Goal: Task Accomplishment & Management: Use online tool/utility

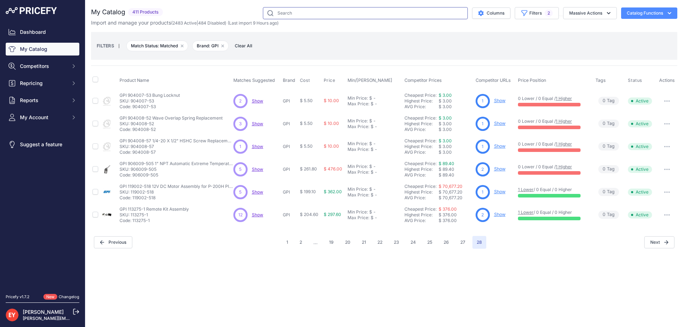
click at [303, 12] on input "text" at bounding box center [365, 13] width 205 height 12
click at [19, 52] on link "My Catalog" at bounding box center [43, 49] width 74 height 13
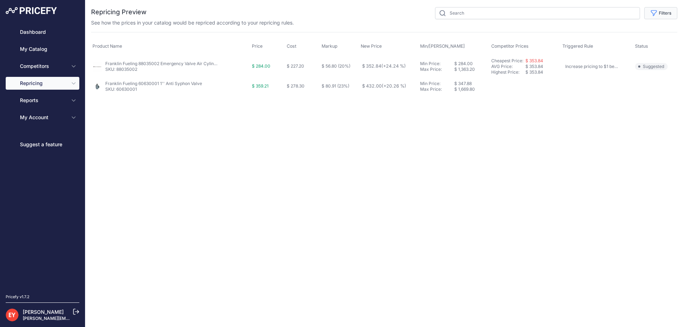
click at [662, 8] on button "Filters" at bounding box center [660, 13] width 33 height 12
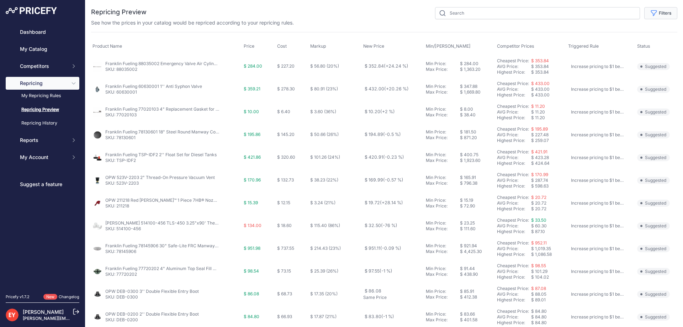
click at [662, 14] on button "Filters" at bounding box center [660, 13] width 33 height 12
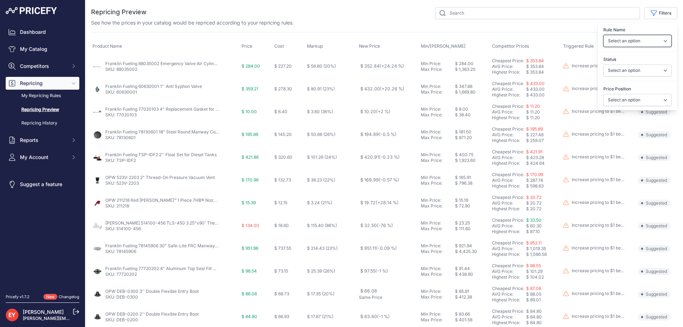
click at [625, 41] on select "Select an option Reprice 1 cent below my cheapest competitor Increase pricing t…" at bounding box center [637, 41] width 68 height 12
select select "3390"
click at [603, 35] on select "Select an option Reprice 1 cent below my cheapest competitor Increase pricing t…" at bounding box center [637, 41] width 68 height 12
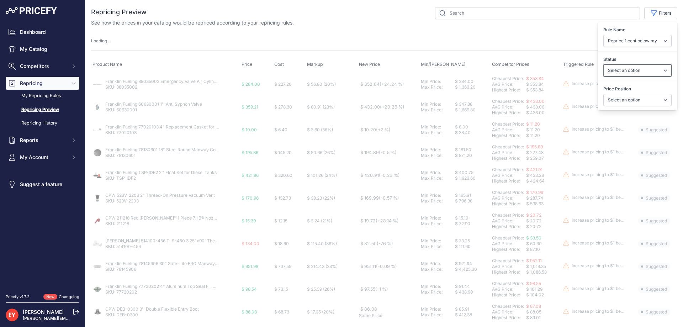
click at [615, 72] on select "Select an option Skipped Repriced Suggested In Error" at bounding box center [637, 70] width 68 height 12
select select "suggested"
click at [603, 64] on select "Select an option Skipped Repriced Suggested In Error" at bounding box center [637, 70] width 68 height 12
click at [610, 100] on select "Select an option I am higher Same price I am lower" at bounding box center [637, 100] width 68 height 12
select select "1"
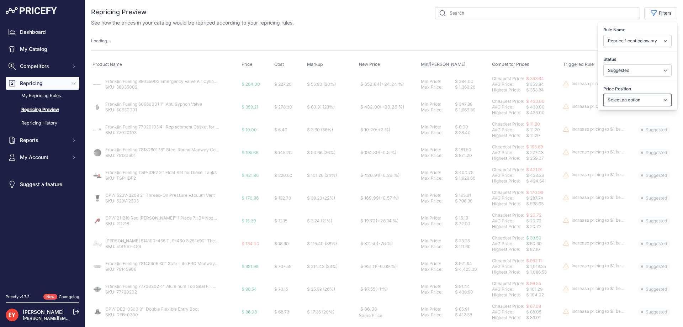
click at [603, 94] on select "Select an option I am higher Same price I am lower" at bounding box center [637, 100] width 68 height 12
select select
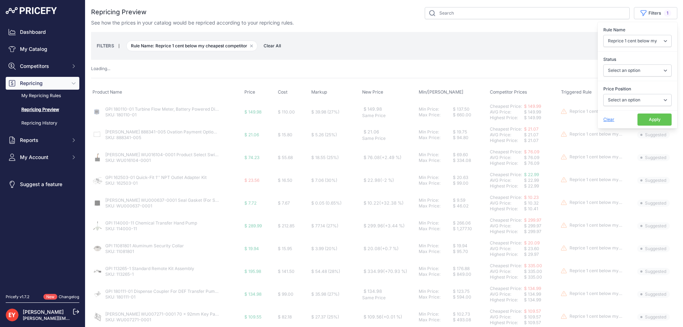
click at [648, 117] on button "Apply" at bounding box center [655, 120] width 34 height 12
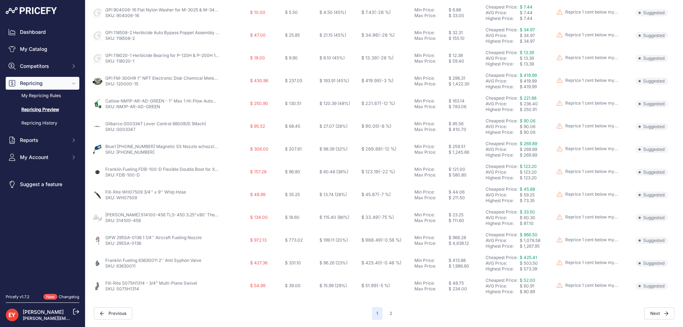
scroll to position [33, 0]
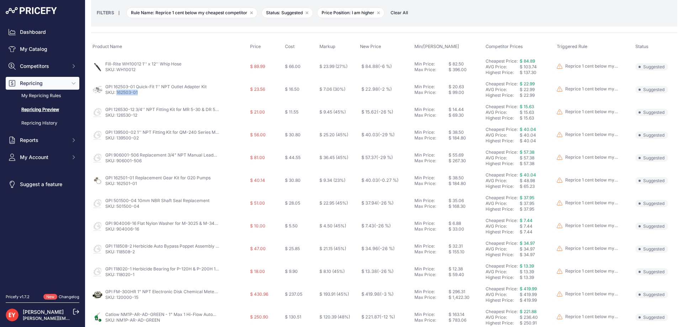
drag, startPoint x: 141, startPoint y: 95, endPoint x: 117, endPoint y: 95, distance: 24.2
click at [117, 95] on td "GPI 162503-01 Quick-Fit 1'' NPT Outlet Adapter Kit SKU: 162503-01" at bounding box center [170, 89] width 158 height 23
copy link "162503-01"
drag, startPoint x: 139, startPoint y: 115, endPoint x: 116, endPoint y: 118, distance: 23.3
click at [116, 118] on p "SKU: 126530-12" at bounding box center [162, 115] width 114 height 6
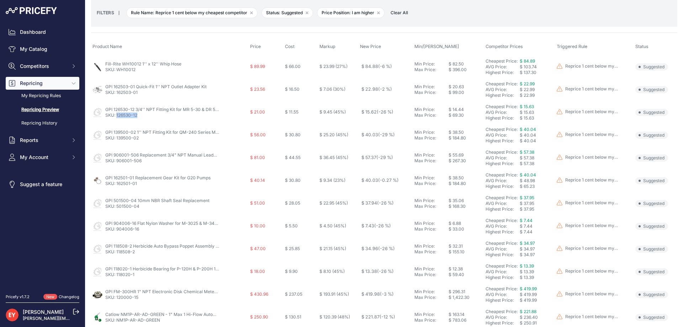
copy link "126530-12"
drag, startPoint x: 140, startPoint y: 138, endPoint x: 116, endPoint y: 139, distance: 23.8
click at [116, 139] on p "SKU: 139500-02" at bounding box center [162, 138] width 114 height 6
copy link "139500-02"
drag, startPoint x: 144, startPoint y: 163, endPoint x: 117, endPoint y: 161, distance: 27.4
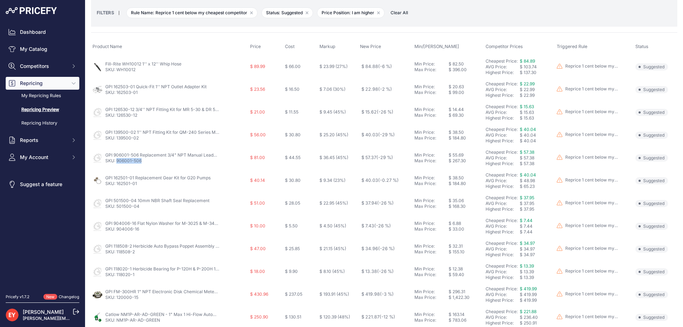
click at [117, 161] on p "SKU: 906001-506" at bounding box center [162, 161] width 114 height 6
copy link "906001-506"
drag, startPoint x: 139, startPoint y: 187, endPoint x: 117, endPoint y: 189, distance: 22.5
click at [117, 189] on td "GPI 162501-01 Replacement Gear Kit for G20 Pumps SKU: 162501-01" at bounding box center [170, 180] width 158 height 23
copy link "162501-01"
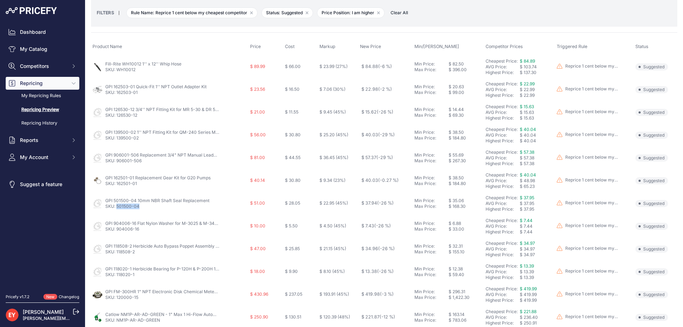
drag, startPoint x: 139, startPoint y: 207, endPoint x: 117, endPoint y: 210, distance: 23.0
click at [117, 210] on td "GPI 501500-04 10mm NBR Shaft Seal Replacement SKU: 501500-04" at bounding box center [170, 203] width 158 height 23
copy link "501500-04"
drag, startPoint x: 144, startPoint y: 233, endPoint x: 116, endPoint y: 235, distance: 27.5
click at [116, 235] on td "GPI 904006-16 Flat Nylon Washer for M-3025 & M-3425 Heavy Duty Pump Replacement…" at bounding box center [170, 226] width 158 height 23
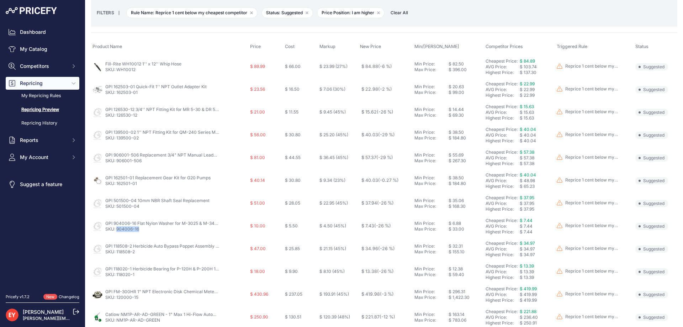
click at [118, 236] on td "GPI 904006-16 Flat Nylon Washer for M-3025 & M-3425 Heavy Duty Pump Replacement…" at bounding box center [170, 226] width 158 height 23
copy link "904006-16"
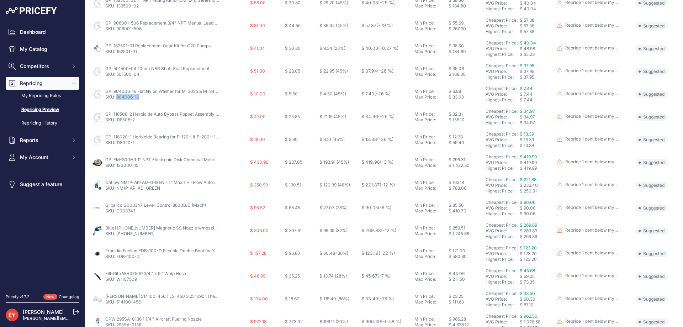
scroll to position [175, 0]
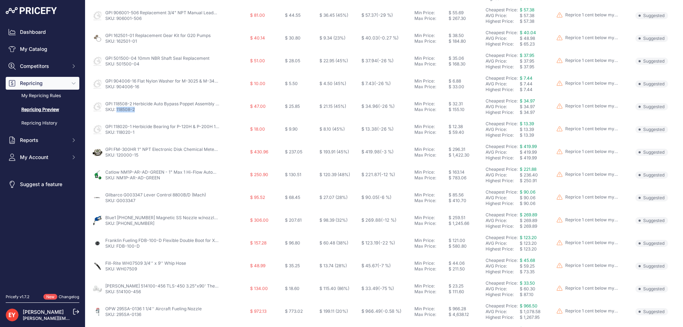
drag, startPoint x: 138, startPoint y: 111, endPoint x: 116, endPoint y: 114, distance: 21.5
click at [116, 114] on td "GPI 118508-2 Herbicide Auto Bypass Poppet Assembly Kit for P-120H & P-200H 12V …" at bounding box center [170, 106] width 158 height 23
copy link "118508-2"
drag, startPoint x: 139, startPoint y: 132, endPoint x: 117, endPoint y: 133, distance: 21.7
click at [117, 133] on p "SKU: 118020-1" at bounding box center [162, 133] width 114 height 6
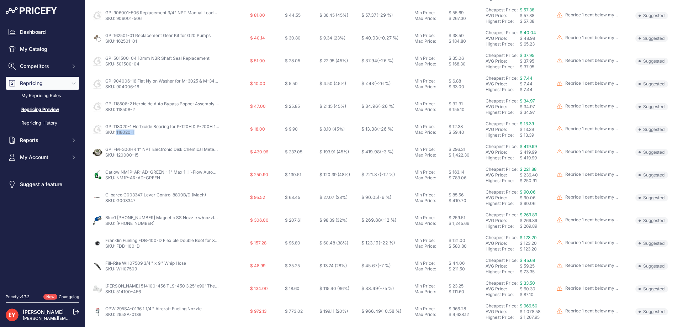
copy link "118020-1"
drag, startPoint x: 141, startPoint y: 157, endPoint x: 117, endPoint y: 158, distance: 23.9
click at [117, 158] on p "SKU: 120000-15" at bounding box center [162, 155] width 114 height 6
drag, startPoint x: 137, startPoint y: 203, endPoint x: 121, endPoint y: 204, distance: 16.0
click at [121, 204] on td "Gilbarco G003347 Lever Control 8800B/D (Mach) SKU: G003347" at bounding box center [170, 197] width 158 height 23
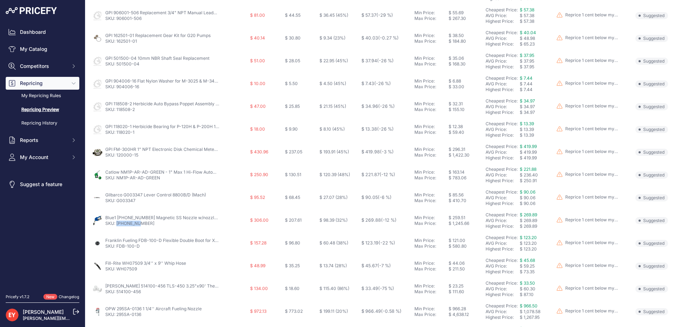
drag, startPoint x: 141, startPoint y: 223, endPoint x: 117, endPoint y: 226, distance: 24.0
click at [117, 226] on p "SKU: 911-001-3" at bounding box center [162, 224] width 114 height 6
copy link "911-001-3"
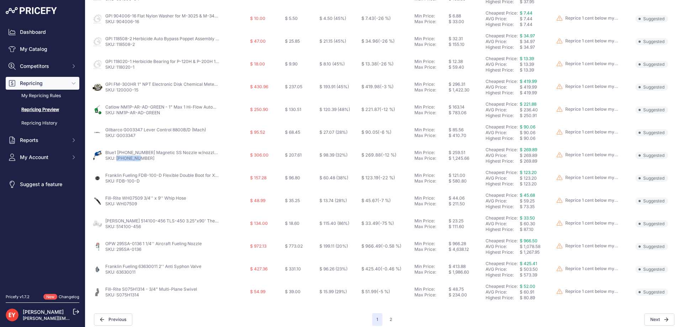
scroll to position [247, 0]
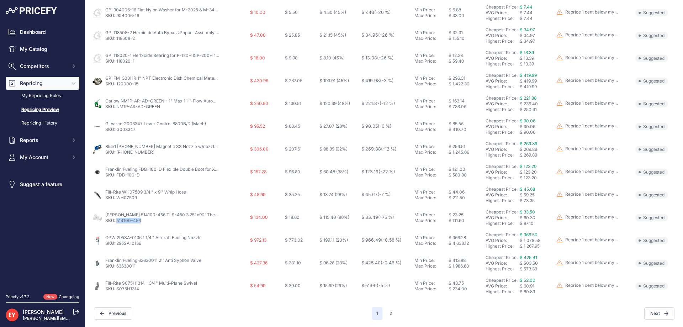
drag, startPoint x: 144, startPoint y: 222, endPoint x: 117, endPoint y: 221, distance: 27.8
click at [117, 221] on p "SKU: 514100-456" at bounding box center [162, 221] width 114 height 6
drag, startPoint x: 144, startPoint y: 244, endPoint x: 117, endPoint y: 248, distance: 27.3
click at [117, 248] on td "OPW 295SA-0136 1 1/4'' Aircraft Fueling Nozzle SKU: 295SA-0136" at bounding box center [170, 240] width 158 height 23
drag, startPoint x: 141, startPoint y: 269, endPoint x: 116, endPoint y: 269, distance: 24.6
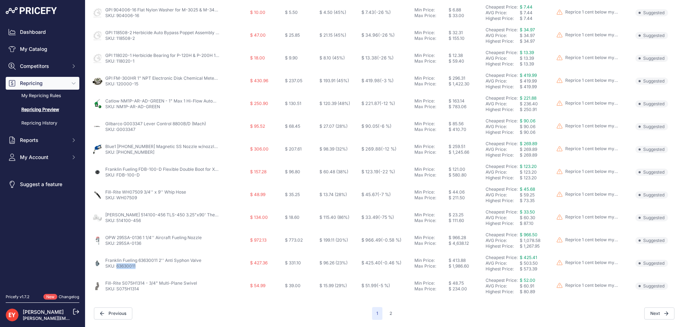
click at [116, 269] on td "Franklin Fueling 63630011 2'' Anti Syphon Valve SKU: 63630011" at bounding box center [170, 263] width 158 height 23
click at [391, 316] on button "2" at bounding box center [390, 313] width 11 height 13
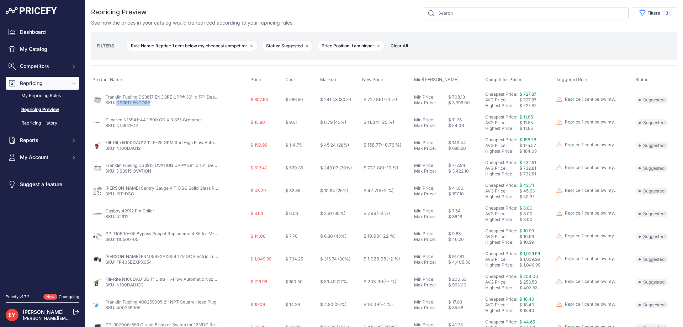
drag, startPoint x: 152, startPoint y: 106, endPoint x: 117, endPoint y: 107, distance: 34.5
click at [117, 107] on td "Franklin Fueling DS3617 ENCORE UPP® 36'' x 17'' Deep Dispenser Sump for Gilbarc…" at bounding box center [170, 99] width 158 height 23
drag, startPoint x: 144, startPoint y: 125, endPoint x: 117, endPoint y: 128, distance: 28.0
click at [117, 128] on td "Gilbarco N15941-44 1.500 OD X 0.875 Grommet SKU: N15941-44" at bounding box center [170, 122] width 158 height 23
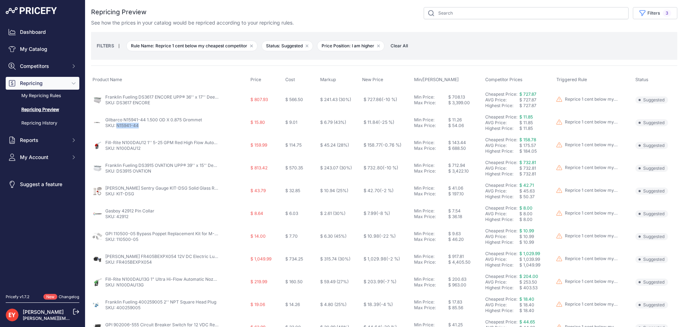
drag, startPoint x: 144, startPoint y: 125, endPoint x: 117, endPoint y: 129, distance: 27.7
click at [117, 129] on td "Gilbarco N15941-44 1.500 OD X 0.875 Grommet SKU: N15941-44" at bounding box center [170, 122] width 158 height 23
drag, startPoint x: 64, startPoint y: 327, endPoint x: 66, endPoint y: 306, distance: 20.7
click at [66, 306] on div "Esther Yang esther.yang@globalfuelingsystems.com" at bounding box center [43, 314] width 74 height 25
drag, startPoint x: 142, startPoint y: 148, endPoint x: 115, endPoint y: 150, distance: 27.1
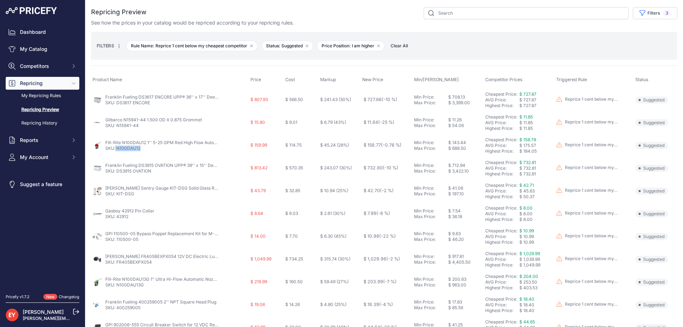
click at [115, 150] on p "SKU: N100DAU12" at bounding box center [162, 149] width 114 height 6
click at [115, 150] on link "SKU: N100DAU12" at bounding box center [122, 148] width 35 height 5
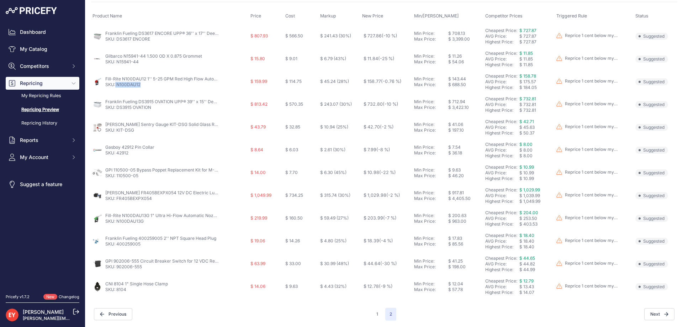
scroll to position [64, 0]
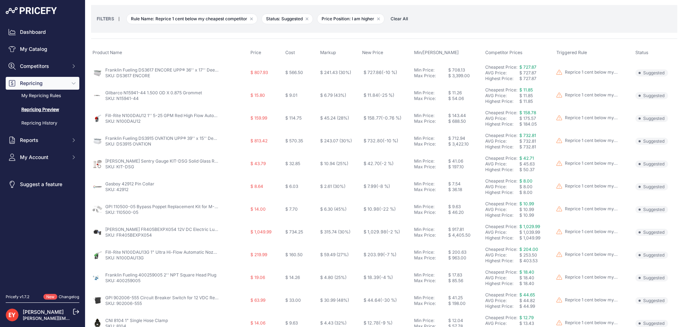
scroll to position [64, 0]
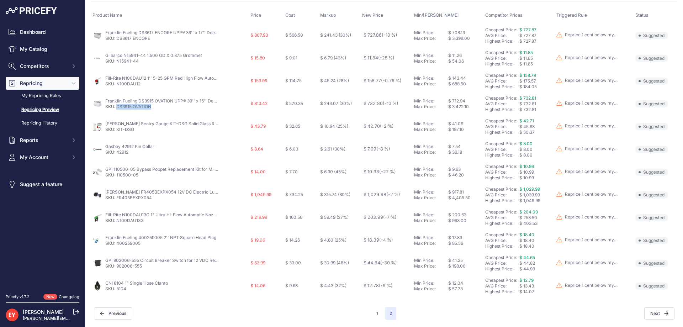
drag, startPoint x: 153, startPoint y: 107, endPoint x: 117, endPoint y: 109, distance: 36.3
click at [117, 109] on p "SKU: DS3915 OVATION" at bounding box center [162, 107] width 114 height 6
copy link "DS3915 OVATION"
drag, startPoint x: 138, startPoint y: 173, endPoint x: 117, endPoint y: 174, distance: 21.7
click at [117, 174] on p "SKU: 110500-05" at bounding box center [162, 175] width 114 height 6
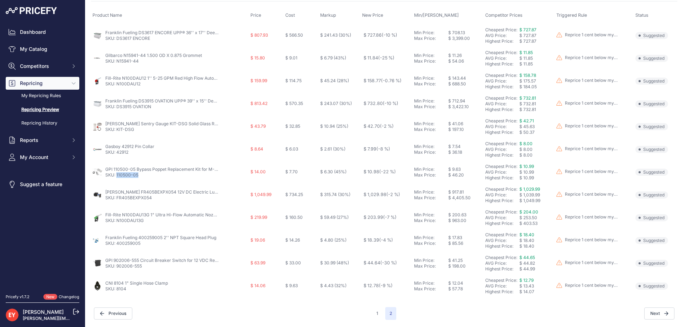
copy link "110500-05"
drag, startPoint x: 144, startPoint y: 245, endPoint x: 117, endPoint y: 243, distance: 27.8
click at [117, 243] on p "SKU: 400259005" at bounding box center [160, 244] width 111 height 6
copy link "400259005"
drag, startPoint x: 145, startPoint y: 267, endPoint x: 117, endPoint y: 267, distance: 27.8
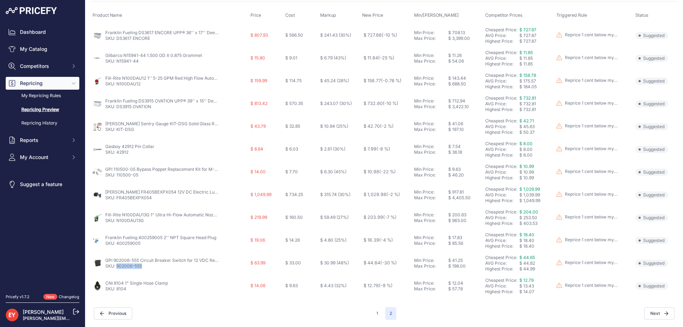
click at [117, 267] on p "SKU: 902006-555" at bounding box center [162, 266] width 114 height 6
click at [117, 267] on link "SKU: 902006-555" at bounding box center [123, 265] width 37 height 5
copy link "902006-555"
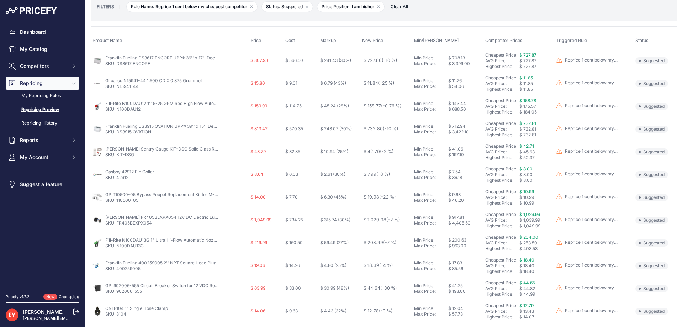
scroll to position [64, 0]
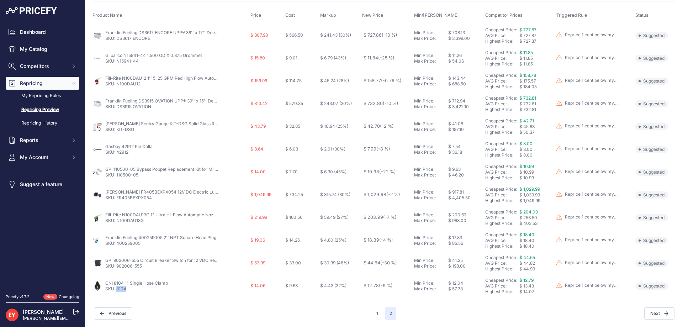
drag, startPoint x: 128, startPoint y: 292, endPoint x: 117, endPoint y: 292, distance: 11.0
click at [117, 292] on td "CNI 8104 1" Single Hose Clamp SKU: 8104" at bounding box center [170, 286] width 158 height 23
copy link "8104"
click at [373, 312] on button "1" at bounding box center [377, 313] width 10 height 13
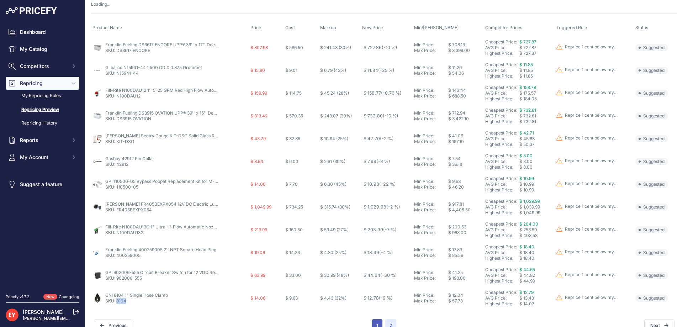
scroll to position [77, 0]
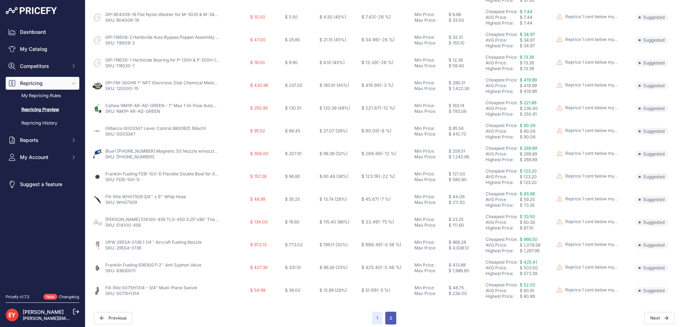
click at [385, 318] on button "2" at bounding box center [390, 318] width 11 height 13
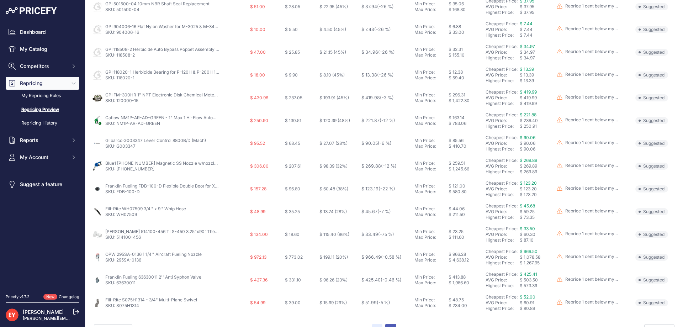
scroll to position [254, 0]
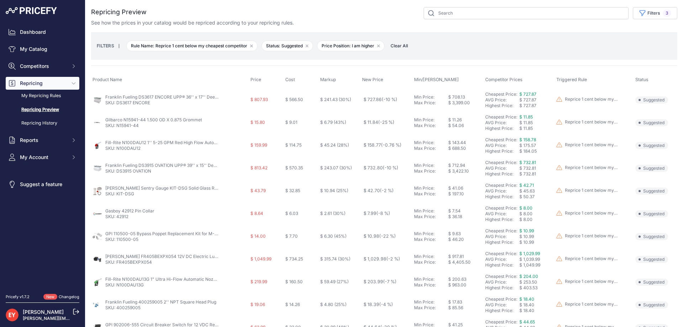
click at [405, 43] on span "Clear All" at bounding box center [399, 45] width 25 height 7
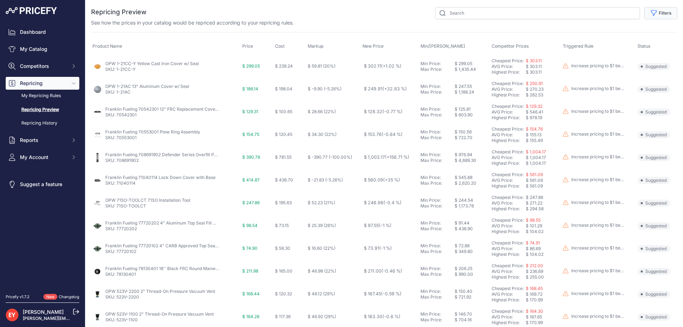
click at [661, 14] on button "Filters" at bounding box center [660, 13] width 33 height 12
click at [631, 43] on select "Select an option Reprice 1 cent below my cheapest competitor Increase pricing t…" at bounding box center [637, 41] width 68 height 12
select select "6699"
click at [603, 35] on select "Select an option Reprice 1 cent below my cheapest competitor Increase pricing t…" at bounding box center [637, 41] width 68 height 12
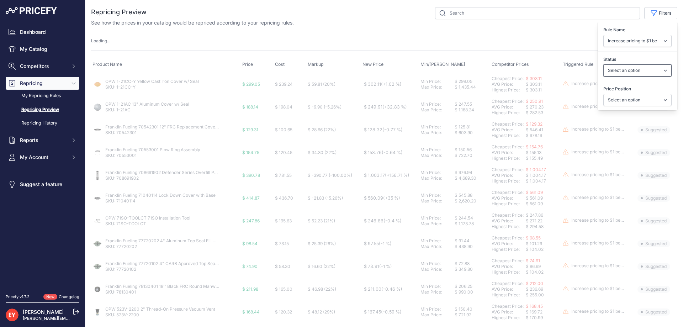
click at [623, 72] on select "Select an option Skipped Repriced Suggested In Error" at bounding box center [637, 70] width 68 height 12
select select "suggested"
click at [603, 64] on select "Select an option Skipped Repriced Suggested In Error" at bounding box center [637, 70] width 68 height 12
click at [623, 101] on select "Select an option I am higher Same price I am lower" at bounding box center [637, 100] width 68 height 12
select select "0"
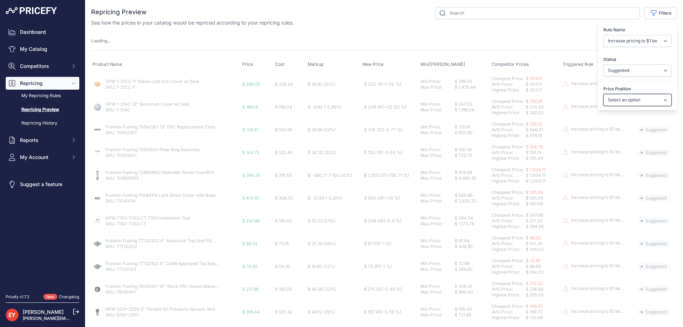
click at [603, 94] on select "Select an option I am higher Same price I am lower" at bounding box center [637, 100] width 68 height 12
select select
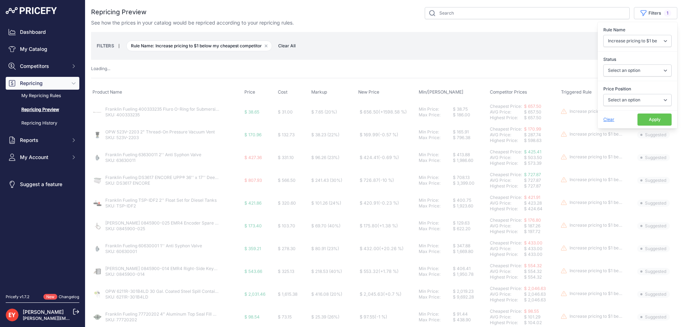
click at [639, 119] on button "Apply" at bounding box center [655, 120] width 34 height 12
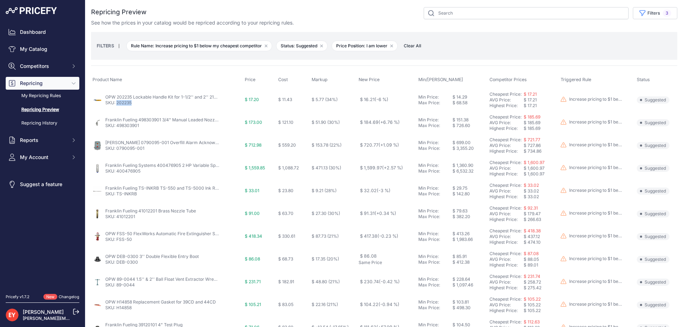
drag, startPoint x: 131, startPoint y: 105, endPoint x: 116, endPoint y: 105, distance: 15.3
click at [116, 105] on p "SKU: 202235" at bounding box center [162, 103] width 114 height 6
copy link "202235"
drag, startPoint x: 143, startPoint y: 128, endPoint x: 117, endPoint y: 128, distance: 25.6
click at [117, 128] on td "Franklin Fueling 498303901 3/4" Manual Leaded Nozzle w/ Check Valve SKU: 498303…" at bounding box center [167, 122] width 152 height 23
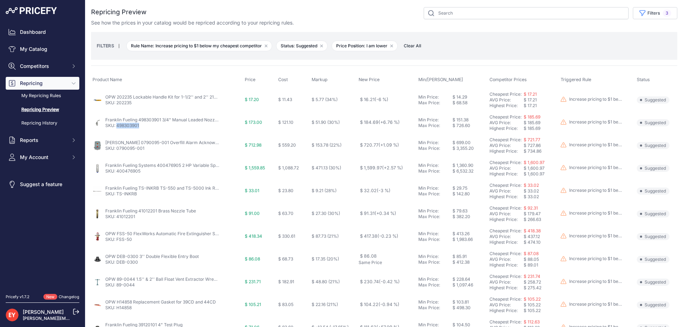
copy link "498303901"
drag, startPoint x: 147, startPoint y: 150, endPoint x: 116, endPoint y: 151, distance: 30.6
click at [116, 151] on p "SKU: 0790095-001" at bounding box center [162, 149] width 114 height 6
copy link "0790095-001"
drag, startPoint x: 146, startPoint y: 175, endPoint x: 117, endPoint y: 172, distance: 29.0
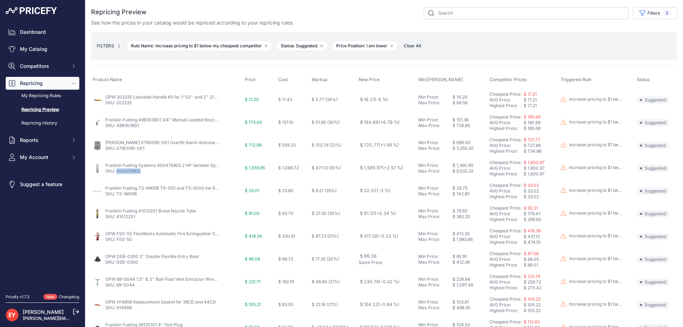
click at [117, 172] on td "Franklin Fueling Systems 400476905 2 HP Variable Speed Pump Motor Assembly for …" at bounding box center [167, 168] width 152 height 23
copy link "400476905"
drag, startPoint x: 136, startPoint y: 197, endPoint x: 116, endPoint y: 198, distance: 19.3
click at [116, 198] on td "Franklin Fueling TS-INKRB TS-550 and TS-5000 Ink Ribbon SKU: TS-INKRB" at bounding box center [167, 191] width 152 height 23
copy link "TS-INKRB"
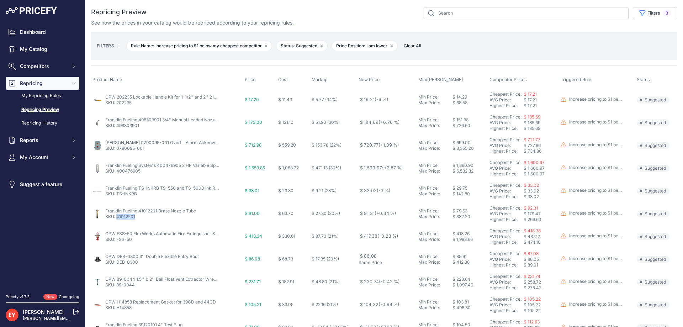
drag, startPoint x: 142, startPoint y: 216, endPoint x: 116, endPoint y: 222, distance: 26.6
click at [116, 222] on td "Franklin Fueling 41012201 Brass Nozzle Tube SKU: 41012201" at bounding box center [167, 213] width 152 height 23
copy link "41012201"
drag, startPoint x: 141, startPoint y: 242, endPoint x: 115, endPoint y: 243, distance: 26.0
click at [115, 243] on td "OPW FSS-50 FlexWorks Automatic Fire Extinguisher System SKU: FSS-50" at bounding box center [167, 236] width 152 height 23
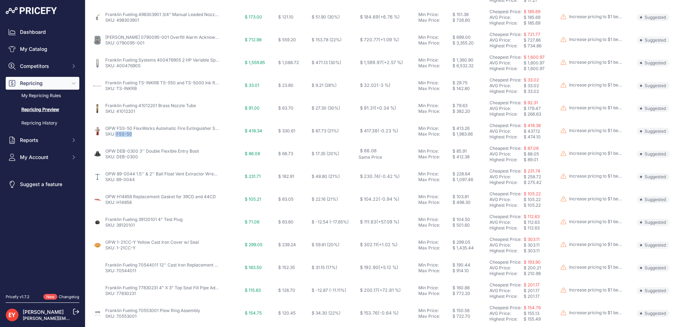
scroll to position [107, 0]
drag, startPoint x: 138, startPoint y: 158, endPoint x: 116, endPoint y: 158, distance: 22.1
click at [116, 158] on td "OPW DEB-0300 3'' Double Flexible Entry Boot SKU: DEB-0300" at bounding box center [167, 152] width 152 height 23
copy link "DEB-0300"
copy link "89-0044"
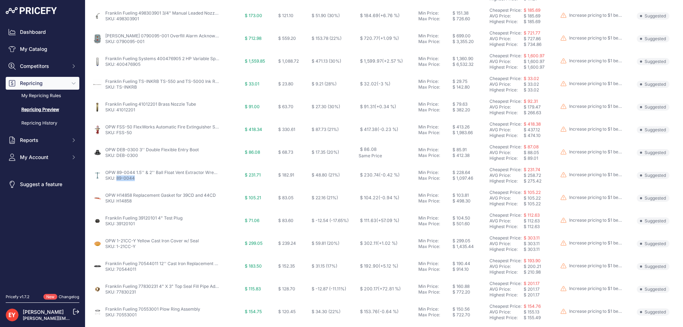
drag, startPoint x: 140, startPoint y: 181, endPoint x: 116, endPoint y: 180, distance: 23.6
click at [116, 180] on td "OPW 89-0044 1.5'' & 2'' Ball Float Vent Extractor Wrench SKU: 89-0044" at bounding box center [167, 175] width 152 height 23
drag, startPoint x: 138, startPoint y: 203, endPoint x: 116, endPoint y: 206, distance: 22.3
click at [116, 206] on td "OPW H14858 Replacement Gasket for 39CD and 44CD SKU: H14858" at bounding box center [167, 198] width 152 height 23
copy link "H14858"
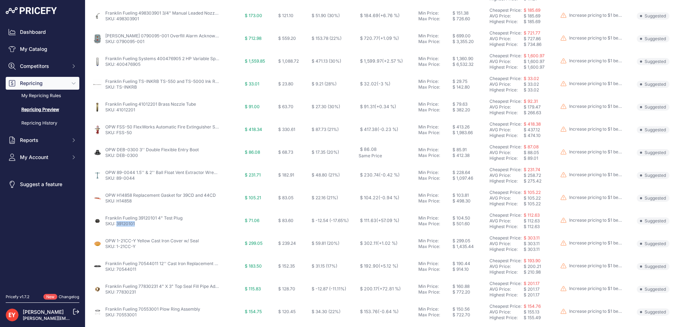
drag, startPoint x: 138, startPoint y: 227, endPoint x: 116, endPoint y: 228, distance: 21.7
click at [116, 228] on td "Franklin Fueling 39120101 4" Test Plug SKU: 39120101" at bounding box center [167, 221] width 152 height 23
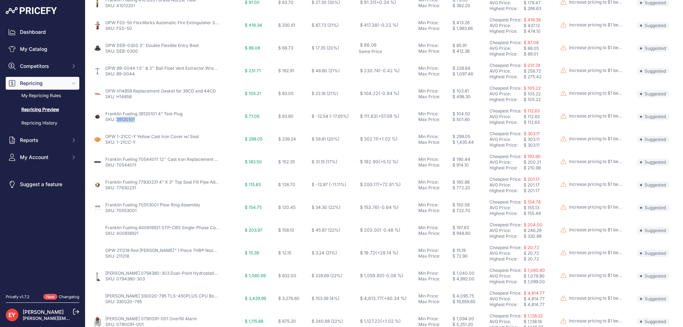
scroll to position [213, 0]
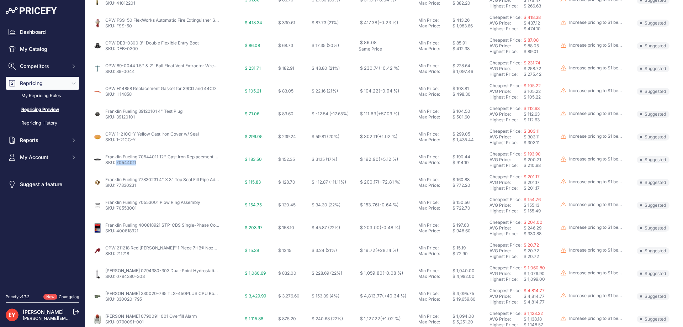
drag, startPoint x: 139, startPoint y: 165, endPoint x: 116, endPoint y: 166, distance: 22.8
click at [116, 166] on td "Franklin Fueling 70544011 12'' Cast Iron Replacement Cover w/ Gasket SKU: 70544…" at bounding box center [167, 159] width 152 height 23
drag, startPoint x: 137, startPoint y: 188, endPoint x: 116, endPoint y: 189, distance: 21.4
click at [116, 189] on td "Franklin Fueling 77830231 4" X 3" Top Seal Fill Pipe Adapter SKU: 77830231" at bounding box center [167, 182] width 152 height 23
drag, startPoint x: 139, startPoint y: 207, endPoint x: 117, endPoint y: 212, distance: 23.3
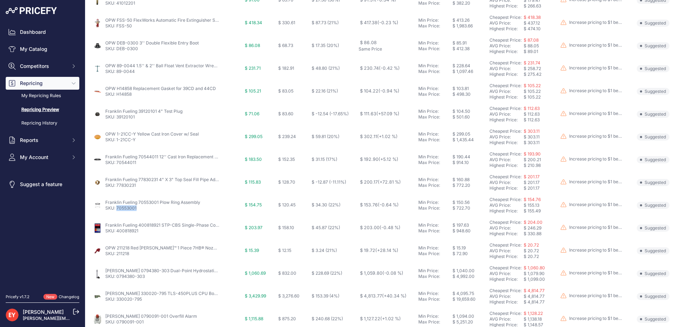
click at [117, 212] on td "Franklin Fueling 70553001 Plow Ring Assembly SKU: 70553001" at bounding box center [167, 205] width 152 height 23
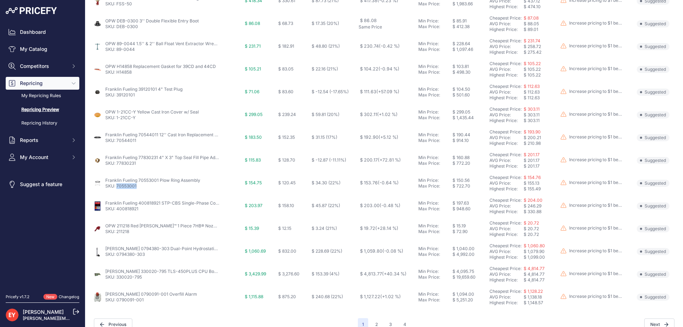
scroll to position [247, 0]
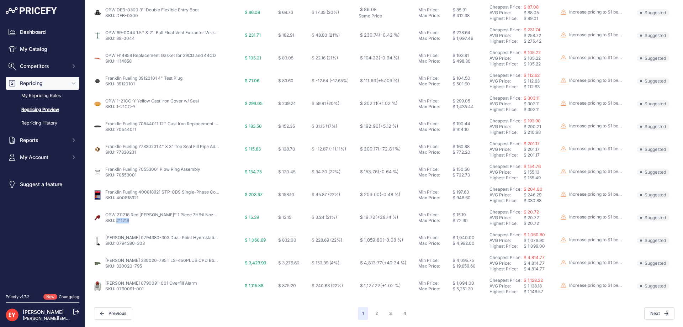
drag, startPoint x: 132, startPoint y: 223, endPoint x: 116, endPoint y: 223, distance: 16.0
click at [116, 223] on p "SKU: 211218" at bounding box center [162, 221] width 114 height 6
drag, startPoint x: 146, startPoint y: 249, endPoint x: 116, endPoint y: 246, distance: 29.3
click at [116, 246] on td "Veeder-Root 0794380-303 Dual-Point Hydrostatic Sensor w/ Vented Locking Riser C…" at bounding box center [167, 240] width 152 height 23
drag, startPoint x: 142, startPoint y: 270, endPoint x: 117, endPoint y: 270, distance: 25.3
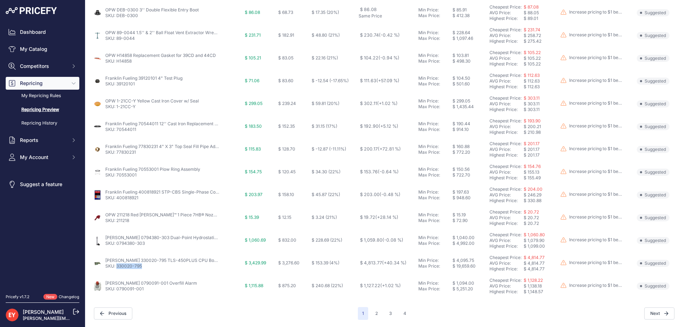
click at [117, 270] on td "Veeder-Root 330020-795 TLS-450PLUS CPU Board Kit SKU: 330020-795" at bounding box center [167, 263] width 152 height 23
drag, startPoint x: 146, startPoint y: 291, endPoint x: 117, endPoint y: 294, distance: 29.0
click at [117, 294] on td "Veeder-Root 0790091-001 Overfill Alarm SKU: 0790091-001" at bounding box center [167, 286] width 152 height 23
click at [371, 313] on button "2" at bounding box center [376, 313] width 11 height 13
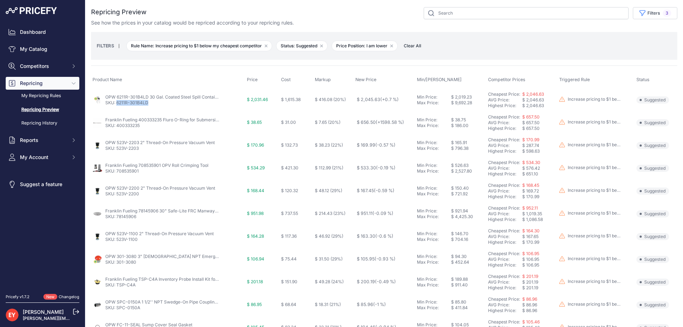
drag, startPoint x: 152, startPoint y: 104, endPoint x: 118, endPoint y: 102, distance: 33.9
click at [118, 102] on p "SKU: 6211R-301B4LD" at bounding box center [162, 103] width 114 height 6
drag, startPoint x: 143, startPoint y: 126, endPoint x: 117, endPoint y: 128, distance: 26.1
click at [117, 128] on p "SKU: 400333235" at bounding box center [162, 126] width 114 height 6
drag, startPoint x: 143, startPoint y: 153, endPoint x: 117, endPoint y: 154, distance: 26.0
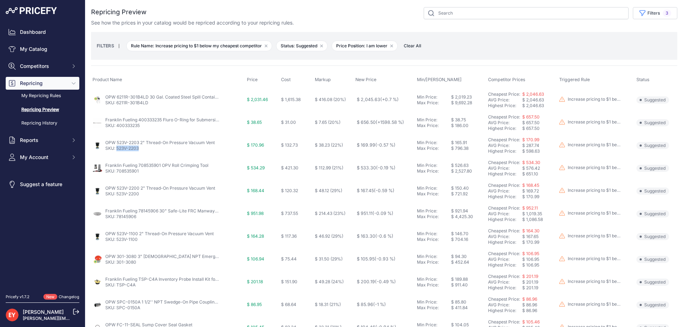
click at [117, 154] on td "OPW 523V-2203 2" Thread-On Pressure Vacuum Vent SKU: 523V-2203" at bounding box center [168, 145] width 154 height 23
drag, startPoint x: 142, startPoint y: 172, endPoint x: 116, endPoint y: 175, distance: 25.5
click at [116, 175] on td "Franklin Fueling 708535901 OPV Roll Crimping Tool SKU: 708535901" at bounding box center [168, 168] width 154 height 23
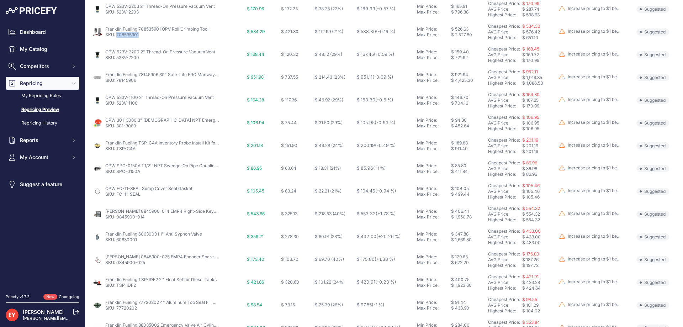
scroll to position [142, 0]
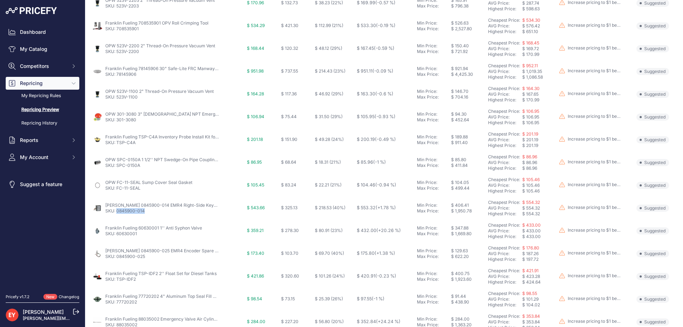
drag, startPoint x: 148, startPoint y: 212, endPoint x: 116, endPoint y: 216, distance: 31.6
click at [116, 216] on td "Veeder-Root 0845900-014 EMR4 Right-Side Keypad for Meter-Mounted Display Head S…" at bounding box center [168, 208] width 154 height 23
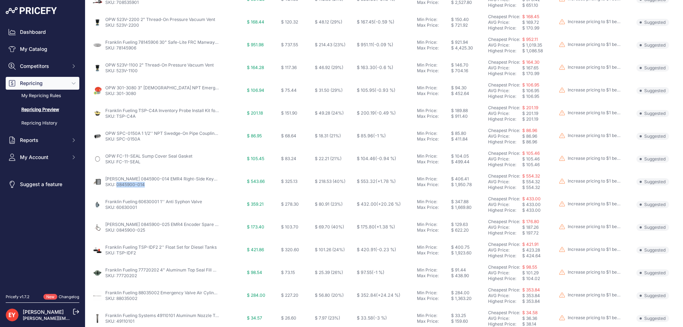
scroll to position [247, 0]
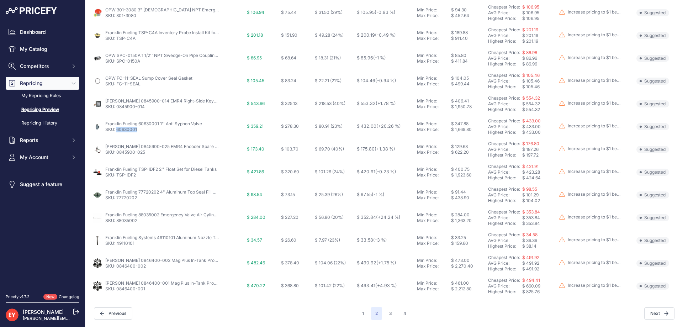
drag, startPoint x: 139, startPoint y: 131, endPoint x: 117, endPoint y: 130, distance: 22.1
click at [117, 130] on p "SKU: 60630001" at bounding box center [153, 130] width 97 height 6
drag, startPoint x: 148, startPoint y: 154, endPoint x: 117, endPoint y: 152, distance: 31.0
click at [117, 152] on p "SKU: 0845900-025" at bounding box center [162, 152] width 114 height 6
drag, startPoint x: 137, startPoint y: 178, endPoint x: 117, endPoint y: 176, distance: 19.6
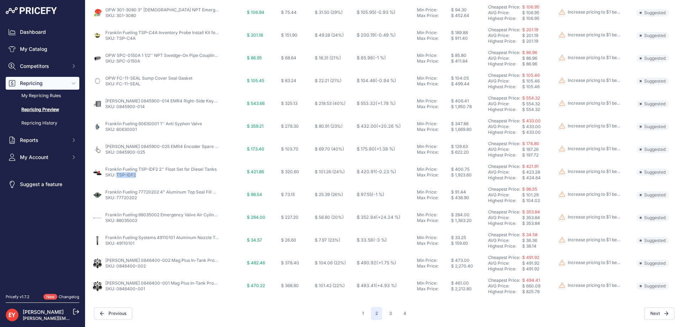
click at [117, 176] on p "SKU: TSP-IDF2" at bounding box center [160, 175] width 111 height 6
drag, startPoint x: 138, startPoint y: 202, endPoint x: 117, endPoint y: 203, distance: 21.0
click at [117, 203] on td "Franklin Fueling 77720202 4" Aluminum Top Seal Fill Cap SKU: 77720202" at bounding box center [168, 195] width 154 height 23
drag, startPoint x: 143, startPoint y: 224, endPoint x: 118, endPoint y: 223, distance: 25.3
click at [118, 223] on td "Franklin Fueling 88035002 Emergency Valve Air Cylinder SKU: 88035002" at bounding box center [168, 217] width 154 height 23
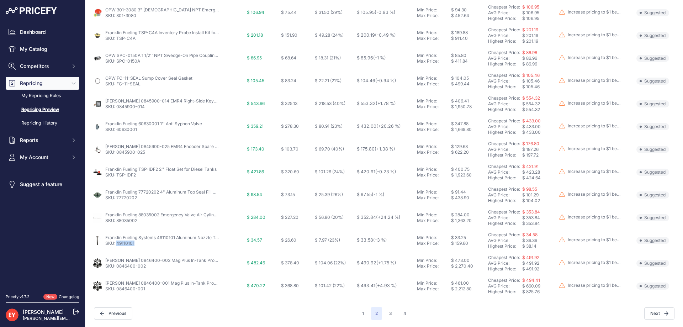
drag, startPoint x: 144, startPoint y: 246, endPoint x: 117, endPoint y: 247, distance: 27.1
click at [117, 247] on td "Franklin Fueling Systems 49110101 Aluminum Nozzle Tube/Spout SKU: 49110101" at bounding box center [168, 240] width 154 height 23
drag, startPoint x: 148, startPoint y: 268, endPoint x: 117, endPoint y: 268, distance: 30.6
click at [117, 268] on p "SKU: 0846400-002" at bounding box center [162, 266] width 114 height 6
drag, startPoint x: 148, startPoint y: 290, endPoint x: 118, endPoint y: 293, distance: 30.7
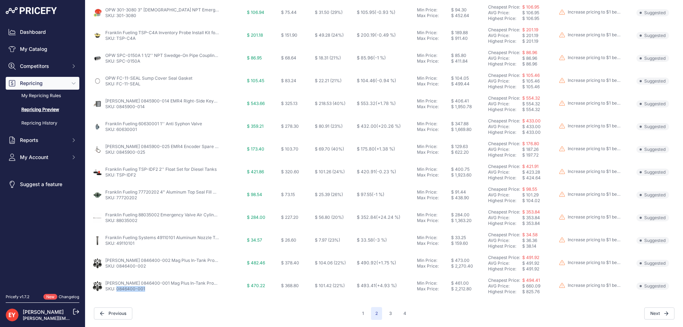
click at [118, 293] on td "Veeder-Root 0846400-001 Mag Plus In-Tank Probe Installation Kit for Diesel SKU:…" at bounding box center [168, 286] width 154 height 23
click at [390, 313] on button "3" at bounding box center [390, 313] width 11 height 13
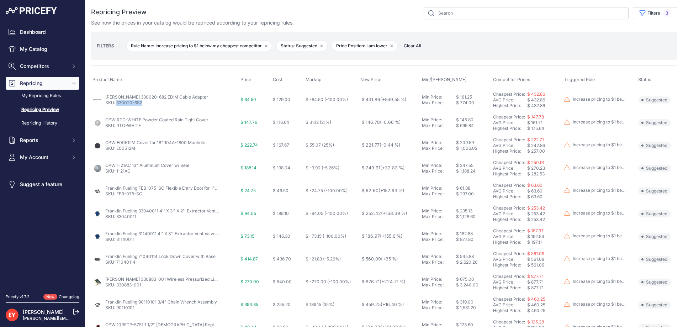
drag, startPoint x: 145, startPoint y: 105, endPoint x: 117, endPoint y: 107, distance: 27.9
click at [117, 107] on td "Veeder-Root 330020-682 EDIM Cable Adapter SKU: 330020-682" at bounding box center [165, 99] width 148 height 23
drag, startPoint x: 142, startPoint y: 128, endPoint x: 117, endPoint y: 129, distance: 24.6
click at [117, 129] on td "OPW RTC-WHITE Powder Coated Rain Tight Cover SKU: RTC-WHITE" at bounding box center [165, 122] width 148 height 23
drag, startPoint x: 138, startPoint y: 151, endPoint x: 116, endPoint y: 152, distance: 22.1
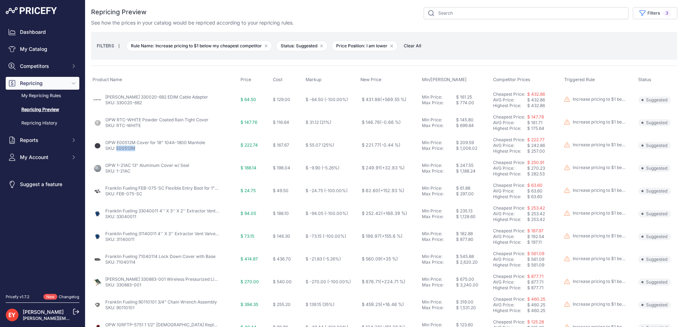
click at [116, 152] on td "OPW E00512M Cover for 18" 104A-1800 Manhole SKU: E00512M" at bounding box center [165, 145] width 148 height 23
drag, startPoint x: 133, startPoint y: 172, endPoint x: 116, endPoint y: 174, distance: 17.2
click at [116, 174] on td "OPW 1-21AC 13" Aluminum Cover w/ Seal SKU: 1-21AC" at bounding box center [165, 168] width 148 height 23
drag, startPoint x: 136, startPoint y: 199, endPoint x: 117, endPoint y: 198, distance: 19.2
click at [117, 198] on td "Franklin Fueling FEB-075-SC Flexible Entry Boot for 1" Electrical Conduit SKU: …" at bounding box center [165, 191] width 148 height 23
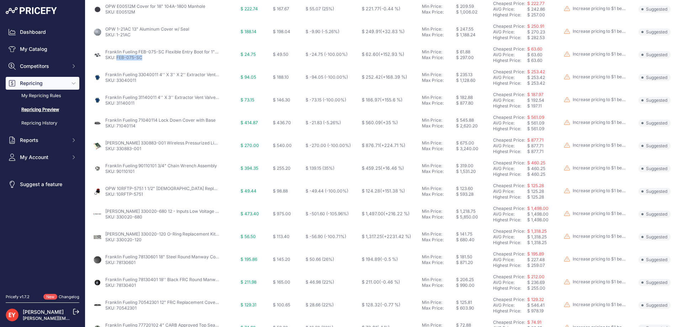
scroll to position [142, 0]
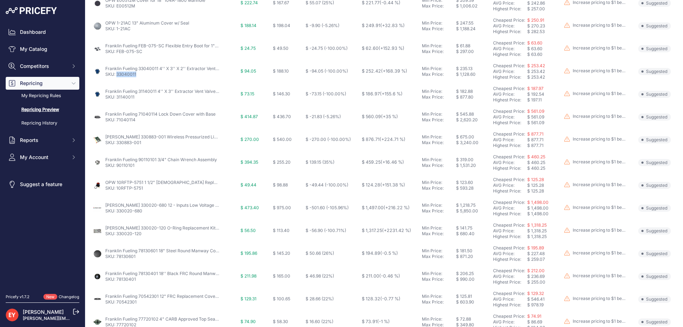
drag, startPoint x: 137, startPoint y: 77, endPoint x: 116, endPoint y: 78, distance: 21.0
click at [116, 78] on td "Franklin Fueling 33040011 4'' X 3'' X 2'' Extractor Vent Valve without Cage SKU…" at bounding box center [165, 71] width 148 height 23
drag, startPoint x: 139, startPoint y: 99, endPoint x: 117, endPoint y: 98, distance: 22.4
click at [117, 98] on p "SKU: 31140011" at bounding box center [162, 97] width 114 height 6
drag, startPoint x: 137, startPoint y: 123, endPoint x: 116, endPoint y: 124, distance: 21.4
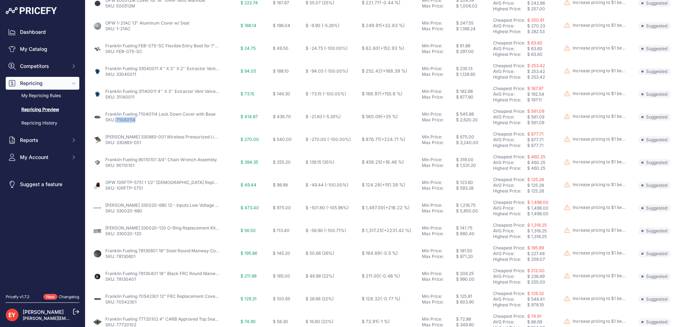
click at [116, 124] on td "Franklin Fueling 71040114 Lock Down Cover with Base SKU: 71040114" at bounding box center [165, 117] width 148 height 23
drag, startPoint x: 146, startPoint y: 143, endPoint x: 117, endPoint y: 146, distance: 28.6
click at [117, 146] on td "Veeder-Root 330883-001 Wireless Pressurized Line Leak Communications Interface …" at bounding box center [165, 139] width 148 height 23
drag, startPoint x: 133, startPoint y: 168, endPoint x: 117, endPoint y: 168, distance: 16.4
click at [117, 168] on td "Franklin Fueling 90110101 3/4" Chain Wrench Assembly SKU: 90110101" at bounding box center [165, 162] width 148 height 23
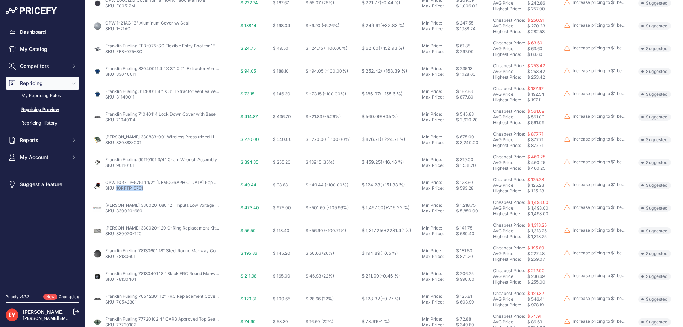
drag, startPoint x: 145, startPoint y: 191, endPoint x: 117, endPoint y: 190, distance: 28.5
click at [117, 190] on p "SKU: 10RFTP-5751" at bounding box center [162, 188] width 114 height 6
drag, startPoint x: 145, startPoint y: 212, endPoint x: 117, endPoint y: 212, distance: 27.8
click at [117, 212] on p "SKU: 330020-680" at bounding box center [162, 211] width 114 height 6
drag, startPoint x: 143, startPoint y: 239, endPoint x: 117, endPoint y: 237, distance: 26.4
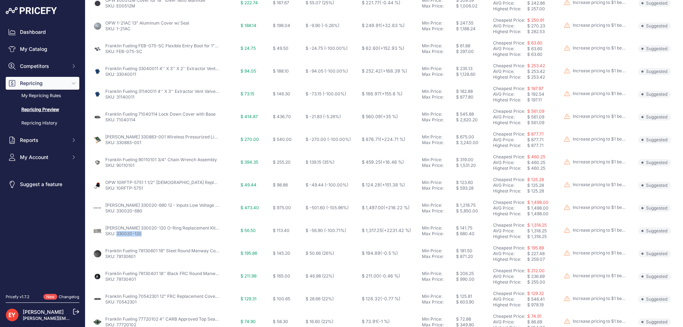
click at [117, 237] on td "Veeder-Root 330020-120 O-Ring Replacement Kit for PLLD Swiftcheck SKU: 330020-1…" at bounding box center [165, 231] width 148 height 23
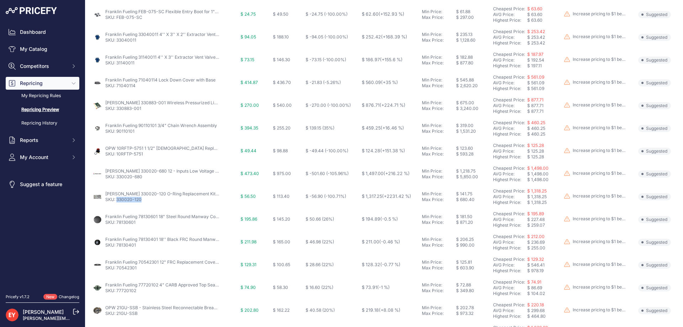
scroll to position [247, 0]
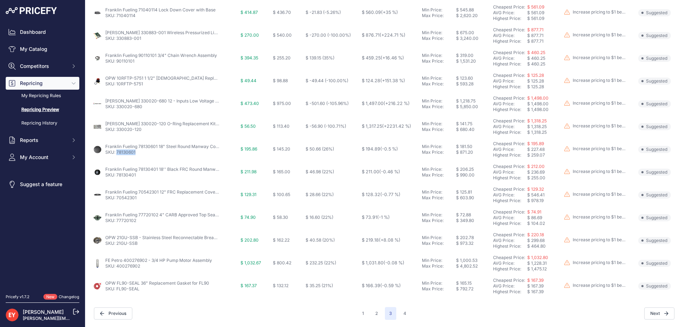
drag, startPoint x: 138, startPoint y: 154, endPoint x: 117, endPoint y: 154, distance: 21.7
click at [117, 154] on p "SKU: 78130601" at bounding box center [162, 152] width 114 height 6
drag, startPoint x: 141, startPoint y: 179, endPoint x: 116, endPoint y: 178, distance: 24.6
click at [116, 178] on td "Franklin Fueling 78130401 18'' Black FRC Round Manway Cover SKU: 78130401" at bounding box center [165, 172] width 148 height 23
drag, startPoint x: 139, startPoint y: 200, endPoint x: 117, endPoint y: 199, distance: 22.4
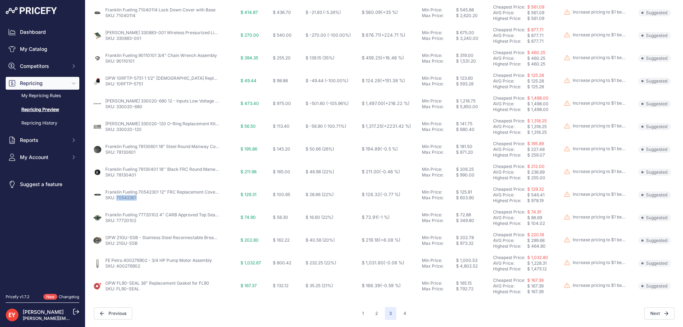
click at [117, 199] on p "SKU: 70542301" at bounding box center [162, 198] width 114 height 6
drag, startPoint x: 137, startPoint y: 223, endPoint x: 118, endPoint y: 225, distance: 19.3
click at [118, 225] on td "Franklin Fueling 77720102 4" CARB Approved Top Seal Fill Cap SKU: 77720102" at bounding box center [165, 217] width 148 height 23
drag, startPoint x: 135, startPoint y: 247, endPoint x: 118, endPoint y: 246, distance: 17.1
click at [118, 246] on td "OPW 21GU-SSB - Stainless Steel Reconnectable Breakaway SKU: 21GU-SSB" at bounding box center [165, 240] width 148 height 23
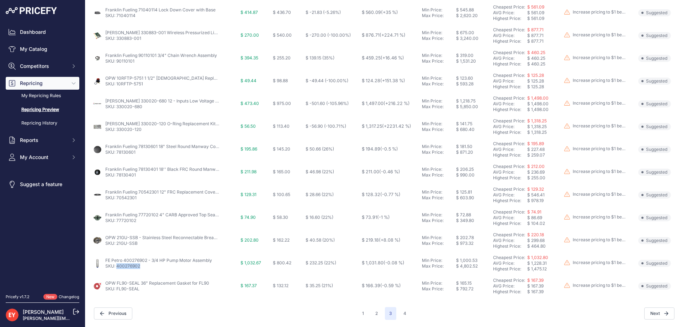
drag, startPoint x: 147, startPoint y: 273, endPoint x: 117, endPoint y: 272, distance: 29.2
click at [117, 272] on td "FE Petro 400276902 - 3/4 HP Pump Motor Assembly SKU: 400276902" at bounding box center [165, 263] width 148 height 23
drag, startPoint x: 141, startPoint y: 291, endPoint x: 117, endPoint y: 292, distance: 24.6
click at [117, 292] on td "OPW FL90-SEAL 36" Replacement Gasket for FL90 SKU: FL90-SEAL" at bounding box center [165, 286] width 148 height 23
click at [404, 314] on button "4" at bounding box center [404, 313] width 11 height 13
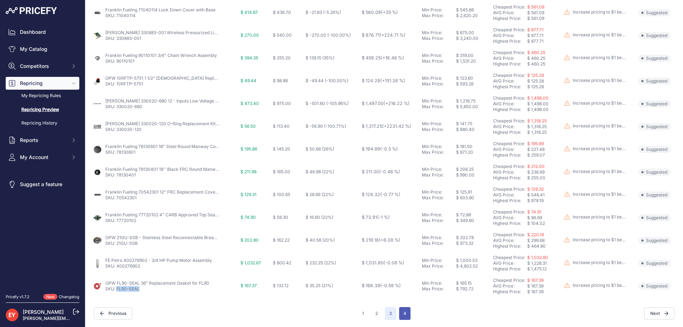
scroll to position [259, 0]
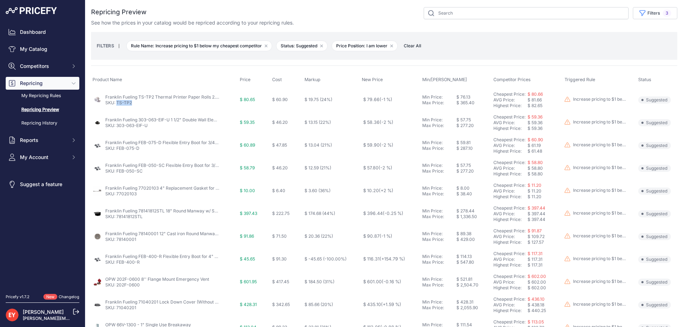
drag, startPoint x: 135, startPoint y: 104, endPoint x: 117, endPoint y: 105, distance: 17.5
click at [117, 105] on p "SKU: TS-TP2" at bounding box center [162, 103] width 114 height 6
drag, startPoint x: 153, startPoint y: 127, endPoint x: 118, endPoint y: 130, distance: 35.3
click at [118, 130] on td "Franklin Fueling 303-063-EIF-U 1 1/2" Double Wall Electrofusion Entry Boot SKU:…" at bounding box center [164, 122] width 147 height 23
drag, startPoint x: 139, startPoint y: 150, endPoint x: 117, endPoint y: 151, distance: 22.8
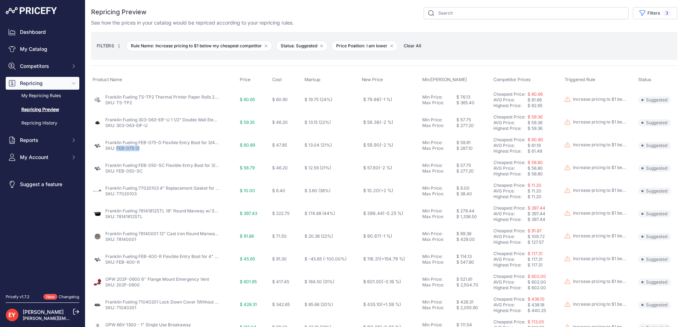
click at [117, 151] on p "SKU: FEB-075-D" at bounding box center [162, 149] width 114 height 6
drag, startPoint x: 145, startPoint y: 174, endPoint x: 116, endPoint y: 173, distance: 28.5
click at [116, 173] on td "Franklin Fueling FEB-050-SC Flexible Entry Boot for 3/4" Electrical Conduit SKU…" at bounding box center [164, 168] width 147 height 23
drag, startPoint x: 136, startPoint y: 199, endPoint x: 117, endPoint y: 200, distance: 19.2
click at [117, 200] on td "Franklin Fueling 77020103 4" Replacement Gasket for Fill Adapters SKU: 77020103" at bounding box center [164, 191] width 147 height 23
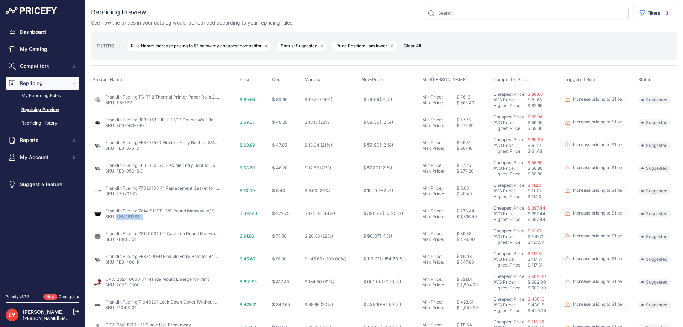
drag, startPoint x: 146, startPoint y: 218, endPoint x: 117, endPoint y: 218, distance: 28.8
click at [117, 218] on p "SKU: 78141812STL" at bounding box center [162, 217] width 114 height 6
drag, startPoint x: 137, startPoint y: 242, endPoint x: 117, endPoint y: 242, distance: 20.3
click at [117, 242] on p "SKU: 78140001" at bounding box center [162, 240] width 114 height 6
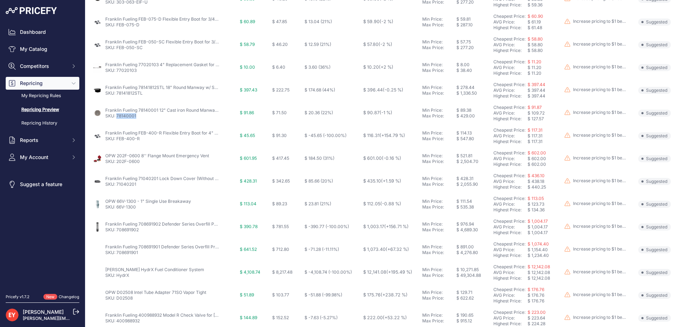
scroll to position [142, 0]
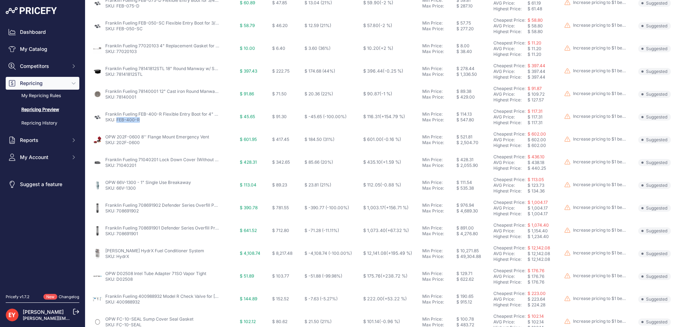
drag, startPoint x: 142, startPoint y: 121, endPoint x: 116, endPoint y: 123, distance: 26.0
click at [116, 123] on td "Franklin Fueling FEB-400-R Flexible Entry Boot for 4" Single Wall Fiberglass SK…" at bounding box center [164, 117] width 147 height 23
drag, startPoint x: 146, startPoint y: 141, endPoint x: 116, endPoint y: 145, distance: 30.5
click at [116, 145] on p "SKU: 202F-0600" at bounding box center [157, 143] width 104 height 6
drag, startPoint x: 139, startPoint y: 168, endPoint x: 116, endPoint y: 166, distance: 22.5
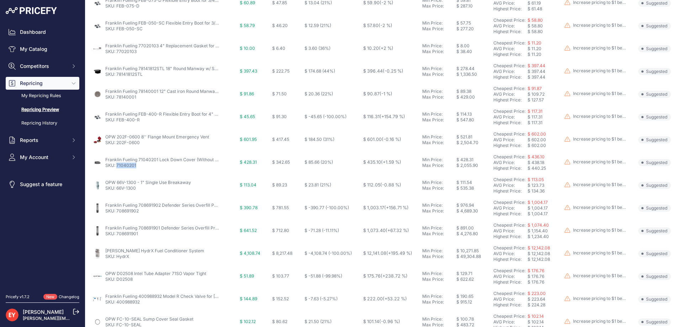
click at [116, 166] on td "Franklin Fueling 71040201 Lock Down Cover (Without Base) SKU: 71040201" at bounding box center [164, 162] width 147 height 23
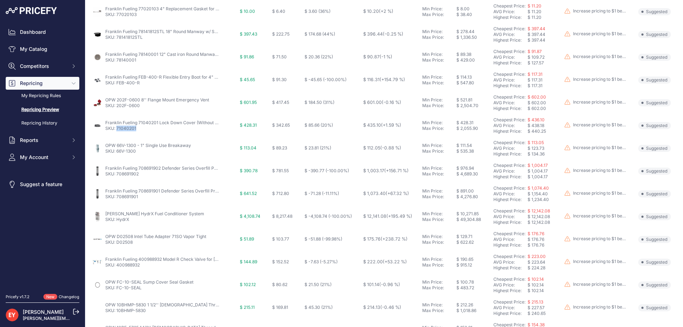
scroll to position [224, 0]
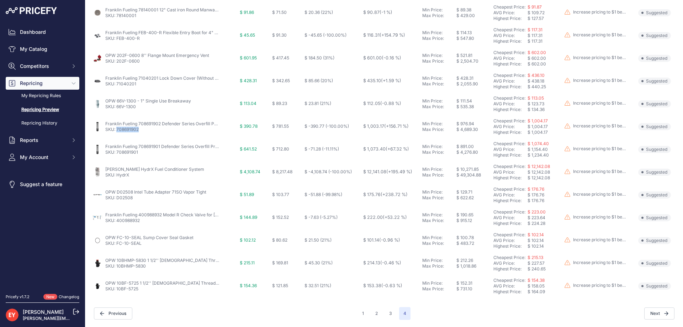
drag, startPoint x: 143, startPoint y: 130, endPoint x: 117, endPoint y: 135, distance: 27.1
click at [117, 135] on td "Franklin Fueling 708691902 Defender Series Overfill Prevention Valve w/ 5' Top …" at bounding box center [164, 126] width 147 height 23
drag, startPoint x: 141, startPoint y: 159, endPoint x: 116, endPoint y: 156, distance: 24.7
click at [116, 156] on td "Franklin Fueling 708691901 Defender Series Overfill Prevention Valve w/ 5' Top …" at bounding box center [164, 149] width 147 height 23
drag, startPoint x: 138, startPoint y: 198, endPoint x: 116, endPoint y: 204, distance: 22.8
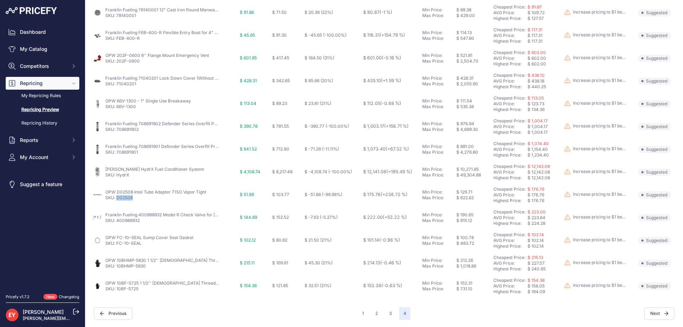
click at [116, 204] on td "OPW D02508 Intel Tube Adapter 71SO Vapor Tight SKU: D02508" at bounding box center [164, 195] width 147 height 23
drag, startPoint x: 144, startPoint y: 222, endPoint x: 117, endPoint y: 223, distance: 27.1
click at [117, 223] on p "SKU: 400988932" at bounding box center [162, 221] width 114 height 6
drag, startPoint x: 149, startPoint y: 269, endPoint x: 118, endPoint y: 269, distance: 30.6
click at [118, 269] on td "OPW 10BHMP-5830 1 1/2'' Male Threaded Top Connection Valve SKU: 10BHMP-5830" at bounding box center [164, 263] width 147 height 23
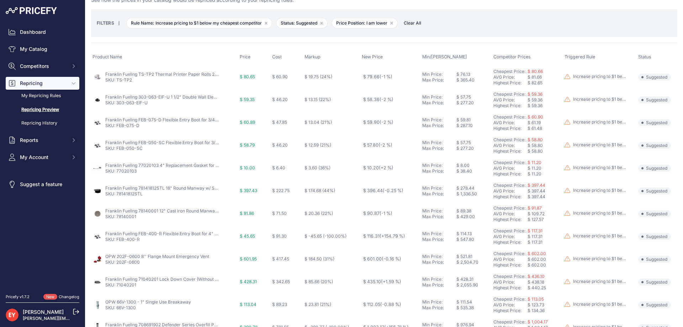
scroll to position [0, 0]
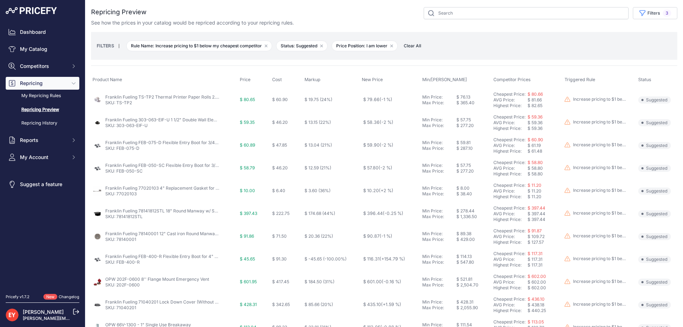
click at [417, 46] on span "Clear All" at bounding box center [412, 45] width 25 height 7
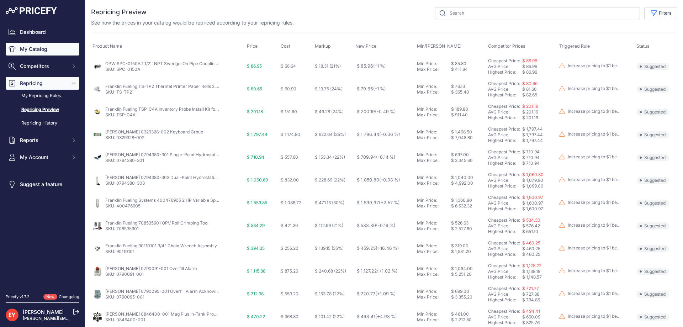
click at [32, 47] on link "My Catalog" at bounding box center [43, 49] width 74 height 13
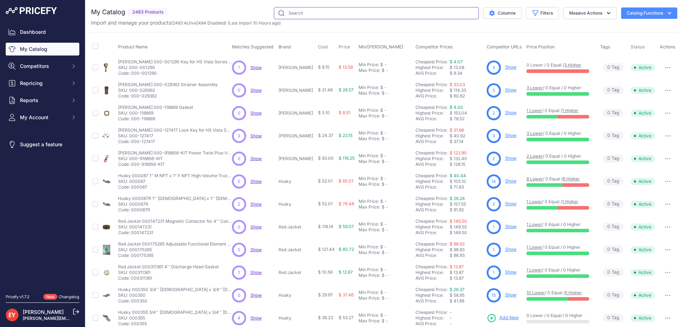
click at [289, 12] on input "text" at bounding box center [376, 13] width 205 height 12
paste input "88035002"
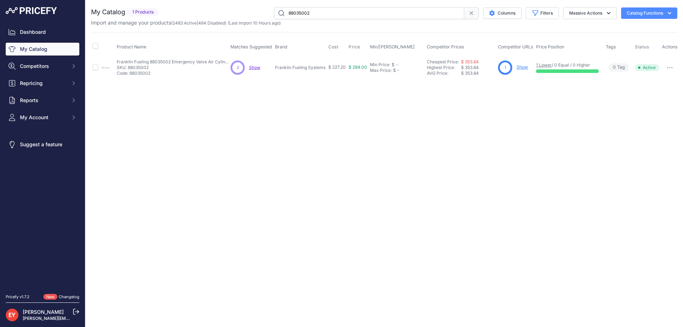
drag, startPoint x: 319, startPoint y: 14, endPoint x: 286, endPoint y: 14, distance: 32.7
click at [286, 14] on input "88035002" at bounding box center [369, 13] width 190 height 12
paste input "77020103"
drag, startPoint x: 335, startPoint y: 14, endPoint x: 242, endPoint y: 12, distance: 92.9
click at [242, 12] on div "77020103 Columns Filters Status All Status Only Enabled Only Disabled" at bounding box center [419, 13] width 516 height 12
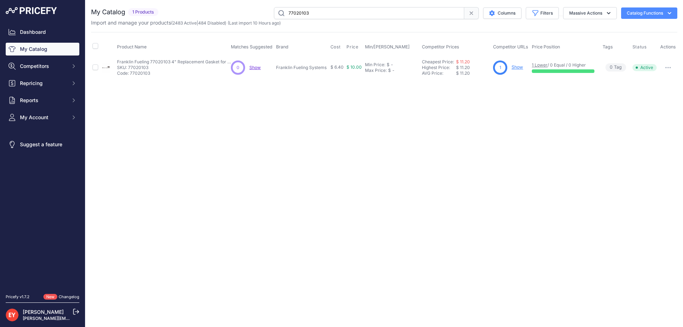
paste input "126517-05"
type input "126517-05"
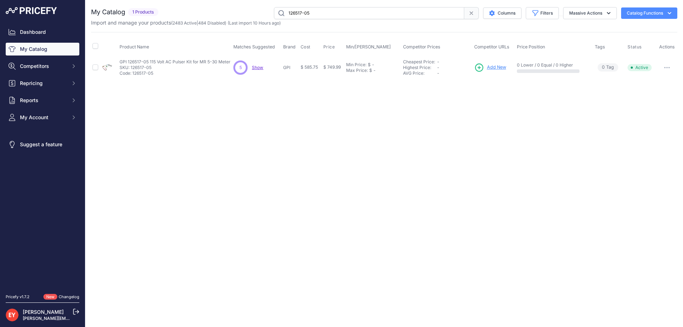
click at [489, 69] on span "Add New" at bounding box center [496, 67] width 19 height 7
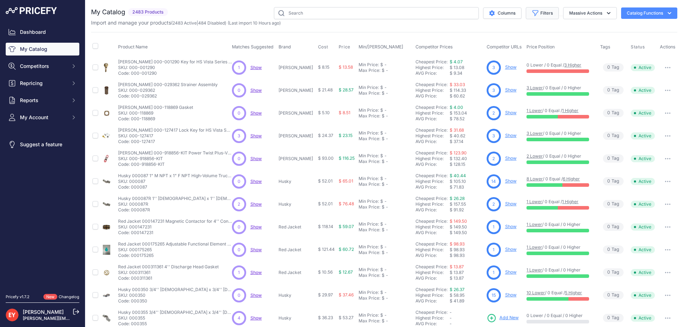
click at [546, 15] on button "Filters" at bounding box center [542, 13] width 33 height 12
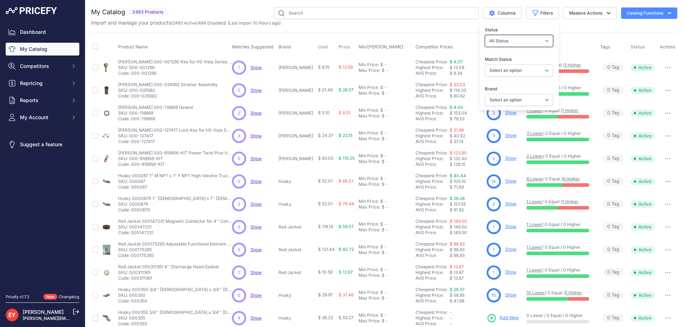
click at [527, 42] on select "All Status Only Enabled Only Disabled" at bounding box center [519, 41] width 68 height 12
select select "1"
click at [485, 35] on select "All Status Only Enabled Only Disabled" at bounding box center [519, 41] width 68 height 12
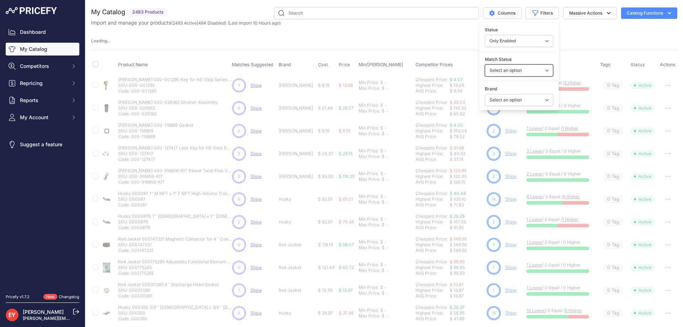
click at [511, 72] on select "Select an option Matched Unmatched" at bounding box center [519, 70] width 68 height 12
select select "0"
click at [485, 64] on select "Select an option Matched Unmatched" at bounding box center [519, 70] width 68 height 12
click at [499, 100] on select "Select an option 3M American Casting & MFG Ameron Aquafighter ATI ATTA B&K Balc…" at bounding box center [519, 100] width 68 height 12
select select
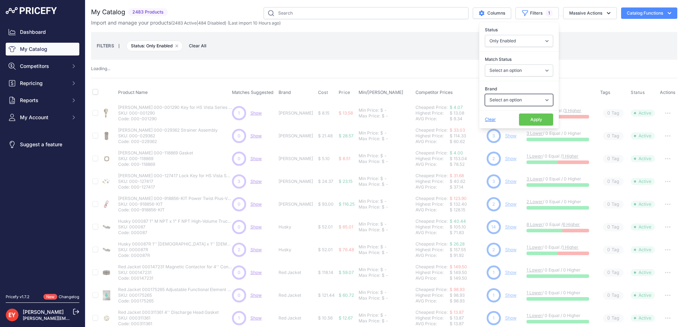
select select "GPI"
click at [485, 94] on select "Select an option 3M American Casting & MFG Ameron Aquafighter ATI ATTA B&K Balc…" at bounding box center [519, 100] width 68 height 12
click at [528, 118] on button "Apply" at bounding box center [536, 120] width 34 height 12
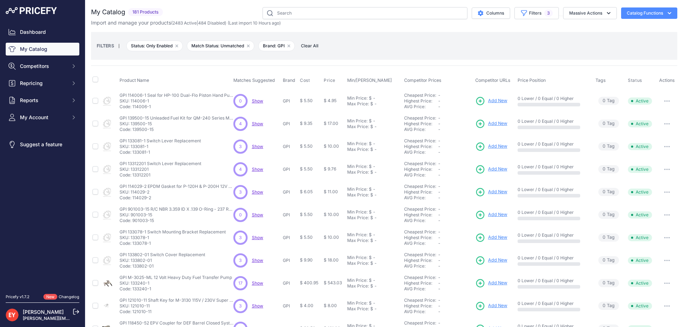
drag, startPoint x: 151, startPoint y: 106, endPoint x: 132, endPoint y: 111, distance: 19.6
click at [132, 111] on td "GPI 114006-1 Seal for HP-100 Dual-Flo Piston Hand Pump GPI 114006-1 Seal for HP…" at bounding box center [175, 100] width 114 height 23
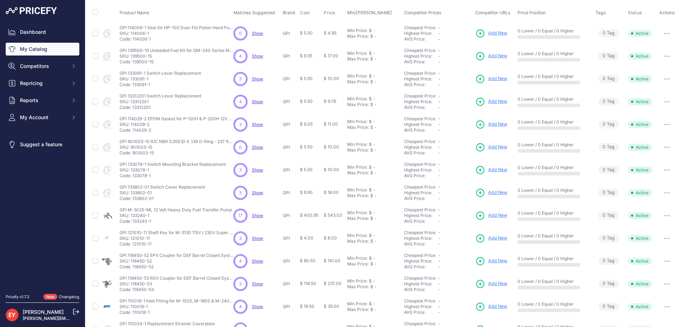
scroll to position [134, 0]
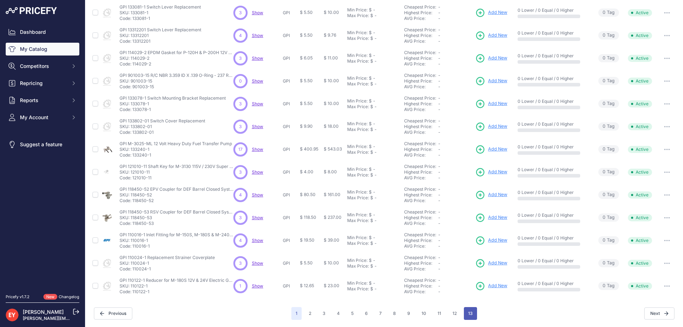
click at [465, 312] on button "13" at bounding box center [470, 313] width 13 height 13
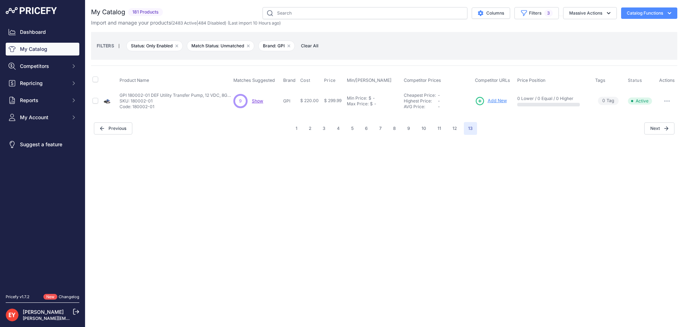
drag, startPoint x: 155, startPoint y: 108, endPoint x: 133, endPoint y: 107, distance: 21.7
click at [133, 107] on p "Code: 180002-01" at bounding box center [177, 107] width 114 height 6
copy p "180002-01"
click at [452, 130] on button "12" at bounding box center [454, 128] width 13 height 13
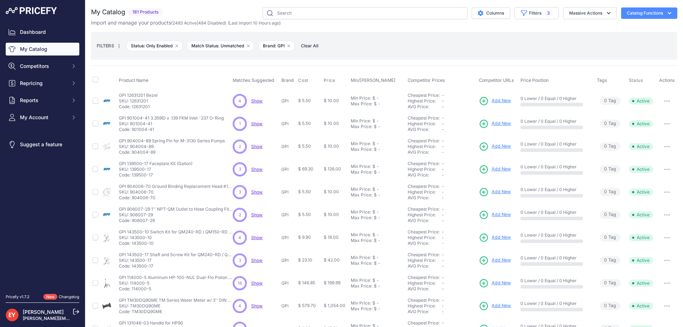
drag, startPoint x: 151, startPoint y: 106, endPoint x: 132, endPoint y: 106, distance: 18.9
click at [132, 106] on p "Code: 12631201" at bounding box center [138, 107] width 39 height 6
copy p "12631201"
drag, startPoint x: 153, startPoint y: 131, endPoint x: 132, endPoint y: 132, distance: 20.3
click at [132, 132] on p "Code: 901004-41" at bounding box center [171, 130] width 105 height 6
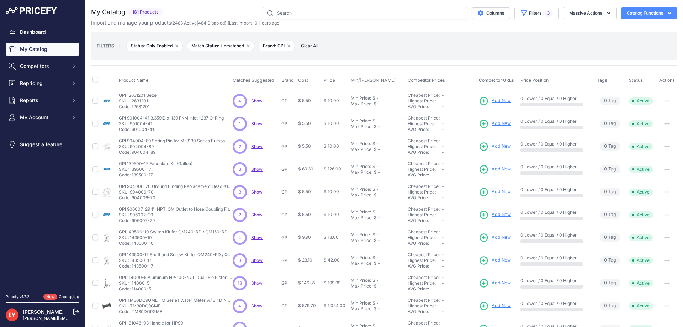
copy p "901004-41"
drag, startPoint x: 154, startPoint y: 154, endPoint x: 133, endPoint y: 156, distance: 21.1
click at [133, 156] on td "GPI 904004-89 Spring Pin for M-3130 Series Pumps GPI 904004-89 Spring Pin for M…" at bounding box center [174, 146] width 114 height 23
copy p "904004-89"
drag, startPoint x: 155, startPoint y: 175, endPoint x: 132, endPoint y: 179, distance: 22.8
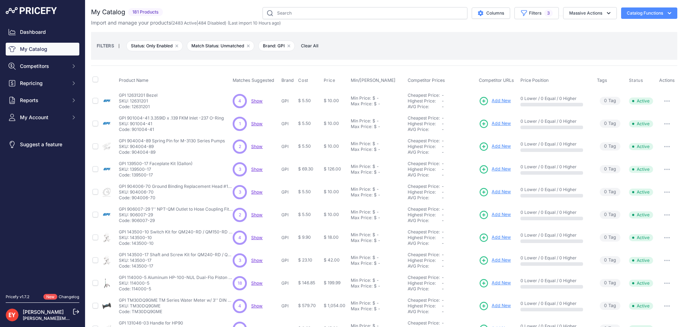
click at [132, 179] on td "GPI 139500-17 Faceplate Kit (Gallon) GPI 139500-17 Faceplate Kit (Gallon) SKU: …" at bounding box center [174, 169] width 114 height 23
copy p "139500-17"
drag, startPoint x: 157, startPoint y: 200, endPoint x: 132, endPoint y: 201, distance: 24.2
click at [132, 201] on td "GPI 904006-70 Ground Binding Replacement Head #10-32 x 3/8'' Screw (Brkt Switch…" at bounding box center [174, 192] width 114 height 23
copy p "904006-70"
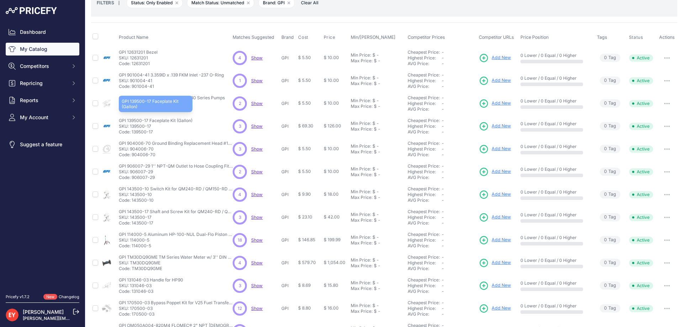
scroll to position [107, 0]
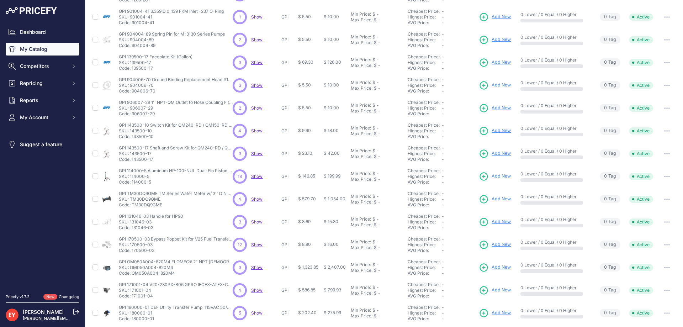
drag, startPoint x: 156, startPoint y: 114, endPoint x: 132, endPoint y: 118, distance: 23.9
click at [132, 118] on td "GPI 906007-29 1'' NPT-QM Outlet to Hose Coupling Fitting GPI 906007-29 1'' NPT-…" at bounding box center [174, 108] width 114 height 23
copy p "906007-29"
drag, startPoint x: 153, startPoint y: 137, endPoint x: 132, endPoint y: 138, distance: 20.3
click at [132, 138] on p "Code: 143500-10" at bounding box center [176, 137] width 114 height 6
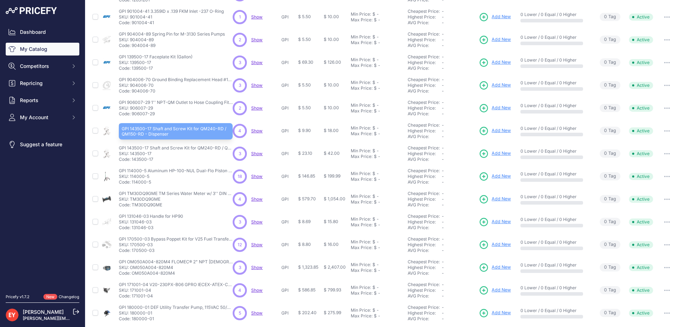
copy p "143500-10"
drag, startPoint x: 155, startPoint y: 160, endPoint x: 132, endPoint y: 162, distance: 22.8
click at [132, 162] on p "Code: 143500-17" at bounding box center [176, 160] width 114 height 6
copy p "143500-17"
drag, startPoint x: 153, startPoint y: 184, endPoint x: 132, endPoint y: 183, distance: 21.4
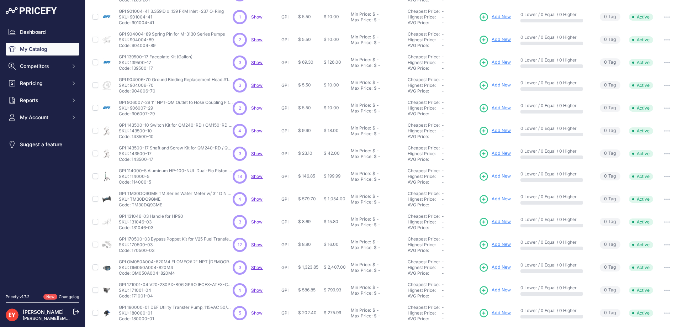
click at [132, 183] on p "Code: 114000-5" at bounding box center [176, 182] width 114 height 6
copy p "114000-5"
drag, startPoint x: 164, startPoint y: 205, endPoint x: 132, endPoint y: 206, distance: 32.0
click at [132, 206] on p "Code: TM30DQ9GME" at bounding box center [176, 205] width 114 height 6
drag, startPoint x: 159, startPoint y: 229, endPoint x: 132, endPoint y: 230, distance: 26.7
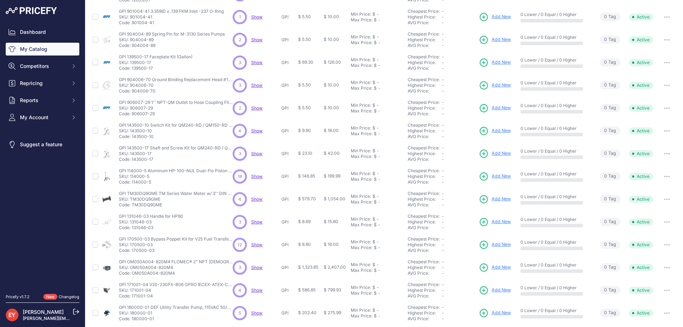
click at [132, 230] on p "Code: 131046-03" at bounding box center [151, 228] width 64 height 6
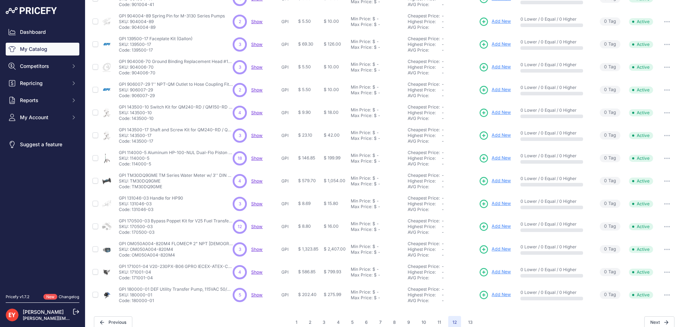
scroll to position [134, 0]
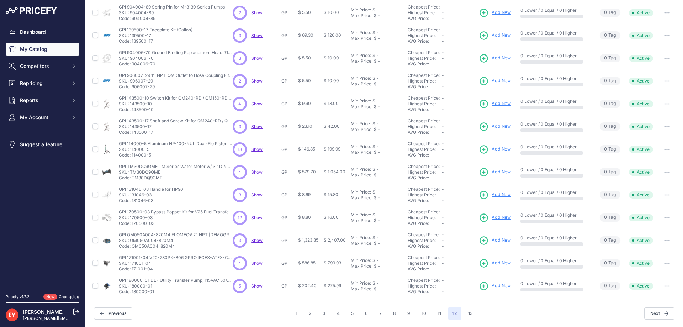
drag, startPoint x: 154, startPoint y: 223, endPoint x: 131, endPoint y: 225, distance: 22.5
click at [131, 225] on p "Code: 170500-03" at bounding box center [176, 224] width 114 height 6
drag, startPoint x: 175, startPoint y: 250, endPoint x: 133, endPoint y: 250, distance: 42.3
click at [133, 250] on td "GPI OM050A004-820M4 FLOMEC® 2" NPT Female Aluminum Mechanical Flow Meter (Gallo…" at bounding box center [174, 240] width 114 height 23
drag, startPoint x: 156, startPoint y: 271, endPoint x: 132, endPoint y: 271, distance: 24.2
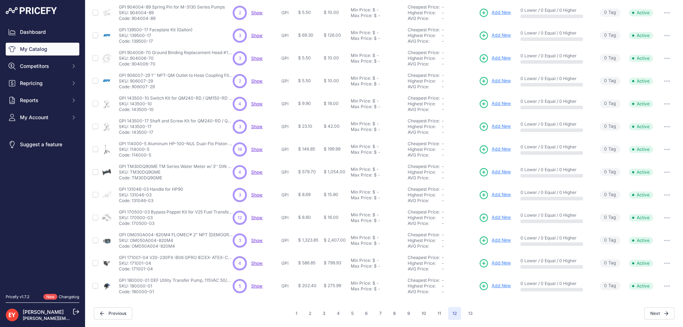
click at [132, 271] on p "Code: 171001-04" at bounding box center [176, 269] width 114 height 6
drag, startPoint x: 156, startPoint y: 293, endPoint x: 132, endPoint y: 293, distance: 24.2
click at [132, 293] on p "Code: 180000-01" at bounding box center [176, 292] width 114 height 6
click at [296, 314] on button "1" at bounding box center [296, 313] width 10 height 13
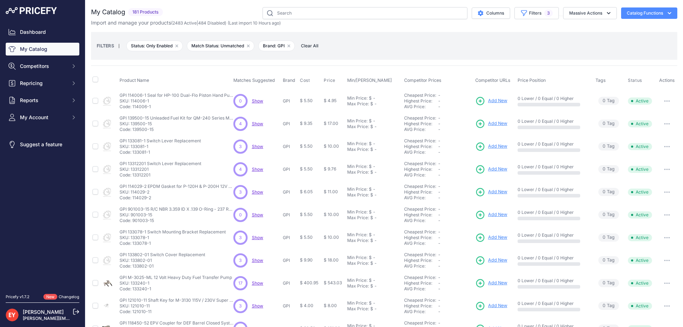
drag, startPoint x: 151, startPoint y: 106, endPoint x: 132, endPoint y: 107, distance: 18.9
click at [132, 107] on p "Code: 114006-1" at bounding box center [177, 107] width 114 height 6
drag, startPoint x: 160, startPoint y: 132, endPoint x: 132, endPoint y: 130, distance: 27.5
click at [132, 130] on td "GPI 139500-15 Unleaded Fuel Kit for QM-240 Series Meters GPI 139500-15 Unleaded…" at bounding box center [175, 123] width 114 height 23
drag, startPoint x: 152, startPoint y: 155, endPoint x: 133, endPoint y: 155, distance: 18.9
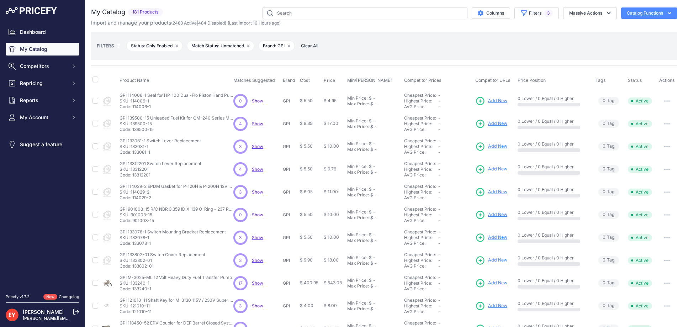
click at [133, 155] on td "GPI 133081-1 Switch Lever Replacement GPI 133081-1 Switch Lever Replacement SKU…" at bounding box center [175, 146] width 114 height 23
drag, startPoint x: 150, startPoint y: 176, endPoint x: 133, endPoint y: 178, distance: 17.5
click at [132, 177] on p "Code: 13312201" at bounding box center [161, 175] width 82 height 6
drag, startPoint x: 153, startPoint y: 199, endPoint x: 132, endPoint y: 199, distance: 20.3
click at [132, 199] on p "Code: 114029-2" at bounding box center [177, 198] width 114 height 6
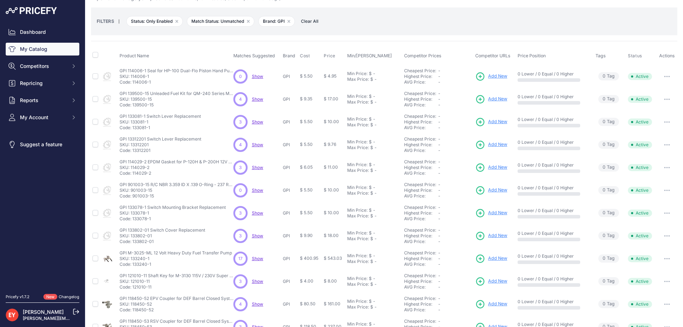
scroll to position [71, 0]
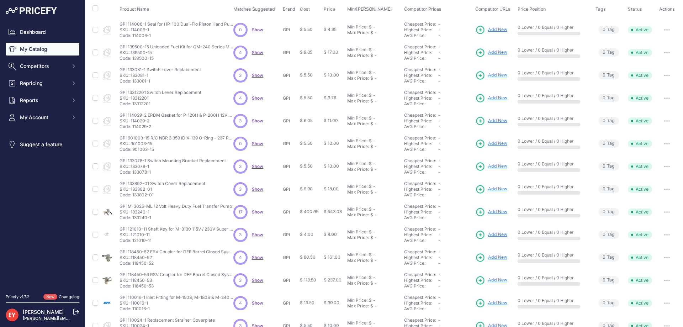
drag, startPoint x: 153, startPoint y: 151, endPoint x: 133, endPoint y: 152, distance: 20.0
click at [133, 152] on p "Code: 901003-15" at bounding box center [177, 150] width 114 height 6
drag, startPoint x: 151, startPoint y: 221, endPoint x: 133, endPoint y: 220, distance: 18.2
click at [133, 220] on td "GPI M-3025-ML 12 Volt Heavy Duty Fuel Transfer Pump GPI M-3025-ML 12 Volt Heavy…" at bounding box center [175, 212] width 114 height 23
drag, startPoint x: 152, startPoint y: 241, endPoint x: 133, endPoint y: 241, distance: 19.6
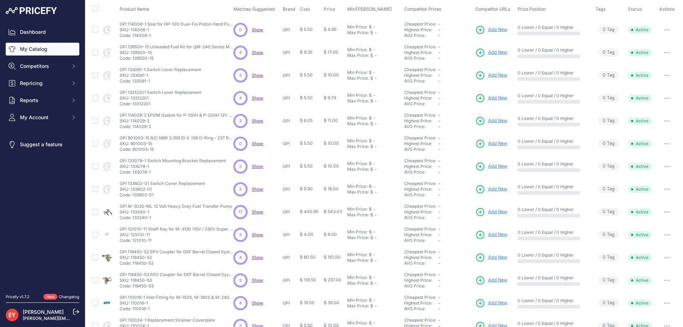
click at [133, 241] on p "Code: 121010-11" at bounding box center [177, 241] width 114 height 6
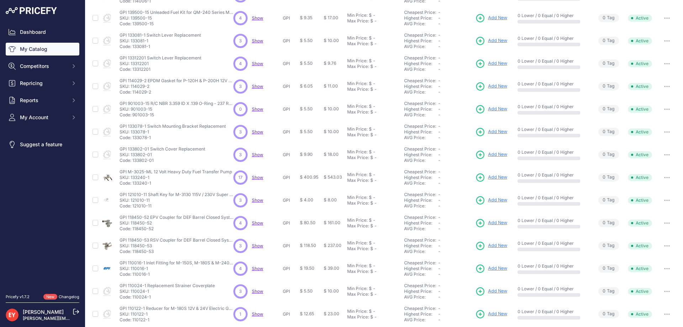
scroll to position [134, 0]
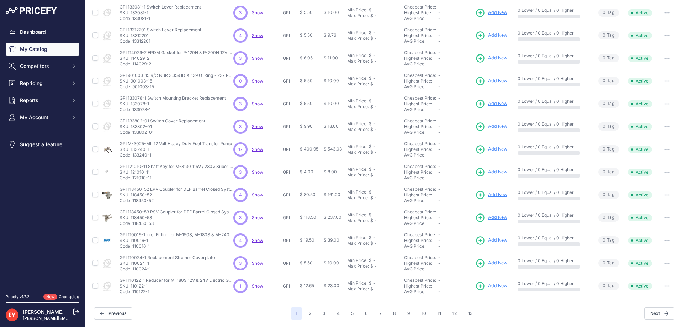
drag, startPoint x: 154, startPoint y: 204, endPoint x: 133, endPoint y: 205, distance: 21.4
click at [133, 205] on td "GPI 118450-52 EPV Coupler for DEF Barrel Closed Systems GPI 118450-52 EPV Coupl…" at bounding box center [175, 195] width 114 height 23
drag, startPoint x: 155, startPoint y: 225, endPoint x: 133, endPoint y: 224, distance: 21.7
click at [133, 224] on p "Code: 118450-53" at bounding box center [177, 224] width 114 height 6
drag, startPoint x: 152, startPoint y: 247, endPoint x: 133, endPoint y: 249, distance: 18.6
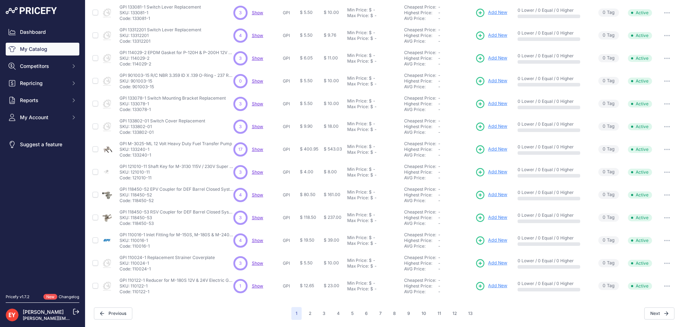
click at [133, 249] on td "GPI 110016-1 Inlet Fitting for M-150S, M-180S & M-240S 12V & 24V Electric Gear …" at bounding box center [175, 240] width 114 height 23
drag, startPoint x: 149, startPoint y: 271, endPoint x: 133, endPoint y: 270, distance: 15.7
click at [133, 270] on p "Code: 110024-1" at bounding box center [167, 269] width 95 height 6
drag, startPoint x: 152, startPoint y: 293, endPoint x: 132, endPoint y: 295, distance: 19.3
click at [132, 295] on td "GPI 110122-1 Reducer for M-180S 12V & 24V Electric Gear Pump Replacement GPI 11…" at bounding box center [175, 286] width 114 height 23
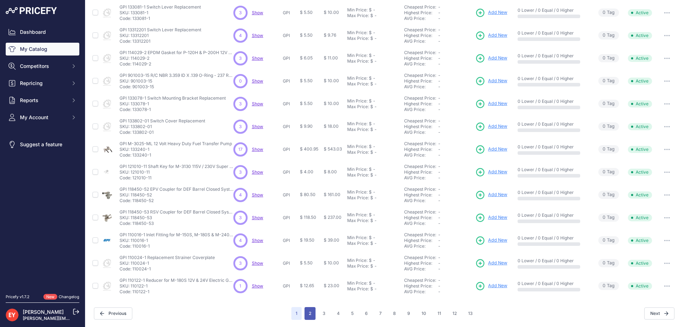
click at [307, 315] on button "2" at bounding box center [310, 313] width 11 height 13
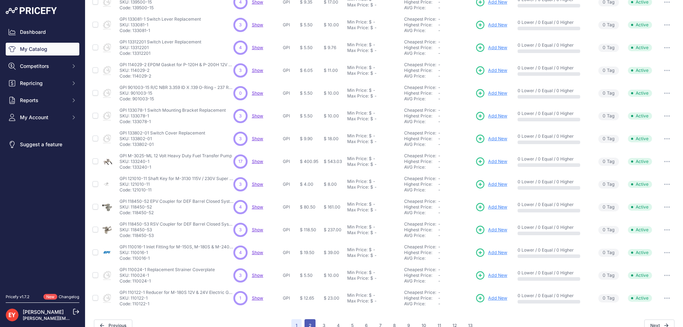
scroll to position [146, 0]
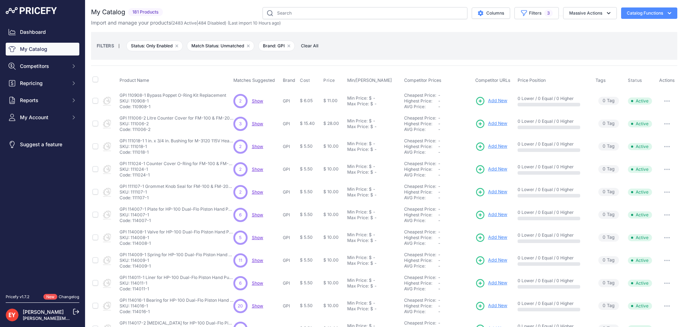
drag, startPoint x: 154, startPoint y: 108, endPoint x: 133, endPoint y: 106, distance: 21.4
click at [133, 106] on p "Code: 110908-1" at bounding box center [173, 107] width 107 height 6
drag, startPoint x: 152, startPoint y: 130, endPoint x: 133, endPoint y: 131, distance: 18.9
click at [133, 131] on p "Code: 111006-2" at bounding box center [177, 130] width 114 height 6
drag, startPoint x: 151, startPoint y: 151, endPoint x: 132, endPoint y: 153, distance: 19.0
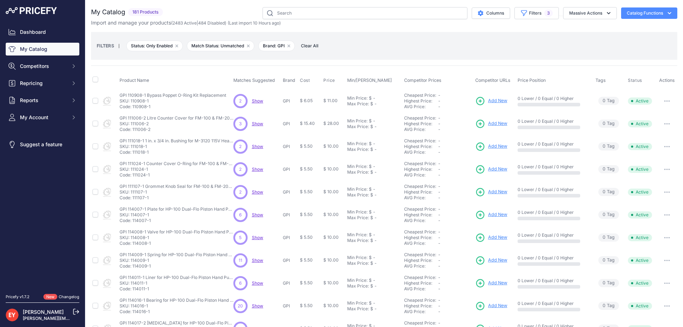
click at [132, 153] on p "Code: 111018-1" at bounding box center [177, 152] width 114 height 6
drag, startPoint x: 145, startPoint y: 180, endPoint x: 133, endPoint y: 179, distance: 12.5
click at [133, 179] on td "GPI 111024-1 Counter Cover O-Ring for FM-100 & FM-200 & LM-200 Mechanical Meter…" at bounding box center [175, 169] width 114 height 23
drag, startPoint x: 152, startPoint y: 201, endPoint x: 133, endPoint y: 200, distance: 19.2
click at [133, 200] on td "GPI 111107-1 Grommet Knob Seal for FM-100 & FM-200 Mechanical Meters GPI 111107…" at bounding box center [175, 192] width 114 height 23
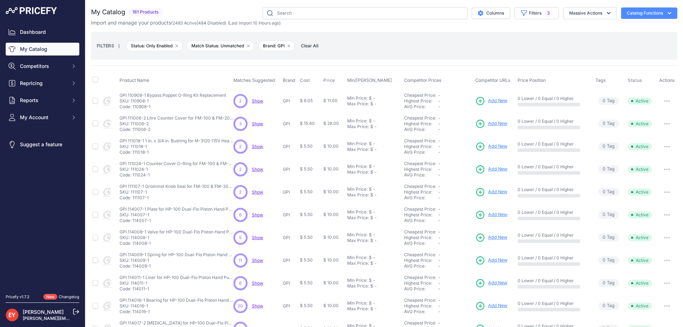
drag, startPoint x: 151, startPoint y: 222, endPoint x: 132, endPoint y: 225, distance: 18.8
click at [132, 225] on td "GPI 114007-1 Plate for HP-100 Dual-Flo Piston Hand Pump GPI 114007-1 Plate for …" at bounding box center [175, 215] width 114 height 23
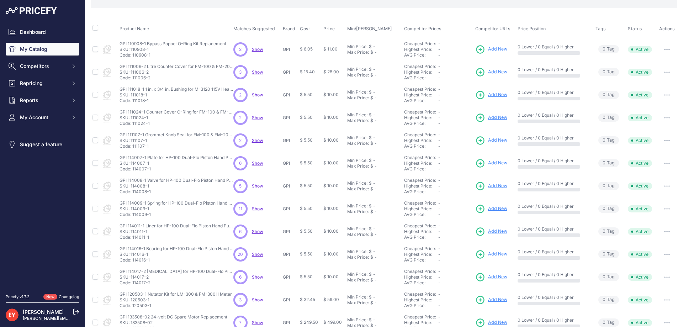
scroll to position [134, 0]
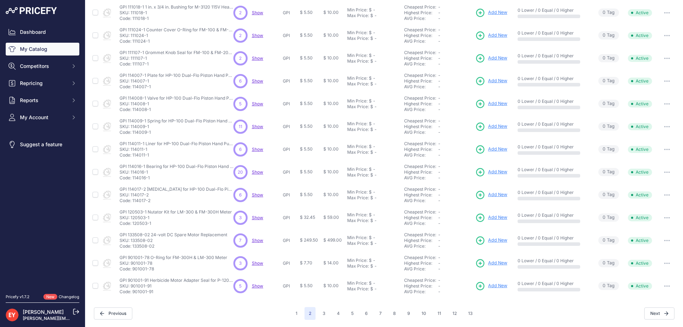
drag, startPoint x: 151, startPoint y: 112, endPoint x: 133, endPoint y: 114, distance: 17.5
click at [133, 114] on td "GPI 114008-1 Valve for HP-100 Dual-Flo Piston Hand Pump GPI 114008-1 Valve for …" at bounding box center [175, 104] width 114 height 23
drag, startPoint x: 153, startPoint y: 134, endPoint x: 132, endPoint y: 135, distance: 21.4
click at [132, 135] on p "Code: 114009-1" at bounding box center [177, 133] width 114 height 6
drag, startPoint x: 148, startPoint y: 161, endPoint x: 133, endPoint y: 154, distance: 17.2
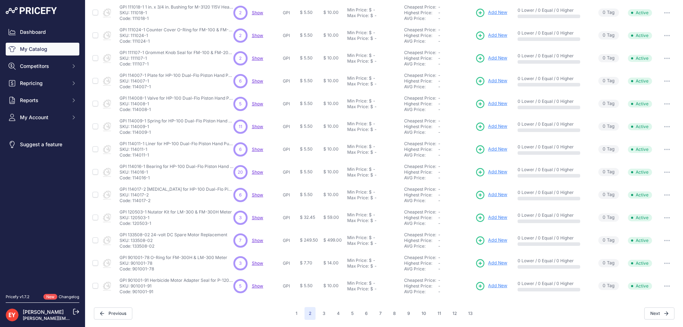
click at [133, 154] on td "GPI 114011-1 Liner for HP-100 Dual-Flo Piston Hand Pump GPI 114011-1 Liner for …" at bounding box center [175, 149] width 114 height 23
drag, startPoint x: 152, startPoint y: 179, endPoint x: 132, endPoint y: 179, distance: 19.2
click at [132, 179] on p "Code: 114016-1" at bounding box center [177, 178] width 114 height 6
drag, startPoint x: 152, startPoint y: 202, endPoint x: 132, endPoint y: 203, distance: 19.9
click at [132, 203] on p "Code: 114017-2" at bounding box center [177, 201] width 114 height 6
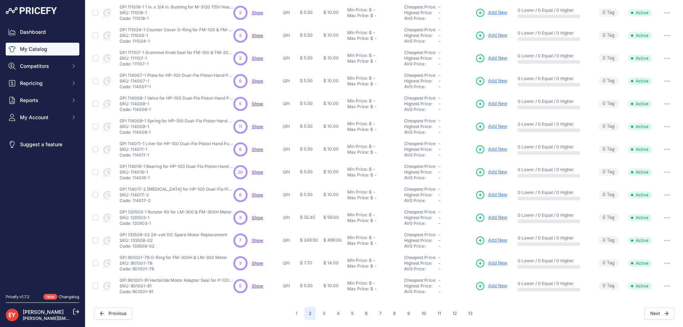
drag, startPoint x: 154, startPoint y: 224, endPoint x: 133, endPoint y: 226, distance: 21.1
click at [133, 226] on p "Code: 120503-1" at bounding box center [176, 224] width 112 height 6
drag, startPoint x: 157, startPoint y: 249, endPoint x: 133, endPoint y: 250, distance: 23.5
click at [133, 250] on td "GPI 133508-02 24-volt DC Spare Motor Replacement GPI 133508-02 24-volt DC Spare…" at bounding box center [175, 240] width 114 height 23
drag, startPoint x: 154, startPoint y: 270, endPoint x: 133, endPoint y: 271, distance: 20.7
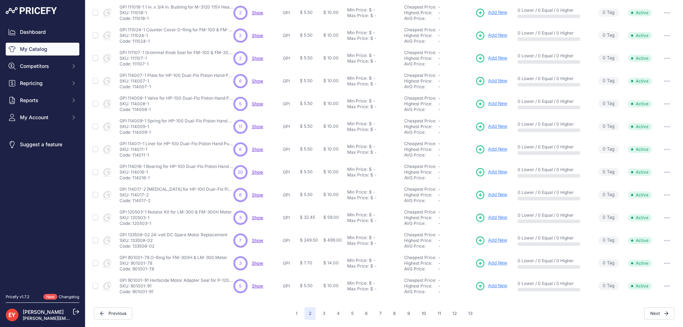
click at [133, 271] on p "Code: 901001-78" at bounding box center [174, 269] width 108 height 6
drag, startPoint x: 157, startPoint y: 293, endPoint x: 133, endPoint y: 292, distance: 23.9
click at [133, 292] on p "Code: 901001-91" at bounding box center [177, 292] width 114 height 6
click at [323, 315] on button "3" at bounding box center [323, 313] width 11 height 13
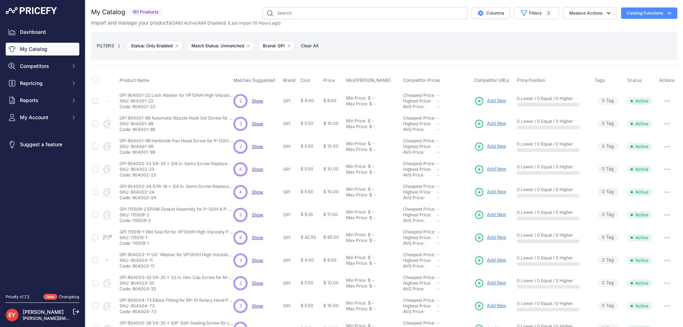
drag, startPoint x: 156, startPoint y: 109, endPoint x: 132, endPoint y: 108, distance: 23.5
click at [132, 108] on p "Code: 904001-22" at bounding box center [177, 107] width 114 height 6
drag, startPoint x: 157, startPoint y: 130, endPoint x: 133, endPoint y: 130, distance: 24.6
click at [133, 130] on p "Code: 904001-88" at bounding box center [177, 130] width 114 height 6
drag, startPoint x: 155, startPoint y: 194, endPoint x: 132, endPoint y: 194, distance: 23.5
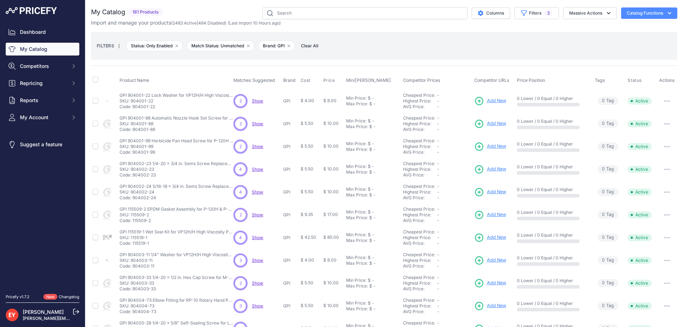
click at [132, 194] on p "SKU: 904002-24" at bounding box center [177, 192] width 114 height 6
drag, startPoint x: 148, startPoint y: 223, endPoint x: 133, endPoint y: 223, distance: 15.7
click at [133, 223] on p "Code: 115509-2" at bounding box center [177, 221] width 114 height 6
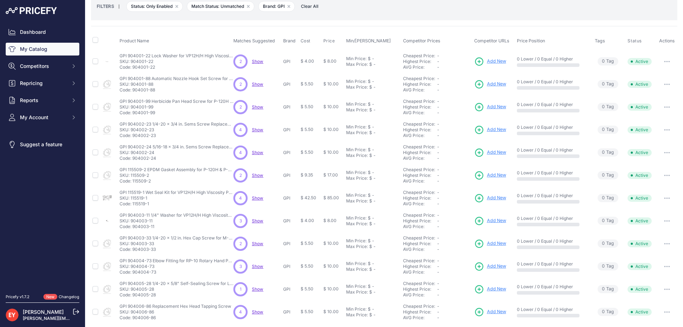
scroll to position [134, 0]
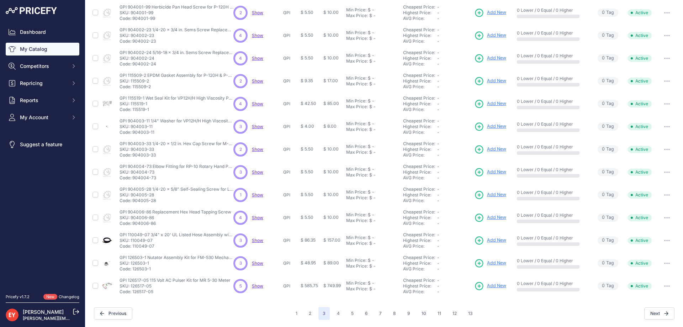
drag, startPoint x: 150, startPoint y: 111, endPoint x: 133, endPoint y: 110, distance: 17.1
click at [133, 110] on p "Code: 115519-1" at bounding box center [177, 110] width 114 height 6
drag, startPoint x: 155, startPoint y: 132, endPoint x: 133, endPoint y: 133, distance: 21.7
click at [133, 133] on p "Code: 904003-11" at bounding box center [177, 133] width 114 height 6
drag, startPoint x: 153, startPoint y: 159, endPoint x: 132, endPoint y: 157, distance: 21.2
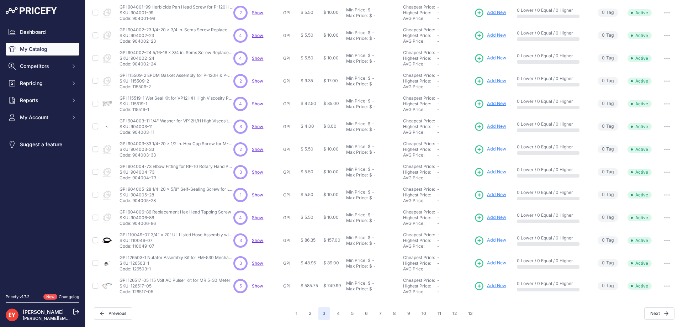
click at [132, 157] on td "GPI 904003-33 1/4-20 x 1/2 in. Hex Cap Screw for M-3120 Pump Replacement GPI 90…" at bounding box center [175, 149] width 114 height 23
drag, startPoint x: 156, startPoint y: 179, endPoint x: 132, endPoint y: 181, distance: 23.9
click at [132, 181] on td "GPI 904004-73 Elbow Fitting for RP-10 Rotary Hand Pump GPI 904004-73 Elbow Fitt…" at bounding box center [175, 172] width 114 height 23
drag, startPoint x: 160, startPoint y: 204, endPoint x: 133, endPoint y: 203, distance: 27.8
click at [133, 203] on td "GPI 904005-28 1/4-20 x 5/8" Self-Sealing Screw for LM-300 & FM-300H Meter GPI 9…" at bounding box center [175, 195] width 114 height 23
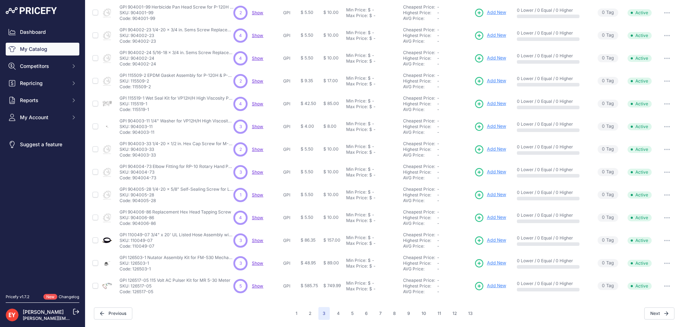
drag, startPoint x: 157, startPoint y: 225, endPoint x: 133, endPoint y: 225, distance: 23.5
click at [133, 225] on p "Code: 904006-86" at bounding box center [176, 224] width 112 height 6
drag, startPoint x: 158, startPoint y: 252, endPoint x: 132, endPoint y: 250, distance: 25.7
click at [132, 250] on tbody "GPI 904001-22 Lock Washer for VP12H/H High Viscosity Pump Replacement" at bounding box center [384, 127] width 586 height 342
click at [68, 278] on nav "Dashboard My Catalog Competitors Competitors Monitored URLs Repricing My Repric…" at bounding box center [43, 156] width 74 height 260
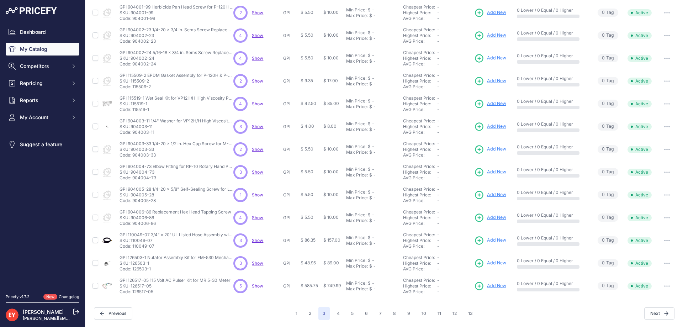
drag, startPoint x: 155, startPoint y: 248, endPoint x: 133, endPoint y: 248, distance: 22.1
click at [133, 248] on p "Code: 110049-07" at bounding box center [177, 246] width 114 height 6
drag, startPoint x: 152, startPoint y: 270, endPoint x: 133, endPoint y: 271, distance: 19.6
click at [133, 271] on p "Code: 126503-1" at bounding box center [177, 269] width 114 height 6
drag, startPoint x: 153, startPoint y: 292, endPoint x: 133, endPoint y: 293, distance: 20.7
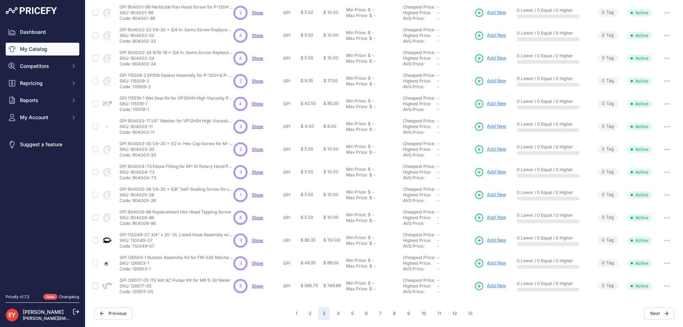
click at [133, 293] on p "Code: 126517-05" at bounding box center [175, 292] width 111 height 6
click at [339, 312] on button "4" at bounding box center [338, 313] width 11 height 13
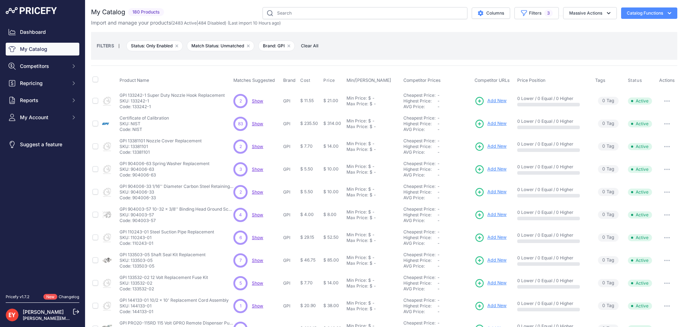
drag, startPoint x: 154, startPoint y: 106, endPoint x: 132, endPoint y: 107, distance: 21.7
click at [132, 107] on p "Code: 133242-1" at bounding box center [172, 107] width 105 height 6
drag, startPoint x: 151, startPoint y: 155, endPoint x: 133, endPoint y: 155, distance: 18.5
click at [133, 155] on td "GPI 13381101 Nozzle Cover Replacement GPI 13381101 Nozzle Cover Replacement SKU…" at bounding box center [175, 146] width 114 height 23
drag, startPoint x: 158, startPoint y: 176, endPoint x: 133, endPoint y: 178, distance: 24.6
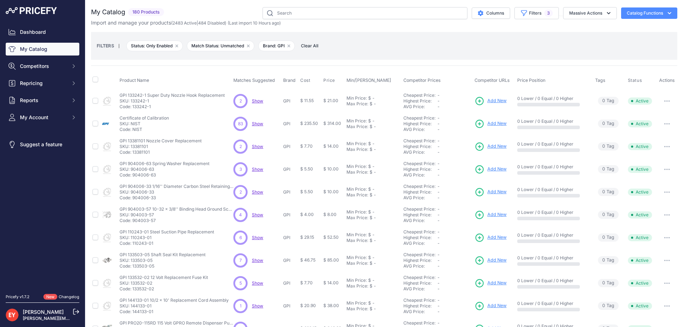
click at [133, 178] on p "Code: 904006-63" at bounding box center [165, 175] width 90 height 6
drag, startPoint x: 157, startPoint y: 223, endPoint x: 133, endPoint y: 222, distance: 23.5
click at [133, 222] on td "GPI 904003-57 10-32 x 3/8'' Binding Head Ground Screw Replacement GPI 904003-57…" at bounding box center [175, 215] width 114 height 23
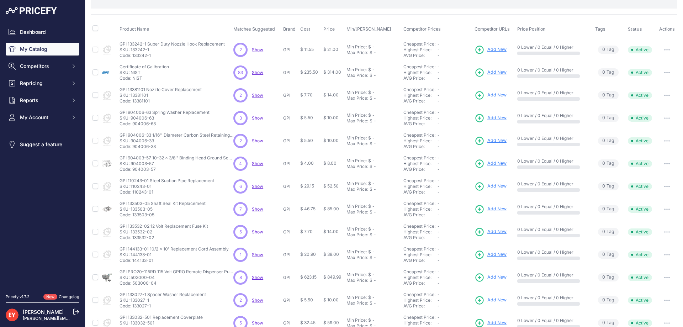
scroll to position [107, 0]
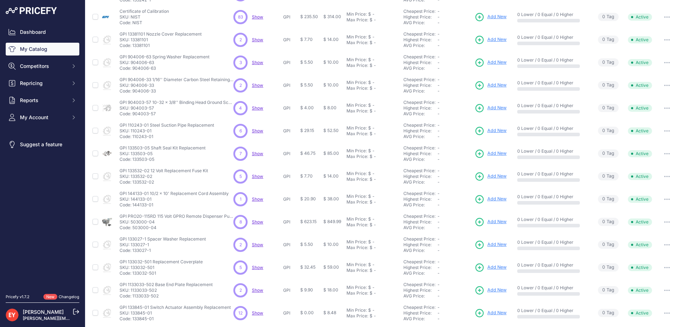
drag, startPoint x: 154, startPoint y: 136, endPoint x: 133, endPoint y: 139, distance: 21.5
click at [133, 139] on p "Code: 110243-01" at bounding box center [167, 137] width 95 height 6
drag, startPoint x: 156, startPoint y: 162, endPoint x: 133, endPoint y: 164, distance: 23.2
click at [133, 164] on td "GPI 133503-05 Shaft Seal Kit Replacement GPI 133503-05 Shaft Seal Kit Replaceme…" at bounding box center [175, 153] width 114 height 23
drag, startPoint x: 155, startPoint y: 184, endPoint x: 133, endPoint y: 183, distance: 22.1
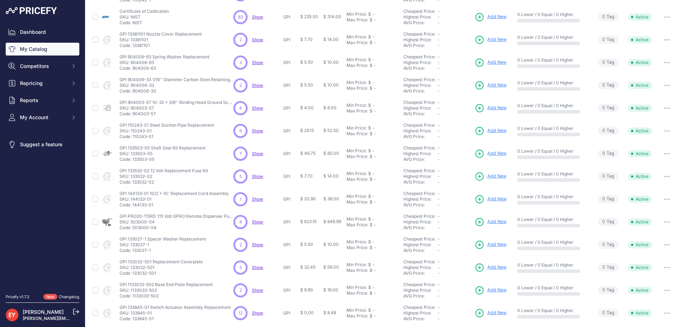
click at [133, 183] on p "Code: 133532-02" at bounding box center [164, 182] width 89 height 6
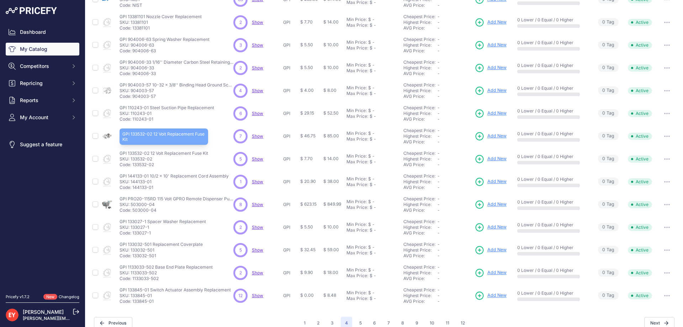
scroll to position [134, 0]
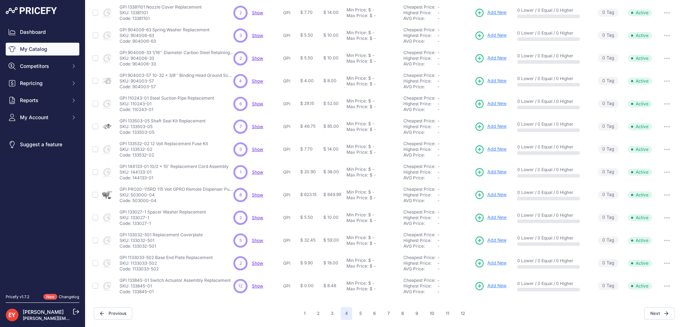
drag, startPoint x: 156, startPoint y: 176, endPoint x: 132, endPoint y: 180, distance: 24.1
click at [132, 180] on p "Code: 144133-01" at bounding box center [174, 178] width 109 height 6
drag, startPoint x: 156, startPoint y: 202, endPoint x: 132, endPoint y: 201, distance: 23.5
click at [132, 201] on p "Code: 503000-04" at bounding box center [177, 201] width 114 height 6
drag, startPoint x: 152, startPoint y: 223, endPoint x: 133, endPoint y: 224, distance: 19.2
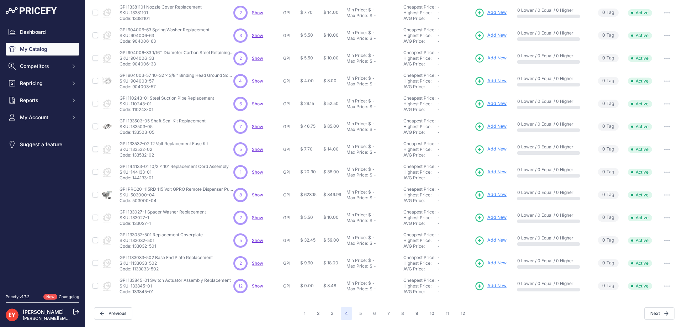
click at [133, 224] on p "Code: 133027-1" at bounding box center [163, 224] width 86 height 6
drag, startPoint x: 158, startPoint y: 247, endPoint x: 133, endPoint y: 248, distance: 25.6
click at [133, 248] on p "Code: 133032-501" at bounding box center [161, 246] width 83 height 6
drag, startPoint x: 161, startPoint y: 269, endPoint x: 132, endPoint y: 272, distance: 28.6
click at [132, 272] on td "GPI 1133033-502 Base End Plate Replacement GPI 1133033-502 Base End Plate Repla…" at bounding box center [175, 263] width 114 height 23
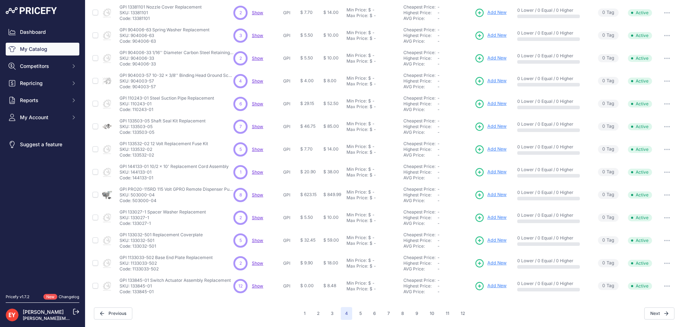
drag, startPoint x: 157, startPoint y: 249, endPoint x: 133, endPoint y: 249, distance: 23.8
click at [133, 249] on td "GPI 133032-501 Replacement Coverplate GPI 133032-501 Replacement Coverplate SKU…" at bounding box center [175, 240] width 114 height 23
drag, startPoint x: 160, startPoint y: 271, endPoint x: 133, endPoint y: 273, distance: 26.7
click at [133, 273] on td "GPI 1133033-502 Base End Plate Replacement GPI 1133033-502 Base End Plate Repla…" at bounding box center [175, 263] width 114 height 23
drag, startPoint x: 154, startPoint y: 293, endPoint x: 133, endPoint y: 295, distance: 21.8
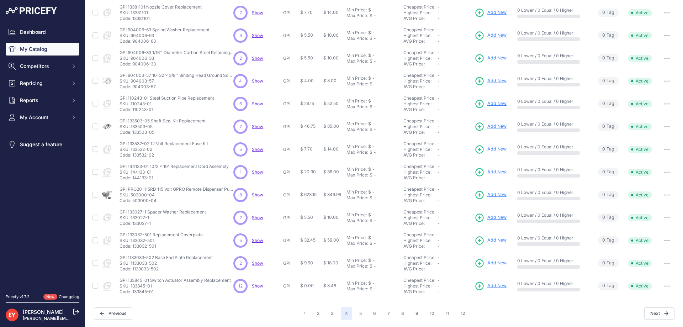
click at [133, 295] on td "GPI 133845-01 Switch Actuator Assembly Replacement GPI 133845-01 Switch Actuato…" at bounding box center [175, 286] width 114 height 23
click at [359, 313] on button "5" at bounding box center [360, 313] width 11 height 13
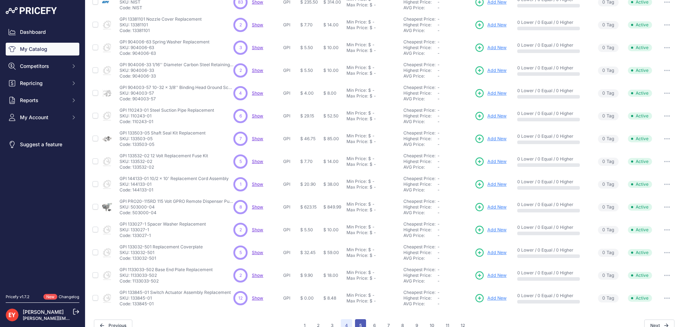
scroll to position [146, 0]
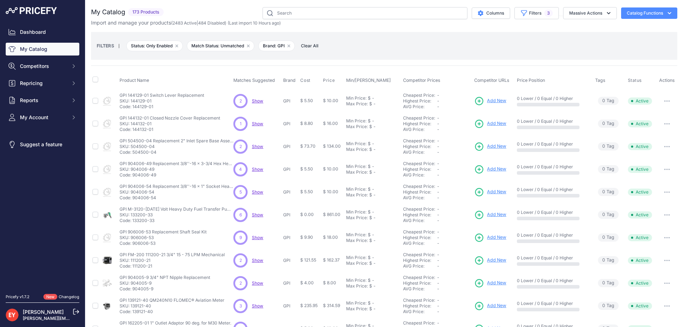
drag, startPoint x: 158, startPoint y: 106, endPoint x: 133, endPoint y: 107, distance: 24.6
click at [133, 107] on p "Code: 144129-01" at bounding box center [162, 107] width 85 height 6
drag, startPoint x: 153, startPoint y: 130, endPoint x: 133, endPoint y: 132, distance: 20.3
click at [133, 132] on p "Code: 144132-01" at bounding box center [170, 130] width 101 height 6
drag, startPoint x: 158, startPoint y: 154, endPoint x: 133, endPoint y: 153, distance: 24.9
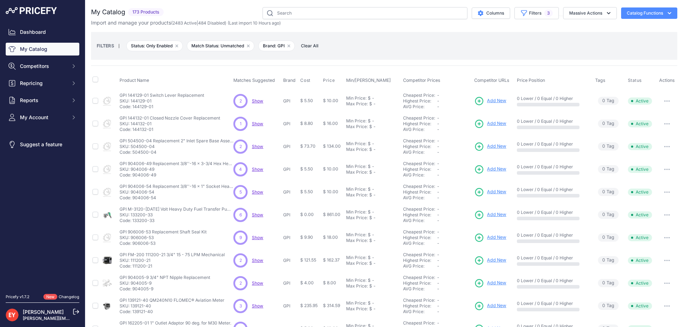
click at [133, 153] on p "Code: 504500-04" at bounding box center [177, 152] width 114 height 6
drag, startPoint x: 158, startPoint y: 176, endPoint x: 133, endPoint y: 177, distance: 25.3
click at [133, 177] on p "Code: 904006-49" at bounding box center [177, 175] width 114 height 6
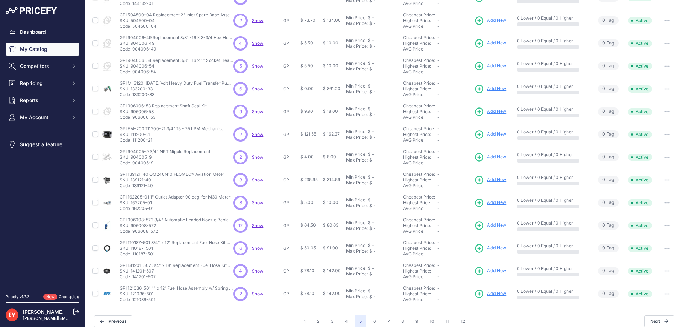
scroll to position [134, 0]
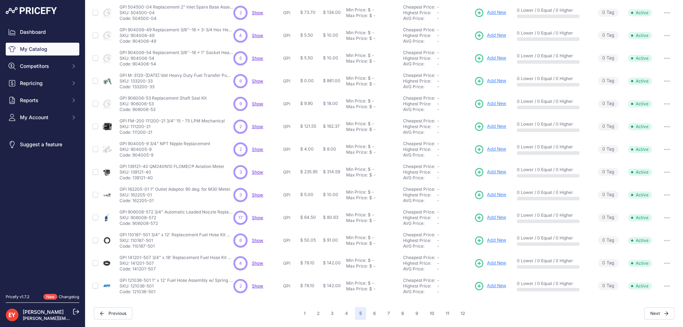
drag, startPoint x: 155, startPoint y: 64, endPoint x: 133, endPoint y: 69, distance: 22.9
click at [133, 69] on td "GPI 904006-54 Replacement 3/8''-16 x 1" Socket Head Screw GPI 904006-54 Replace…" at bounding box center [175, 58] width 114 height 23
drag, startPoint x: 155, startPoint y: 86, endPoint x: 133, endPoint y: 91, distance: 22.9
click at [133, 91] on td "GPI M-3120-AD 115 Volt Heavy Duty Fuel Transfer Pump w/ Auto Nozzle (20 GPM) GP…" at bounding box center [175, 81] width 114 height 23
drag, startPoint x: 157, startPoint y: 111, endPoint x: 132, endPoint y: 111, distance: 25.3
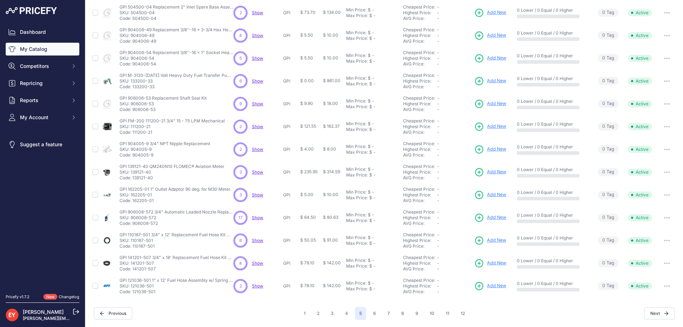
click at [132, 111] on p "Code: 906006-53" at bounding box center [163, 110] width 87 height 6
drag, startPoint x: 147, startPoint y: 133, endPoint x: 132, endPoint y: 133, distance: 14.6
click at [132, 133] on p "Code: 111200-21" at bounding box center [172, 133] width 105 height 6
drag, startPoint x: 153, startPoint y: 155, endPoint x: 133, endPoint y: 156, distance: 19.6
click at [133, 156] on p "Code: 904005-9" at bounding box center [165, 155] width 91 height 6
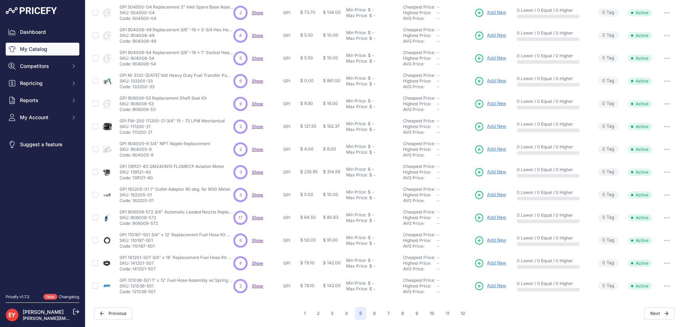
drag, startPoint x: 154, startPoint y: 176, endPoint x: 137, endPoint y: 178, distance: 16.6
click at [138, 178] on p "Code: 139121-40" at bounding box center [172, 178] width 105 height 6
drag, startPoint x: 132, startPoint y: 179, endPoint x: 154, endPoint y: 177, distance: 22.2
click at [154, 177] on p "Code: 139121-40" at bounding box center [172, 178] width 105 height 6
drag, startPoint x: 157, startPoint y: 200, endPoint x: 133, endPoint y: 202, distance: 24.3
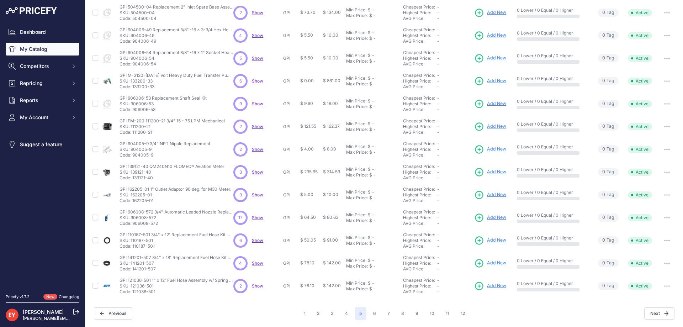
click at [133, 202] on p "Code: 162205-01" at bounding box center [176, 201] width 112 height 6
drag, startPoint x: 161, startPoint y: 225, endPoint x: 133, endPoint y: 225, distance: 27.4
click at [133, 225] on p "Code: 906008-572" at bounding box center [177, 224] width 114 height 6
drag, startPoint x: 154, startPoint y: 203, endPoint x: 133, endPoint y: 202, distance: 21.4
click at [133, 202] on p "Code: 162205-01" at bounding box center [176, 201] width 112 height 6
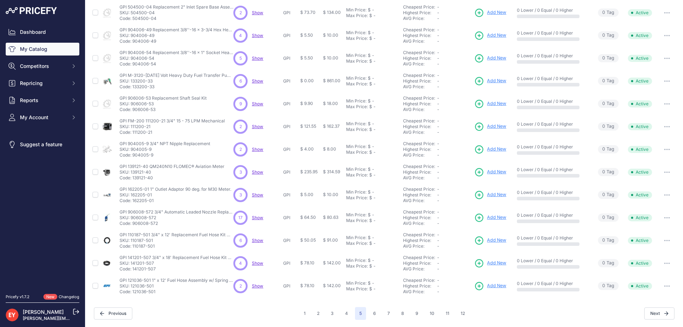
drag, startPoint x: 158, startPoint y: 225, endPoint x: 135, endPoint y: 225, distance: 23.5
click at [135, 225] on p "Code: 906008-572" at bounding box center [177, 224] width 114 height 6
drag, startPoint x: 132, startPoint y: 225, endPoint x: 165, endPoint y: 223, distance: 33.9
click at [165, 223] on p "Code: 906008-572" at bounding box center [177, 224] width 114 height 6
drag, startPoint x: 156, startPoint y: 248, endPoint x: 133, endPoint y: 248, distance: 23.1
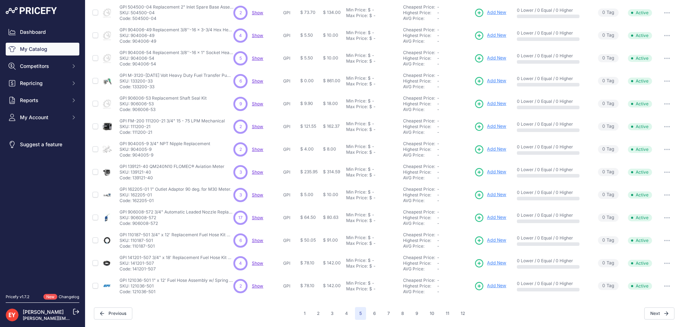
click at [133, 248] on p "Code: 110187-501" at bounding box center [177, 246] width 114 height 6
drag, startPoint x: 155, startPoint y: 271, endPoint x: 133, endPoint y: 271, distance: 22.8
click at [133, 271] on p "Code: 141201-507" at bounding box center [177, 269] width 114 height 6
drag, startPoint x: 158, startPoint y: 293, endPoint x: 133, endPoint y: 292, distance: 25.6
click at [133, 292] on p "Code: 121036-501" at bounding box center [177, 292] width 114 height 6
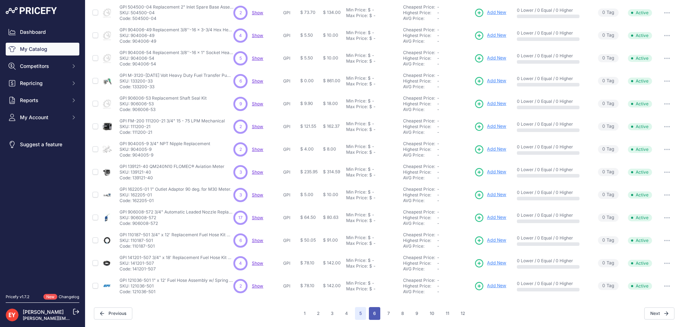
click at [377, 310] on button "6" at bounding box center [374, 313] width 11 height 13
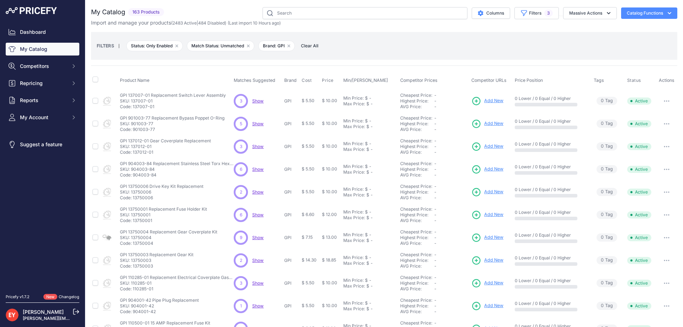
drag, startPoint x: 155, startPoint y: 107, endPoint x: 133, endPoint y: 108, distance: 22.4
click at [133, 108] on p "Code: 137007-01" at bounding box center [173, 107] width 106 height 6
drag, startPoint x: 155, startPoint y: 130, endPoint x: 133, endPoint y: 132, distance: 22.5
click at [133, 132] on td "GPI 901003-77 Replacement Bypass Poppet O-Ring GPI 901003-77 Replacement Bypass…" at bounding box center [175, 123] width 114 height 23
drag, startPoint x: 155, startPoint y: 152, endPoint x: 133, endPoint y: 153, distance: 22.1
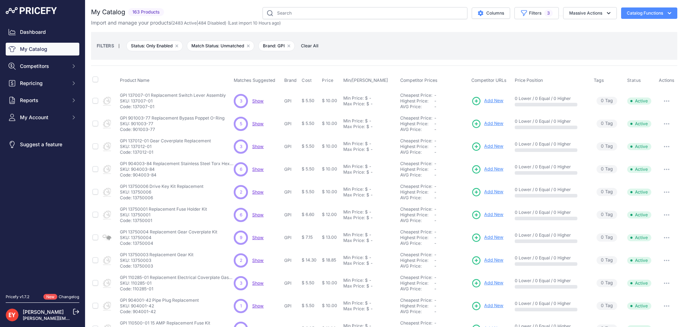
click at [133, 153] on p "Code: 137012-01" at bounding box center [165, 152] width 91 height 6
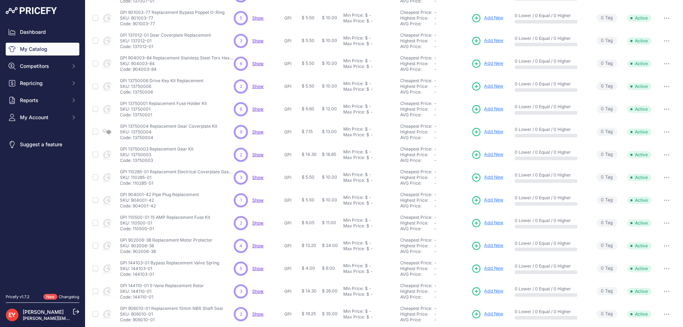
scroll to position [107, 0]
drag, startPoint x: 155, startPoint y: 69, endPoint x: 134, endPoint y: 71, distance: 21.5
click at [134, 71] on p "Code: 904003-84" at bounding box center [177, 68] width 114 height 6
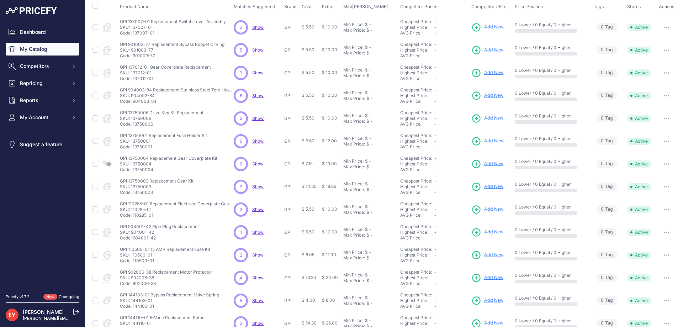
scroll to position [63, 0]
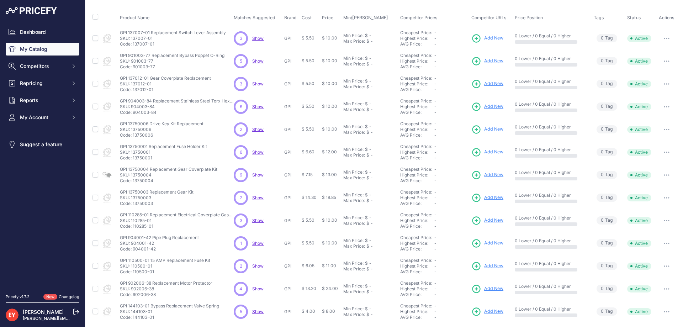
drag, startPoint x: 154, startPoint y: 136, endPoint x: 133, endPoint y: 137, distance: 20.3
click at [133, 137] on p "Code: 13750006" at bounding box center [162, 135] width 84 height 6
drag, startPoint x: 156, startPoint y: 158, endPoint x: 133, endPoint y: 159, distance: 22.8
click at [133, 159] on p "Code: 13750001" at bounding box center [163, 158] width 87 height 6
drag, startPoint x: 157, startPoint y: 182, endPoint x: 133, endPoint y: 182, distance: 23.8
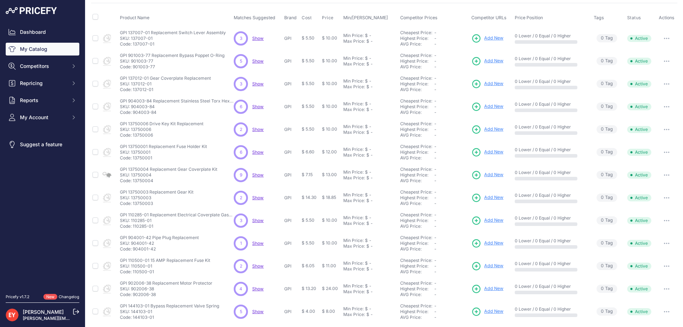
click at [133, 182] on p "Code: 13750004" at bounding box center [168, 181] width 97 height 6
drag, startPoint x: 155, startPoint y: 206, endPoint x: 133, endPoint y: 206, distance: 21.7
click at [133, 206] on p "Code: 13750003" at bounding box center [157, 204] width 74 height 6
drag, startPoint x: 154, startPoint y: 229, endPoint x: 133, endPoint y: 231, distance: 21.4
click at [133, 231] on td "GPI 110285-01 Replacement Electrical Coverplate Gasket GPI 110285-01 Replacemen…" at bounding box center [175, 220] width 114 height 23
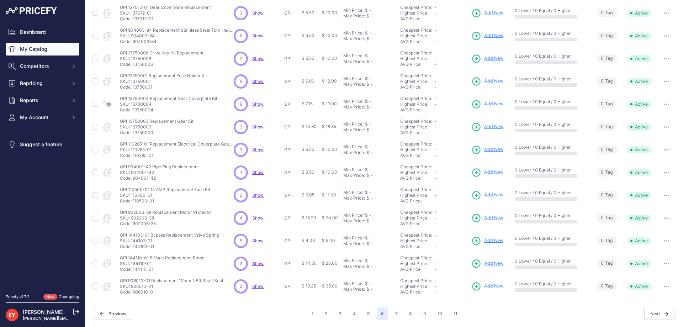
scroll to position [134, 0]
drag, startPoint x: 156, startPoint y: 200, endPoint x: 133, endPoint y: 203, distance: 23.0
click at [133, 203] on p "Code: 110500-01" at bounding box center [165, 201] width 90 height 6
drag, startPoint x: 160, startPoint y: 224, endPoint x: 134, endPoint y: 226, distance: 26.4
click at [134, 226] on p "Code: 902006-38" at bounding box center [166, 224] width 93 height 6
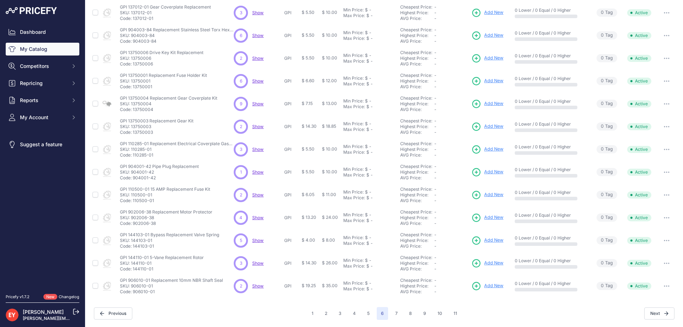
drag, startPoint x: 155, startPoint y: 246, endPoint x: 133, endPoint y: 248, distance: 21.8
click at [133, 248] on p "Code: 144103-01" at bounding box center [169, 246] width 99 height 6
drag, startPoint x: 153, startPoint y: 269, endPoint x: 133, endPoint y: 268, distance: 20.3
click at [133, 268] on p "Code: 144110-01" at bounding box center [162, 269] width 84 height 6
drag, startPoint x: 156, startPoint y: 293, endPoint x: 133, endPoint y: 296, distance: 23.3
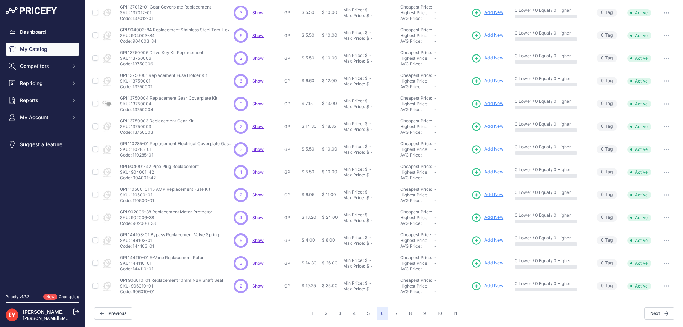
click at [133, 296] on td "GPI 906010-01 Replacement 10mm NBR Shaft Seal GPI 906010-01 Replacement 10mm NB…" at bounding box center [175, 286] width 114 height 23
click at [396, 313] on button "7" at bounding box center [396, 313] width 11 height 13
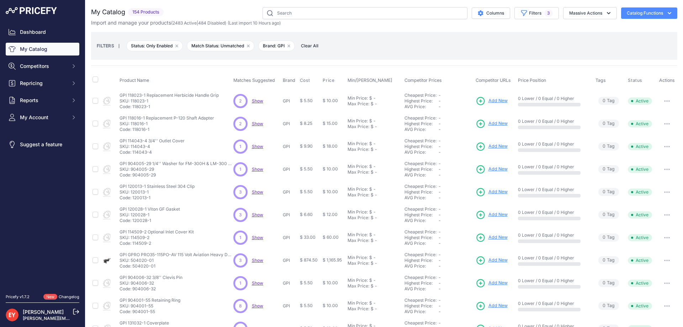
drag, startPoint x: 151, startPoint y: 109, endPoint x: 133, endPoint y: 107, distance: 17.5
click at [133, 107] on p "Code: 118023-1" at bounding box center [169, 107] width 99 height 6
drag, startPoint x: 155, startPoint y: 155, endPoint x: 132, endPoint y: 154, distance: 22.8
click at [132, 154] on td "GPI 114043-4 3/4'' Outlet Cover GPI 114043-4 3/4'' Outlet Cover SKU: 114043-4 C…" at bounding box center [175, 146] width 114 height 23
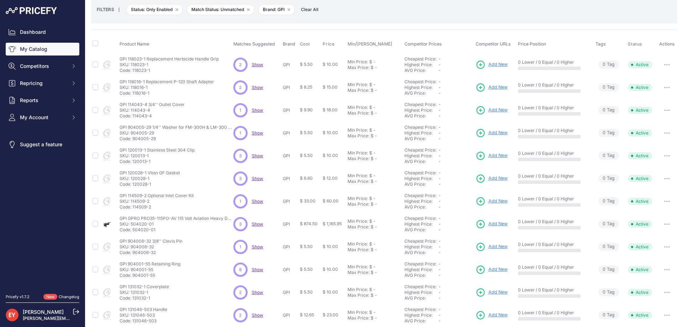
scroll to position [71, 0]
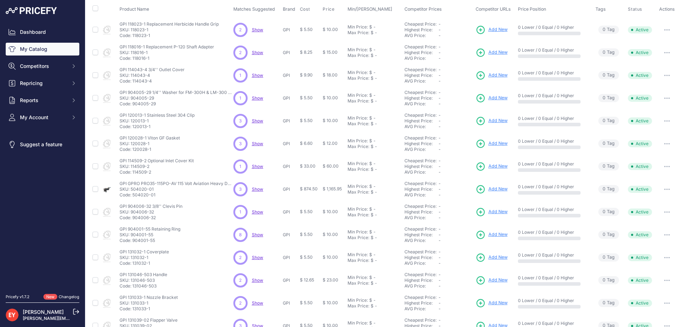
drag, startPoint x: 153, startPoint y: 128, endPoint x: 133, endPoint y: 129, distance: 20.3
click at [133, 129] on p "Code: 120013-1" at bounding box center [157, 127] width 75 height 6
drag, startPoint x: 151, startPoint y: 150, endPoint x: 133, endPoint y: 151, distance: 18.2
click at [133, 151] on p "Code: 120028-1" at bounding box center [150, 150] width 60 height 6
drag, startPoint x: 153, startPoint y: 175, endPoint x: 133, endPoint y: 173, distance: 19.7
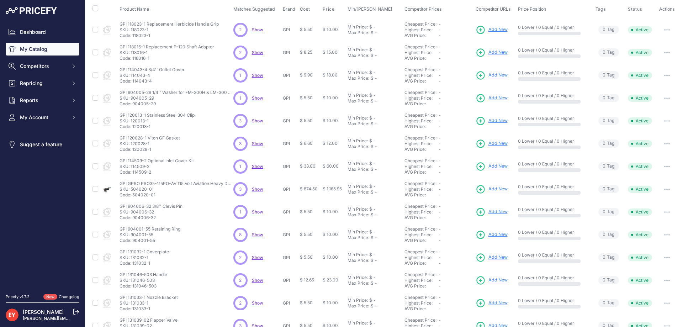
click at [133, 173] on td "GPI 114509-2 Optional Inlet Cover Kit GPI 114509-2 Optional Inlet Cover Kit SKU…" at bounding box center [175, 166] width 114 height 23
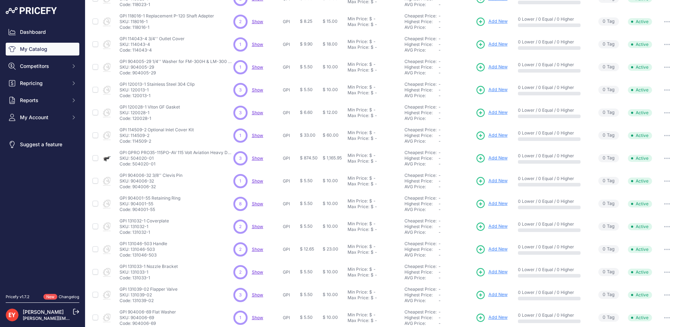
scroll to position [134, 0]
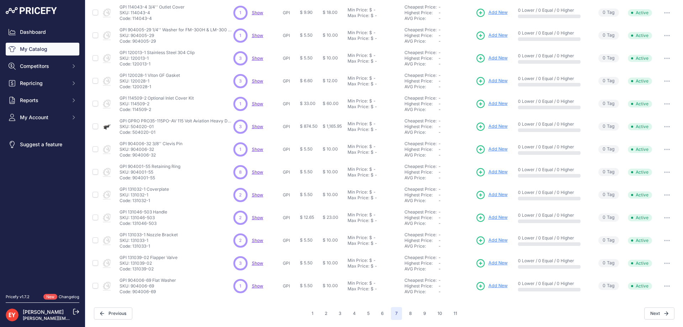
drag, startPoint x: 159, startPoint y: 132, endPoint x: 132, endPoint y: 134, distance: 27.1
click at [132, 134] on p "Code: 504020-01" at bounding box center [177, 133] width 114 height 6
drag, startPoint x: 156, startPoint y: 154, endPoint x: 133, endPoint y: 158, distance: 23.5
click at [133, 158] on td "GPI 904006-32 3/8'' Clevis Pin GPI 904006-32 3/8'' Clevis Pin SKU: 904006-32 Co…" at bounding box center [175, 149] width 114 height 23
drag, startPoint x: 153, startPoint y: 180, endPoint x: 133, endPoint y: 181, distance: 20.7
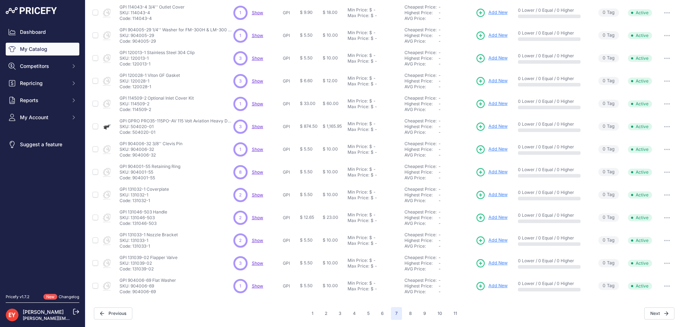
click at [133, 181] on td "GPI 904001-55 Retaining Ring GPI 904001-55 Retaining Ring SKU: 904001-55 Code: …" at bounding box center [175, 172] width 114 height 23
drag, startPoint x: 153, startPoint y: 199, endPoint x: 133, endPoint y: 201, distance: 20.0
click at [133, 201] on p "Code: 131032-1" at bounding box center [144, 201] width 49 height 6
drag, startPoint x: 160, startPoint y: 224, endPoint x: 133, endPoint y: 224, distance: 26.7
click at [133, 224] on p "Code: 131046-503" at bounding box center [144, 224] width 48 height 6
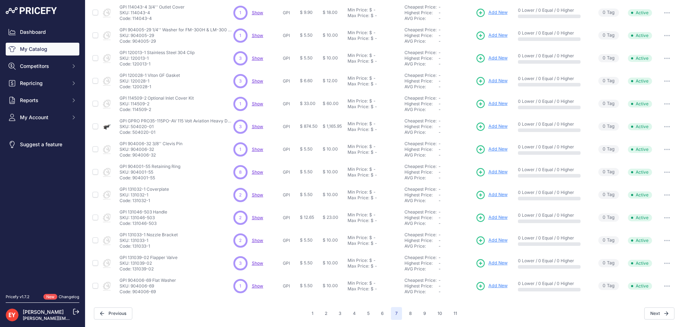
drag, startPoint x: 154, startPoint y: 248, endPoint x: 133, endPoint y: 250, distance: 21.5
click at [133, 250] on td "GPI 131033-1 Nozzle Bracket GPI 131033-1 Nozzle Bracket SKU: 131033-1 Code: 131…" at bounding box center [175, 240] width 114 height 23
drag, startPoint x: 155, startPoint y: 268, endPoint x: 133, endPoint y: 270, distance: 21.8
click at [133, 270] on p "Code: 131039-02" at bounding box center [149, 269] width 58 height 6
drag, startPoint x: 157, startPoint y: 293, endPoint x: 133, endPoint y: 293, distance: 23.5
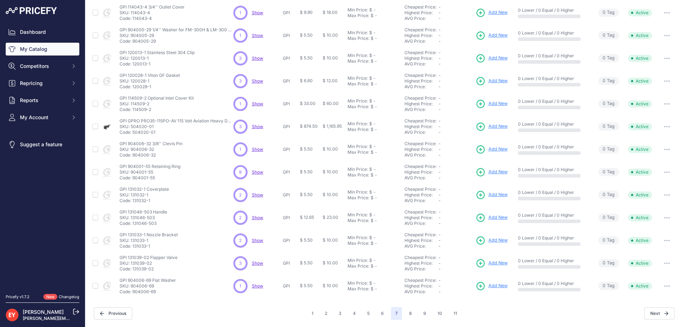
click at [133, 293] on p "Code: 904006-69" at bounding box center [148, 292] width 57 height 6
click at [407, 316] on button "8" at bounding box center [410, 313] width 11 height 13
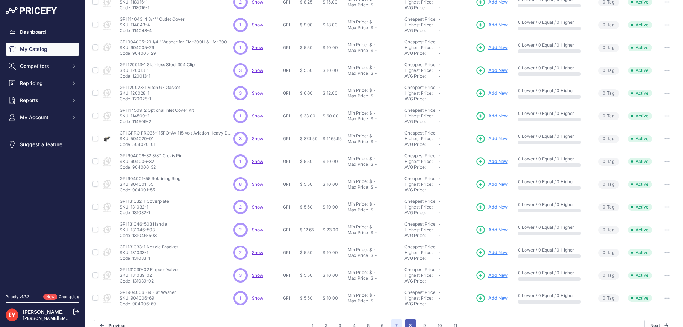
scroll to position [146, 0]
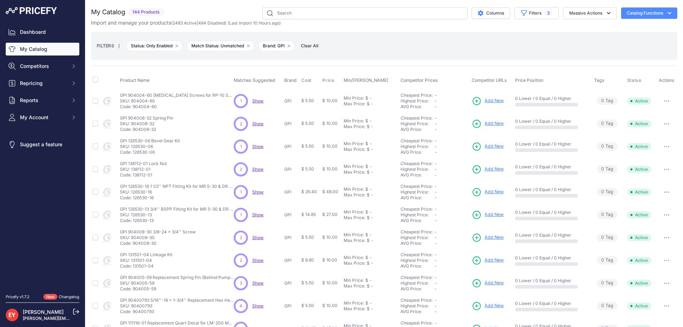
drag, startPoint x: 156, startPoint y: 108, endPoint x: 133, endPoint y: 109, distance: 22.5
click at [133, 109] on p "Code: 904004-60" at bounding box center [177, 107] width 114 height 6
drag, startPoint x: 159, startPoint y: 130, endPoint x: 134, endPoint y: 132, distance: 25.7
click at [134, 132] on p "Code: 904008-32" at bounding box center [146, 130] width 53 height 6
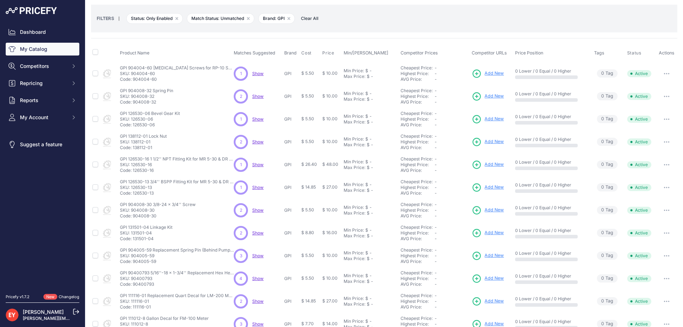
scroll to position [27, 0]
drag, startPoint x: 161, startPoint y: 125, endPoint x: 133, endPoint y: 126, distance: 27.8
click at [133, 126] on p "Code: 126530-06" at bounding box center [150, 125] width 60 height 6
drag, startPoint x: 157, startPoint y: 144, endPoint x: 152, endPoint y: 148, distance: 6.2
click at [152, 148] on div "GPI 138112-01 Lock Nut GPI 138112-01 Lock Nut SKU: 138112-01 Code: 138112-01" at bounding box center [143, 142] width 47 height 17
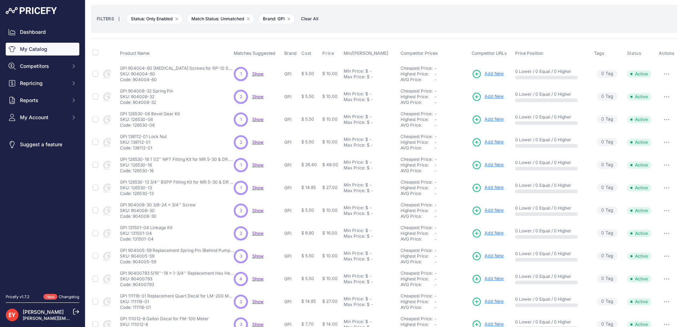
click at [70, 196] on nav "Dashboard My Catalog Competitors Competitors Monitored URLs Repricing My Repric…" at bounding box center [43, 156] width 74 height 260
drag, startPoint x: 158, startPoint y: 126, endPoint x: 135, endPoint y: 126, distance: 23.1
click at [135, 126] on p "Code: 126530-06" at bounding box center [150, 125] width 60 height 6
drag, startPoint x: 153, startPoint y: 148, endPoint x: 133, endPoint y: 149, distance: 19.2
click at [133, 149] on p "Code: 138112-01" at bounding box center [143, 148] width 47 height 6
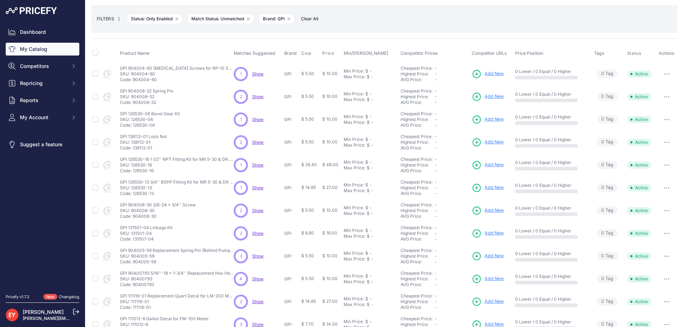
drag, startPoint x: 157, startPoint y: 174, endPoint x: 133, endPoint y: 174, distance: 24.6
click at [133, 174] on td "GPI 126530-16 1 1/2'' NPT Fitting Kit for MR 5-30 & DR 5-30 GPI 126530-16 1 1/2…" at bounding box center [175, 165] width 114 height 23
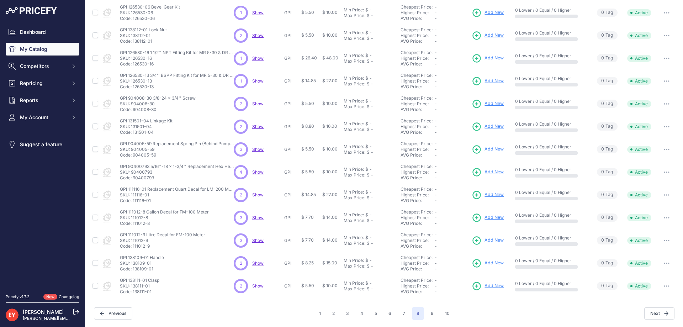
scroll to position [63, 0]
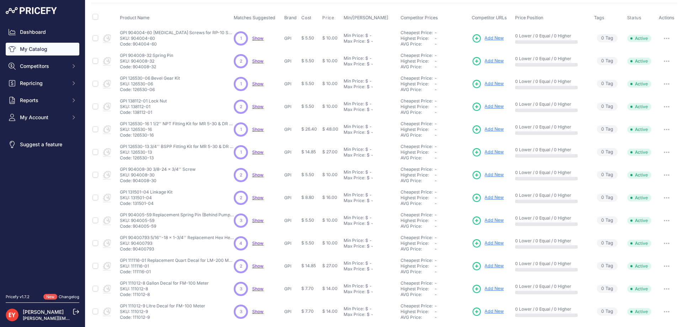
drag, startPoint x: 154, startPoint y: 160, endPoint x: 133, endPoint y: 161, distance: 21.0
click at [133, 161] on td "GPI 126530-13 3/4'' BSPP Fitting Kit for MR 5-30 & DR 5-30 GPI 126530-13 3/4'' …" at bounding box center [175, 152] width 114 height 23
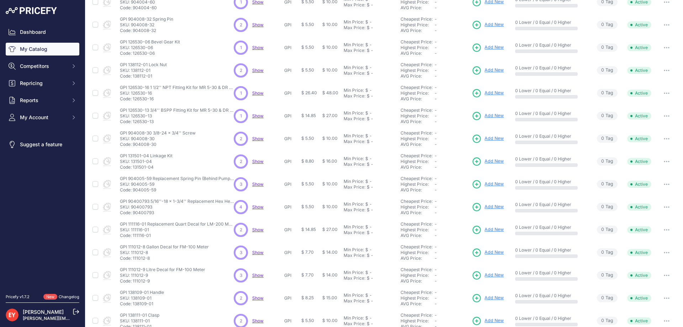
scroll to position [134, 0]
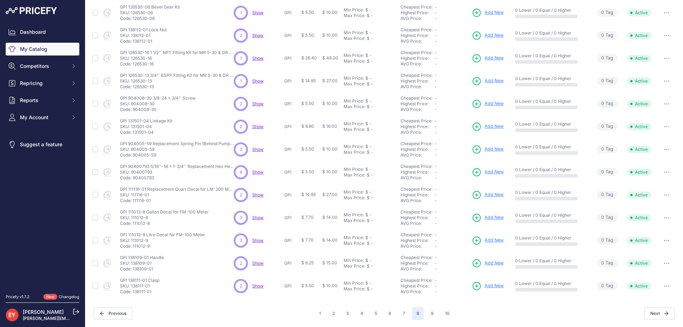
drag, startPoint x: 153, startPoint y: 133, endPoint x: 133, endPoint y: 133, distance: 20.3
click at [133, 133] on p "Code: 131501-04" at bounding box center [146, 133] width 53 height 6
drag, startPoint x: 159, startPoint y: 159, endPoint x: 131, endPoint y: 158, distance: 27.8
click at [131, 157] on td "GPI 904005-59 Replacement Spring Pin (Behind Pump Body) GPI 904005-59 Replaceme…" at bounding box center [175, 149] width 114 height 23
drag, startPoint x: 155, startPoint y: 178, endPoint x: 133, endPoint y: 179, distance: 21.4
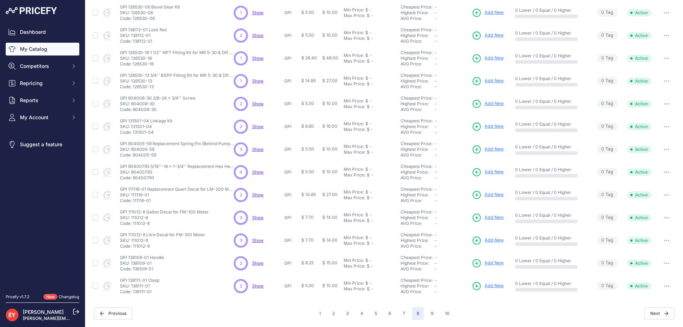
click at [133, 179] on p "Code: 90400793" at bounding box center [177, 178] width 114 height 6
drag, startPoint x: 151, startPoint y: 225, endPoint x: 133, endPoint y: 227, distance: 17.6
click at [133, 227] on td "GPI 111012-8 Gallon Decal for FM-100 Meter GPI 111012-8 Gallon Decal for FM-100…" at bounding box center [175, 217] width 114 height 23
drag, startPoint x: 153, startPoint y: 247, endPoint x: 133, endPoint y: 250, distance: 19.4
click at [133, 250] on td "GPI 111012-9 Litre Decal for FM-100 Meter GPI 111012-9 Litre Decal for FM-100 M…" at bounding box center [175, 240] width 114 height 23
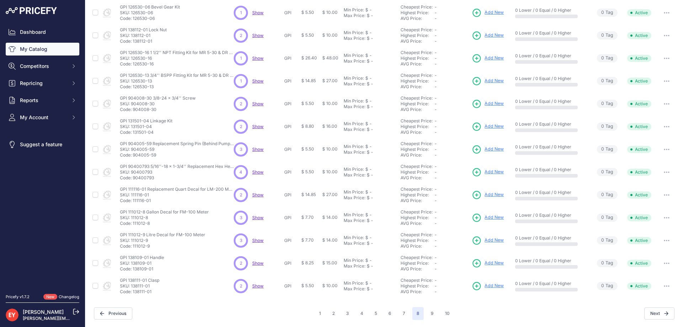
drag, startPoint x: 154, startPoint y: 270, endPoint x: 133, endPoint y: 271, distance: 20.7
click at [133, 271] on p "Code: 138109-01" at bounding box center [142, 269] width 44 height 6
drag, startPoint x: 153, startPoint y: 294, endPoint x: 133, endPoint y: 293, distance: 19.9
click at [133, 293] on p "Code: 138111-01" at bounding box center [139, 292] width 39 height 6
click at [432, 313] on button "9" at bounding box center [432, 313] width 11 height 13
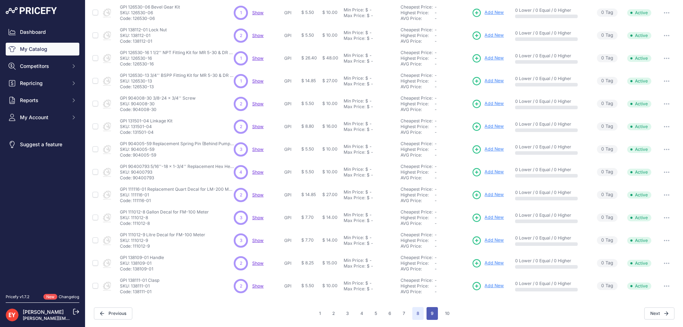
scroll to position [146, 0]
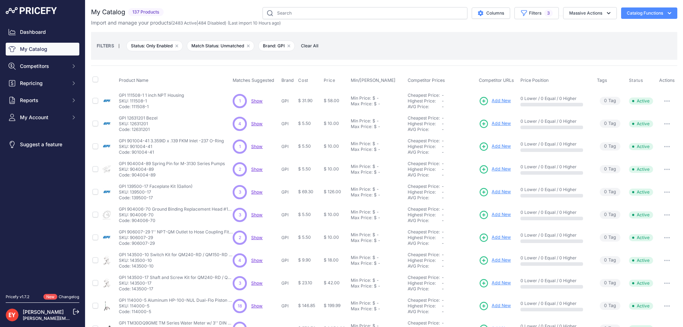
drag, startPoint x: 151, startPoint y: 108, endPoint x: 131, endPoint y: 107, distance: 19.9
click at [131, 107] on p "Code: 111508-1" at bounding box center [151, 107] width 65 height 6
drag, startPoint x: 159, startPoint y: 156, endPoint x: 134, endPoint y: 156, distance: 24.9
click at [133, 155] on td "GPI 901004-41 3.359ID x .139 FKM Inlet -237 O-Ring GPI 901004-41 3.359ID x .139…" at bounding box center [174, 146] width 114 height 23
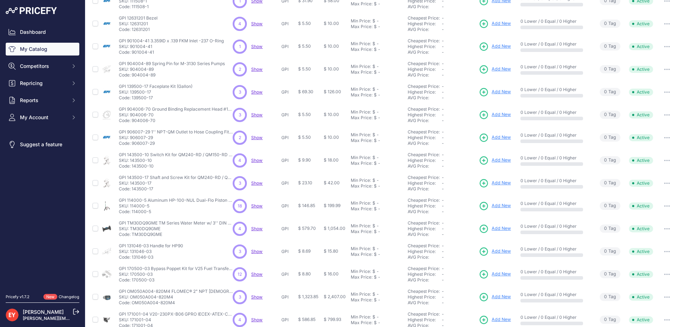
scroll to position [107, 0]
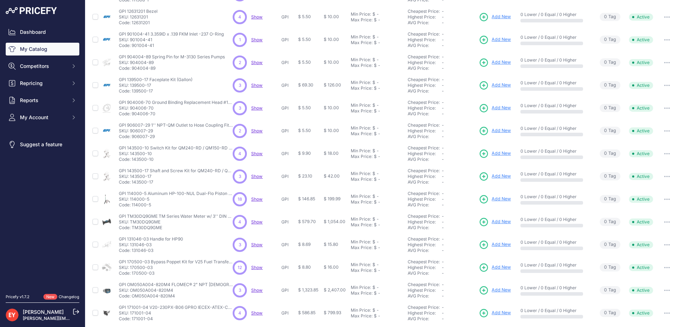
drag, startPoint x: 160, startPoint y: 138, endPoint x: 132, endPoint y: 139, distance: 28.5
click at [132, 139] on p "Code: 906007-29" at bounding box center [176, 137] width 114 height 6
drag, startPoint x: 155, startPoint y: 206, endPoint x: 132, endPoint y: 206, distance: 22.8
click at [132, 206] on p "Code: 114000-5" at bounding box center [176, 205] width 114 height 6
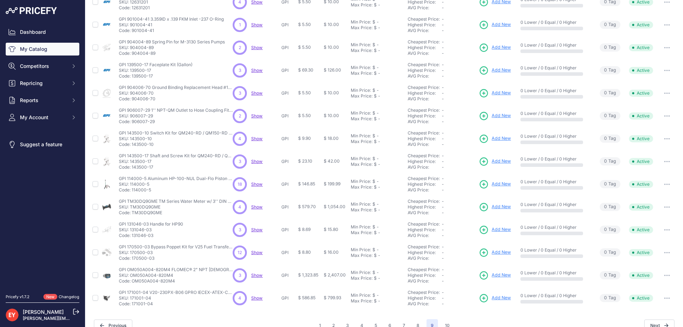
scroll to position [134, 0]
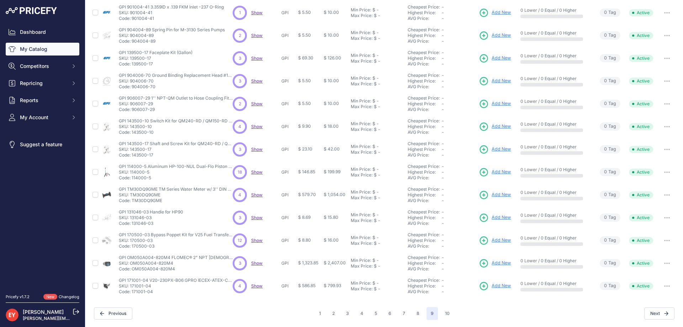
drag, startPoint x: 167, startPoint y: 201, endPoint x: 132, endPoint y: 201, distance: 34.2
click at [132, 201] on p "Code: TM30DQ9GME" at bounding box center [176, 201] width 114 height 6
drag, startPoint x: 154, startPoint y: 226, endPoint x: 132, endPoint y: 226, distance: 21.7
click at [132, 226] on td "GPI 131046-03 Handle for HP90 GPI 131046-03 Handle for HP90 SKU: 131046-03 Code…" at bounding box center [174, 217] width 114 height 23
drag, startPoint x: 177, startPoint y: 270, endPoint x: 133, endPoint y: 270, distance: 43.8
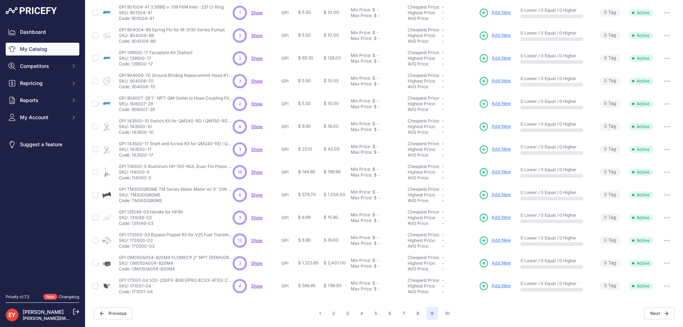
click at [133, 270] on p "Code: OM050A004-820M4" at bounding box center [176, 269] width 114 height 6
click at [443, 313] on button "10" at bounding box center [447, 313] width 13 height 13
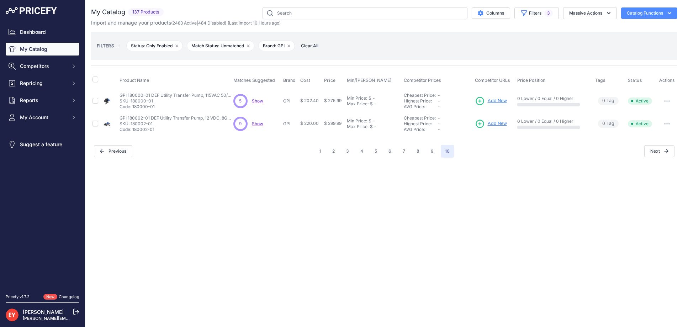
drag, startPoint x: 154, startPoint y: 108, endPoint x: 133, endPoint y: 108, distance: 20.3
click at [133, 108] on p "Code: 180000-01" at bounding box center [177, 107] width 114 height 6
click at [318, 154] on button "1" at bounding box center [320, 151] width 10 height 13
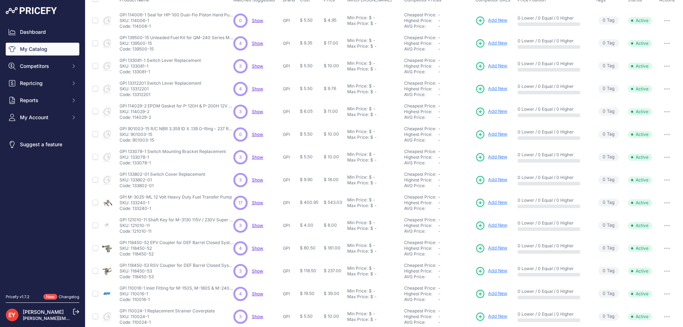
scroll to position [134, 0]
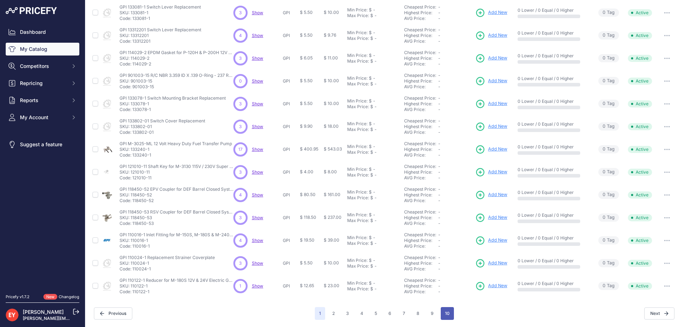
click at [443, 309] on button "10" at bounding box center [447, 313] width 13 height 13
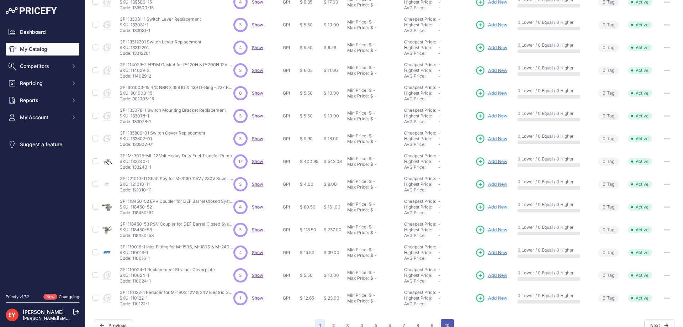
scroll to position [146, 0]
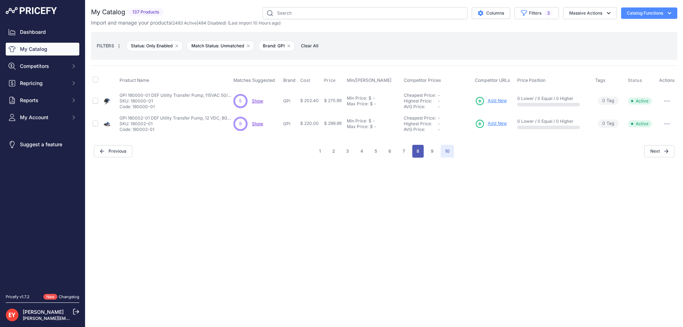
click at [420, 149] on button "8" at bounding box center [417, 151] width 11 height 13
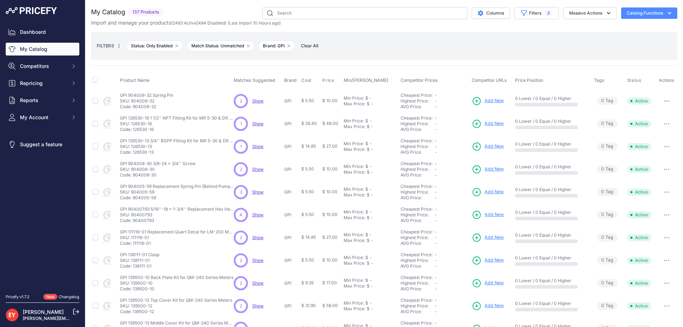
drag, startPoint x: 153, startPoint y: 109, endPoint x: 134, endPoint y: 109, distance: 19.6
click at [134, 109] on p "Code: 904008-32" at bounding box center [146, 107] width 53 height 6
drag, startPoint x: 161, startPoint y: 132, endPoint x: 133, endPoint y: 131, distance: 28.1
click at [133, 131] on p "Code: 126530-16" at bounding box center [177, 130] width 114 height 6
drag, startPoint x: 155, startPoint y: 153, endPoint x: 133, endPoint y: 154, distance: 21.4
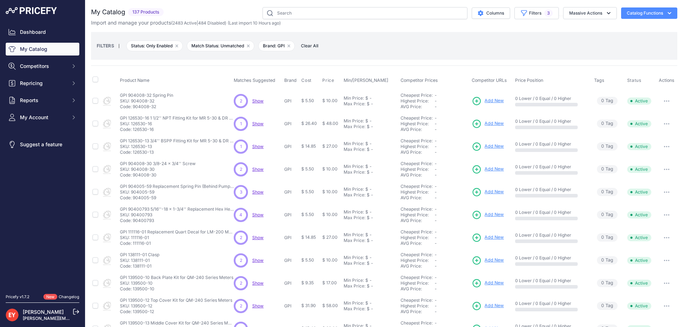
click at [133, 154] on p "Code: 126530-13" at bounding box center [177, 152] width 114 height 6
drag, startPoint x: 157, startPoint y: 198, endPoint x: 134, endPoint y: 201, distance: 23.0
click at [134, 201] on td "GPI 904005-59 Replacement Spring Pin (Behind Pump Body) GPI 904005-59 Replaceme…" at bounding box center [175, 192] width 114 height 23
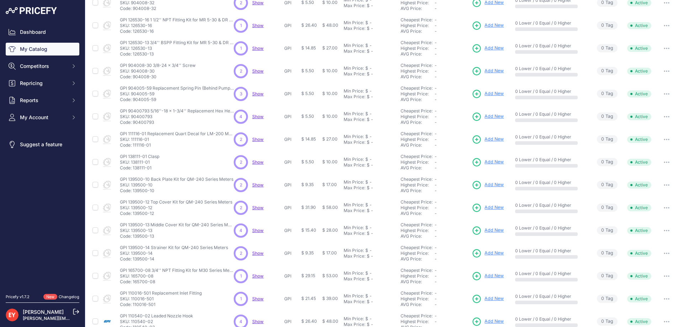
scroll to position [107, 0]
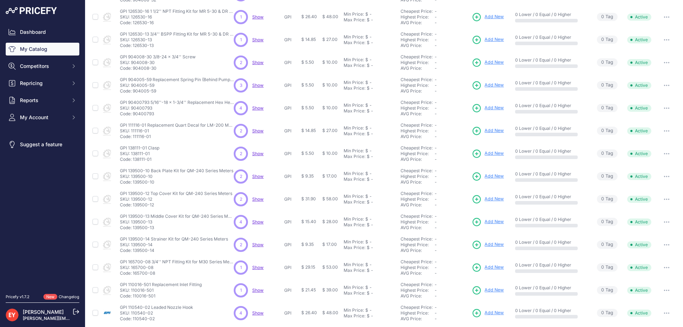
drag, startPoint x: 156, startPoint y: 111, endPoint x: 134, endPoint y: 116, distance: 22.5
click at [134, 116] on p "Code: 90400793" at bounding box center [177, 114] width 114 height 6
drag, startPoint x: 151, startPoint y: 137, endPoint x: 132, endPoint y: 137, distance: 18.9
click at [132, 137] on p "Code: 111116-01" at bounding box center [177, 137] width 114 height 6
drag, startPoint x: 157, startPoint y: 162, endPoint x: 133, endPoint y: 161, distance: 23.9
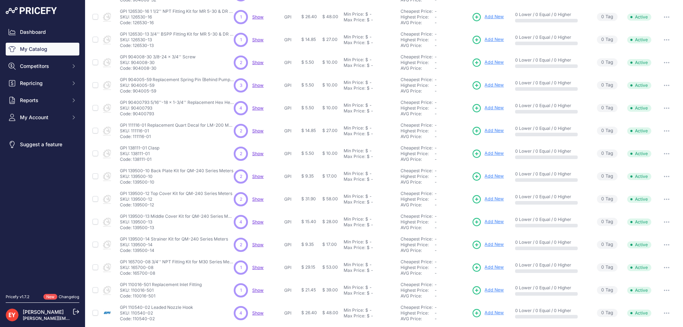
click at [133, 161] on td "GPI 138111-01 Clasp GPI 138111-01 Clasp SKU: 138111-01 Code: 138111-01" at bounding box center [175, 153] width 114 height 23
drag, startPoint x: 158, startPoint y: 183, endPoint x: 133, endPoint y: 186, distance: 25.8
click at [133, 186] on td "GPI 139500-10 Back Plate Kit for QM-240 Series Meters GPI 139500-10 Back Plate …" at bounding box center [175, 176] width 114 height 23
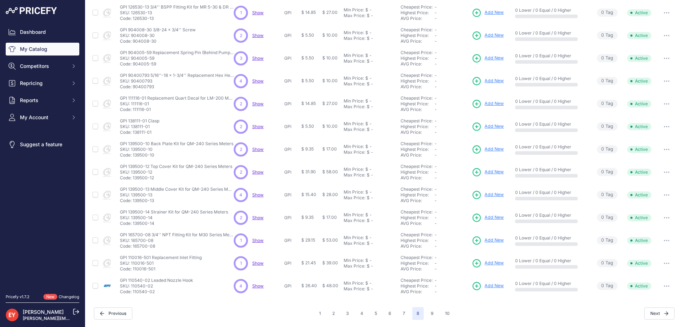
drag, startPoint x: 158, startPoint y: 222, endPoint x: 132, endPoint y: 225, distance: 25.7
click at [132, 225] on p "Code: 139500-14" at bounding box center [174, 224] width 108 height 6
drag, startPoint x: 158, startPoint y: 250, endPoint x: 133, endPoint y: 247, distance: 25.1
click at [133, 247] on td "GPI 165700-08 3/4'' NPT Fitting Kit for M30 Series Meters GPI 165700-08 3/4'' N…" at bounding box center [175, 240] width 114 height 23
click at [133, 247] on p "Code: 165700-08" at bounding box center [177, 246] width 114 height 6
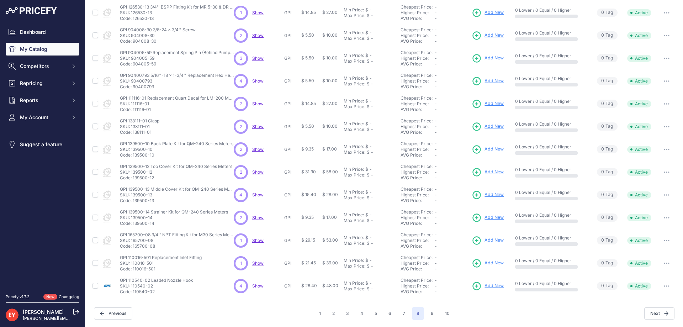
drag, startPoint x: 156, startPoint y: 249, endPoint x: 133, endPoint y: 250, distance: 23.2
click at [133, 250] on td "GPI 165700-08 3/4'' NPT Fitting Kit for M30 Series Meters GPI 165700-08 3/4'' N…" at bounding box center [175, 240] width 114 height 23
drag, startPoint x: 159, startPoint y: 292, endPoint x: 133, endPoint y: 293, distance: 25.6
click at [133, 293] on p "Code: 110540-02" at bounding box center [156, 292] width 73 height 6
click at [402, 314] on button "7" at bounding box center [404, 313] width 11 height 13
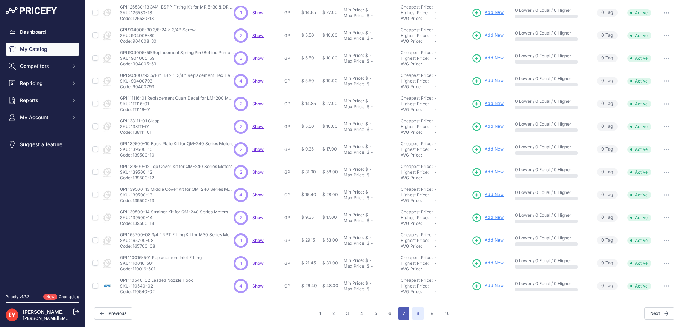
scroll to position [146, 0]
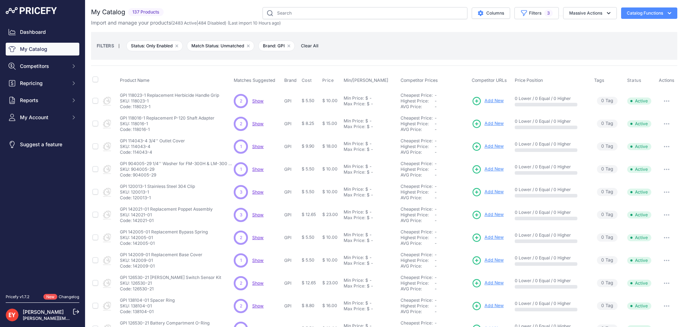
drag, startPoint x: 154, startPoint y: 108, endPoint x: 133, endPoint y: 108, distance: 21.3
click at [133, 108] on p "Code: 118023-1" at bounding box center [169, 107] width 99 height 6
drag, startPoint x: 152, startPoint y: 129, endPoint x: 133, endPoint y: 132, distance: 19.1
click at [133, 131] on p "Code: 118016-1" at bounding box center [167, 130] width 95 height 6
drag, startPoint x: 156, startPoint y: 179, endPoint x: 133, endPoint y: 174, distance: 22.8
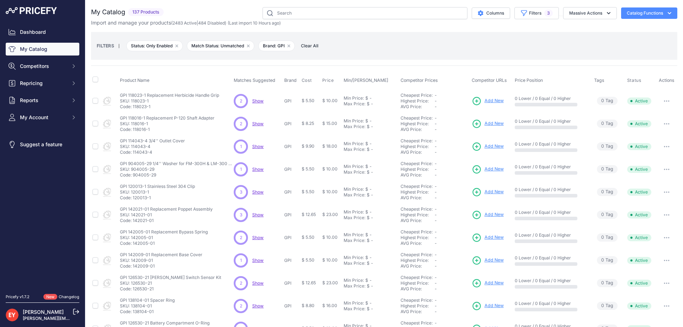
click at [134, 174] on td "GPI 904005-29 1/4'' Washer for FM-300H & LM-300 Meters GPI 904005-29 1/4'' Wash…" at bounding box center [175, 169] width 114 height 23
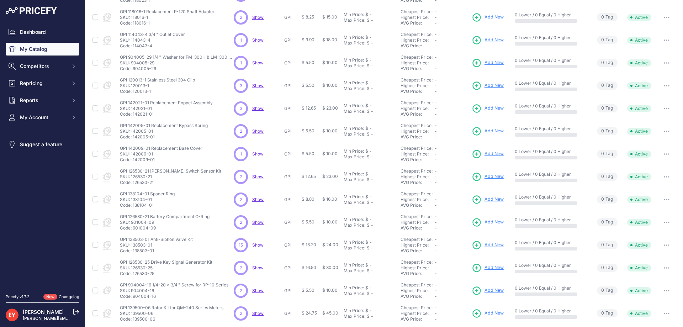
scroll to position [107, 0]
drag, startPoint x: 157, startPoint y: 115, endPoint x: 133, endPoint y: 114, distance: 23.2
click at [133, 114] on p "Code: 142021-01" at bounding box center [166, 114] width 93 height 6
drag, startPoint x: 153, startPoint y: 183, endPoint x: 133, endPoint y: 184, distance: 19.3
click at [133, 184] on p "Code: 126530-21" at bounding box center [170, 182] width 101 height 6
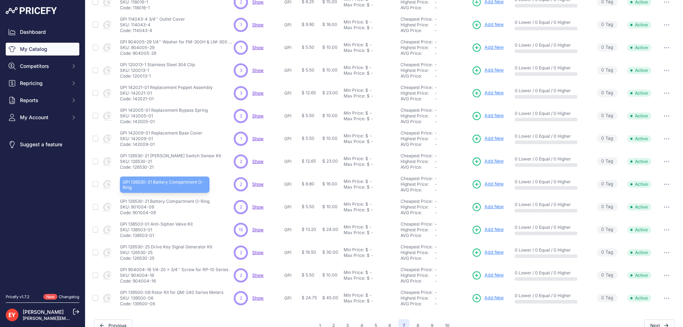
scroll to position [134, 0]
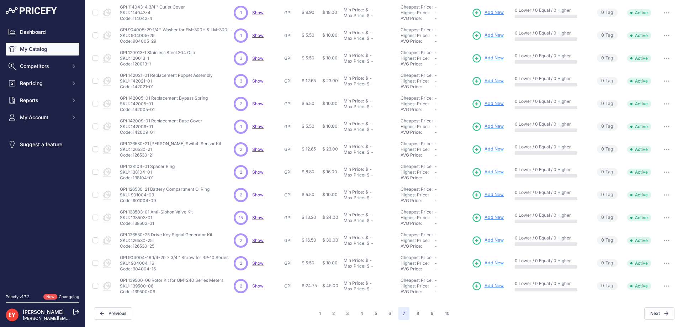
drag, startPoint x: 158, startPoint y: 200, endPoint x: 134, endPoint y: 203, distance: 24.1
click at [134, 203] on p "Code: 901004-09" at bounding box center [165, 201] width 90 height 6
drag, startPoint x: 155, startPoint y: 271, endPoint x: 136, endPoint y: 273, distance: 20.0
click at [134, 271] on p "Code: 904004-16" at bounding box center [174, 269] width 109 height 6
click at [392, 314] on button "6" at bounding box center [389, 313] width 11 height 13
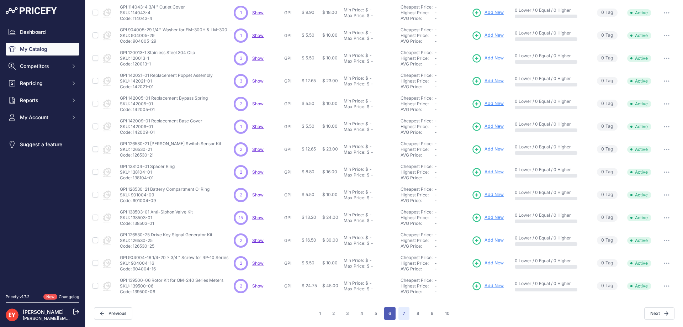
scroll to position [146, 0]
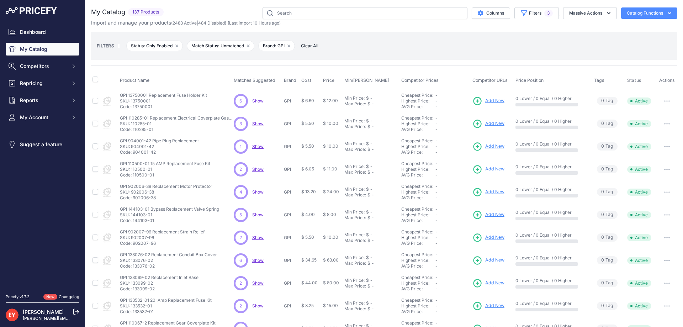
drag, startPoint x: 152, startPoint y: 106, endPoint x: 133, endPoint y: 109, distance: 18.3
click at [133, 109] on p "Code: 13750001" at bounding box center [163, 107] width 87 height 6
drag, startPoint x: 157, startPoint y: 130, endPoint x: 133, endPoint y: 131, distance: 23.2
click at [133, 131] on p "Code: 110285-01" at bounding box center [177, 130] width 114 height 6
drag, startPoint x: 159, startPoint y: 155, endPoint x: 134, endPoint y: 153, distance: 25.7
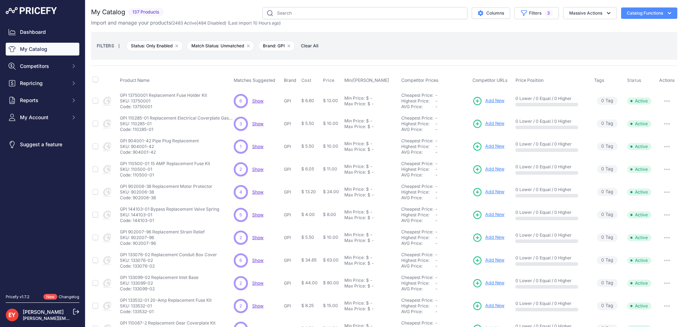
click at [134, 153] on td "GPI 904001-42 Pipe Plug Replacement GPI 904001-42 Pipe Plug Replacement SKU: 90…" at bounding box center [175, 146] width 114 height 23
drag, startPoint x: 156, startPoint y: 178, endPoint x: 133, endPoint y: 178, distance: 22.8
click at [133, 178] on td "GPI 110500-01 15 AMP Replacement Fuse Kit GPI 110500-01 15 AMP Replacement Fuse…" at bounding box center [175, 169] width 114 height 23
drag, startPoint x: 158, startPoint y: 199, endPoint x: 134, endPoint y: 200, distance: 24.6
click at [134, 200] on p "Code: 902006-38" at bounding box center [166, 198] width 93 height 6
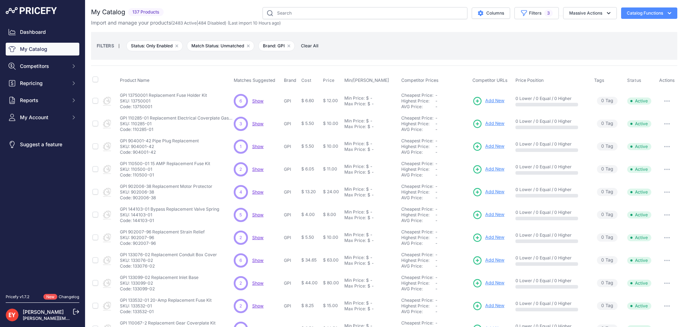
drag, startPoint x: 154, startPoint y: 223, endPoint x: 133, endPoint y: 223, distance: 20.6
click at [133, 223] on p "Code: 144103-01" at bounding box center [169, 221] width 99 height 6
drag, startPoint x: 156, startPoint y: 244, endPoint x: 133, endPoint y: 244, distance: 22.8
click at [133, 244] on p "Code: 902007-96" at bounding box center [162, 244] width 85 height 6
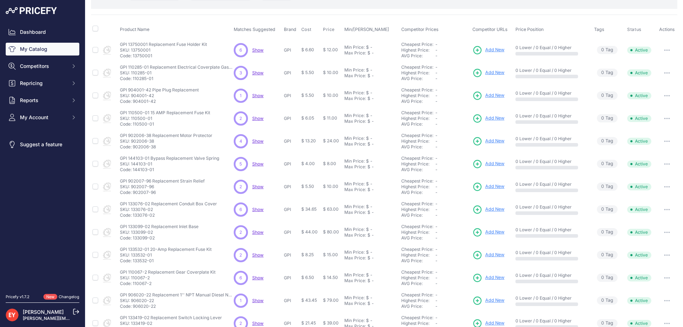
scroll to position [134, 0]
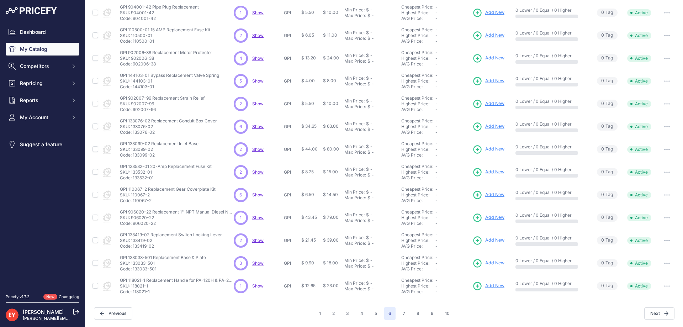
drag, startPoint x: 159, startPoint y: 132, endPoint x: 133, endPoint y: 135, distance: 26.1
click at [133, 135] on p "Code: 133076-02" at bounding box center [168, 133] width 97 height 6
drag, startPoint x: 157, startPoint y: 157, endPoint x: 132, endPoint y: 159, distance: 24.6
click at [133, 157] on p "Code: 133099-02" at bounding box center [159, 155] width 79 height 6
drag, startPoint x: 156, startPoint y: 176, endPoint x: 133, endPoint y: 179, distance: 23.0
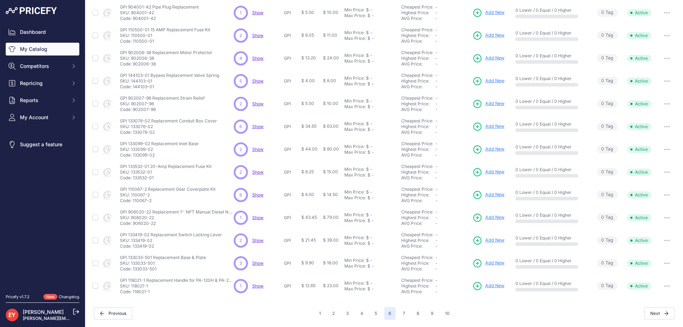
click at [133, 179] on p "Code: 133532-01" at bounding box center [166, 178] width 92 height 6
drag, startPoint x: 158, startPoint y: 202, endPoint x: 133, endPoint y: 201, distance: 25.3
click at [133, 201] on p "Code: 110067-2" at bounding box center [168, 201] width 96 height 6
drag, startPoint x: 158, startPoint y: 225, endPoint x: 134, endPoint y: 225, distance: 24.2
click at [134, 225] on p "Code: 906020-22" at bounding box center [177, 224] width 114 height 6
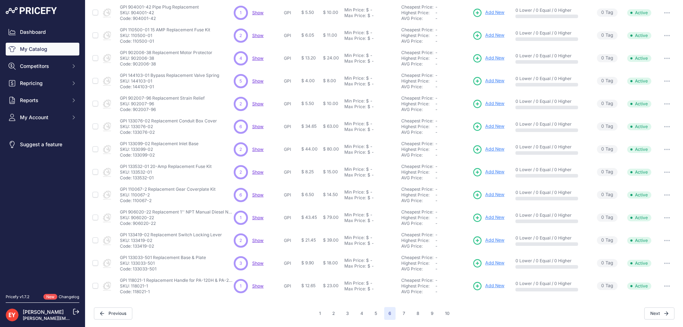
click at [134, 225] on p "Code: 906020-22" at bounding box center [177, 224] width 114 height 6
drag, startPoint x: 134, startPoint y: 225, endPoint x: 165, endPoint y: 223, distance: 31.4
click at [165, 223] on p "Code: 906020-22" at bounding box center [177, 224] width 114 height 6
drag, startPoint x: 157, startPoint y: 224, endPoint x: 133, endPoint y: 225, distance: 24.2
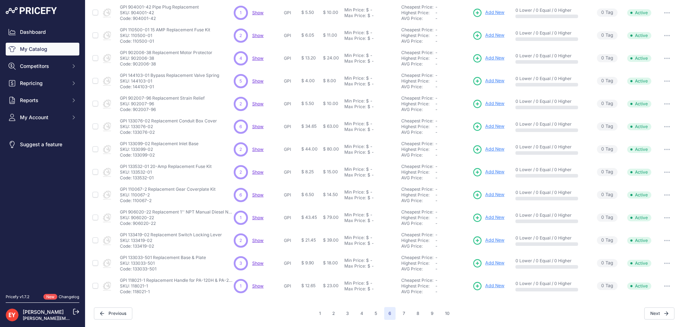
click at [133, 225] on p "Code: 906020-22" at bounding box center [177, 224] width 114 height 6
drag, startPoint x: 155, startPoint y: 244, endPoint x: 132, endPoint y: 248, distance: 22.7
click at [132, 248] on p "Code: 133419-02" at bounding box center [171, 246] width 102 height 6
drag, startPoint x: 158, startPoint y: 269, endPoint x: 133, endPoint y: 269, distance: 24.6
click at [133, 269] on p "Code: 133033-501" at bounding box center [163, 269] width 86 height 6
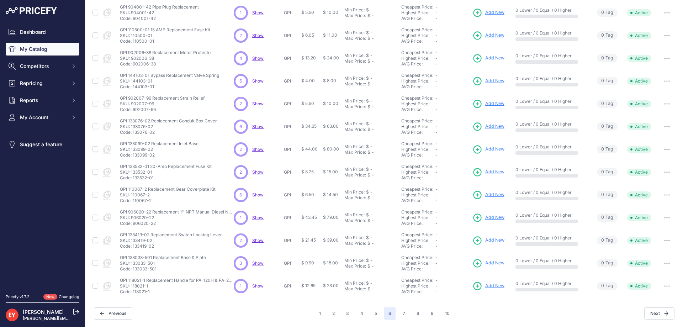
drag, startPoint x: 151, startPoint y: 294, endPoint x: 133, endPoint y: 295, distance: 17.1
click at [133, 295] on td "GPI 118021-1 Replacement Handle for PA-120H & PA-200H Transfer Pump GPI 118021-…" at bounding box center [175, 286] width 114 height 23
click at [374, 315] on button "5" at bounding box center [375, 313] width 11 height 13
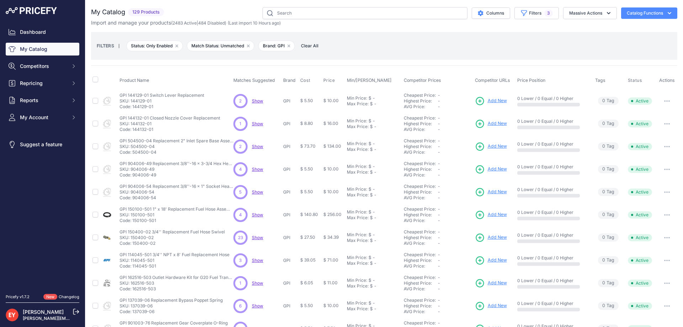
drag, startPoint x: 156, startPoint y: 106, endPoint x: 133, endPoint y: 107, distance: 23.1
click at [133, 107] on p "Code: 144129-01" at bounding box center [162, 107] width 85 height 6
drag, startPoint x: 154, startPoint y: 132, endPoint x: 133, endPoint y: 132, distance: 21.3
click at [133, 132] on p "Code: 144132-01" at bounding box center [170, 130] width 101 height 6
drag, startPoint x: 157, startPoint y: 155, endPoint x: 133, endPoint y: 154, distance: 24.2
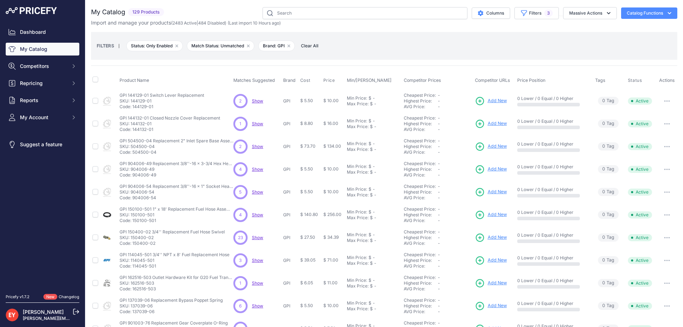
click at [133, 154] on p "Code: 504500-04" at bounding box center [177, 152] width 114 height 6
drag, startPoint x: 158, startPoint y: 175, endPoint x: 133, endPoint y: 176, distance: 25.6
click at [133, 176] on p "Code: 904006-49" at bounding box center [177, 175] width 114 height 6
drag, startPoint x: 159, startPoint y: 201, endPoint x: 132, endPoint y: 200, distance: 26.7
click at [132, 200] on td "GPI 904006-54 Replacement 3/8''-16 x 1" Socket Head Screw GPI 904006-54 Replace…" at bounding box center [175, 192] width 114 height 23
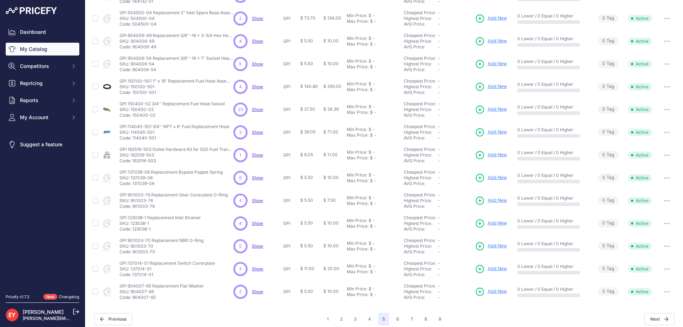
scroll to position [134, 0]
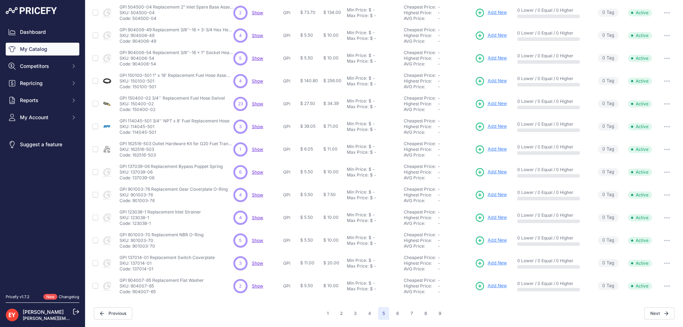
drag, startPoint x: 158, startPoint y: 86, endPoint x: 132, endPoint y: 89, distance: 26.2
click at [132, 89] on p "Code: 150100-501" at bounding box center [177, 87] width 114 height 6
drag, startPoint x: 155, startPoint y: 110, endPoint x: 133, endPoint y: 112, distance: 22.2
click at [133, 112] on p "Code: 150400-02" at bounding box center [172, 110] width 105 height 6
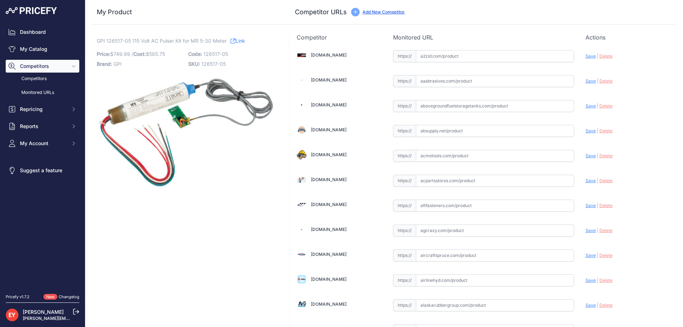
scroll to position [639, 0]
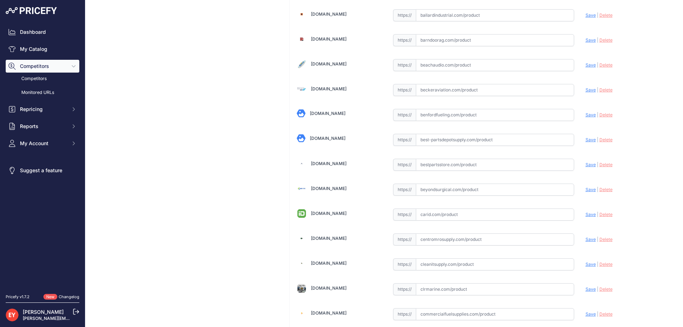
click at [455, 166] on input "text" at bounding box center [495, 165] width 158 height 12
paste input "[URL][DOMAIN_NAME]"
click at [587, 164] on span "Save" at bounding box center [591, 164] width 10 height 5
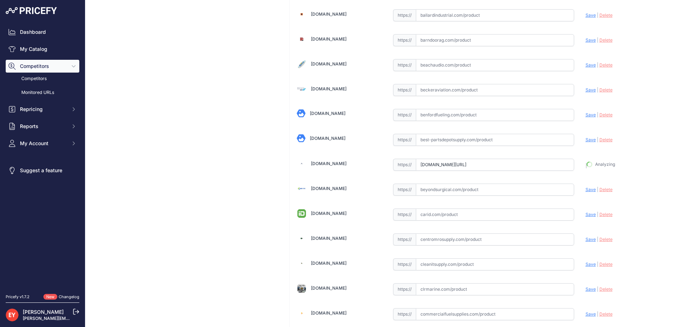
type input "[URL][DOMAIN_NAME]"
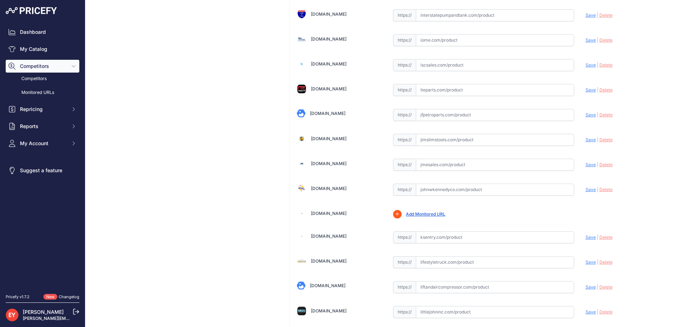
click at [436, 166] on input "text" at bounding box center [495, 165] width 158 height 12
paste input "[URL][DOMAIN_NAME]"
click at [586, 163] on span "Save" at bounding box center [591, 164] width 10 height 5
type input "[URL][DOMAIN_NAME]"
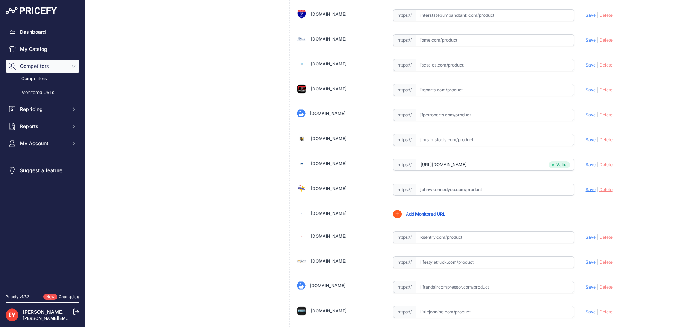
scroll to position [5215, 0]
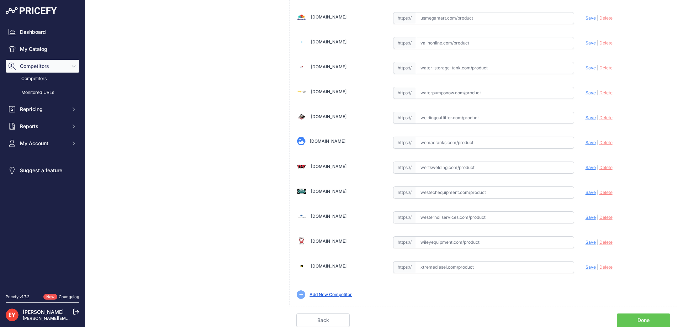
click at [425, 191] on input "text" at bounding box center [495, 192] width 158 height 12
paste input "[URL][DOMAIN_NAME]"
click at [586, 191] on span "Save" at bounding box center [591, 192] width 10 height 5
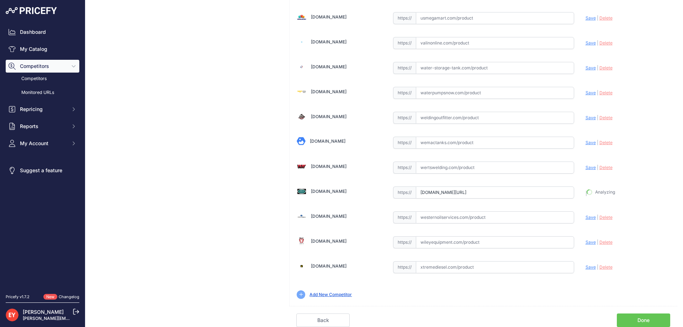
type input "[URL][DOMAIN_NAME]"
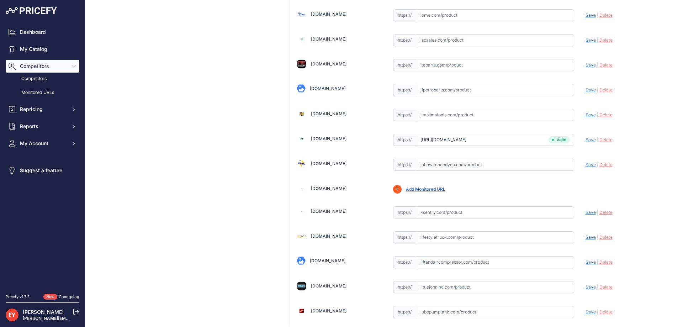
click at [446, 163] on input "text" at bounding box center [495, 165] width 158 height 12
paste input "[URL][DOMAIN_NAME]"
click at [586, 163] on span "Save" at bounding box center [591, 164] width 10 height 5
type input "[URL][DOMAIN_NAME]"
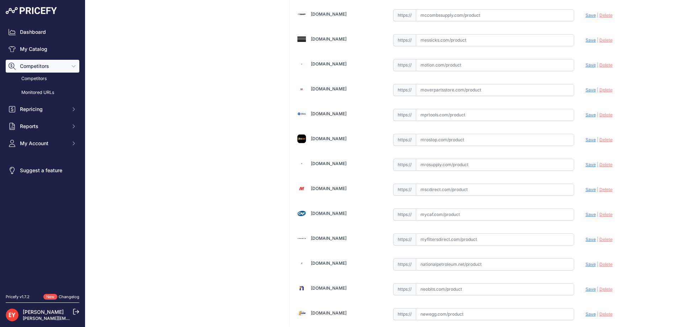
click at [455, 165] on input "text" at bounding box center [495, 165] width 158 height 12
paste input "https://www.mrosupply.com/pumps/6100858_126517-05_gpi/"
click at [586, 163] on span "Save" at bounding box center [591, 164] width 10 height 5
type input "https://www.mrosupply.com/pumps/6100858_126517-05_gpi/?prirule_jdsnikfkfjsd=3888"
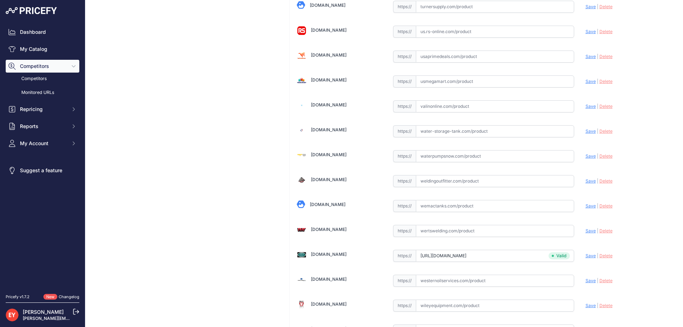
scroll to position [5231, 0]
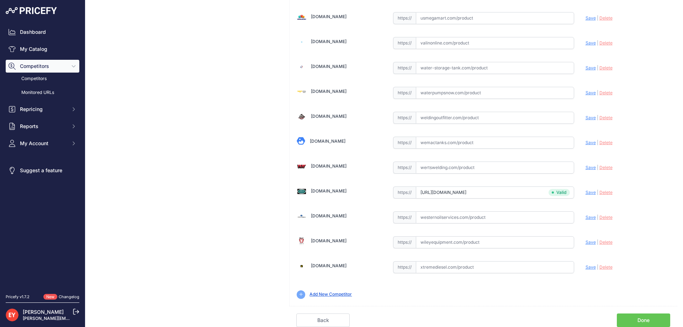
click at [648, 317] on link "Done" at bounding box center [643, 320] width 53 height 14
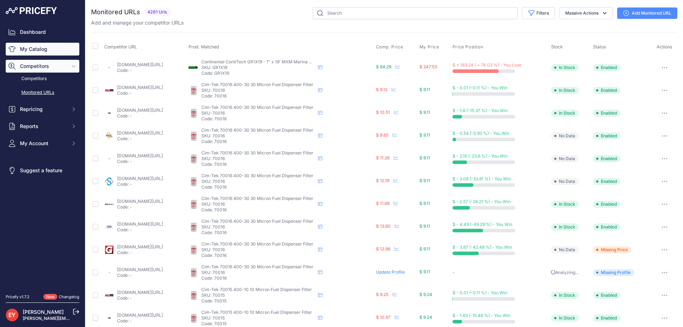
click at [51, 51] on link "My Catalog" at bounding box center [43, 49] width 74 height 13
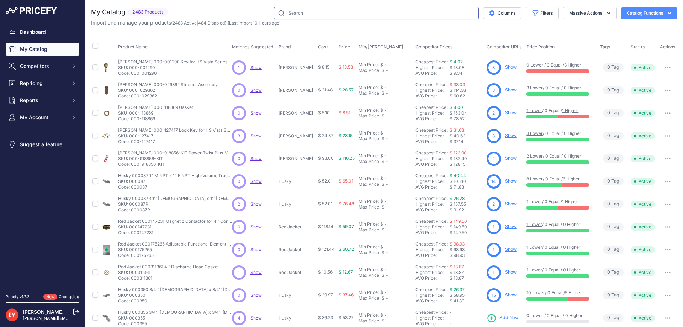
click at [325, 15] on input "text" at bounding box center [376, 13] width 205 height 12
paste input "110243-01"
type input "110243-01"
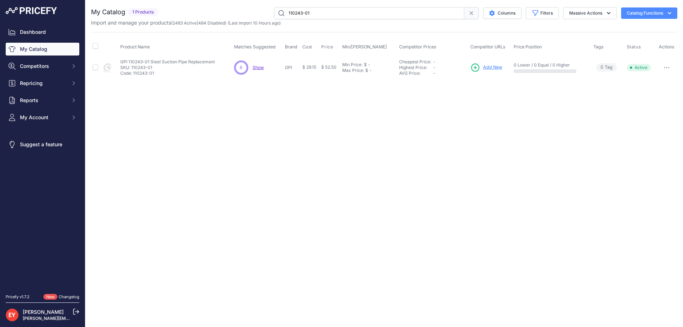
click at [664, 66] on button "button" at bounding box center [667, 68] width 14 height 10
click at [656, 81] on button "Disable" at bounding box center [654, 82] width 46 height 11
drag, startPoint x: 312, startPoint y: 11, endPoint x: 279, endPoint y: 15, distance: 33.4
click at [279, 15] on input "110243-01" at bounding box center [369, 13] width 190 height 12
paste input "33503-05"
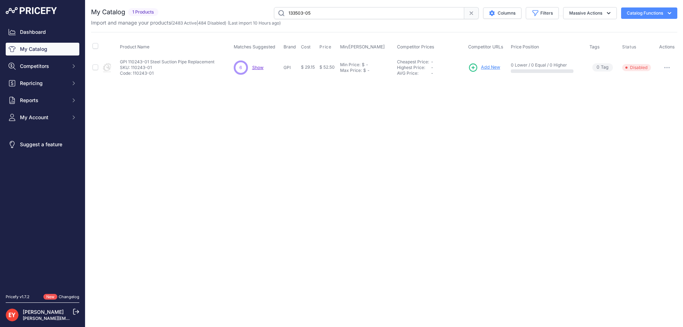
type input "133503-05"
click at [497, 67] on span "Add New" at bounding box center [493, 67] width 19 height 7
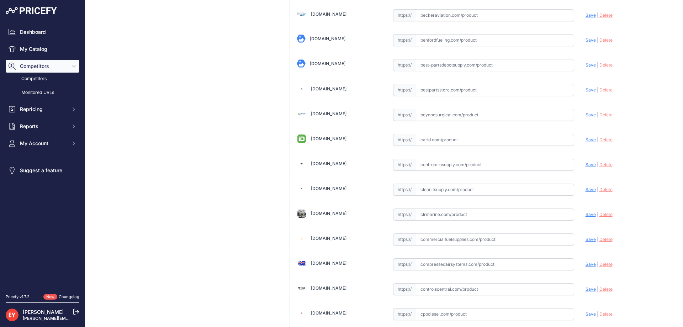
scroll to position [2804, 0]
click at [447, 166] on input "text" at bounding box center [495, 165] width 158 height 12
paste input "https://www.mrosupply.com/pumps/6100778_133503-05_gpi/?srsltid=AfmBOoqow74w-Yb2…"
click at [587, 164] on span "Save" at bounding box center [591, 164] width 10 height 5
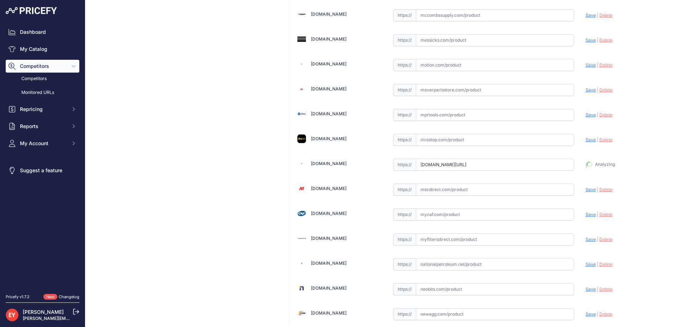
type input "https://www.mrosupply.com/pumps/6100778_133503-05_gpi/?prirule_jdsnikfkfjsd=3888"
click at [442, 166] on input "text" at bounding box center [495, 165] width 158 height 12
paste input "https://alliedoilequipment.com/shop/great-plains-industries-gpi/133503-05-kit-s…"
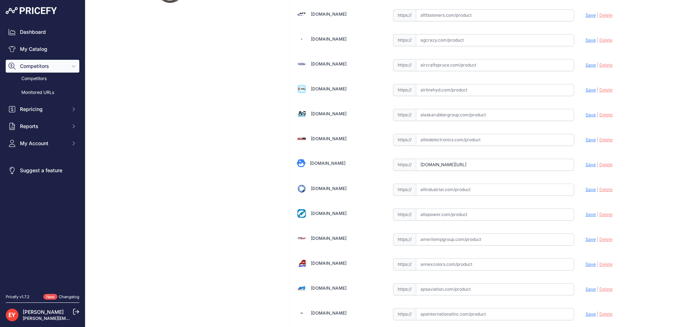
click at [586, 165] on span "Save" at bounding box center [591, 164] width 10 height 5
type input "https://alliedoilequipment.com/shop/great-plains-industries-gpi/133503-05-kit-s…"
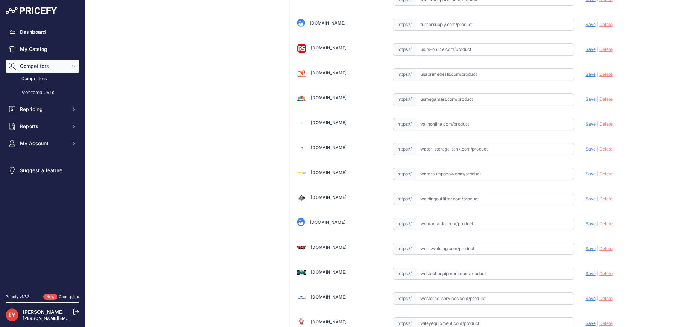
scroll to position [5231, 0]
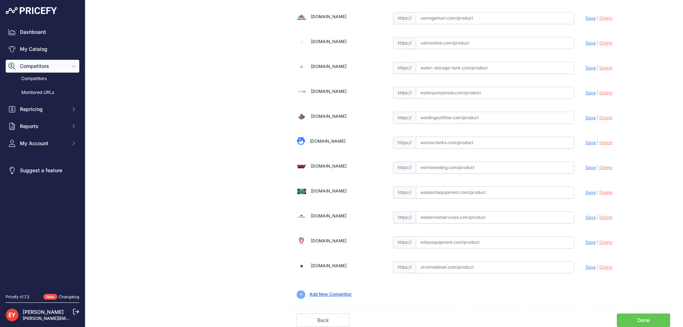
click at [646, 317] on link "Done" at bounding box center [643, 320] width 53 height 14
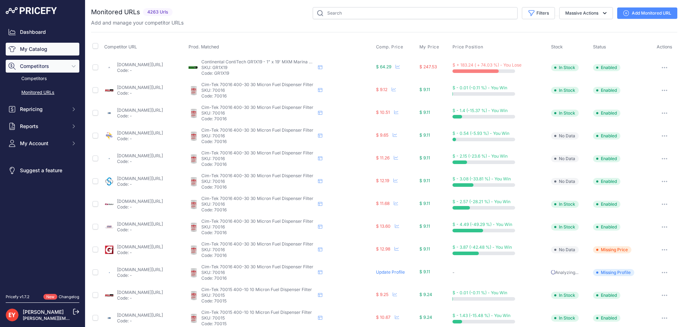
click at [54, 49] on link "My Catalog" at bounding box center [43, 49] width 74 height 13
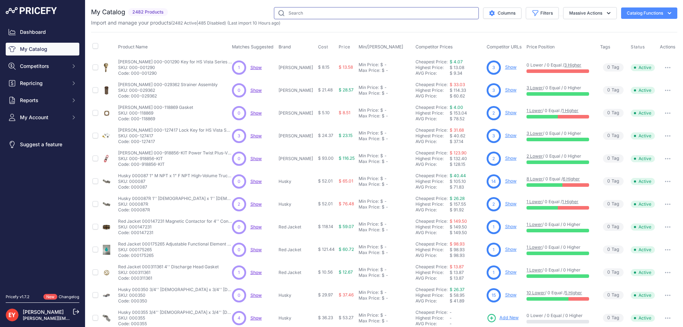
click at [320, 12] on input "text" at bounding box center [376, 13] width 205 height 12
paste input "133532-02"
type input "133532-02"
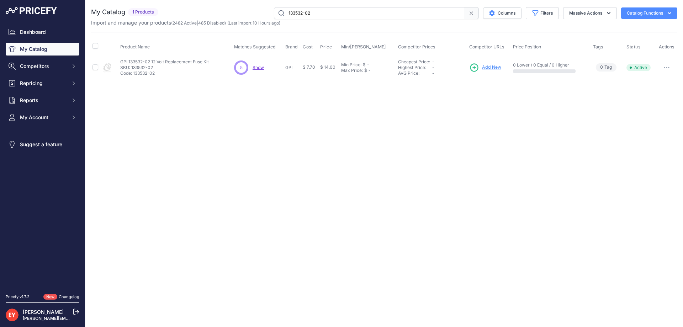
click at [482, 67] on span "Add New" at bounding box center [491, 67] width 19 height 7
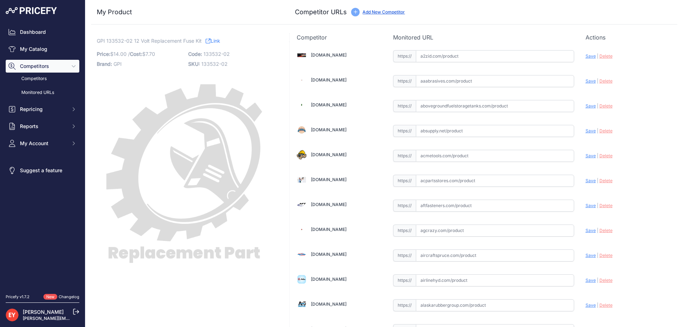
scroll to position [639, 0]
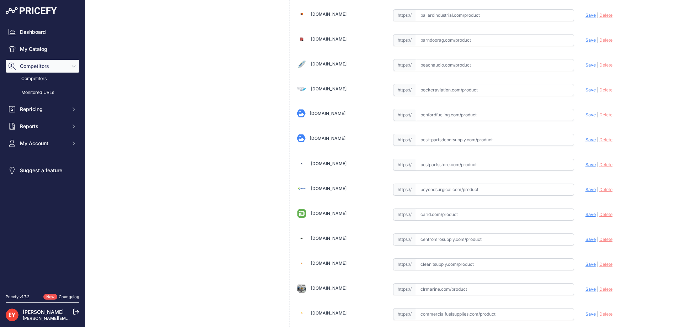
click at [437, 166] on input "text" at bounding box center [495, 165] width 158 height 12
paste input "https://www.bestpartsstore.com/product/gpi-133532-02-12-volt-replacement-fuse-k…"
click at [587, 165] on span "Save" at bounding box center [591, 164] width 10 height 5
type input "https://www.bestpartsstore.com/product/gpi-133532-02-12-volt-replacement-fuse-k…"
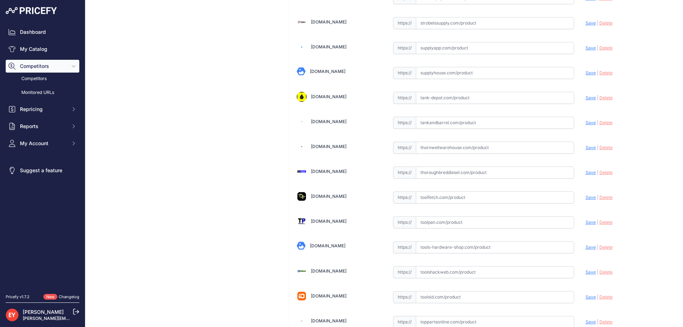
scroll to position [5215, 0]
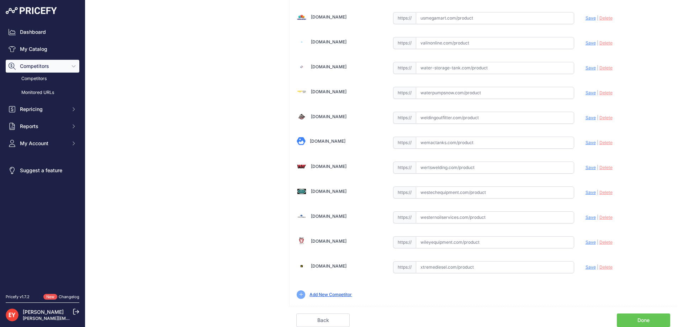
click at [626, 311] on div "Back Done" at bounding box center [483, 316] width 388 height 21
click at [624, 314] on div "Back Done" at bounding box center [483, 316] width 388 height 21
click at [621, 317] on link "Done" at bounding box center [643, 320] width 53 height 14
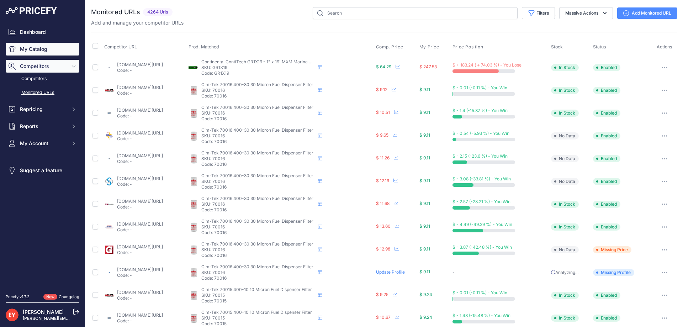
click at [45, 49] on link "My Catalog" at bounding box center [43, 49] width 74 height 13
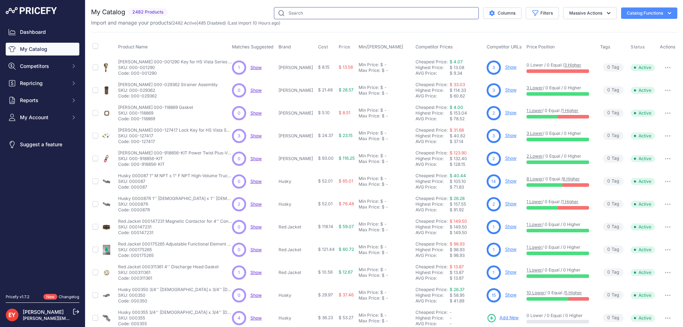
click at [339, 13] on input "text" at bounding box center [376, 13] width 205 height 12
paste input "144133-01"
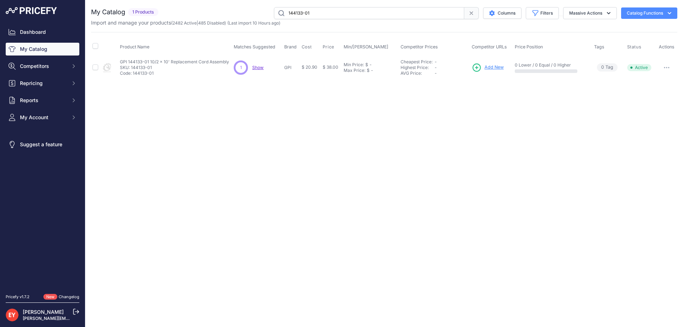
drag, startPoint x: 323, startPoint y: 15, endPoint x: 283, endPoint y: 18, distance: 39.9
click at [283, 18] on input "144133-01" at bounding box center [369, 13] width 190 height 12
drag, startPoint x: 319, startPoint y: 11, endPoint x: 258, endPoint y: 15, distance: 61.3
click at [258, 15] on div "144133-01 Columns Filters Status All Status Only Enabled Only Disabled" at bounding box center [419, 13] width 516 height 12
paste input "503000-04"
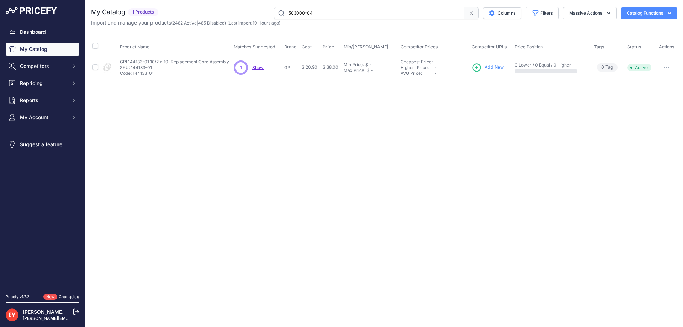
type input "503000-04"
drag, startPoint x: 0, startPoint y: 0, endPoint x: 671, endPoint y: 66, distance: 674.0
click at [671, 66] on button "button" at bounding box center [667, 68] width 14 height 10
click at [660, 80] on button "Disable" at bounding box center [654, 82] width 46 height 11
drag, startPoint x: 344, startPoint y: 18, endPoint x: 244, endPoint y: 17, distance: 100.0
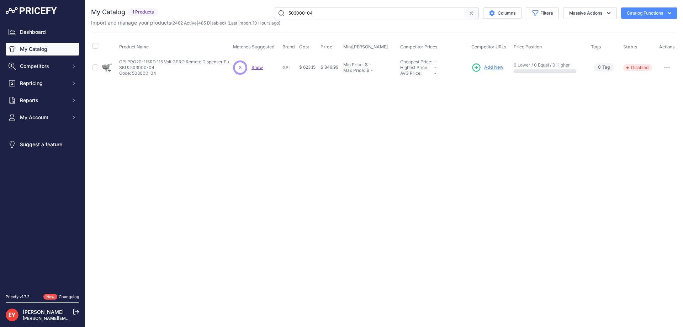
click at [244, 17] on div "503000-04 Columns Filters Status All Status Only Enabled Only Disabled" at bounding box center [419, 13] width 516 height 12
paste input "133027-1"
type input "133027-1"
click at [495, 68] on span "Add New" at bounding box center [492, 67] width 19 height 7
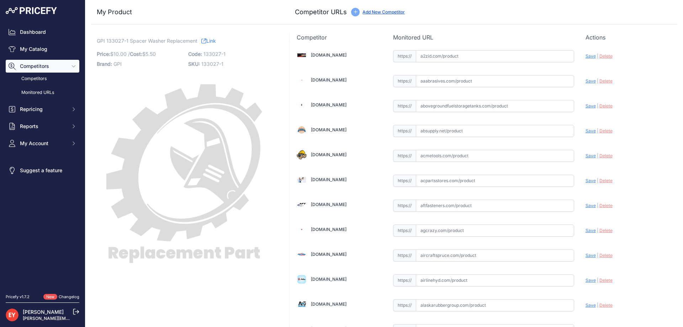
scroll to position [639, 0]
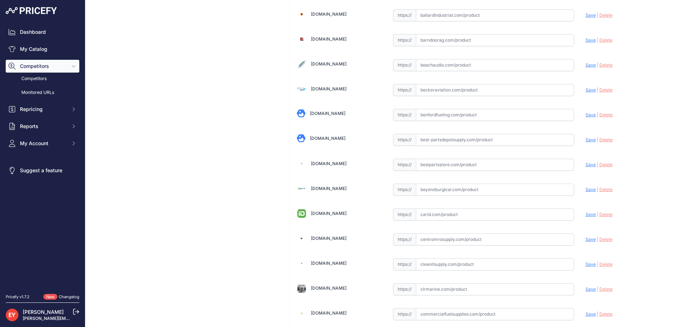
click at [439, 167] on input "text" at bounding box center [495, 165] width 158 height 12
paste input "https://www.bestpartsstore.com/product/gpi-133027-1-spacer-washer-replacement/"
click at [587, 162] on span "Save" at bounding box center [591, 164] width 10 height 5
type input "https://www.bestpartsstore.com/product/gpi-133027-1-spacer-washer-replacement/?…"
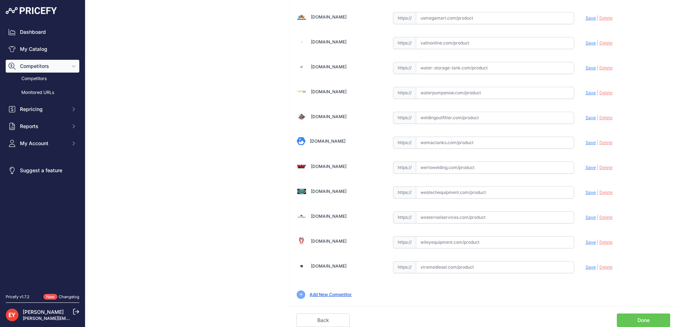
scroll to position [5215, 0]
click at [638, 321] on link "Done" at bounding box center [643, 320] width 53 height 14
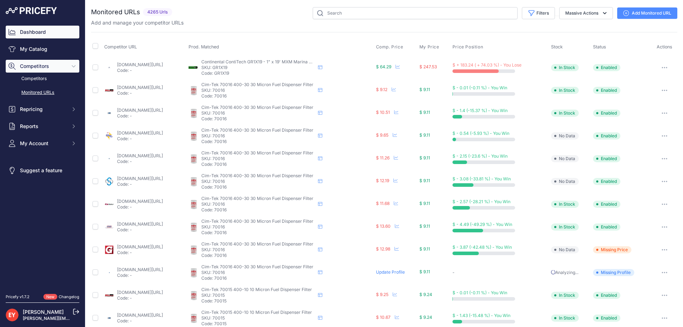
click at [22, 37] on link "Dashboard" at bounding box center [43, 32] width 74 height 13
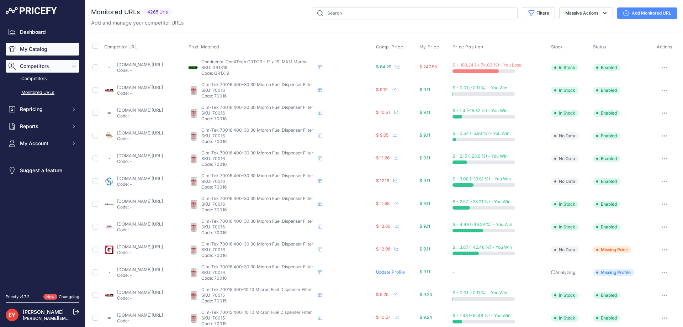
click at [28, 48] on link "My Catalog" at bounding box center [43, 49] width 74 height 13
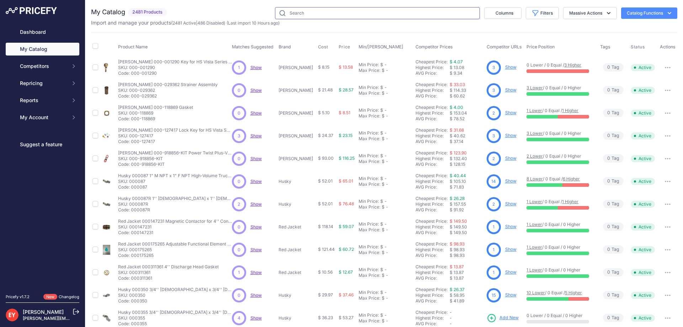
click at [331, 15] on input "text" at bounding box center [377, 13] width 205 height 12
paste input "133032-501"
type input "133032-501"
click at [332, 15] on input "text" at bounding box center [376, 13] width 205 height 12
paste input "133032-501"
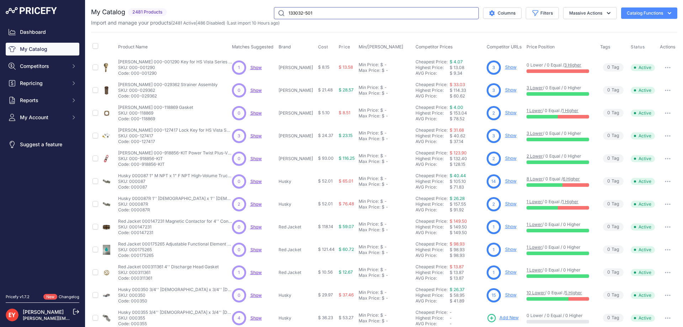
type input "133032-501"
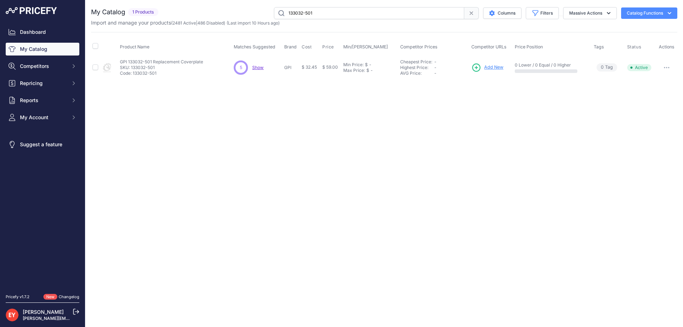
drag, startPoint x: 487, startPoint y: 69, endPoint x: 518, endPoint y: 5, distance: 71.1
click at [487, 69] on span "Add New" at bounding box center [493, 67] width 19 height 7
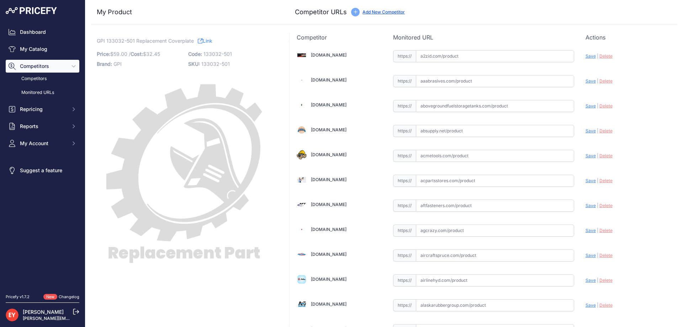
scroll to position [5215, 0]
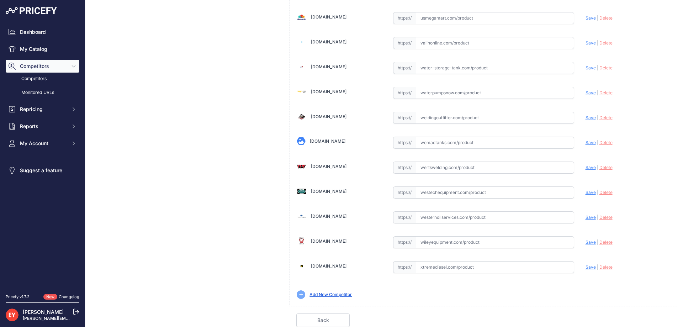
click at [439, 197] on input "text" at bounding box center [495, 192] width 158 height 12
paste input "https://westechequipment.com/product/133032-501-coverplate?srsltid=AfmBOoqUU_Aj…"
click at [586, 193] on span "Save" at bounding box center [591, 192] width 10 height 5
type input "https://westechequipment.com/product/133032-501-coverplate?prirule_jdsnikfkfjsd…"
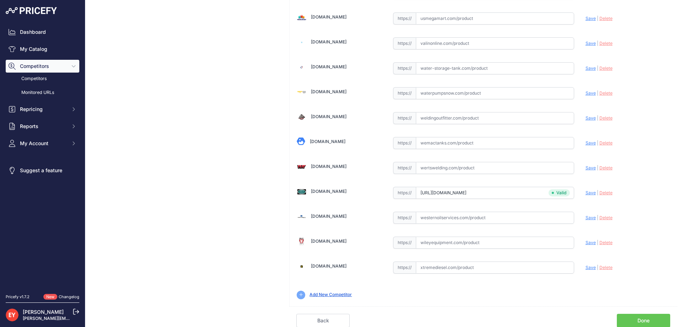
scroll to position [5231, 0]
drag, startPoint x: 642, startPoint y: 317, endPoint x: 642, endPoint y: 267, distance: 50.5
click at [642, 316] on link "Done" at bounding box center [643, 320] width 53 height 14
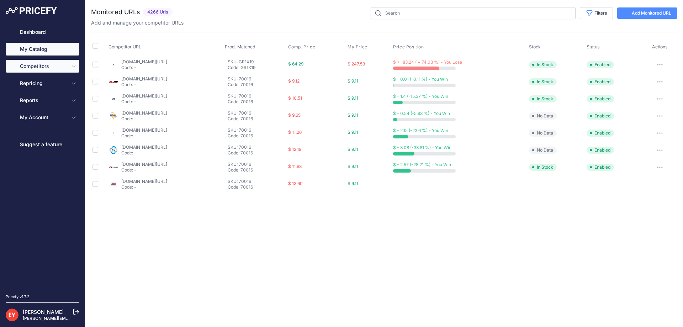
click at [37, 48] on link "My Catalog" at bounding box center [43, 49] width 74 height 13
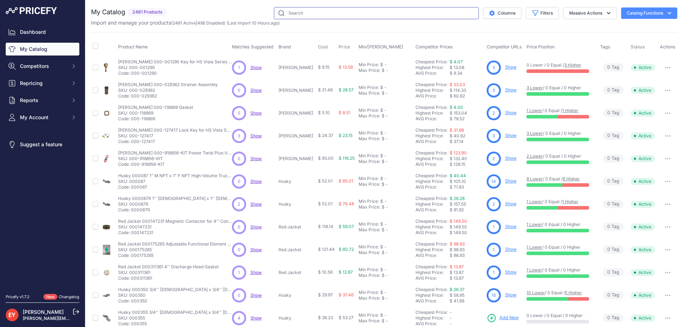
click at [308, 14] on input "text" at bounding box center [376, 13] width 205 height 12
paste input "133845-01"
type input "133845-01"
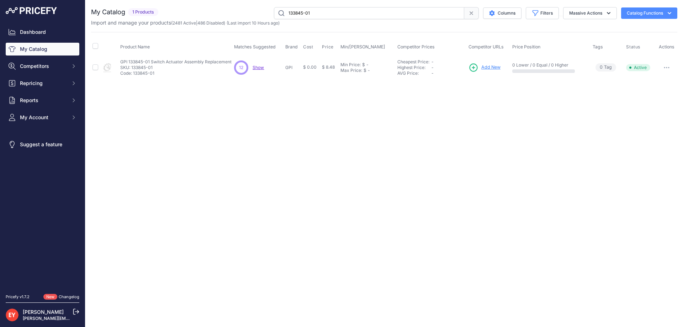
drag, startPoint x: 0, startPoint y: 0, endPoint x: 664, endPoint y: 65, distance: 667.6
click at [664, 65] on button "button" at bounding box center [667, 68] width 14 height 10
click at [654, 80] on button "Disable" at bounding box center [654, 82] width 46 height 11
drag, startPoint x: 321, startPoint y: 12, endPoint x: 254, endPoint y: 18, distance: 66.5
click at [254, 18] on div "133845-01 Columns Filters Status All Status Only Enabled Only Disabled" at bounding box center [419, 13] width 516 height 12
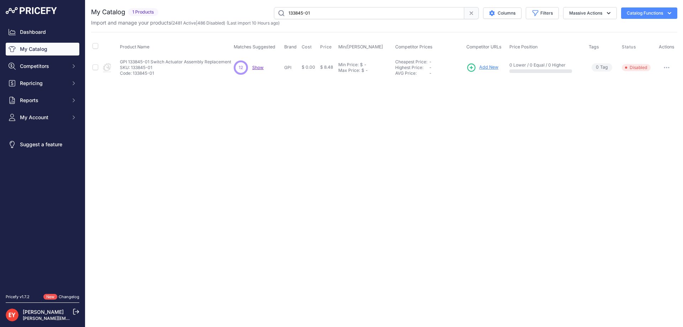
paste input "200-33"
type input "133200-33"
click at [670, 69] on button "button" at bounding box center [667, 68] width 14 height 10
click at [660, 85] on button "Disable" at bounding box center [654, 82] width 46 height 11
click at [666, 69] on button "button" at bounding box center [667, 68] width 14 height 10
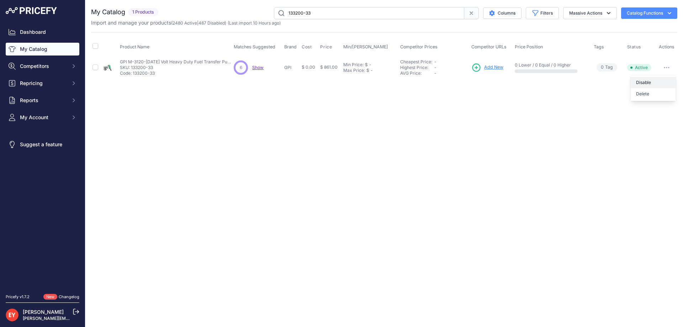
click at [658, 78] on button "Disable" at bounding box center [654, 82] width 46 height 11
drag, startPoint x: 353, startPoint y: 9, endPoint x: 273, endPoint y: 15, distance: 80.6
click at [274, 15] on input "133200-33" at bounding box center [369, 13] width 190 height 12
paste input "906006-5"
type input "906006-53"
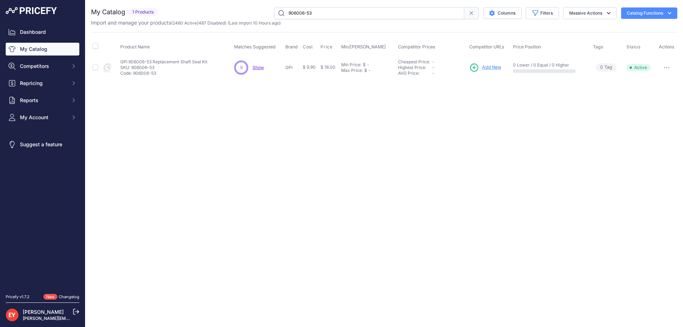
click at [496, 65] on span "Add New" at bounding box center [491, 67] width 19 height 7
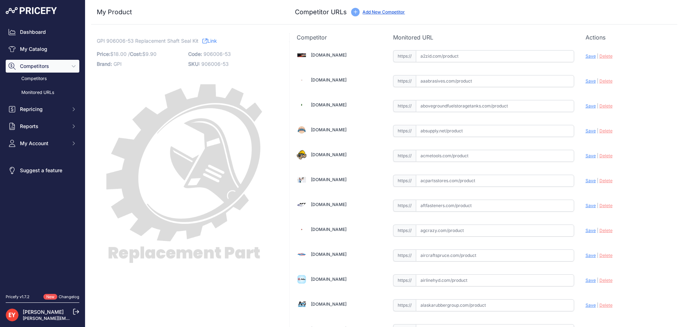
scroll to position [4894, 0]
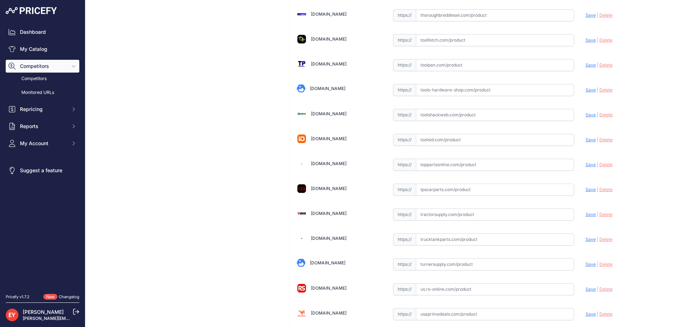
click at [429, 162] on input "text" at bounding box center [495, 165] width 158 height 12
paste input "https://www.toppartsonline.com/product/gpi-906006-53-replacement-shaft-seal-kit/"
click at [586, 163] on span "Save" at bounding box center [591, 164] width 10 height 5
type input "https://www.toppartsonline.com/product/gpi-906006-53-replacement-shaft-seal-kit…"
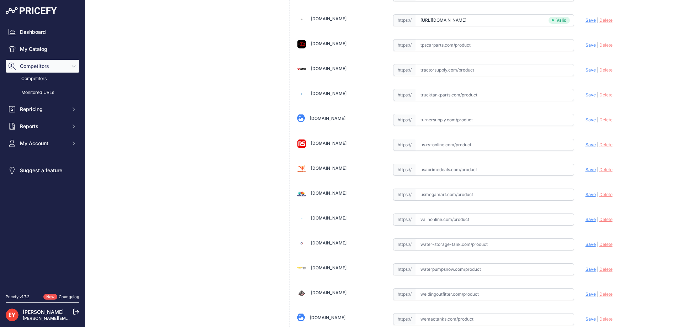
scroll to position [5231, 0]
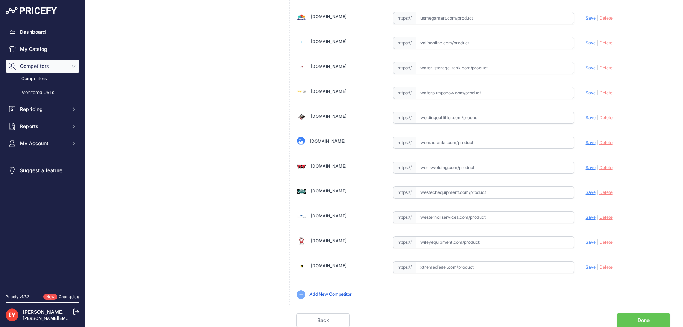
click at [626, 321] on link "Done" at bounding box center [643, 320] width 53 height 14
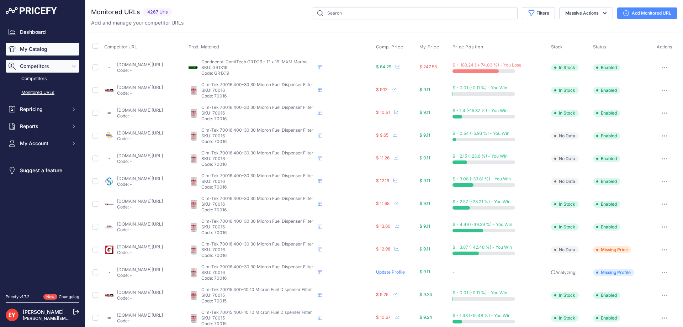
click at [44, 46] on link "My Catalog" at bounding box center [43, 49] width 74 height 13
click at [337, 15] on input "text" at bounding box center [415, 13] width 205 height 12
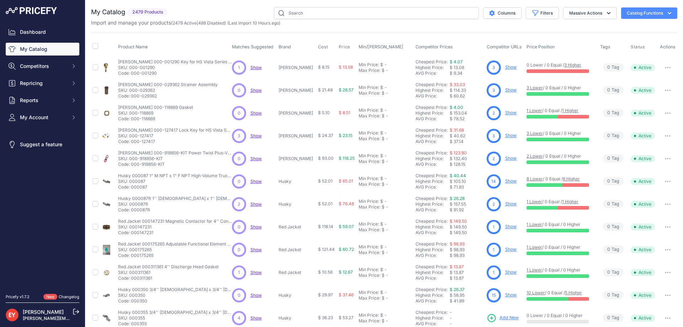
click at [332, 6] on div "You are not connected to the internet. My Catalog" at bounding box center [384, 213] width 586 height 427
click at [322, 17] on input "text" at bounding box center [376, 13] width 205 height 12
paste input "111200-21"
type input "111200-21"
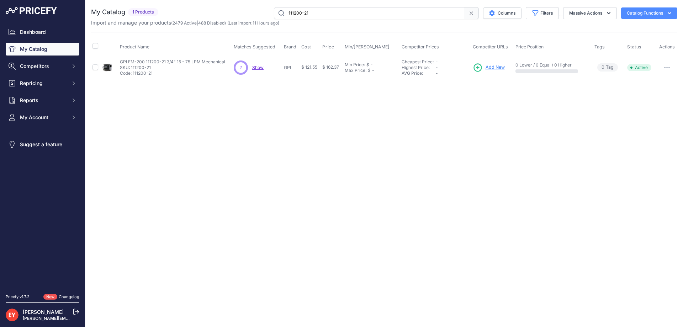
click at [666, 66] on button "button" at bounding box center [667, 68] width 14 height 10
click at [657, 82] on button "Disable" at bounding box center [654, 82] width 46 height 11
click at [496, 66] on span "Add New" at bounding box center [493, 67] width 19 height 7
drag, startPoint x: 318, startPoint y: 13, endPoint x: 268, endPoint y: 14, distance: 50.2
click at [268, 14] on div "111200-21 Columns Filters Status All Status Only Enabled Only Disabled" at bounding box center [419, 13] width 516 height 12
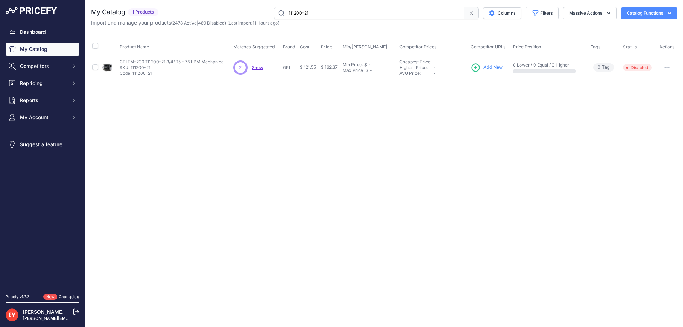
paste input "904005-9"
type input "904005-9"
click at [493, 65] on span "Add New" at bounding box center [490, 67] width 19 height 7
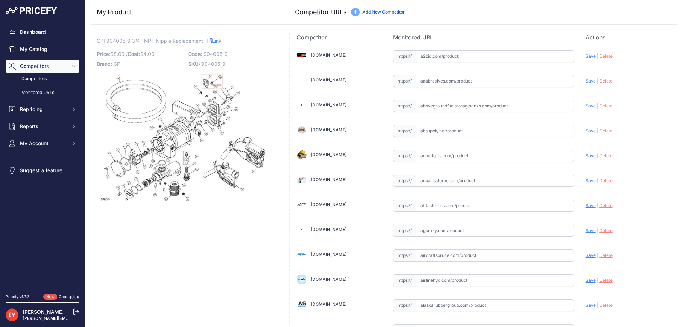
scroll to position [4894, 0]
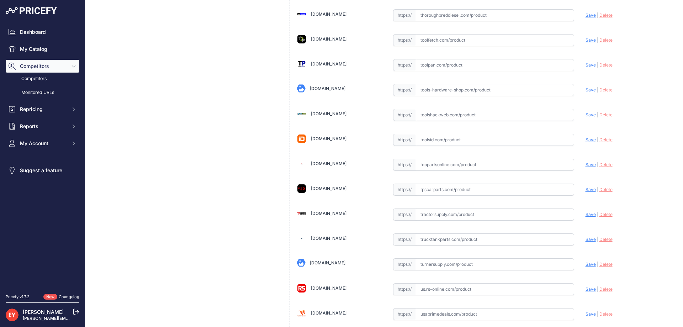
click at [443, 163] on input "text" at bounding box center [495, 165] width 158 height 12
paste input "https://www.toppartsonline.com/product/gpi-904005-9-3-4-npt-nipple-replacement/"
click at [586, 165] on span "Save" at bounding box center [591, 164] width 10 height 5
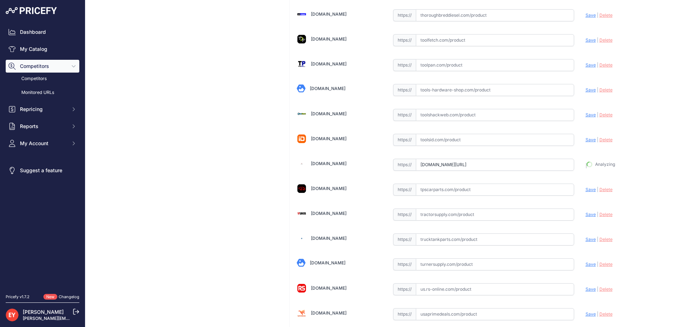
type input "https://www.toppartsonline.com/product/gpi-904005-9-3-4-npt-nipple-replacement/…"
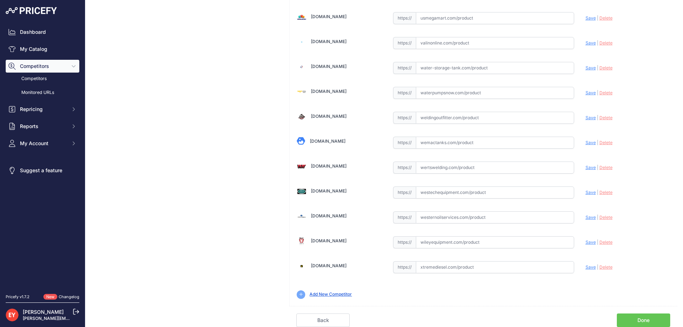
drag, startPoint x: 634, startPoint y: 323, endPoint x: 624, endPoint y: 313, distance: 14.4
click at [634, 322] on link "Done" at bounding box center [643, 320] width 53 height 14
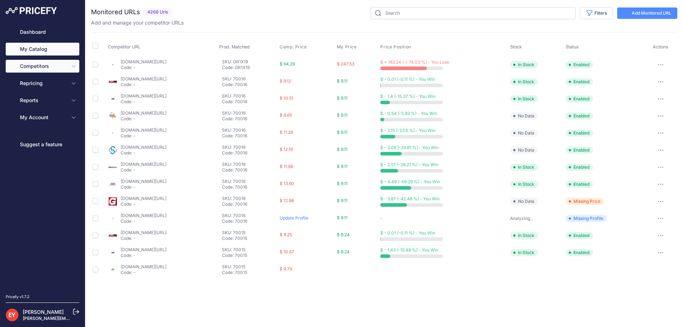
click at [42, 45] on link "My Catalog" at bounding box center [43, 49] width 74 height 13
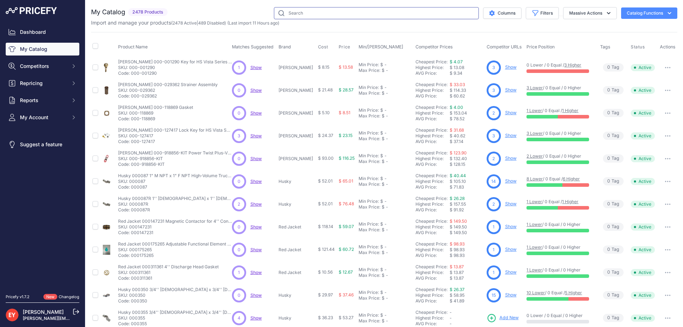
click at [301, 14] on input "text" at bounding box center [376, 13] width 205 height 12
paste input "139121-40"
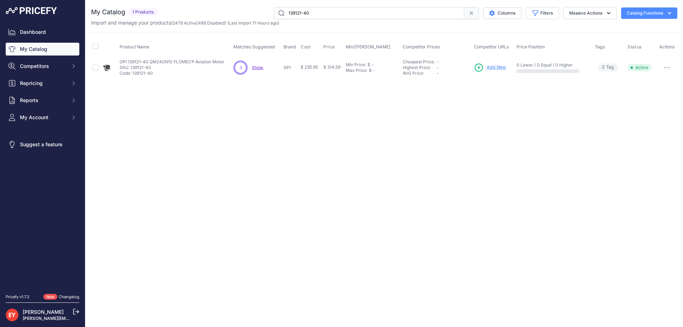
drag, startPoint x: 321, startPoint y: 12, endPoint x: 267, endPoint y: 15, distance: 53.8
click at [267, 15] on div "139121-40 Columns Filters Status All Status Only Enabled Only Disabled" at bounding box center [419, 13] width 516 height 12
paste input "This product has been discontinued."
type input "This product has been discontinued."
drag, startPoint x: 381, startPoint y: 12, endPoint x: 231, endPoint y: 16, distance: 149.5
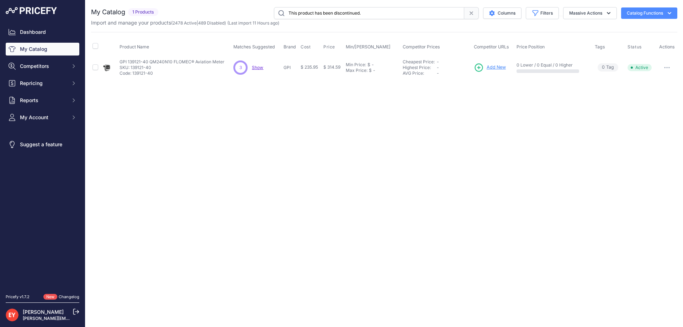
click at [231, 16] on div "This product has been discontinued. Columns Filters Status All Status Only Enab…" at bounding box center [419, 13] width 516 height 12
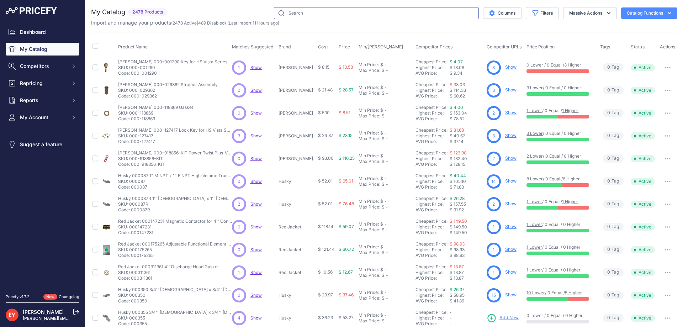
paste input "139121-40"
type input "139121-40"
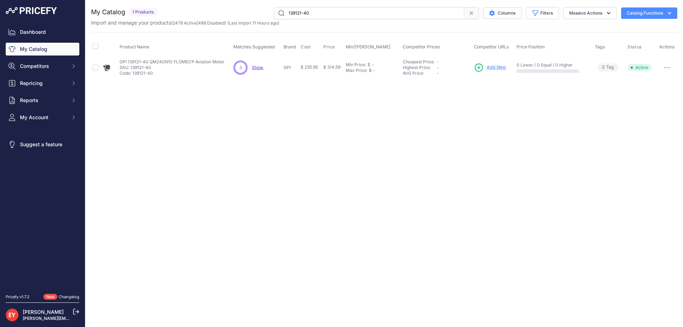
click at [668, 65] on button "button" at bounding box center [667, 68] width 14 height 10
click at [663, 79] on button "Disable" at bounding box center [654, 82] width 46 height 11
drag, startPoint x: 327, startPoint y: 14, endPoint x: 278, endPoint y: 15, distance: 49.1
click at [278, 15] on input "139121-40" at bounding box center [369, 13] width 190 height 12
paste input "62205-01"
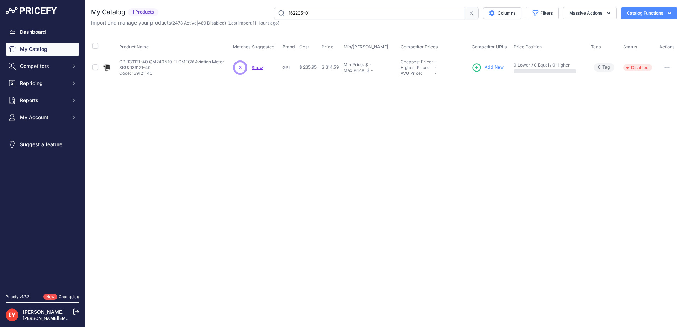
type input "162205-01"
click at [487, 68] on span "Add New" at bounding box center [492, 67] width 19 height 7
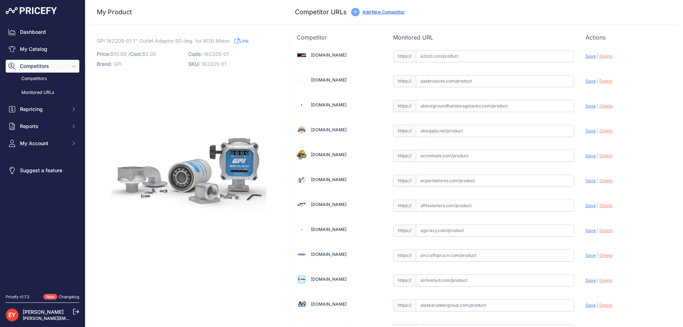
scroll to position [639, 0]
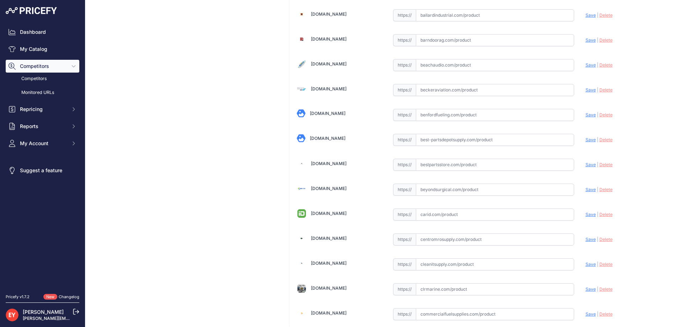
click at [442, 165] on input "text" at bounding box center [495, 165] width 158 height 12
paste input "https://www.bestpartsstore.com/product/gpi-162205-01-1-outlet-adaptor-90-deg-fo…"
click at [586, 165] on span "Save" at bounding box center [591, 164] width 10 height 5
type input "https://www.bestpartsstore.com/product/gpi-162205-01-1-outlet-adaptor-90-deg-fo…"
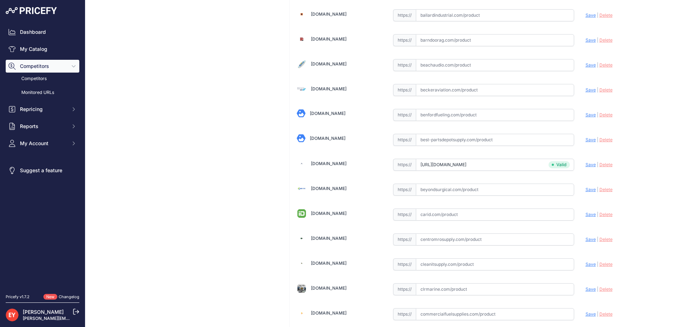
scroll to position [3426, 0]
click at [446, 168] on input "text" at bounding box center [495, 165] width 158 height 12
paste input "https://phoenixpumpinc.com/product/outlet-adaptor-for-gpi-v25-g20-m30-and-qm40/"
click at [586, 166] on span "Save" at bounding box center [591, 164] width 10 height 5
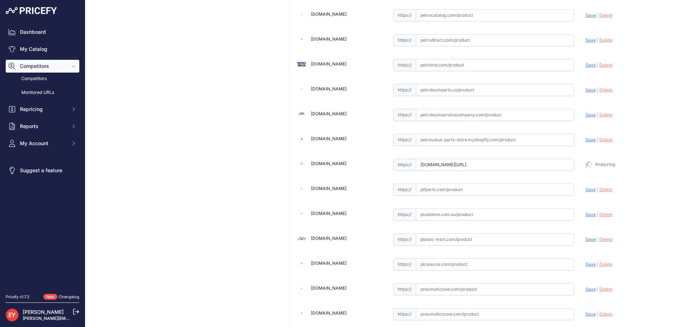
type input "https://phoenixpumpinc.com/product/outlet-adaptor-for-gpi-v25-g20-m30-and-qm40/…"
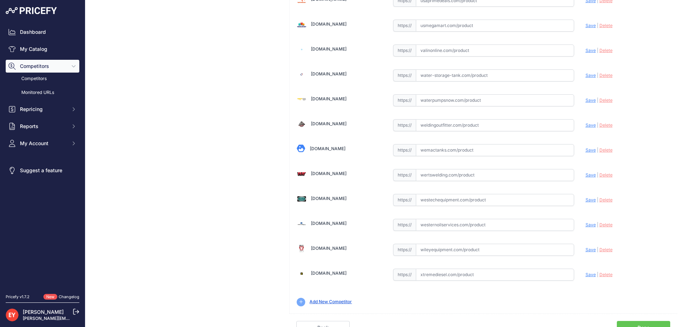
scroll to position [5231, 0]
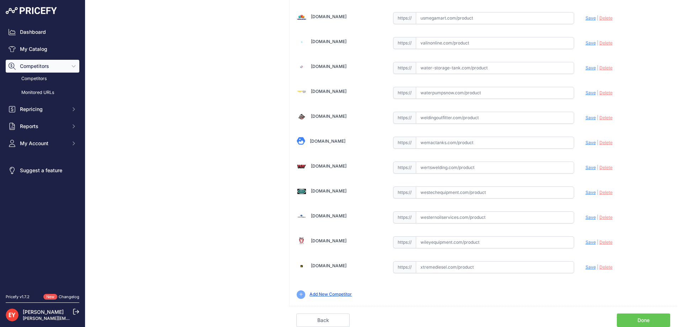
click at [621, 319] on link "Done" at bounding box center [643, 320] width 53 height 14
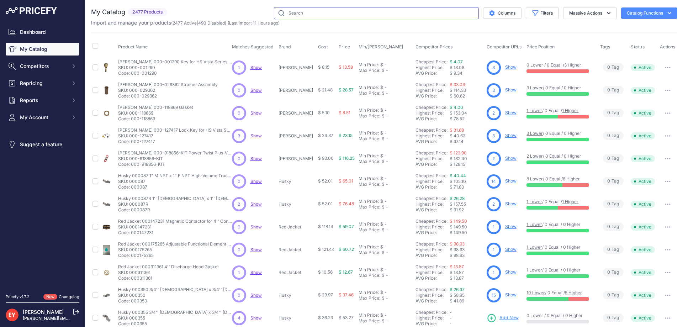
click at [307, 19] on input "text" at bounding box center [376, 13] width 205 height 12
paste input "06008-572"
type input "06008-572"
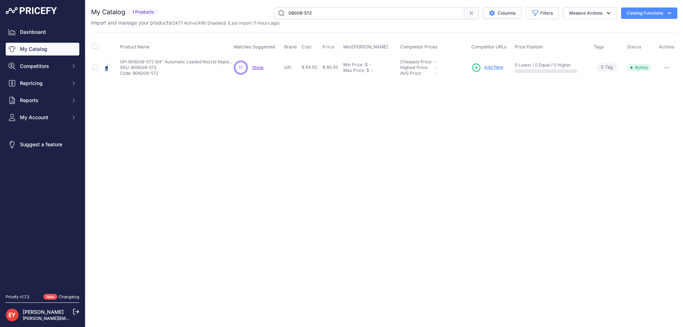
click at [669, 68] on icon "button" at bounding box center [669, 67] width 1 height 1
click at [658, 82] on button "Disable" at bounding box center [654, 82] width 46 height 11
drag, startPoint x: 318, startPoint y: 12, endPoint x: 276, endPoint y: 21, distance: 42.7
click at [276, 21] on div "My Catalog 1 Products" at bounding box center [384, 16] width 586 height 19
paste input "110187-501"
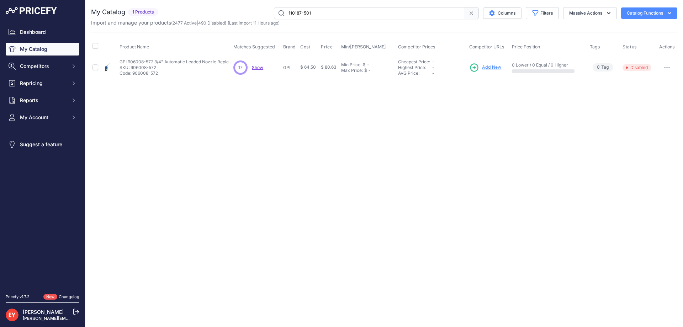
type input "110187-501"
click at [491, 68] on span "Add New" at bounding box center [493, 67] width 19 height 7
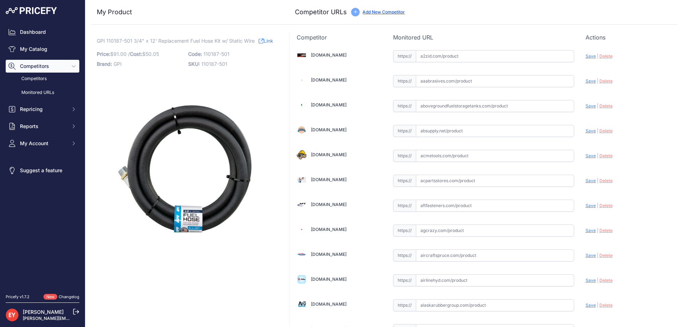
scroll to position [4894, 0]
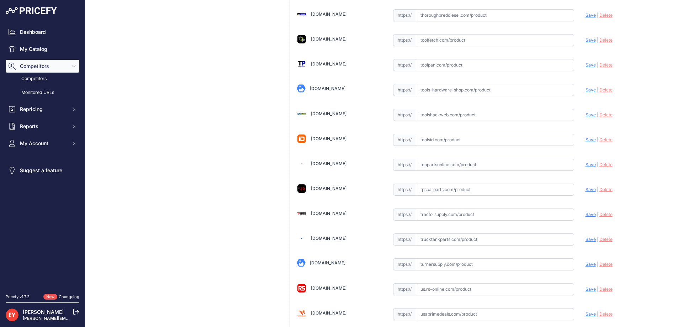
click at [445, 166] on input "text" at bounding box center [495, 165] width 158 height 12
paste input "https://www.toppartsonline.com/product/gpi-110187-501-3-4-x-12-replacement-fuel…"
click at [586, 165] on span "Save" at bounding box center [591, 164] width 10 height 5
type input "https://www.toppartsonline.com/product/gpi-110187-501-3-4-x-12-replacement-fuel…"
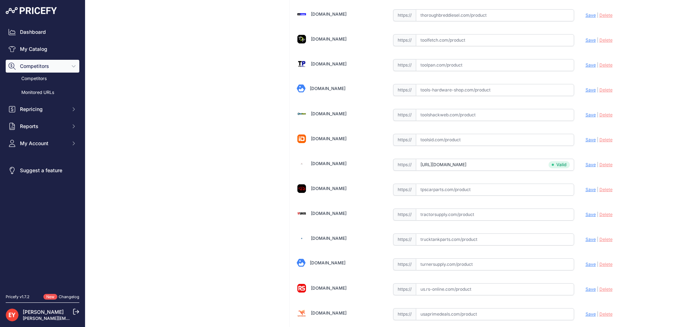
scroll to position [5215, 0]
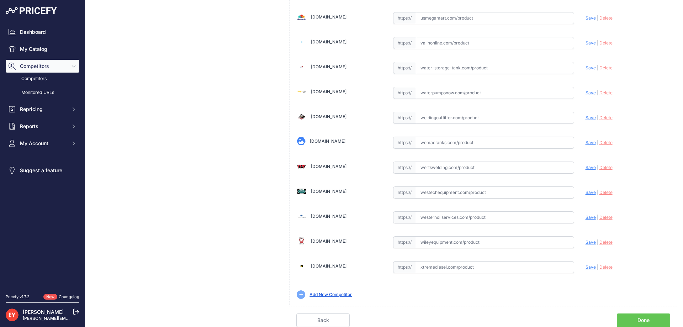
click at [425, 190] on input "text" at bounding box center [495, 192] width 158 height 12
paste input "https://westechequipment.com/index.php?main_page=product_info&products_id=77943…"
drag, startPoint x: 585, startPoint y: 191, endPoint x: 582, endPoint y: 187, distance: 4.8
click at [586, 191] on span "Save" at bounding box center [591, 192] width 10 height 5
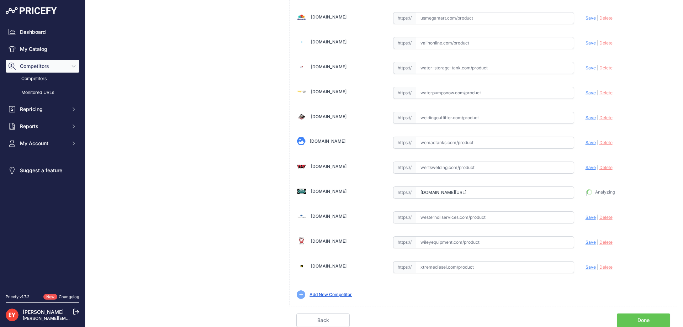
type input "https://westechequipment.com/index.php?main_page=product_info&products_id=77943…"
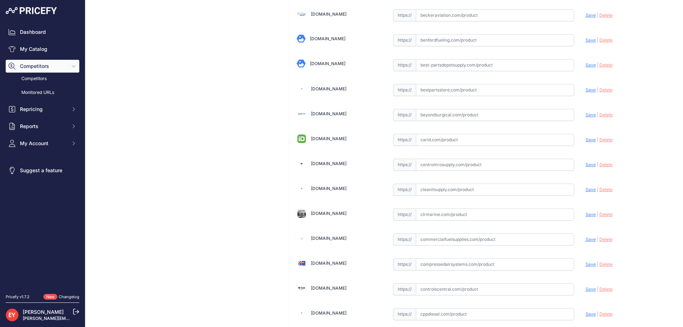
scroll to position [2804, 0]
click at [430, 167] on input "text" at bounding box center [495, 165] width 158 height 12
paste input "https://www.mrosupply.com/pumps/6100744_110187-501_gpi/?srsltid=AfmBOor7oIopct0…"
click at [586, 163] on span "Save" at bounding box center [591, 164] width 10 height 5
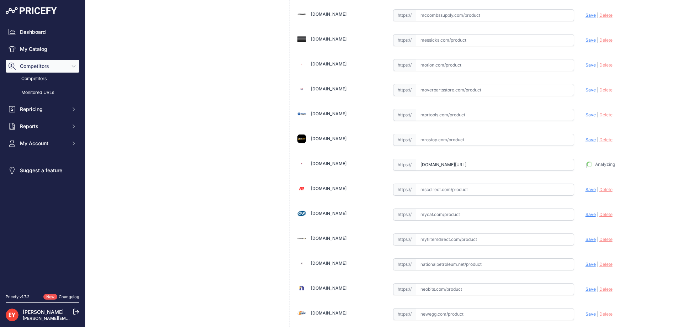
type input "https://www.mrosupply.com/pumps/6100744_110187-501_gpi/?prirule_jdsnikfkfjsd=38…"
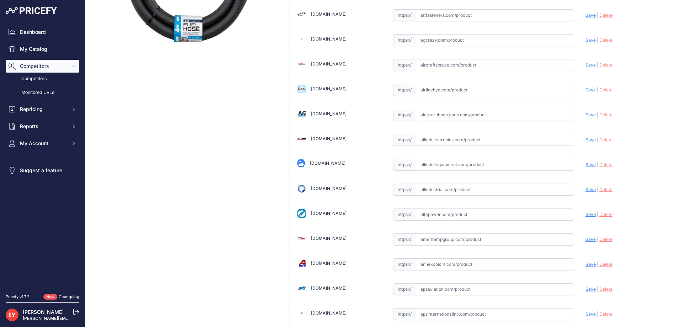
click at [430, 170] on input "text" at bounding box center [495, 165] width 158 height 12
paste input "https://alliedoilequipment.com/shop/great-plains-industries-gpi/110187-501-hose…"
click at [586, 165] on span "Save" at bounding box center [591, 164] width 10 height 5
type input "https://alliedoilequipment.com/shop/great-plains-industries-gpi/110187-501-hose…"
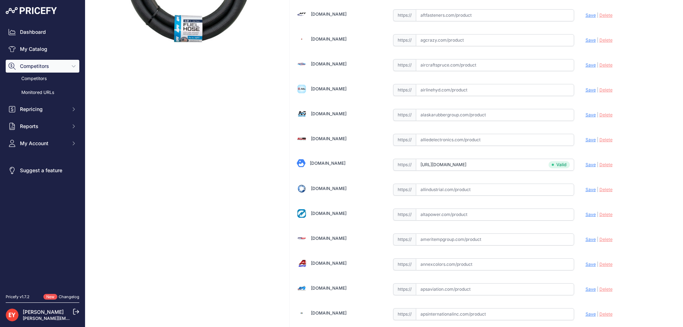
scroll to position [1834, 0]
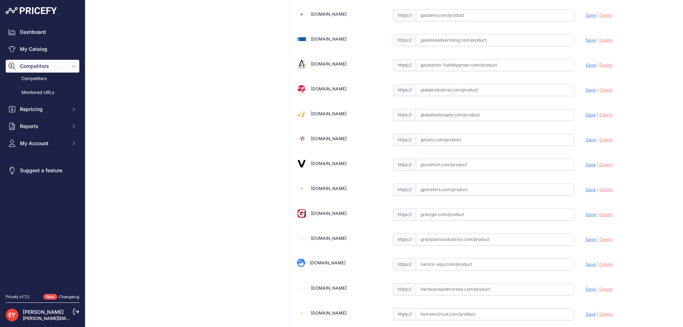
drag, startPoint x: 425, startPoint y: 170, endPoint x: 452, endPoint y: 136, distance: 43.2
click at [425, 168] on input "text" at bounding box center [495, 165] width 158 height 12
paste input "https://www.govolition.com/product/V123-6100744"
click at [586, 165] on span "Save" at bounding box center [591, 164] width 10 height 5
type input "https://www.govolition.com/product/V123-6100744?prirule_jdsnikfkfjsd=3888"
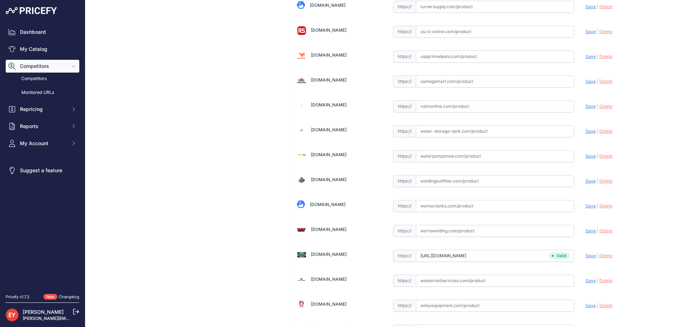
scroll to position [5231, 0]
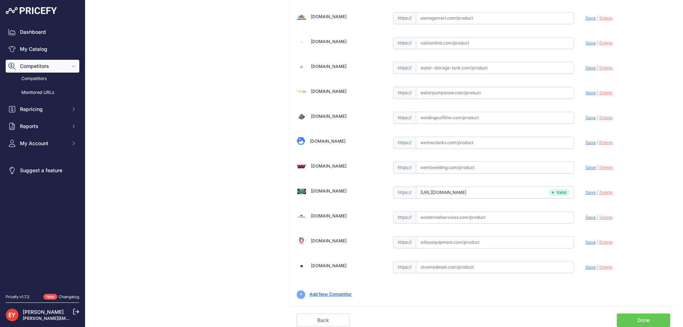
click at [637, 319] on link "Done" at bounding box center [643, 320] width 53 height 14
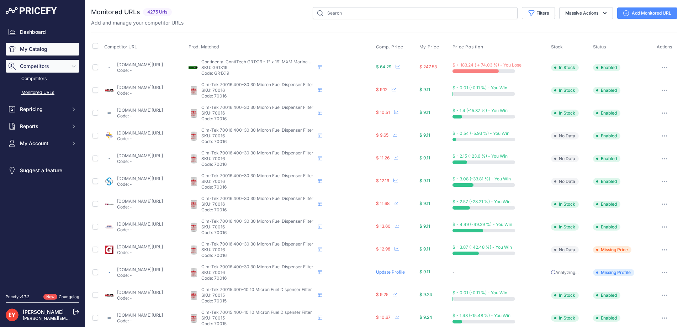
click at [39, 49] on link "My Catalog" at bounding box center [43, 49] width 74 height 13
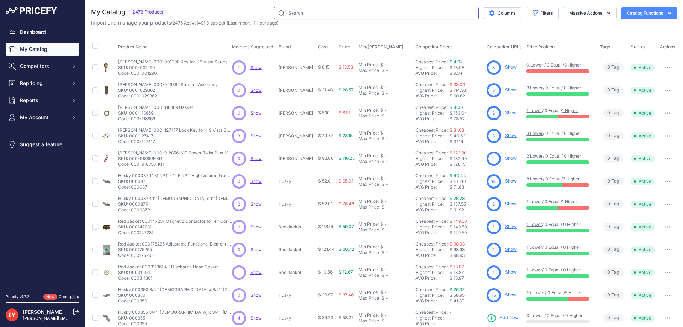
drag, startPoint x: 0, startPoint y: 0, endPoint x: 326, endPoint y: 14, distance: 326.6
click at [326, 14] on input "text" at bounding box center [376, 13] width 205 height 12
paste input "141201-507"
type input "141201-507"
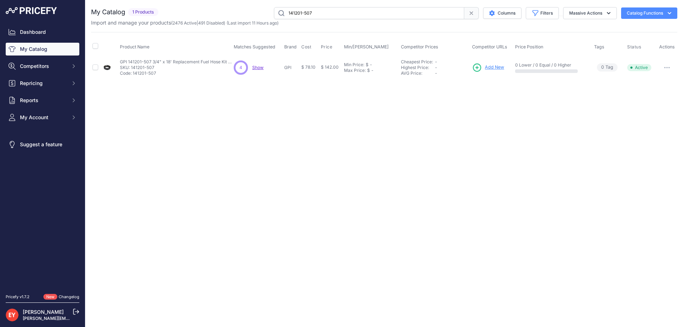
click at [490, 66] on span "Add New" at bounding box center [494, 67] width 19 height 7
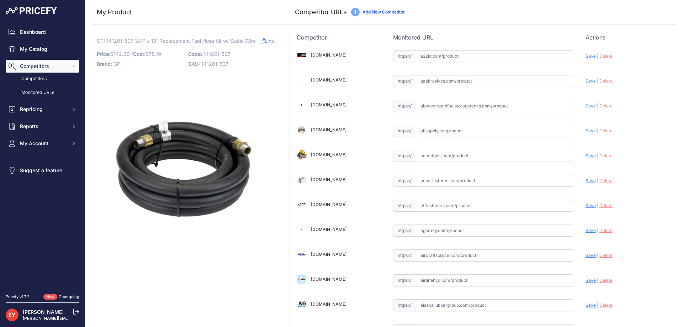
scroll to position [639, 0]
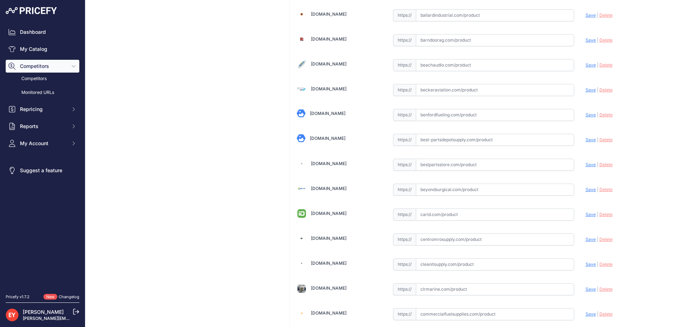
click at [447, 170] on input "text" at bounding box center [495, 165] width 158 height 12
paste input "https://www.bestpartsstore.com/product/gpi-141201-507-3-4-x-18-replacement-fuel…"
click at [586, 163] on span "Save" at bounding box center [591, 164] width 10 height 5
type input "https://www.bestpartsstore.com/product/gpi-141201-507-3-4-x-18-replacement-fuel…"
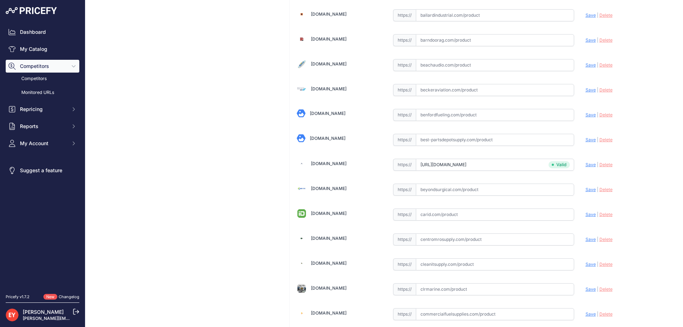
scroll to position [5215, 0]
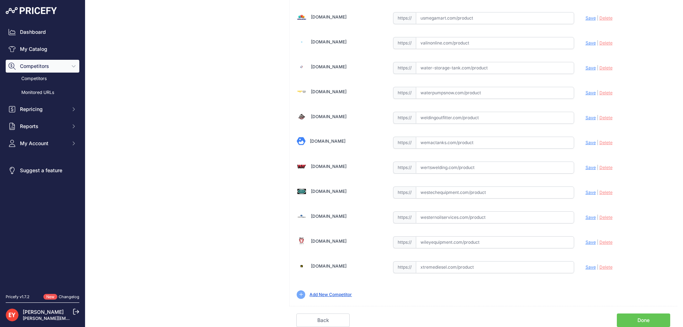
click at [437, 191] on input "text" at bounding box center [495, 192] width 158 height 12
paste input "https://westechequipment.com/index.php?main_page=product_info&products_id=77947…"
click at [586, 191] on span "Save" at bounding box center [591, 192] width 10 height 5
type input "https://westechequipment.com/index.php?main_page=product_info&products_id=77947…"
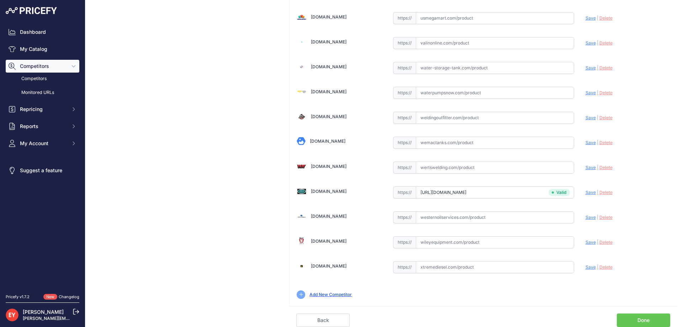
scroll to position [190, 0]
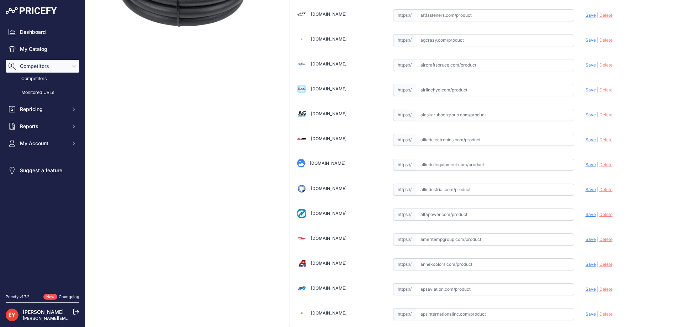
click at [450, 169] on input "text" at bounding box center [495, 165] width 158 height 12
paste input "https://alliedoilequipment.com/shop/great-plains-industries-gpi/141201-507-hose…"
click at [587, 165] on span "Save" at bounding box center [591, 164] width 10 height 5
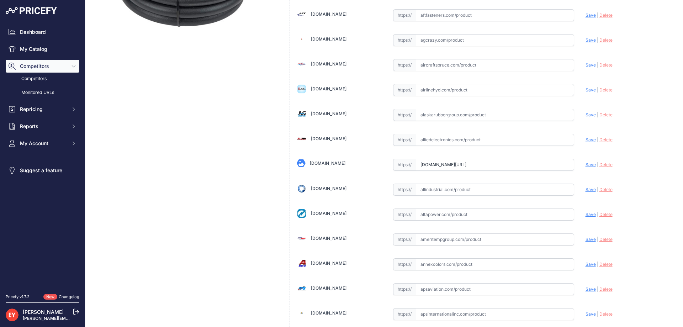
scroll to position [0, 0]
type input "https://alliedoilequipment.com/shop/great-plains-industries-gpi/141201-507-hose…"
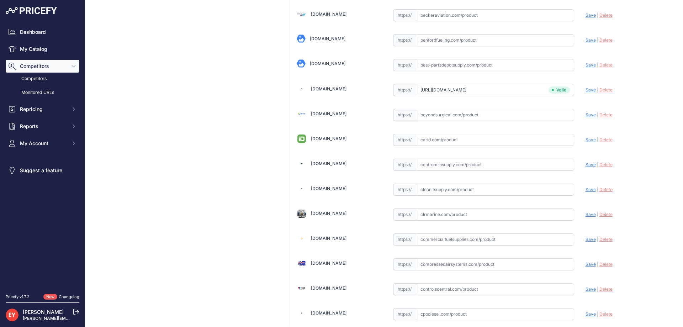
scroll to position [2804, 0]
click at [446, 163] on input "text" at bounding box center [495, 165] width 158 height 12
paste input "https://www.mrosupply.com/pumps/6100788_141201-507_gpi/"
click at [588, 165] on span "Save" at bounding box center [591, 164] width 10 height 5
type input "https://www.mrosupply.com/pumps/6100788_141201-507_gpi/?prirule_jdsnikfkfjsd=38…"
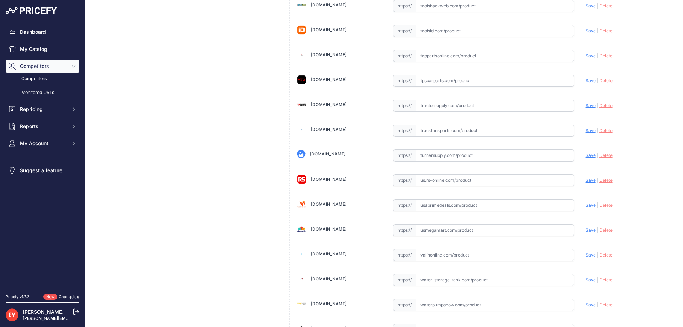
scroll to position [5215, 0]
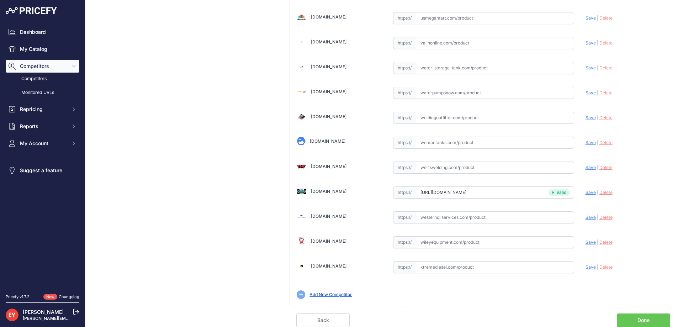
click at [632, 316] on link "Done" at bounding box center [643, 320] width 53 height 14
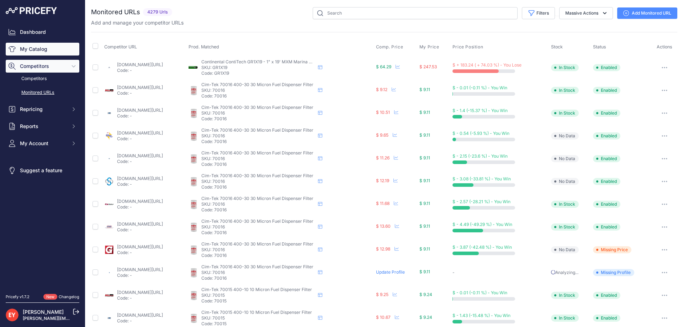
click at [37, 51] on link "My Catalog" at bounding box center [43, 49] width 74 height 13
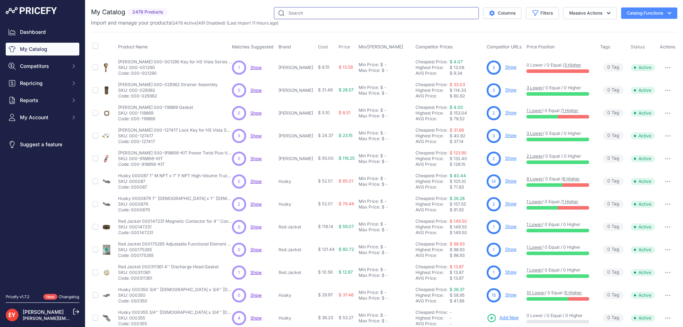
click at [280, 12] on input "text" at bounding box center [376, 13] width 205 height 12
paste input "121036-501"
type input "121036-501"
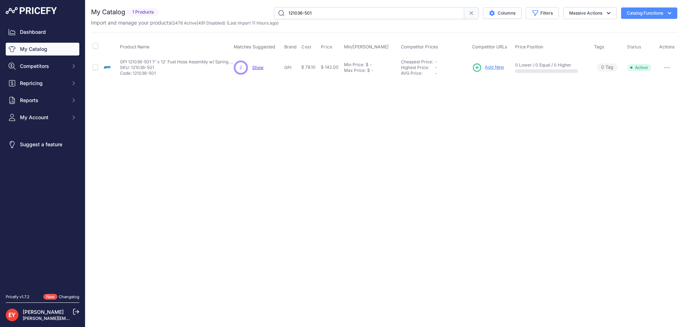
click at [494, 63] on link "Add New" at bounding box center [488, 68] width 32 height 10
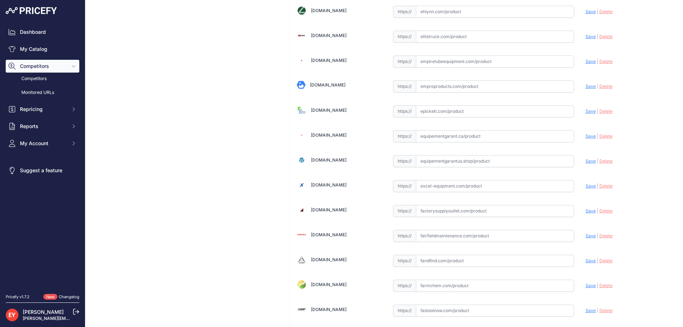
scroll to position [190, 0]
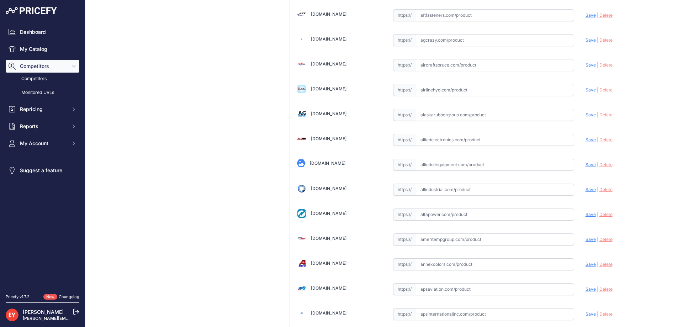
click at [444, 167] on input "text" at bounding box center [495, 165] width 158 height 12
paste input "[URL][DOMAIN_NAME]"
click at [586, 167] on span "Save" at bounding box center [591, 164] width 10 height 5
type input "[URL][DOMAIN_NAME]"
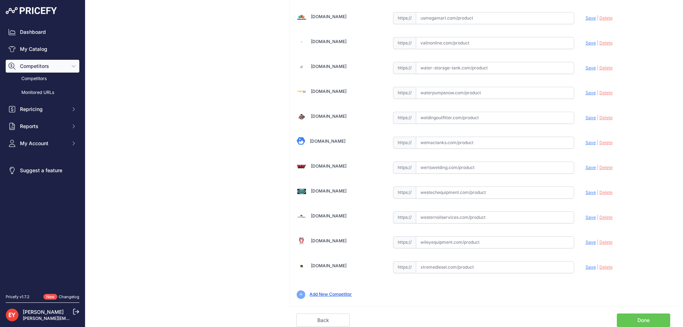
scroll to position [5215, 0]
drag, startPoint x: 627, startPoint y: 316, endPoint x: 622, endPoint y: 314, distance: 5.1
click at [627, 316] on link "Done" at bounding box center [643, 320] width 53 height 14
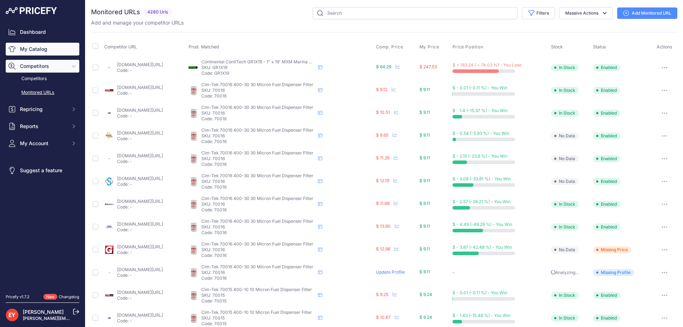
click at [46, 54] on link "My Catalog" at bounding box center [43, 49] width 74 height 13
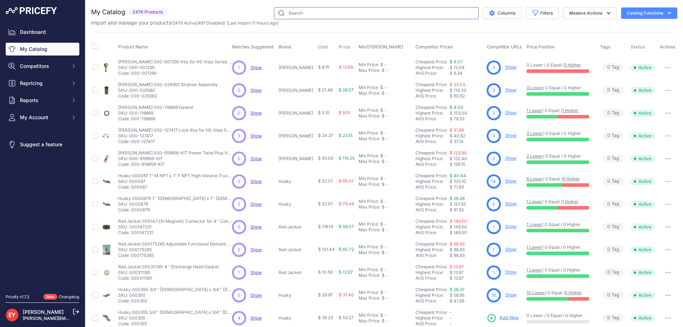
click at [306, 12] on input "text" at bounding box center [376, 13] width 205 height 12
paste input "137007-01"
type input "137007-01"
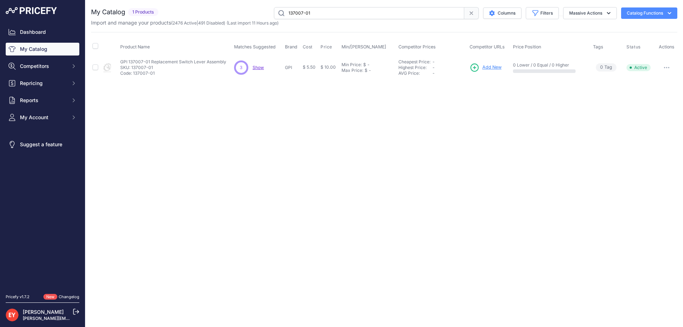
click at [487, 66] on span "Add New" at bounding box center [492, 67] width 19 height 7
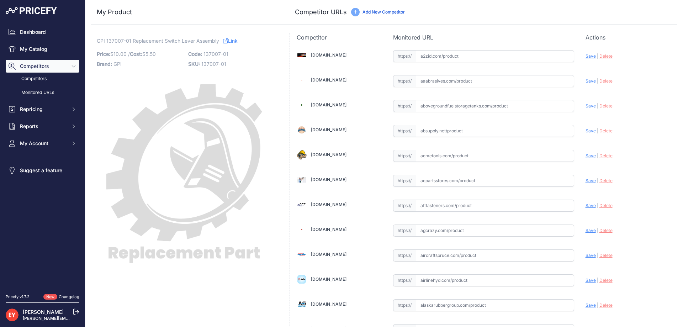
scroll to position [4894, 0]
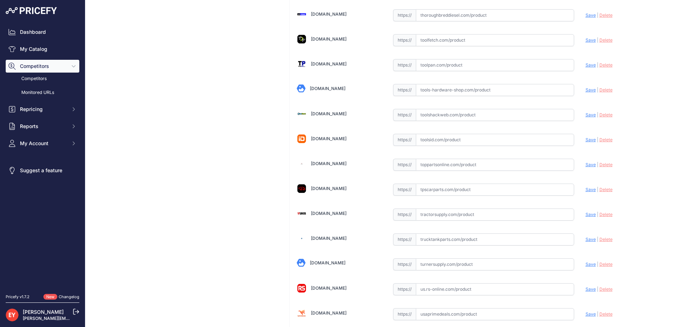
click at [444, 163] on input "text" at bounding box center [495, 165] width 158 height 12
paste input "https://www.toppartsonline.com/product/gpi-137007-01-replacement-switch-lever-a…"
click at [586, 167] on span "Save" at bounding box center [591, 164] width 10 height 5
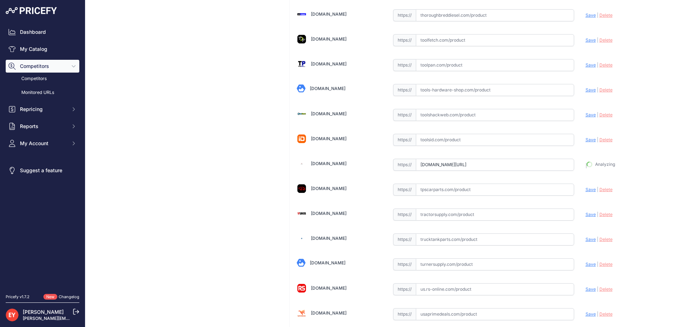
type input "https://www.toppartsonline.com/product/gpi-137007-01-replacement-switch-lever-a…"
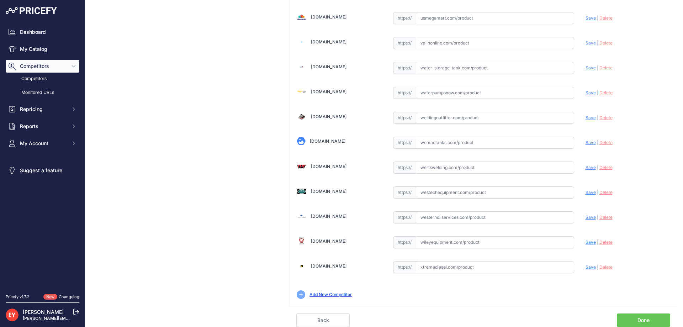
click at [462, 195] on input "text" at bounding box center [495, 192] width 158 height 12
paste input "https://westechequipment.com/product/137007-01-switch-lever-assembly?srsltid=Af…"
click at [586, 193] on span "Save" at bounding box center [591, 192] width 10 height 5
type input "https://westechequipment.com/product/137007-01-switch-lever-assembly?prirule_jd…"
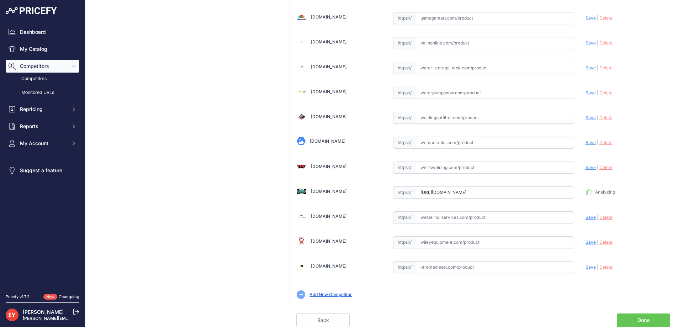
scroll to position [5231, 0]
click at [641, 317] on link "Done" at bounding box center [643, 321] width 53 height 14
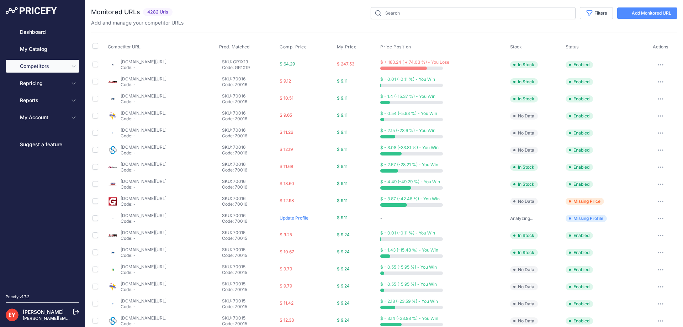
click at [35, 51] on link "My Catalog" at bounding box center [43, 49] width 74 height 13
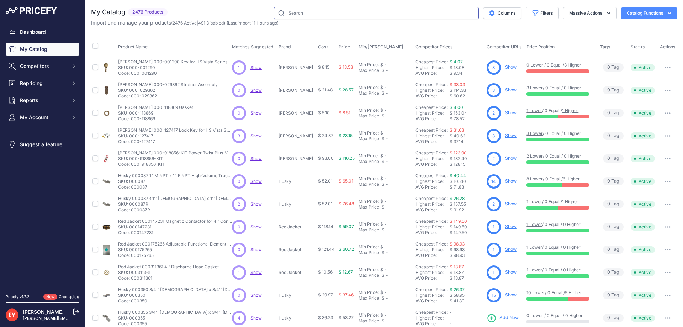
click at [293, 12] on input "text" at bounding box center [376, 13] width 205 height 12
paste input "901003-77"
type input "901003-77"
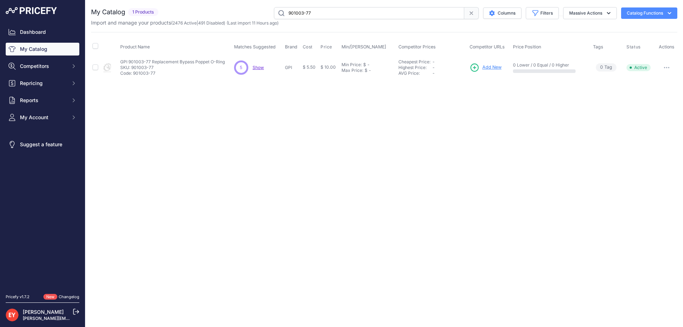
click at [491, 66] on span "Add New" at bounding box center [492, 67] width 19 height 7
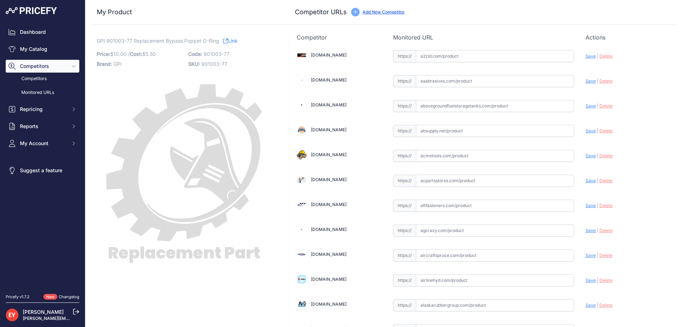
scroll to position [639, 0]
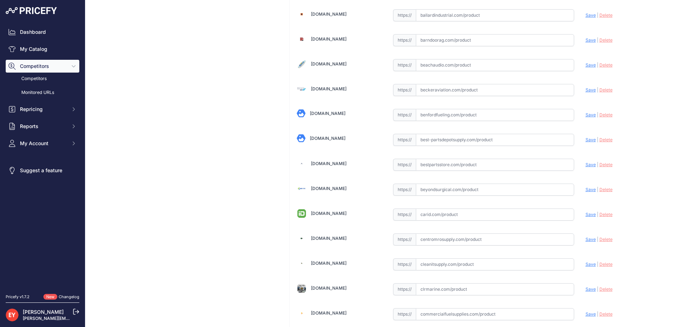
click at [446, 164] on input "text" at bounding box center [495, 165] width 158 height 12
paste input "https://www.bestpartsstore.com/product/gpi-901003-77-replacement-bypass-poppet-…"
click at [586, 163] on span "Save" at bounding box center [591, 164] width 10 height 5
type input "https://www.bestpartsstore.com/product/gpi-901003-77-replacement-bypass-poppet-…"
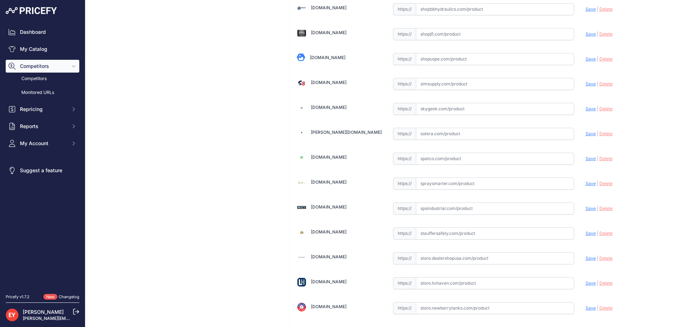
scroll to position [5231, 0]
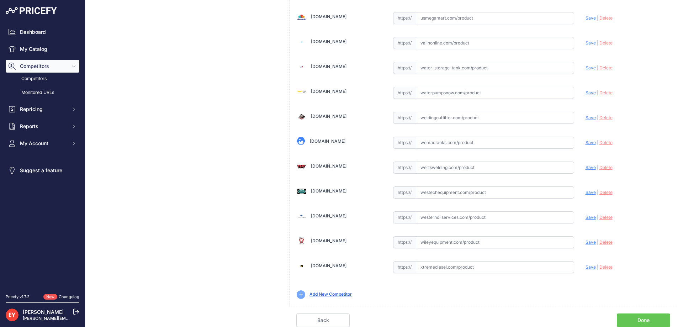
click at [639, 318] on link "Done" at bounding box center [643, 320] width 53 height 14
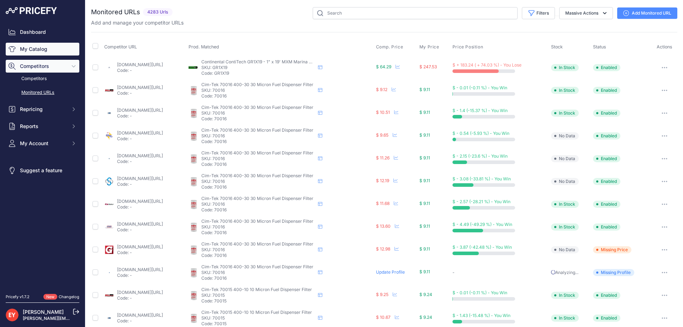
click at [39, 52] on link "My Catalog" at bounding box center [43, 49] width 74 height 13
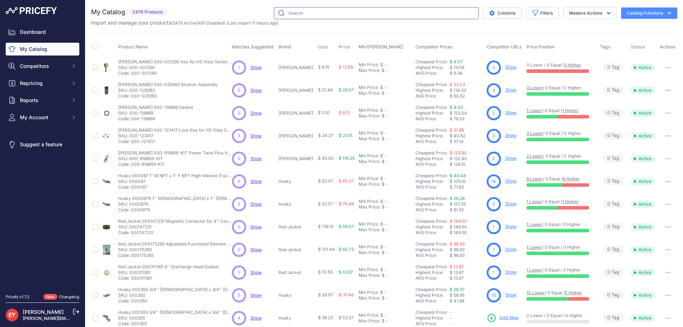
click at [308, 14] on input "text" at bounding box center [376, 13] width 205 height 12
paste input "137012-01"
type input "137012-01"
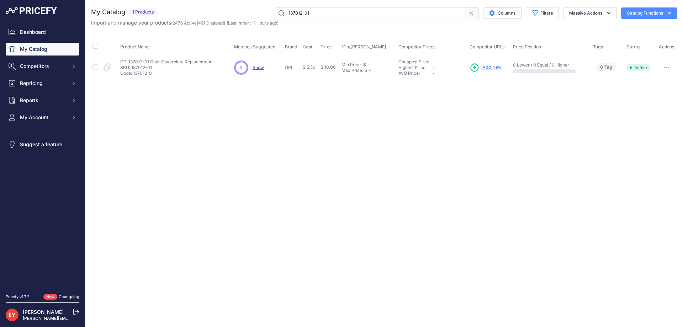
click at [492, 63] on link "Add New" at bounding box center [486, 68] width 32 height 10
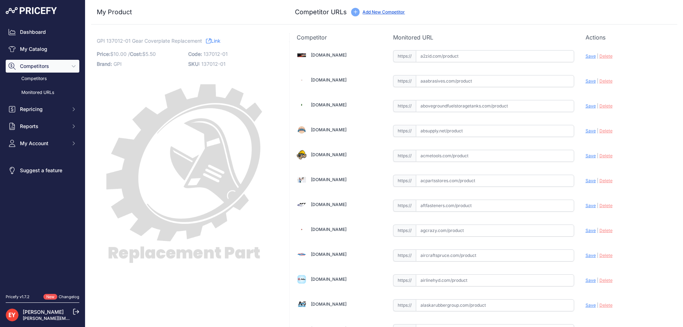
scroll to position [639, 0]
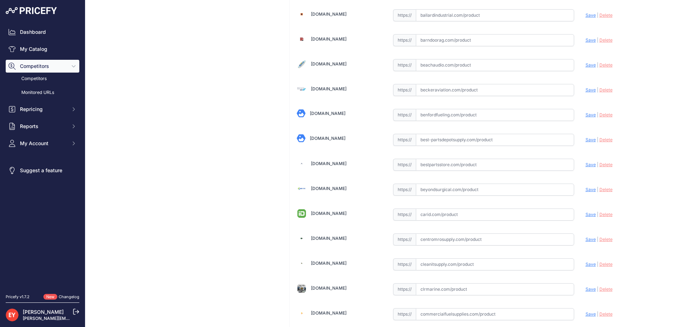
click at [437, 166] on input "text" at bounding box center [495, 165] width 158 height 12
paste input "https://www.bestpartsstore.com/product/gpi-137012-01-gear-coverplate-replacemen…"
click at [586, 165] on span "Save" at bounding box center [591, 164] width 10 height 5
type input "https://www.bestpartsstore.com/product/gpi-137012-01-gear-coverplate-replacemen…"
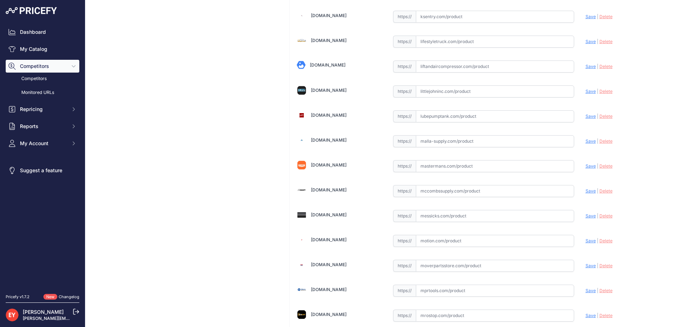
scroll to position [5215, 0]
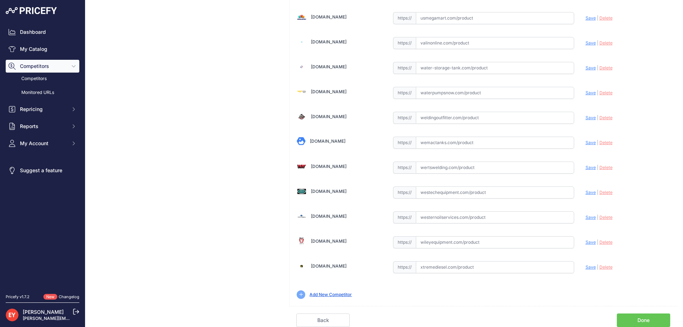
click at [621, 317] on link "Done" at bounding box center [643, 320] width 53 height 14
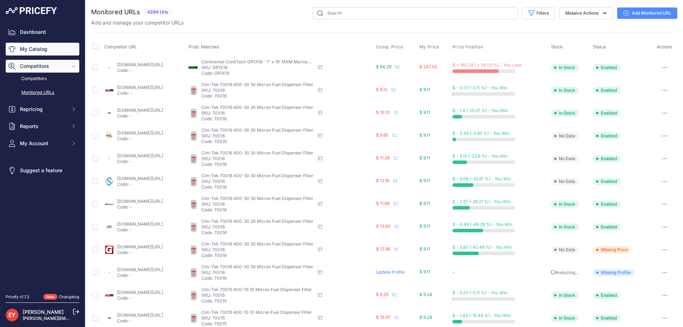
click at [20, 53] on link "My Catalog" at bounding box center [43, 49] width 74 height 13
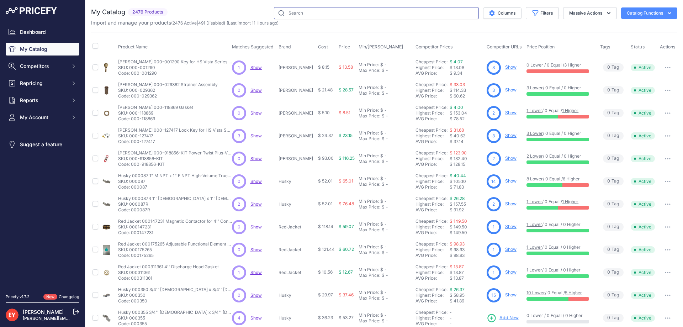
click at [287, 13] on input "text" at bounding box center [376, 13] width 205 height 12
paste input "904003-84"
type input "904003-84"
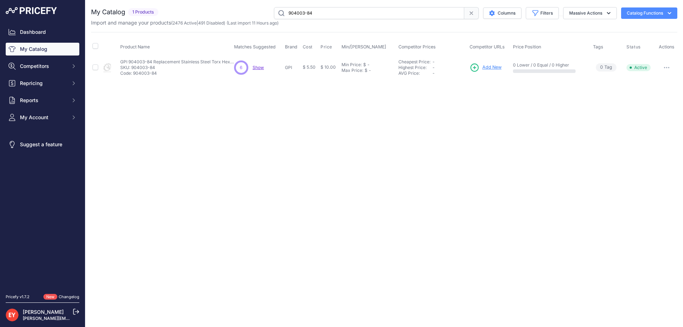
click at [491, 66] on span "Add New" at bounding box center [492, 67] width 19 height 7
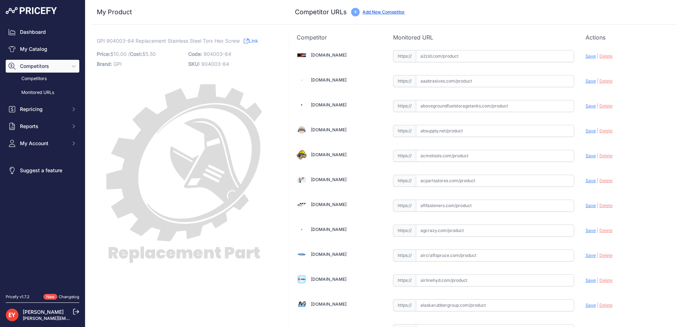
scroll to position [639, 0]
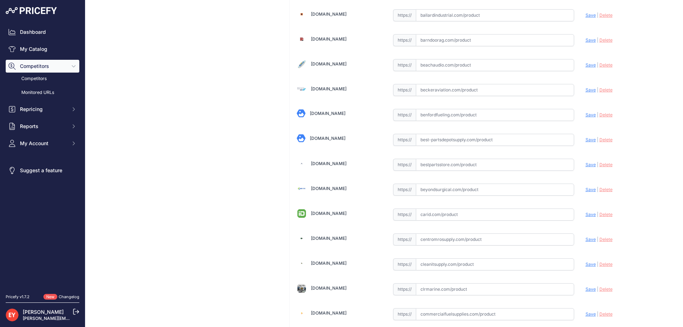
click at [439, 166] on input "text" at bounding box center [495, 165] width 158 height 12
paste input "https://www.bestpartsstore.com/product/gpi-904003-84-replacement-stainless-stee…"
click at [587, 162] on span "Save" at bounding box center [591, 164] width 10 height 5
type input "https://www.bestpartsstore.com/product/gpi-904003-84-replacement-stainless-stee…"
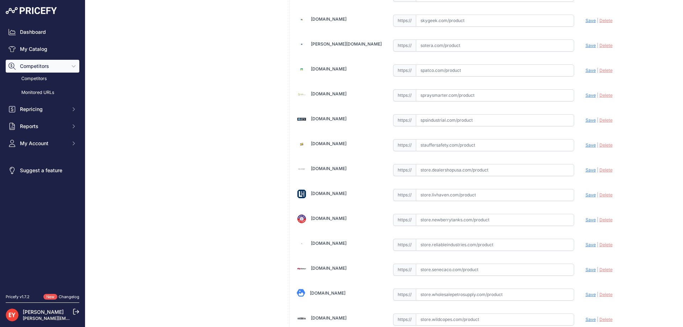
scroll to position [5231, 0]
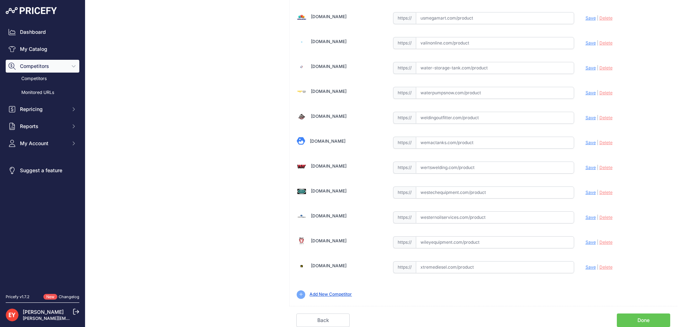
drag, startPoint x: 634, startPoint y: 317, endPoint x: 553, endPoint y: 291, distance: 86.0
click at [633, 317] on link "Done" at bounding box center [643, 320] width 53 height 14
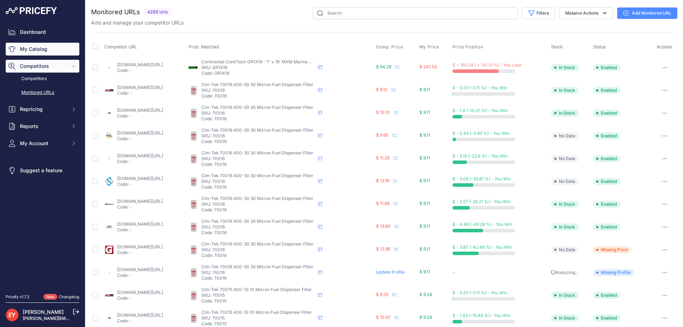
drag, startPoint x: 27, startPoint y: 50, endPoint x: 42, endPoint y: 50, distance: 15.7
click at [27, 50] on link "My Catalog" at bounding box center [43, 49] width 74 height 13
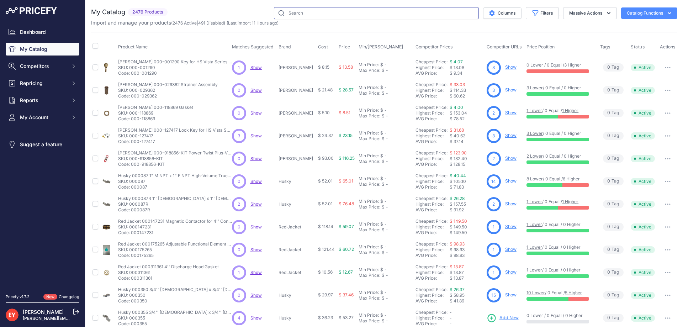
click at [291, 12] on input "text" at bounding box center [376, 13] width 205 height 12
paste input "13750006"
type input "13750006"
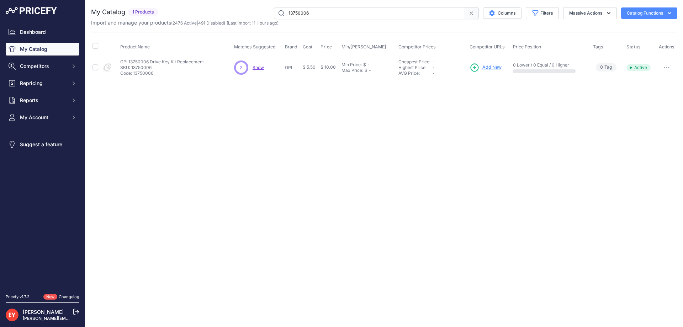
click at [489, 66] on span "Add New" at bounding box center [492, 67] width 19 height 7
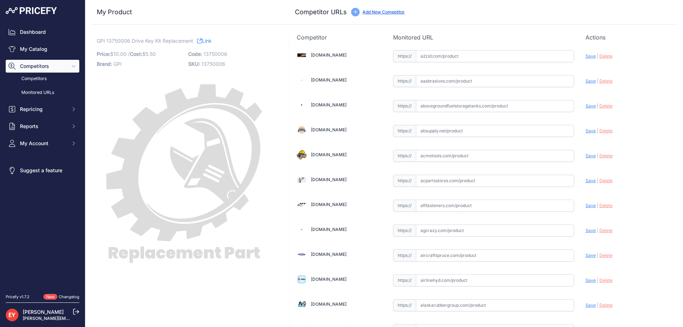
scroll to position [4894, 0]
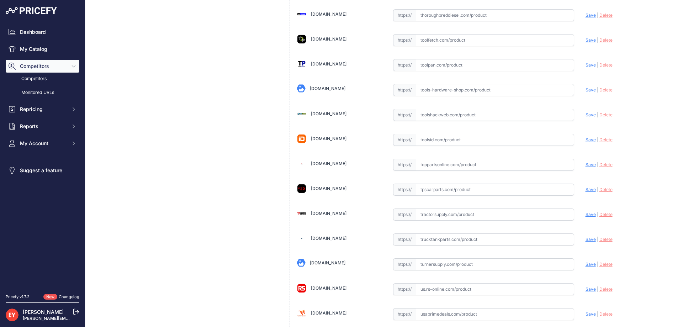
click at [434, 167] on input "text" at bounding box center [495, 165] width 158 height 12
paste input "https://www.toppartsonline.com/product/gpi-13750006-drive-key-kit-replacement/"
click at [586, 165] on span "Save" at bounding box center [591, 164] width 10 height 5
type input "https://www.toppartsonline.com/product/gpi-13750006-drive-key-kit-replacement/?…"
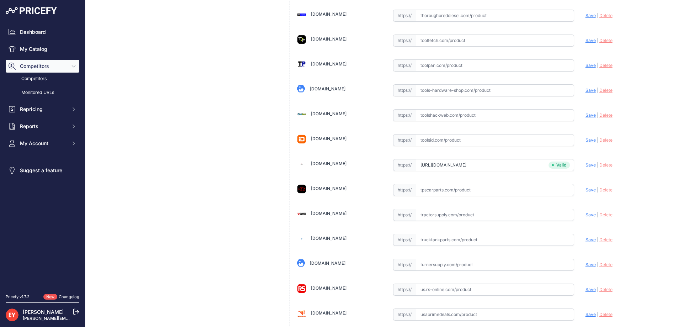
scroll to position [5231, 0]
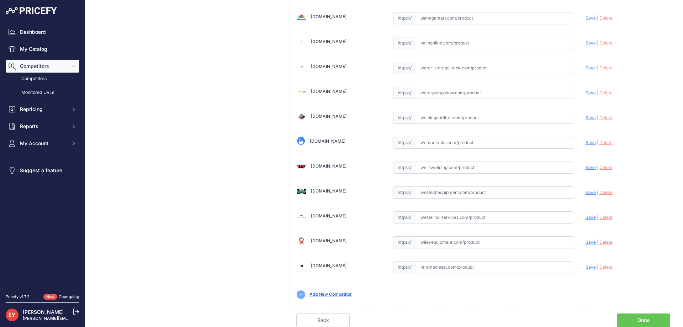
click at [635, 317] on link "Done" at bounding box center [643, 320] width 53 height 14
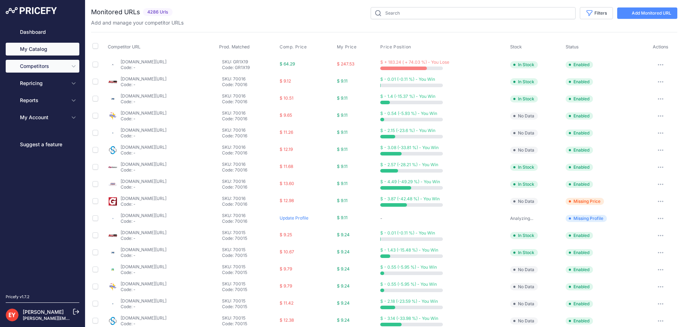
click at [37, 46] on link "My Catalog" at bounding box center [43, 49] width 74 height 13
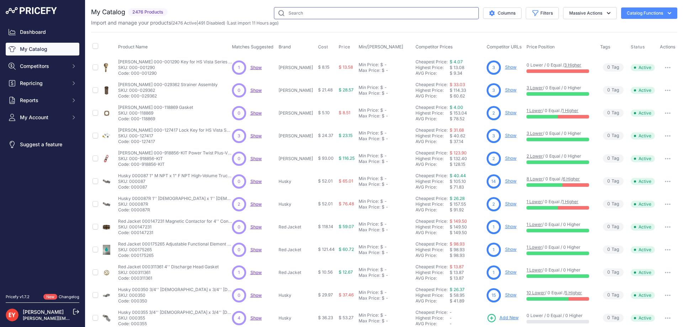
click at [294, 9] on input "text" at bounding box center [376, 13] width 205 height 12
paste input "13750001"
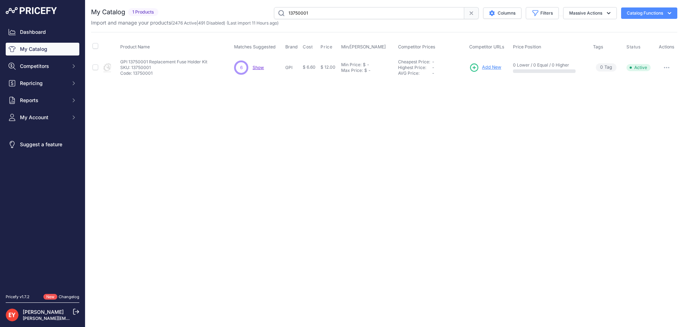
drag, startPoint x: 298, startPoint y: 15, endPoint x: 289, endPoint y: 15, distance: 9.6
click at [289, 15] on input "13750001" at bounding box center [369, 13] width 190 height 12
paste input "13750004"
drag, startPoint x: 315, startPoint y: 12, endPoint x: 266, endPoint y: 15, distance: 48.4
click at [266, 15] on div "113750004 Columns Filters Status All Status Only Enabled Only Disabled" at bounding box center [419, 13] width 516 height 12
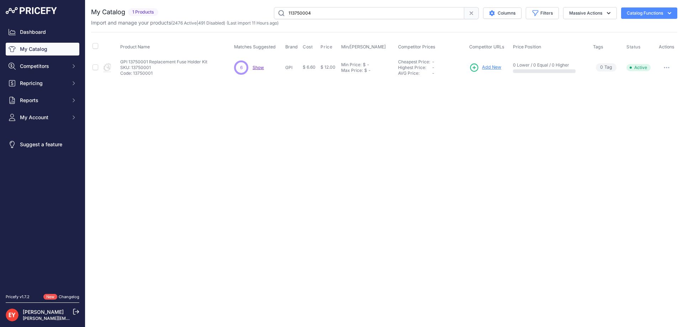
paste input "text"
type input "13750004"
click at [492, 63] on link "Add New" at bounding box center [484, 68] width 32 height 10
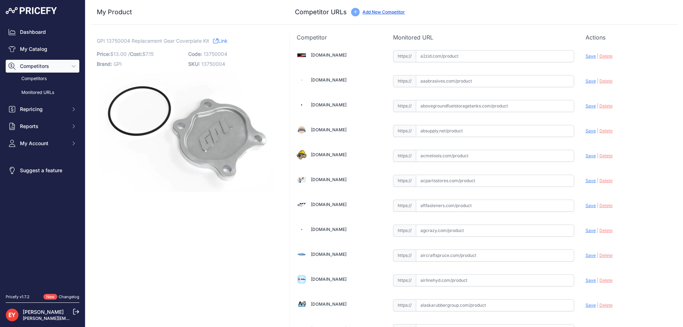
scroll to position [639, 0]
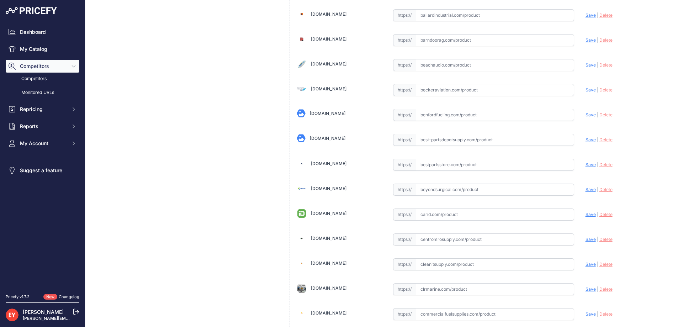
click at [426, 167] on input "text" at bounding box center [495, 165] width 158 height 12
paste input "https://www.bestpartsstore.com/product/gpi-13750004-replacement-gear-coverplate…"
click at [586, 165] on span "Save" at bounding box center [591, 164] width 10 height 5
type input "https://www.bestpartsstore.com/product/gpi-13750004-replacement-gear-coverplate…"
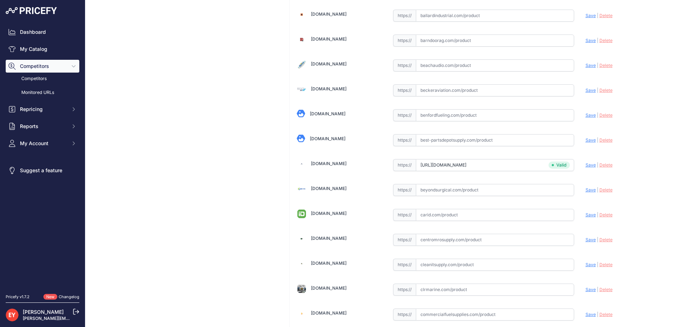
scroll to position [639, 0]
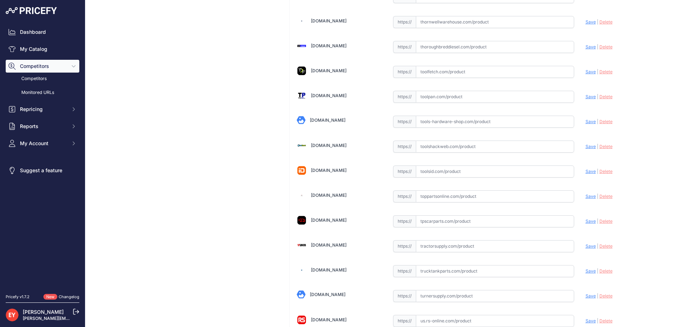
scroll to position [5215, 0]
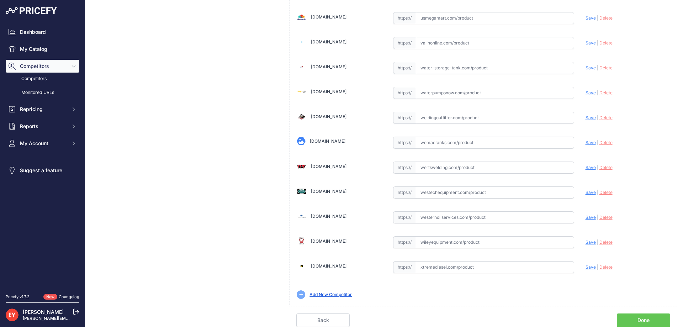
click at [624, 318] on link "Done" at bounding box center [643, 320] width 53 height 14
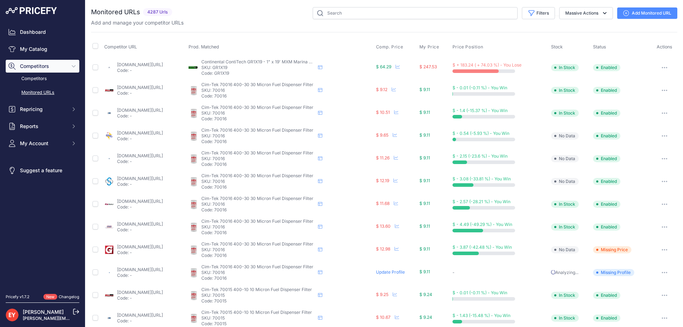
drag, startPoint x: 17, startPoint y: 52, endPoint x: 188, endPoint y: 33, distance: 171.4
click at [18, 51] on link "My Catalog" at bounding box center [43, 49] width 74 height 13
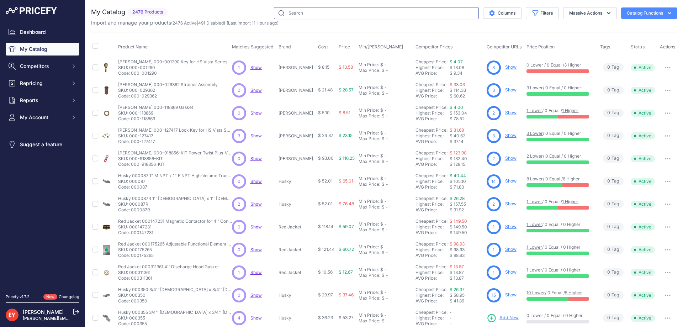
click at [337, 12] on input "text" at bounding box center [376, 13] width 205 height 12
paste input "13750003"
type input "13750003"
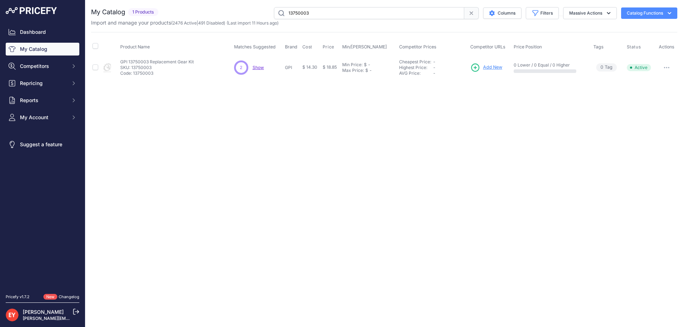
click at [491, 66] on span "Add New" at bounding box center [492, 67] width 19 height 7
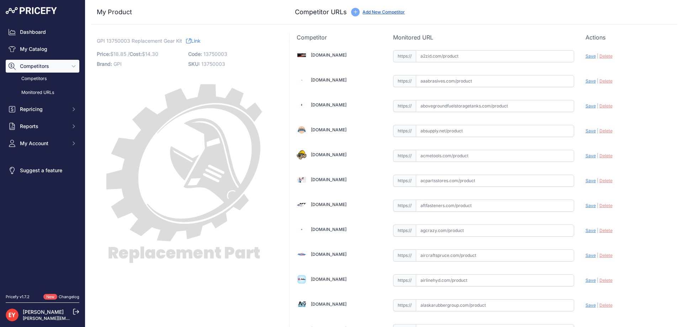
scroll to position [4894, 0]
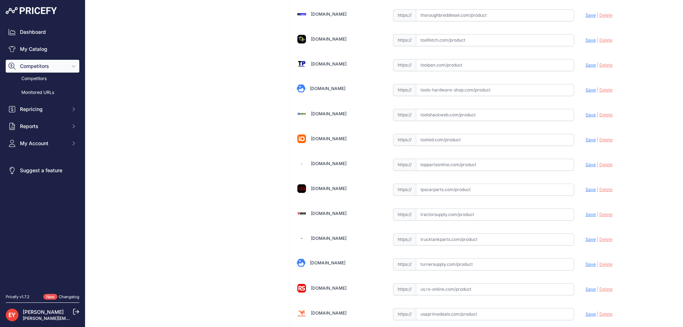
click at [432, 165] on input "text" at bounding box center [495, 165] width 158 height 12
paste input "https://www.toppartsonline.com/product/gpi-13750003-replacement-gear-kit/"
click at [586, 163] on span "Save" at bounding box center [591, 164] width 10 height 5
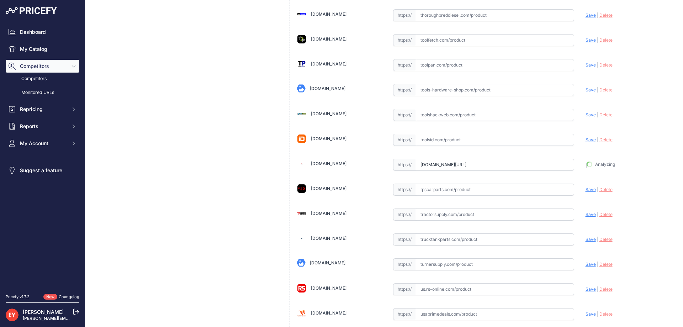
type input "https://www.toppartsonline.com/product/gpi-13750003-replacement-gear-kit/?priru…"
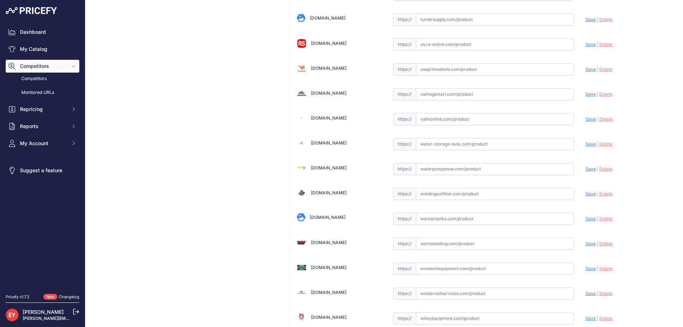
scroll to position [5215, 0]
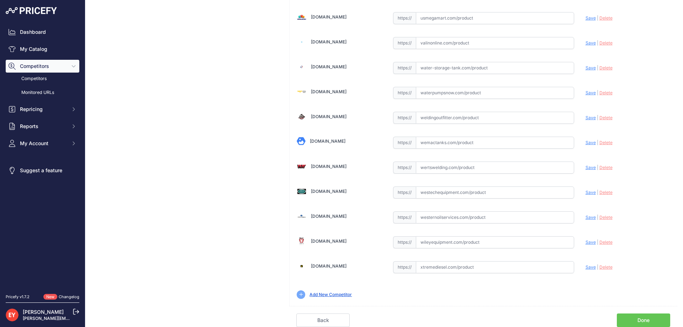
click at [651, 317] on link "Done" at bounding box center [643, 320] width 53 height 14
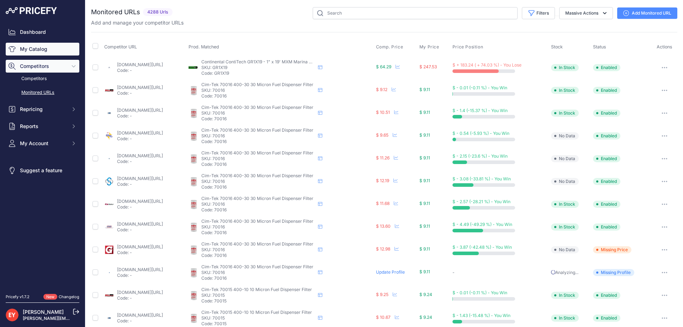
click at [48, 49] on link "My Catalog" at bounding box center [43, 49] width 74 height 13
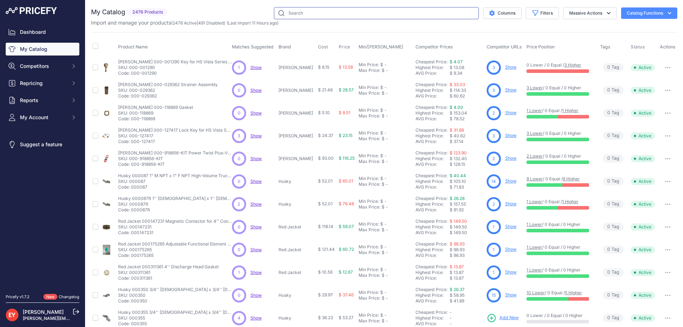
click at [299, 17] on input "text" at bounding box center [376, 13] width 205 height 12
paste input "110500-01"
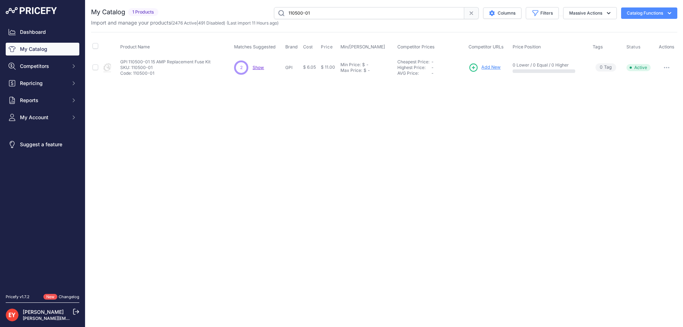
drag, startPoint x: 331, startPoint y: 6, endPoint x: 327, endPoint y: 7, distance: 4.7
click at [327, 7] on div "You are not connected to the internet. My Catalog" at bounding box center [384, 43] width 586 height 86
drag, startPoint x: 329, startPoint y: 11, endPoint x: 248, endPoint y: 11, distance: 80.8
click at [248, 11] on div "110500-01 Columns Filters Status All Status Only Enabled Only Disabled" at bounding box center [419, 13] width 516 height 12
paste input "4411"
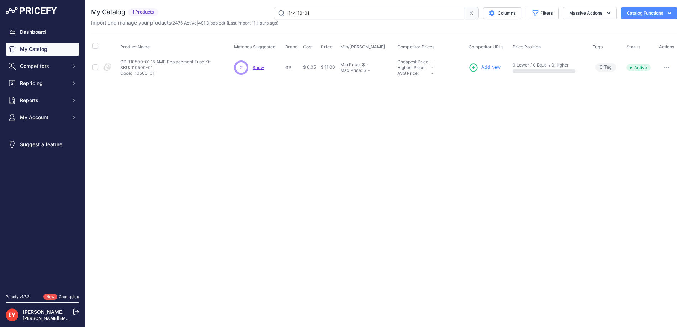
type input "144110-01"
click at [489, 69] on span "Add New" at bounding box center [493, 67] width 19 height 7
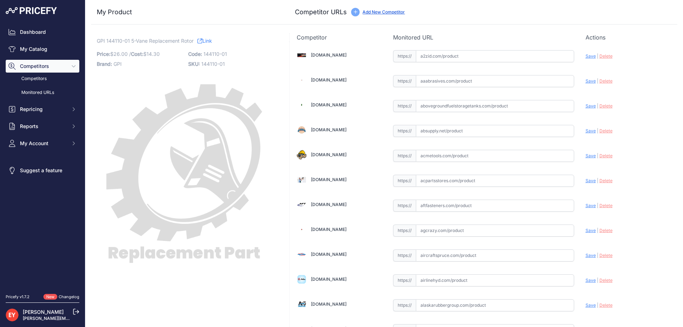
scroll to position [639, 0]
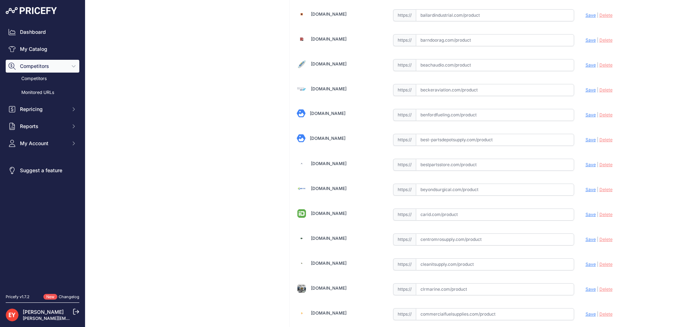
click at [432, 169] on input "text" at bounding box center [495, 165] width 158 height 12
paste input "https://www.bestpartsstore.com/product/gpi-144110-01-5-vane-replacement-rotor/"
click at [586, 165] on span "Save" at bounding box center [591, 164] width 10 height 5
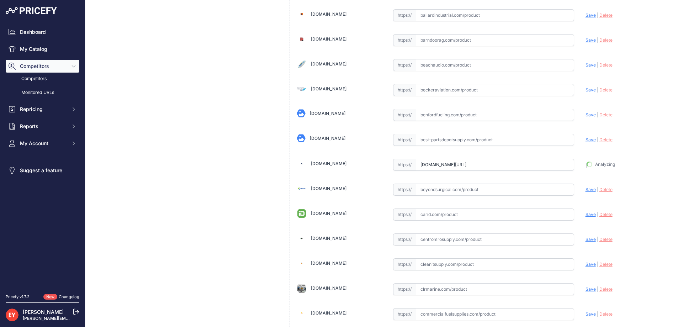
type input "https://www.bestpartsstore.com/product/gpi-144110-01-5-vane-replacement-rotor/?…"
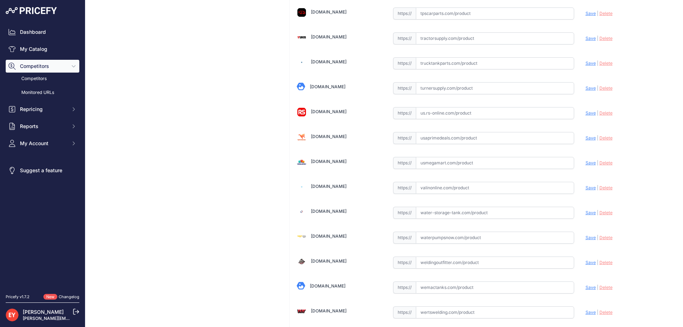
scroll to position [5231, 0]
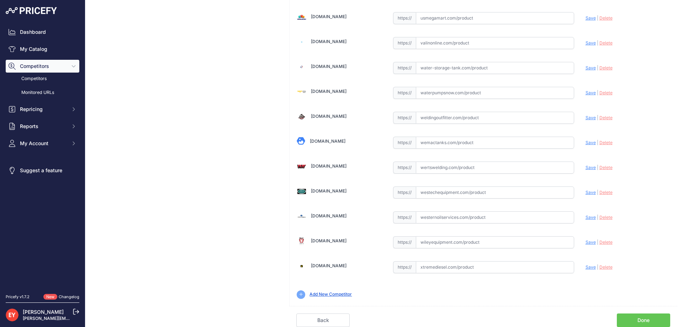
click at [642, 319] on link "Done" at bounding box center [643, 320] width 53 height 14
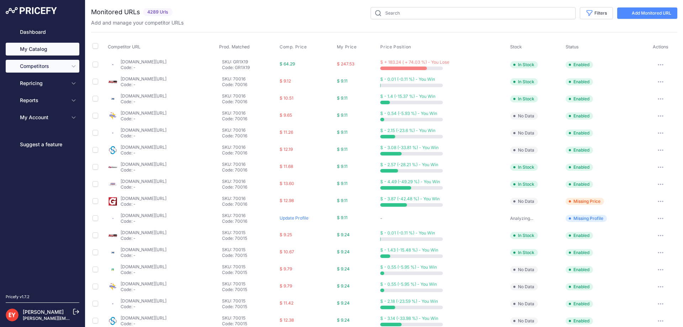
click at [40, 47] on link "My Catalog" at bounding box center [43, 49] width 74 height 13
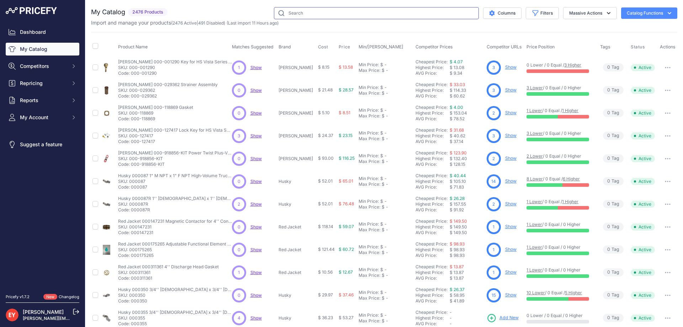
click at [301, 13] on input "text" at bounding box center [376, 13] width 205 height 12
paste input "TRUE"
type input "TRUE"
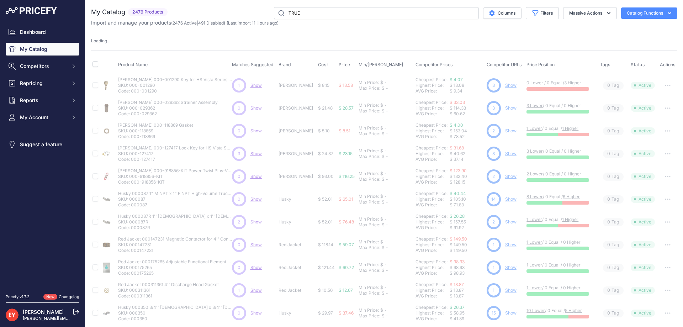
drag, startPoint x: 316, startPoint y: 2, endPoint x: 274, endPoint y: 7, distance: 42.7
click at [274, 7] on div "You are not connected to the internet. My Catalog" at bounding box center [384, 222] width 586 height 445
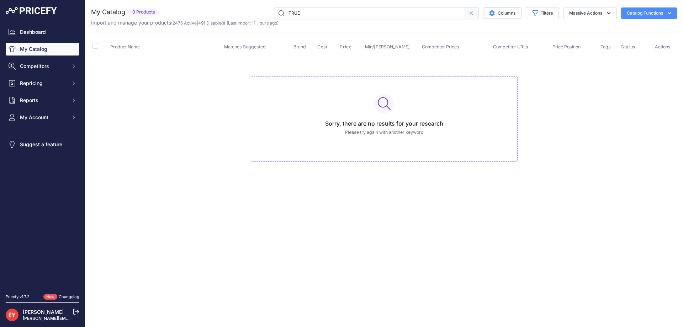
drag, startPoint x: 304, startPoint y: 14, endPoint x: 261, endPoint y: 20, distance: 43.8
click at [261, 20] on div "My Catalog 0 Products" at bounding box center [384, 16] width 586 height 19
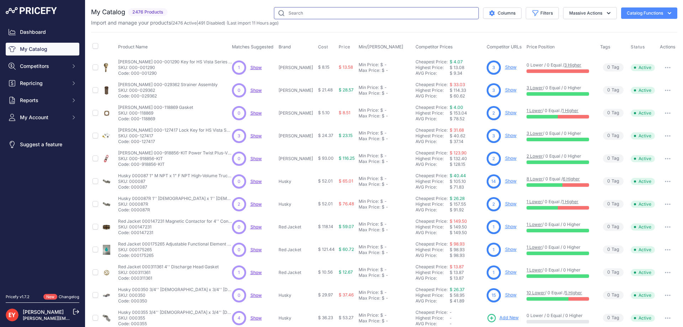
click at [299, 17] on input "text" at bounding box center [376, 13] width 205 height 12
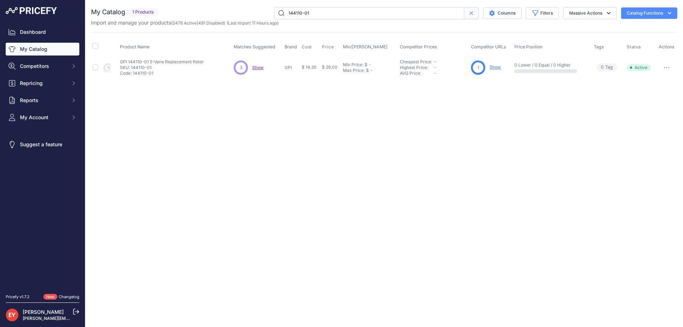
drag, startPoint x: 317, startPoint y: 12, endPoint x: 275, endPoint y: 14, distance: 42.4
click at [275, 14] on input "144110-01" at bounding box center [369, 13] width 190 height 12
paste input "9060"
type input "906010-01"
drag, startPoint x: 333, startPoint y: 14, endPoint x: 240, endPoint y: 11, distance: 92.9
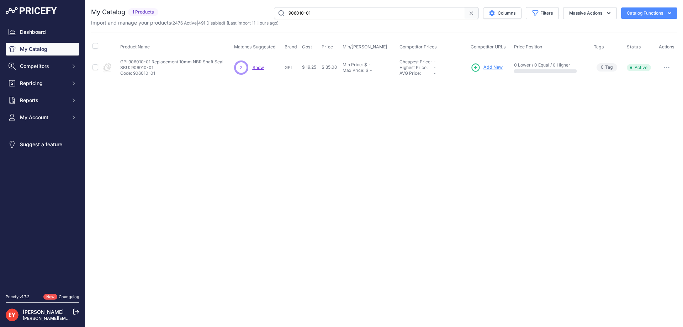
click at [240, 11] on div "906010-01 Columns Filters Status All Status Only Enabled Only Disabled" at bounding box center [419, 13] width 516 height 12
click at [496, 67] on span "Add New" at bounding box center [493, 67] width 19 height 7
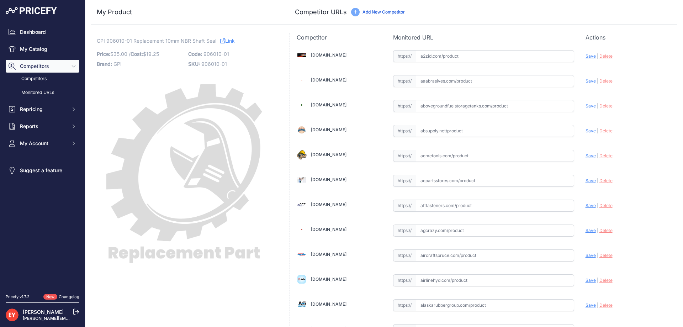
scroll to position [639, 0]
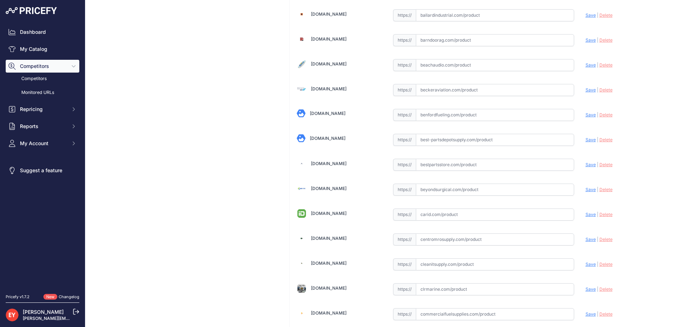
click at [432, 163] on input "text" at bounding box center [495, 165] width 158 height 12
paste input "[URL][DOMAIN_NAME]"
click at [586, 164] on span "Save" at bounding box center [591, 164] width 10 height 5
type input "https://www.bestpartsstore.com/product/gpi-906010-01-replacement-10mm-nbr-shaft…"
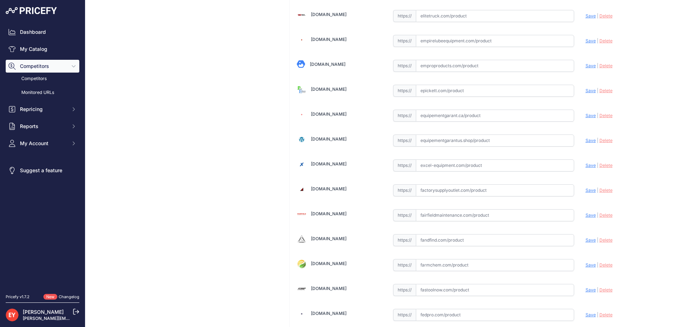
scroll to position [5231, 0]
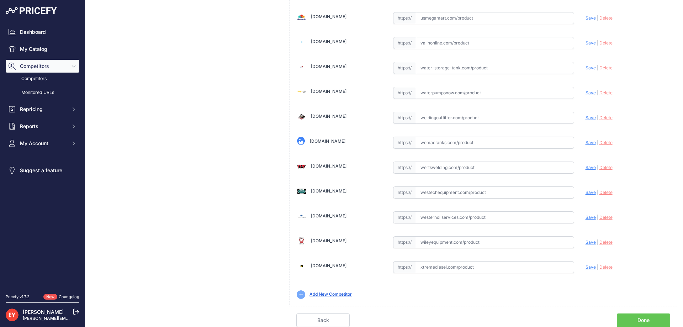
click at [646, 318] on link "Done" at bounding box center [643, 320] width 53 height 14
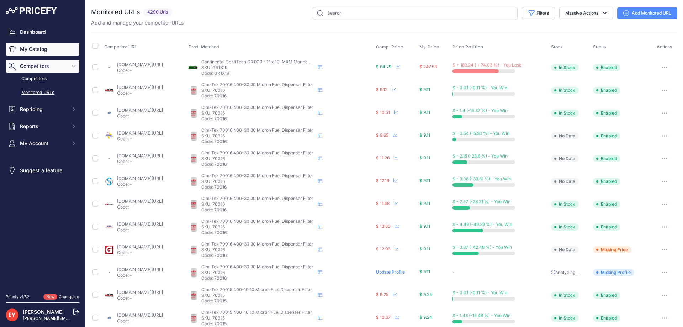
click at [30, 48] on link "My Catalog" at bounding box center [43, 49] width 74 height 13
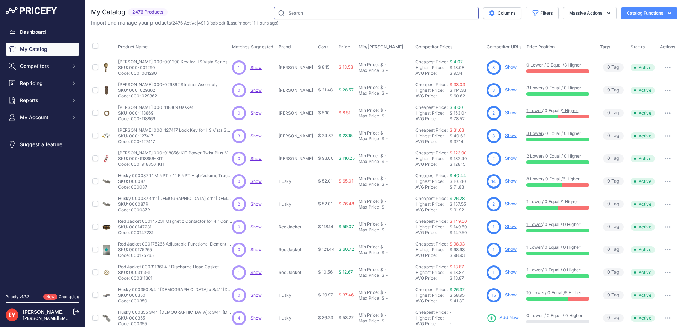
click at [302, 7] on input "text" at bounding box center [376, 13] width 205 height 12
paste input "TRUE"
type input "TRUE"
drag, startPoint x: 301, startPoint y: 15, endPoint x: 276, endPoint y: 20, distance: 25.3
click at [276, 20] on div "My Catalog 2476 Products" at bounding box center [384, 16] width 586 height 19
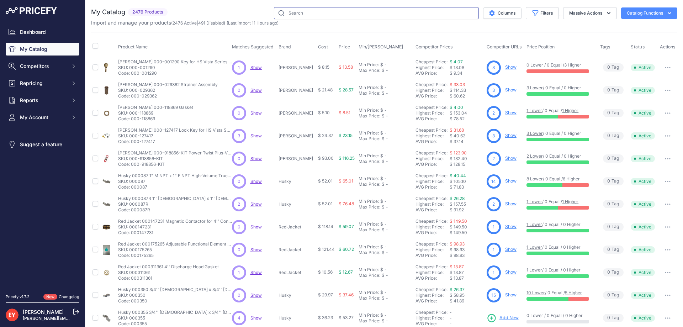
paste input "120028-1"
type input "120028-1"
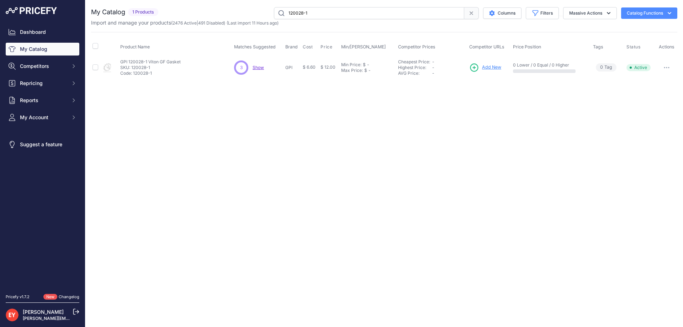
click at [494, 65] on span "Add New" at bounding box center [491, 67] width 19 height 7
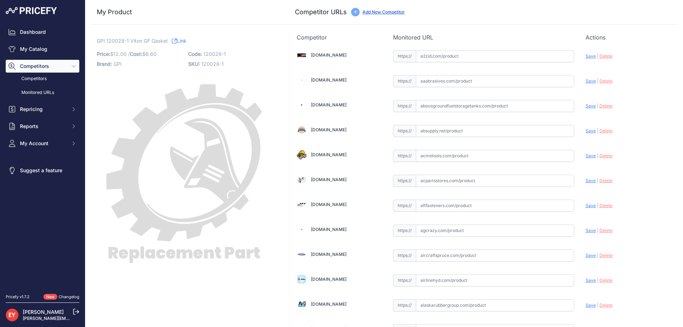
scroll to position [4894, 0]
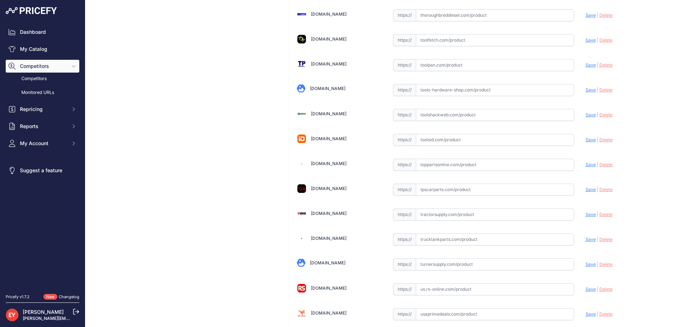
click at [434, 164] on input "text" at bounding box center [495, 165] width 158 height 12
paste input "https://www.toppartsonline.com/product/gpi-120028-1-viton-gf-gasket/"
click at [586, 163] on span "Save" at bounding box center [591, 164] width 10 height 5
type input "https://www.toppartsonline.com/product/gpi-120028-1-viton-gf-gasket/?prirule_jd…"
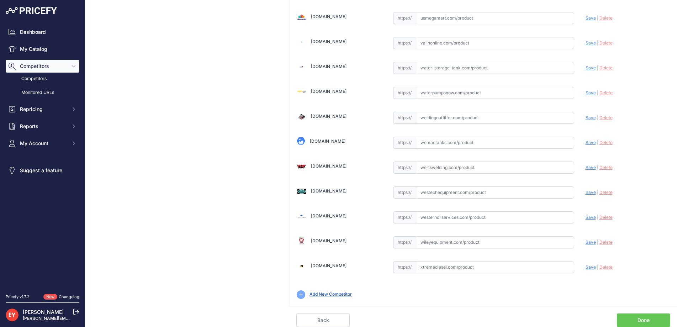
click at [646, 314] on link "Done" at bounding box center [643, 320] width 53 height 14
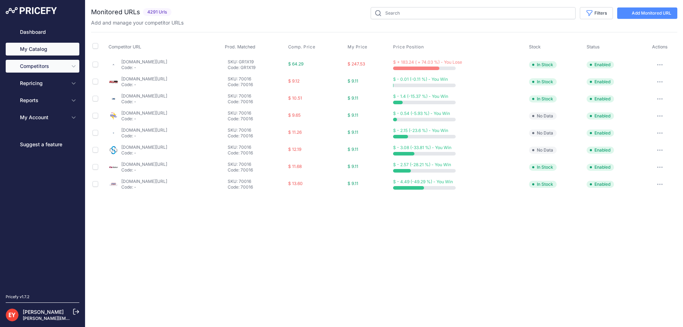
click at [44, 47] on link "My Catalog" at bounding box center [43, 49] width 74 height 13
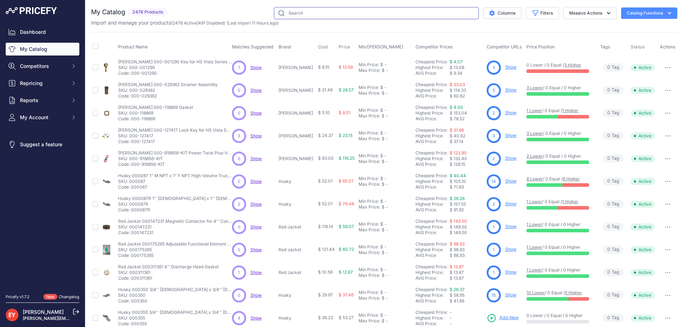
click at [298, 15] on input "text" at bounding box center [376, 13] width 205 height 12
paste input "114509-2"
type input "114509-2"
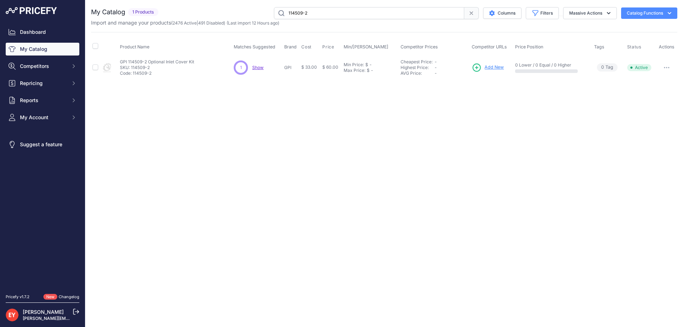
click at [667, 64] on button "button" at bounding box center [667, 68] width 14 height 10
click at [657, 76] on div "Disable [GEOGRAPHIC_DATA]" at bounding box center [654, 88] width 46 height 26
click at [666, 66] on button "button" at bounding box center [667, 68] width 14 height 10
click at [655, 79] on button "Disable" at bounding box center [654, 82] width 46 height 11
drag, startPoint x: 341, startPoint y: 15, endPoint x: 269, endPoint y: 20, distance: 71.7
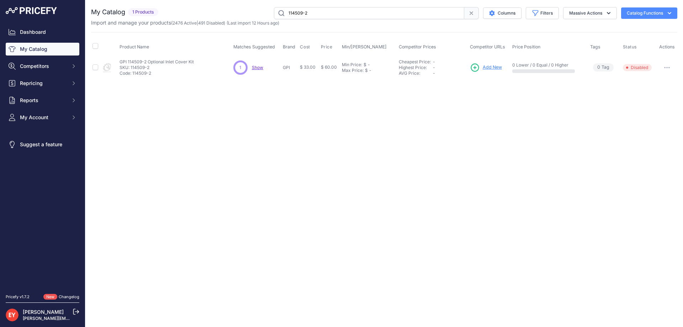
click at [269, 20] on div "My Catalog 1 Products" at bounding box center [384, 16] width 586 height 19
paste input "This product has been discontinued."
type input "This product has been discontinued."
drag, startPoint x: 377, startPoint y: 14, endPoint x: 253, endPoint y: 27, distance: 124.5
click at [253, 27] on div "My Catalog 1 Products" at bounding box center [384, 43] width 586 height 72
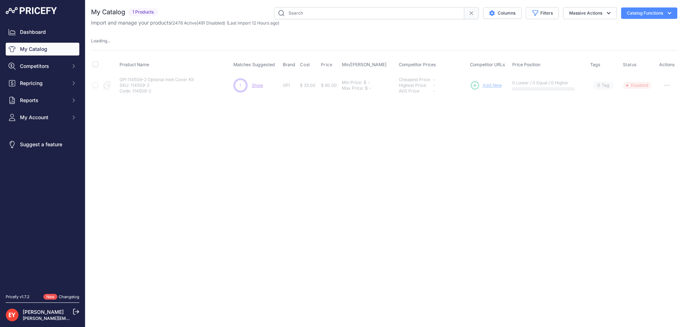
click at [308, 17] on input "text" at bounding box center [369, 13] width 190 height 12
paste input "504020-01"
type input "504020-01"
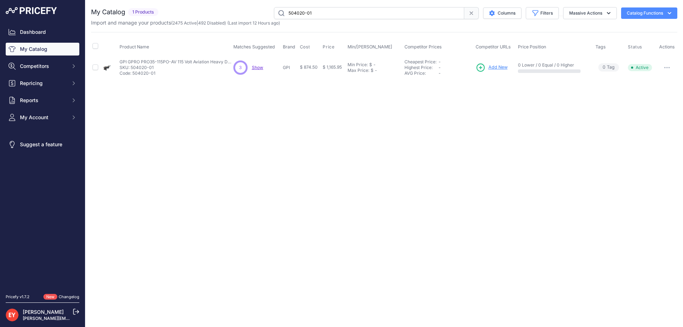
drag, startPoint x: 0, startPoint y: 0, endPoint x: 672, endPoint y: 66, distance: 675.1
click at [672, 66] on button "button" at bounding box center [667, 68] width 14 height 10
click at [658, 80] on button "Disable" at bounding box center [654, 82] width 46 height 11
drag, startPoint x: 341, startPoint y: 14, endPoint x: 246, endPoint y: 18, distance: 95.1
click at [246, 18] on div "504020-01 Columns Filters Status All Status Only Enabled Only Disabled" at bounding box center [419, 13] width 516 height 12
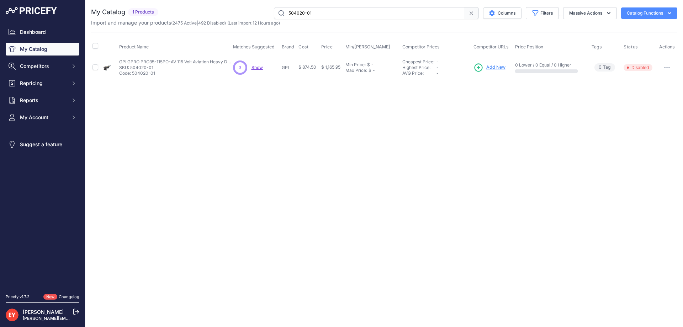
paste input "904006-32"
type input "904006-32"
drag, startPoint x: 0, startPoint y: 0, endPoint x: 663, endPoint y: 66, distance: 666.5
click at [663, 66] on button "button" at bounding box center [667, 68] width 14 height 10
click at [658, 78] on button "Disable" at bounding box center [654, 82] width 46 height 11
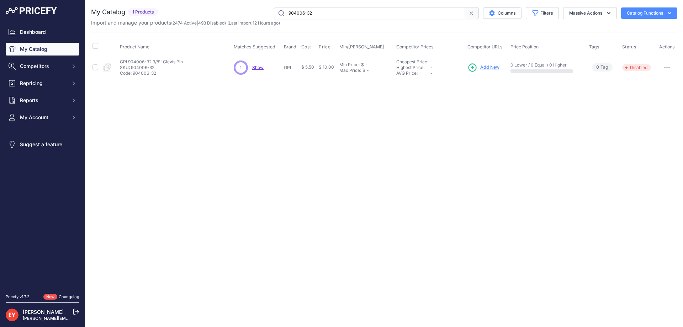
drag, startPoint x: 325, startPoint y: 15, endPoint x: 254, endPoint y: 15, distance: 71.2
click at [254, 15] on div "904006-32 Columns Filters Status All Status Only Enabled Only Disabled" at bounding box center [419, 13] width 516 height 12
paste input "1-55"
type input "904001-55"
click at [665, 67] on icon "button" at bounding box center [667, 67] width 6 height 1
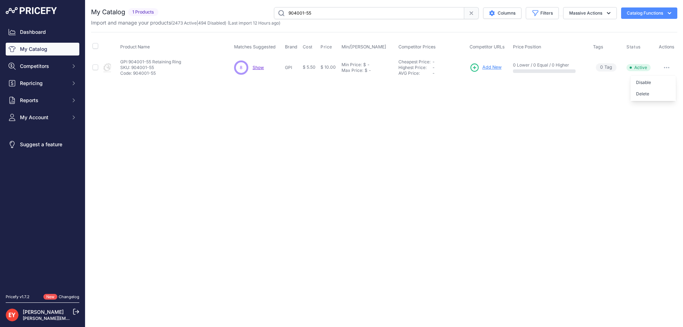
drag, startPoint x: 661, startPoint y: 80, endPoint x: 464, endPoint y: 49, distance: 199.6
click at [660, 80] on button "Disable" at bounding box center [654, 82] width 46 height 11
drag, startPoint x: 324, startPoint y: 13, endPoint x: 246, endPoint y: 16, distance: 78.0
click at [246, 16] on div "904001-55 Columns Filters Status All Status Only Enabled Only Disabled" at bounding box center [419, 13] width 516 height 12
paste input "131032-1"
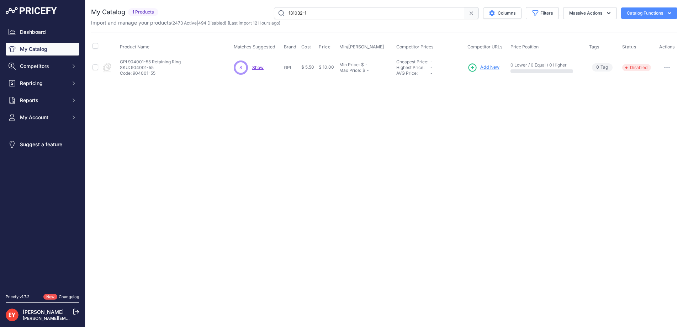
type input "131032-1"
click at [657, 85] on button "Disable" at bounding box center [654, 82] width 46 height 11
drag, startPoint x: 330, startPoint y: 13, endPoint x: 262, endPoint y: 15, distance: 68.0
click at [262, 15] on div "131032-1 Columns Filters Status All Status Only Enabled Only Disabled" at bounding box center [419, 13] width 516 height 12
paste input "46-503"
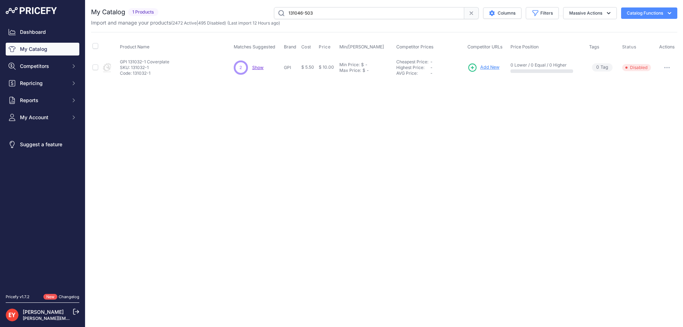
type input "131046-503"
drag, startPoint x: 349, startPoint y: 15, endPoint x: 273, endPoint y: 10, distance: 75.9
click at [274, 10] on input "131046-503" at bounding box center [369, 13] width 190 height 12
drag, startPoint x: 0, startPoint y: 0, endPoint x: 665, endPoint y: 67, distance: 668.0
click at [665, 67] on icon "button" at bounding box center [665, 67] width 1 height 1
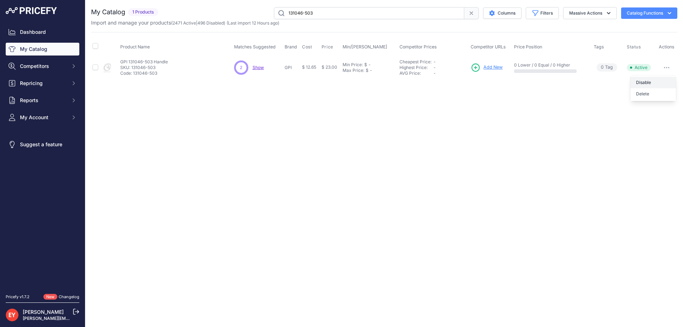
click at [647, 80] on button "Disable" at bounding box center [654, 82] width 46 height 11
drag, startPoint x: 323, startPoint y: 14, endPoint x: 247, endPoint y: 14, distance: 75.8
click at [247, 14] on div "131046-503 Columns Filters Status All Status Only Enabled Only Disabled" at bounding box center [419, 13] width 516 height 12
paste input "33-1"
type input "131033-1"
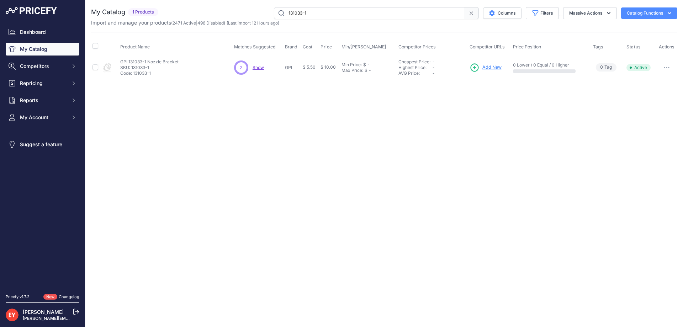
drag, startPoint x: 334, startPoint y: 15, endPoint x: 239, endPoint y: 17, distance: 95.4
click at [239, 17] on div "131033-1 Columns Filters Status All Status Only Enabled Only Disabled" at bounding box center [419, 13] width 516 height 12
drag, startPoint x: 0, startPoint y: 0, endPoint x: 669, endPoint y: 68, distance: 672.7
click at [669, 68] on icon "button" at bounding box center [669, 67] width 1 height 1
click at [658, 79] on button "Disable" at bounding box center [654, 82] width 46 height 11
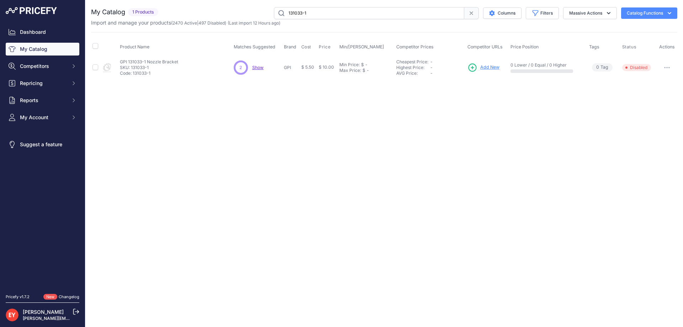
drag, startPoint x: 311, startPoint y: 11, endPoint x: 267, endPoint y: 19, distance: 45.2
click at [267, 19] on div "My Catalog 1 Products" at bounding box center [384, 16] width 586 height 19
paste input "9-02"
type input "131039-02"
drag, startPoint x: 0, startPoint y: 0, endPoint x: 673, endPoint y: 65, distance: 676.1
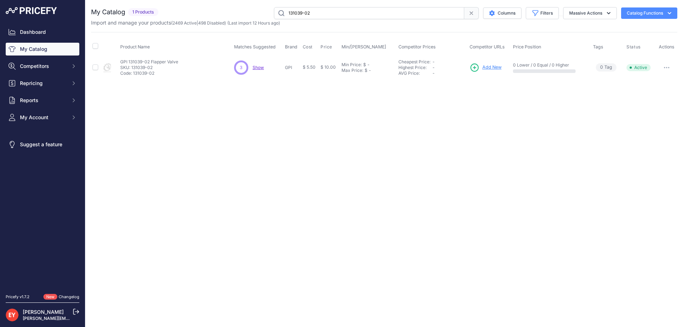
click at [673, 65] on button "button" at bounding box center [667, 68] width 14 height 10
click at [642, 82] on button "Disable" at bounding box center [654, 82] width 46 height 11
drag, startPoint x: 332, startPoint y: 11, endPoint x: 255, endPoint y: 10, distance: 77.6
click at [255, 10] on div "131039-02 Columns Filters Status All Status Only Enabled Only Disabled" at bounding box center [419, 13] width 516 height 12
paste input "904006-69"
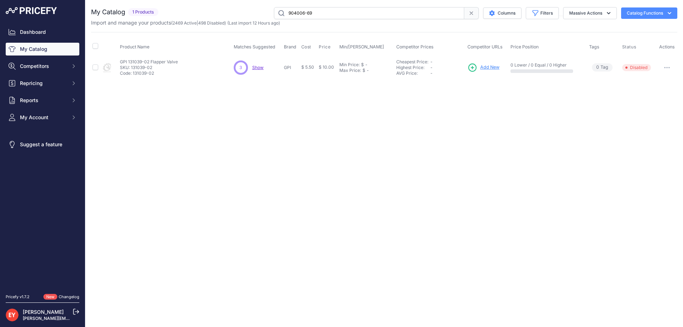
type input "904006-69"
drag, startPoint x: 0, startPoint y: 0, endPoint x: 668, endPoint y: 67, distance: 670.9
click at [668, 67] on icon "button" at bounding box center [667, 67] width 6 height 1
click at [653, 78] on button "Disable" at bounding box center [654, 82] width 46 height 11
drag, startPoint x: 338, startPoint y: 13, endPoint x: 257, endPoint y: 10, distance: 80.5
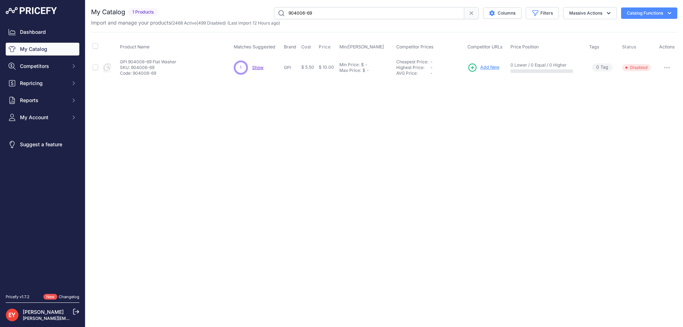
click at [257, 10] on div "904006-69 Columns Filters Status All Status Only Enabled Only Disabled" at bounding box center [419, 13] width 516 height 12
paste input "4-60"
type input "904004-60"
click at [485, 68] on span "Add New" at bounding box center [492, 67] width 19 height 7
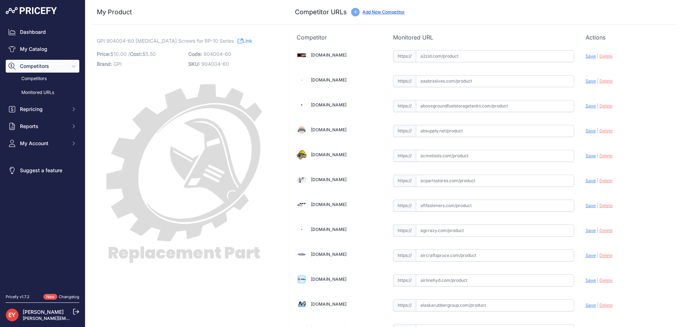
scroll to position [4894, 0]
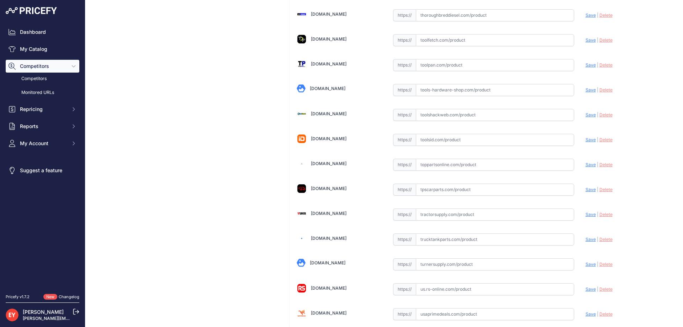
click at [422, 164] on input "text" at bounding box center [495, 165] width 158 height 12
paste input "https://www.toppartsonline.com/product/gpi-904004-60-retainer-screws-for-rp-10-…"
click at [586, 167] on span "Save" at bounding box center [591, 164] width 10 height 5
type input "https://www.toppartsonline.com/product/gpi-904004-60-retainer-screws-for-rp-10-…"
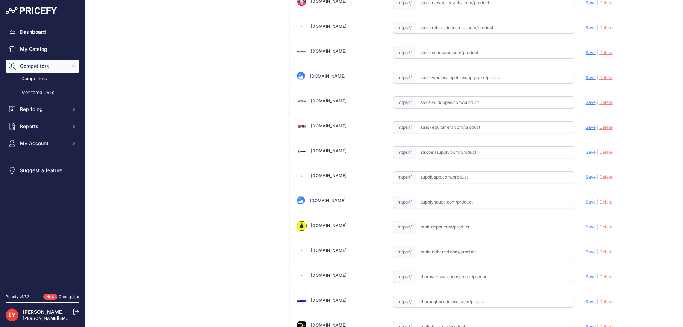
scroll to position [5231, 0]
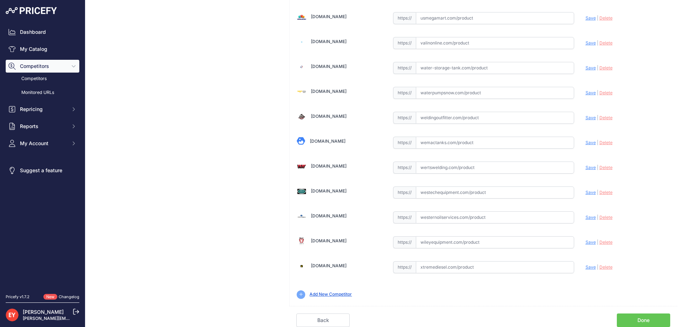
drag, startPoint x: 649, startPoint y: 321, endPoint x: 475, endPoint y: 277, distance: 180.2
click at [649, 321] on link "Done" at bounding box center [643, 320] width 53 height 14
click at [649, 320] on link "Done" at bounding box center [643, 320] width 53 height 14
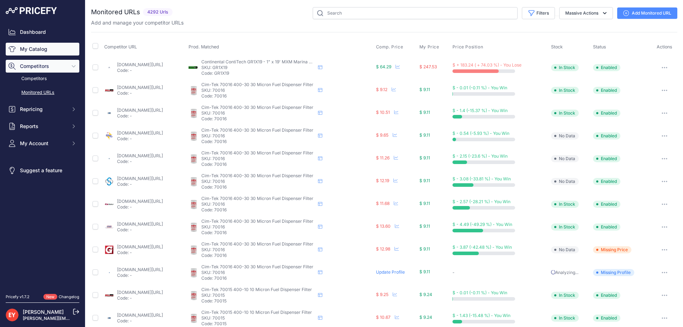
click at [36, 48] on link "My Catalog" at bounding box center [43, 49] width 74 height 13
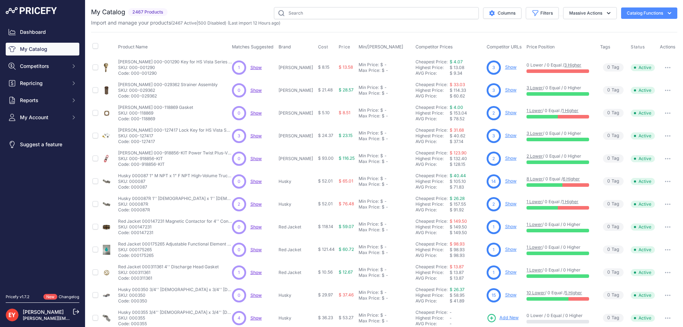
click at [318, 7] on div "You are not connected to the internet. My Catalog" at bounding box center [384, 213] width 586 height 427
click at [317, 15] on input "text" at bounding box center [376, 13] width 205 height 12
paste input "904008-32"
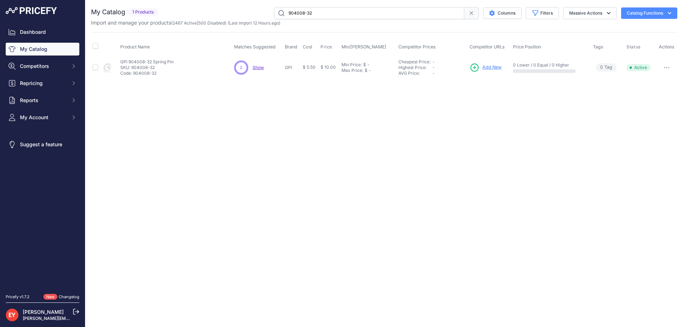
drag, startPoint x: 339, startPoint y: 9, endPoint x: 270, endPoint y: 15, distance: 69.3
click at [270, 15] on div "904008-32 Columns Filters Status All Status Only Enabled Only Disabled" at bounding box center [419, 13] width 516 height 12
paste input "126530-06"
type input "126530-06"
click at [332, 11] on input "126530-06" at bounding box center [369, 13] width 190 height 12
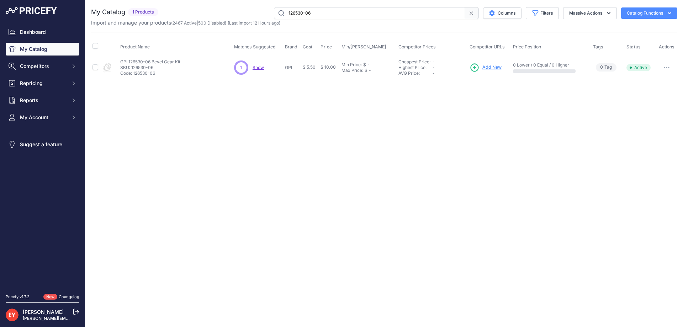
click at [483, 68] on span "Add New" at bounding box center [492, 67] width 19 height 7
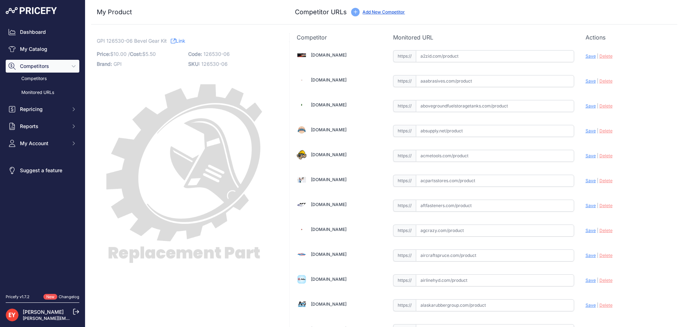
scroll to position [639, 0]
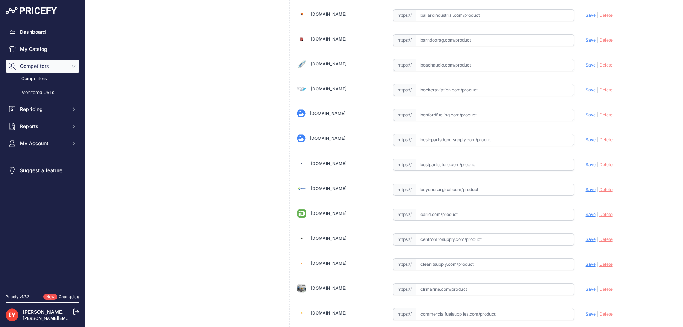
click at [449, 163] on input "text" at bounding box center [495, 165] width 158 height 12
paste input "https://www.bestpartsstore.com/product/gpi-126530-06-bevel-gear-kit/"
click at [586, 166] on span "Save" at bounding box center [591, 164] width 10 height 5
type input "https://www.bestpartsstore.com/product/gpi-126530-06-bevel-gear-kit/?prirule_jd…"
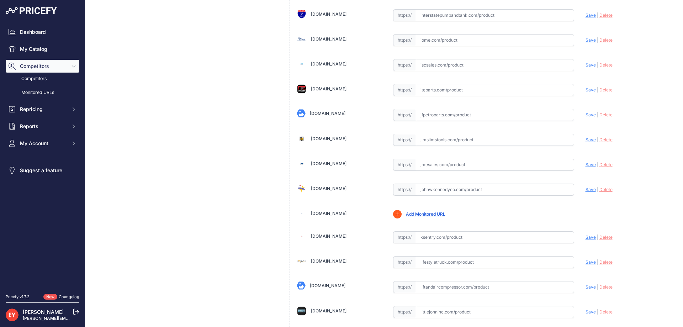
click at [429, 165] on input "text" at bounding box center [495, 165] width 158 height 12
paste input "https://www.jmesales.com/gpi-replacement-bevel-gear-kit-for-gpi-mr-5-30-meter-k…"
click at [587, 163] on span "Save" at bounding box center [591, 164] width 10 height 5
type input "https://www.jmesales.com/gpi-replacement-bevel-gear-kit-for-gpi-mr-5-30-meter-k…"
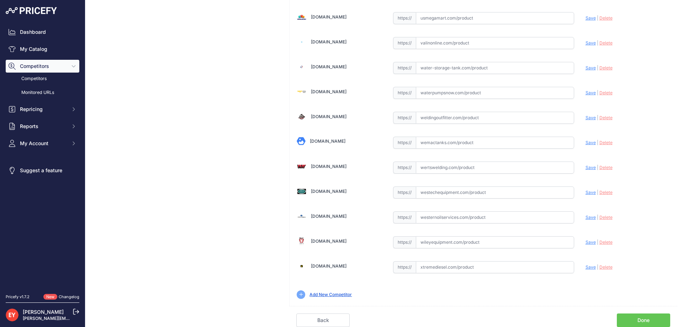
scroll to position [5215, 0]
click at [649, 316] on link "Done" at bounding box center [643, 320] width 53 height 14
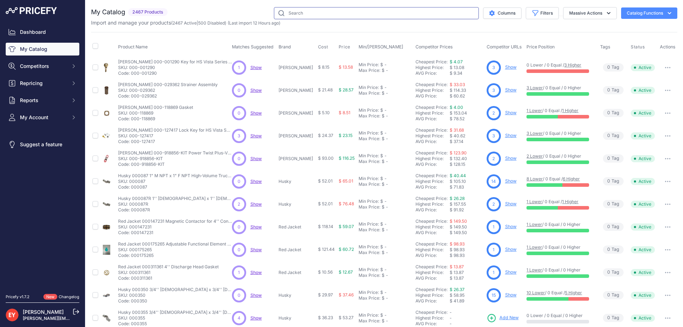
click at [289, 16] on input "text" at bounding box center [376, 13] width 205 height 12
paste input "138112-01"
type input "138112-01"
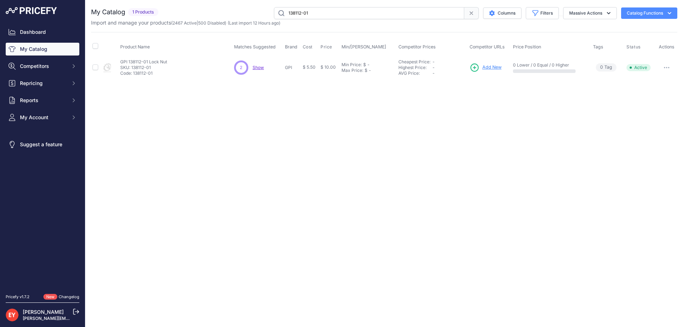
click at [495, 68] on span "Add New" at bounding box center [492, 67] width 19 height 7
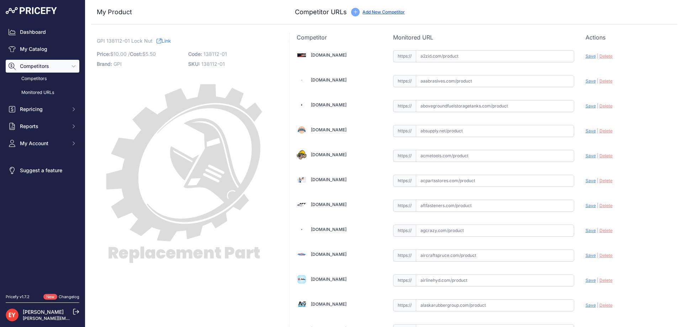
scroll to position [639, 0]
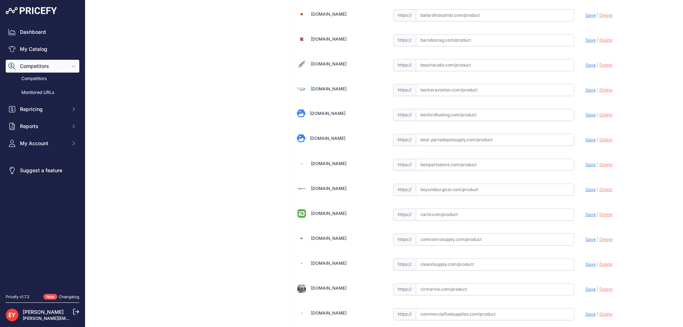
click at [427, 161] on input "text" at bounding box center [495, 165] width 158 height 12
click at [453, 164] on input "v" at bounding box center [495, 165] width 158 height 12
drag, startPoint x: 454, startPoint y: 164, endPoint x: 399, endPoint y: 164, distance: 55.2
click at [399, 164] on div "https:// v Valid Invalid" at bounding box center [483, 165] width 181 height 12
paste input "https://www.bestpartsstore.com/product/gpi-138112-01-lock-nut/"
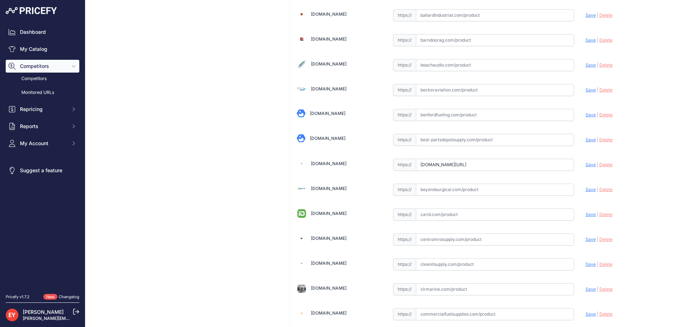
click at [586, 164] on span "Save" at bounding box center [591, 164] width 10 height 5
type input "https://www.bestpartsstore.com/product/gpi-138112-01-lock-nut/?prirule_jdsnikfk…"
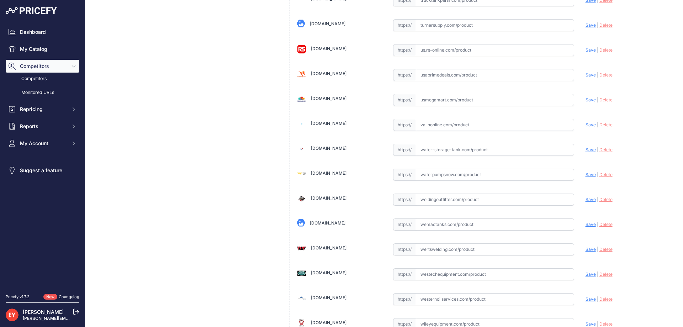
scroll to position [5231, 0]
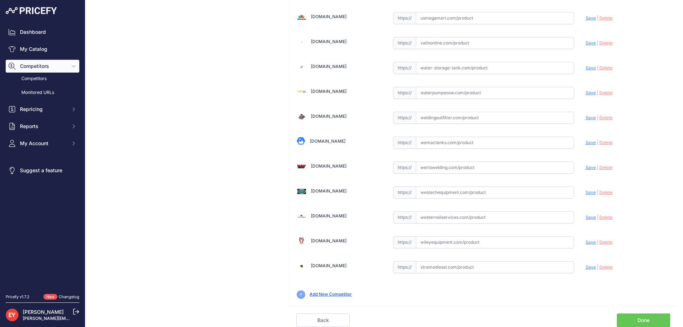
click at [645, 318] on link "Done" at bounding box center [643, 320] width 53 height 14
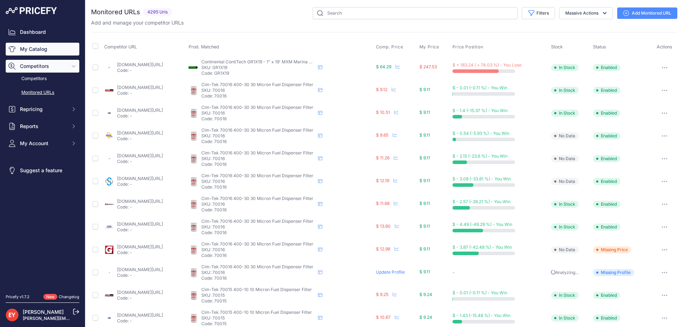
click at [21, 51] on link "My Catalog" at bounding box center [43, 49] width 74 height 13
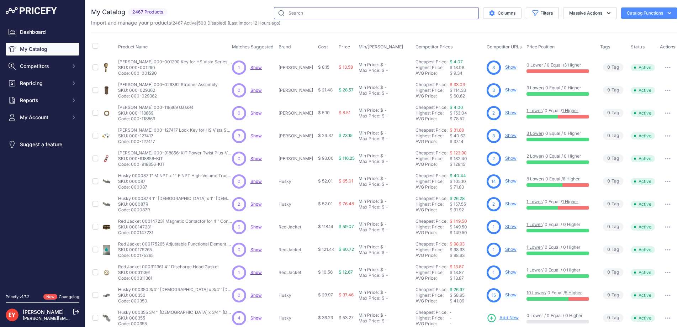
click at [296, 13] on input "text" at bounding box center [376, 13] width 205 height 12
paste input "126530-16"
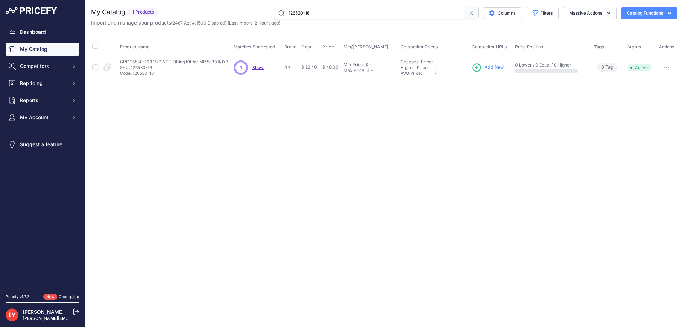
drag, startPoint x: 316, startPoint y: 13, endPoint x: 239, endPoint y: 26, distance: 78.0
click at [239, 26] on div "My Catalog 1 Products" at bounding box center [384, 43] width 586 height 72
paste input "This product has been discontinued."
type input "This product has been discontinued."
drag, startPoint x: 363, startPoint y: 11, endPoint x: 271, endPoint y: 22, distance: 92.1
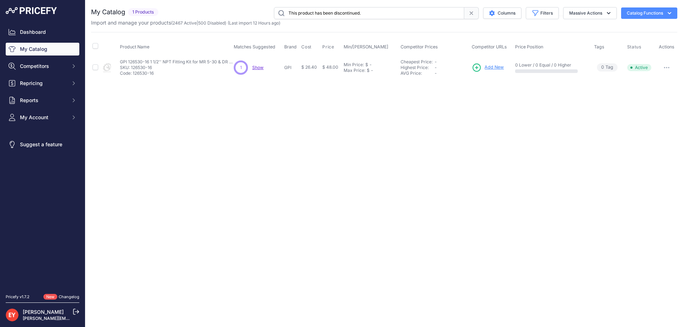
click at [271, 22] on div "My Catalog 1 Products" at bounding box center [384, 16] width 586 height 19
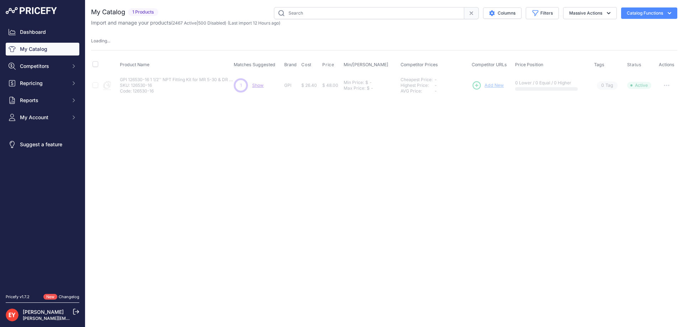
paste input "131501-04"
type input "131501-04"
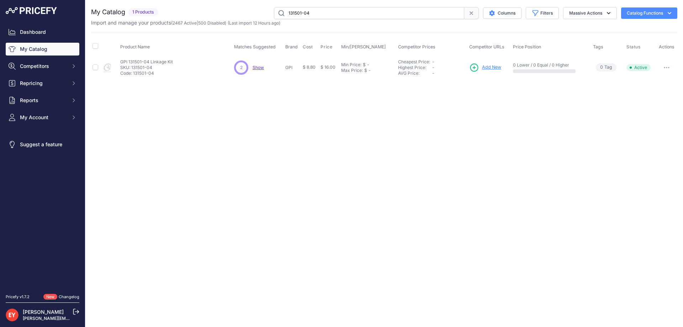
click at [666, 69] on button "button" at bounding box center [667, 68] width 14 height 10
click at [656, 80] on button "Disable" at bounding box center [654, 82] width 46 height 11
drag, startPoint x: 325, startPoint y: 10, endPoint x: 254, endPoint y: 19, distance: 70.7
click at [254, 19] on div "My Catalog 1 Products" at bounding box center [384, 16] width 586 height 19
paste input "904005-59"
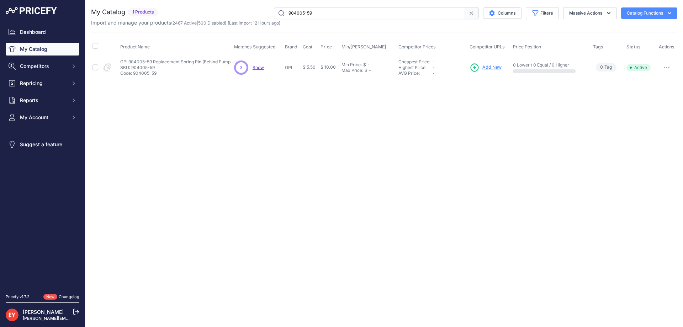
drag, startPoint x: 354, startPoint y: 12, endPoint x: 237, endPoint y: 12, distance: 117.4
click at [237, 12] on div "904005-59 Columns Filters Status All Status Only Enabled Only Disabled" at bounding box center [419, 13] width 516 height 12
paste input "111012-8"
type input "111012-8"
drag, startPoint x: 489, startPoint y: 68, endPoint x: 480, endPoint y: 67, distance: 9.3
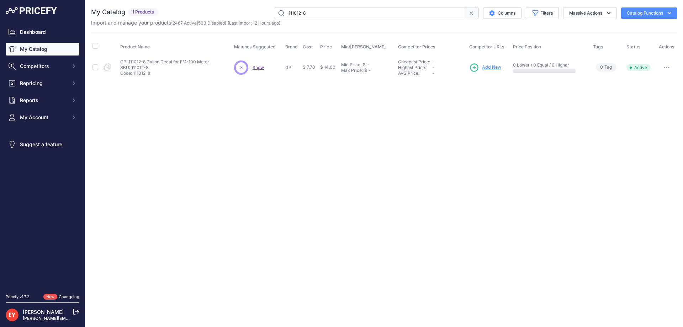
click at [489, 68] on span "Add New" at bounding box center [491, 67] width 19 height 7
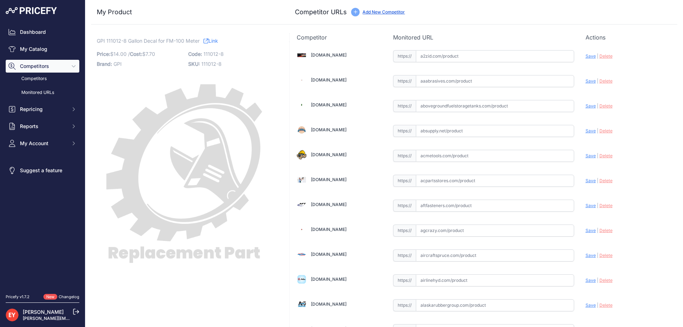
scroll to position [4894, 0]
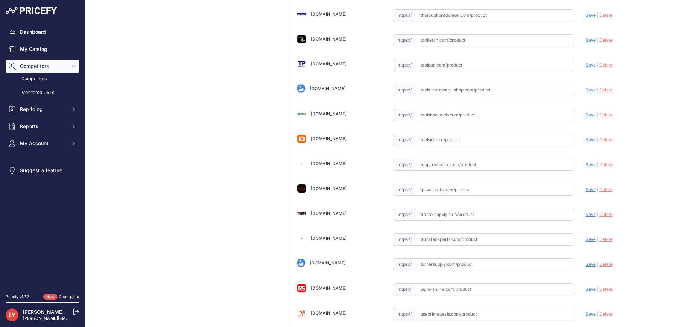
click at [434, 168] on input "text" at bounding box center [495, 165] width 158 height 12
paste input "https://www.toppartsonline.com/product/gpi-111012-8-gallon-decal-for-fm-100-met…"
click at [586, 162] on span "Save" at bounding box center [591, 164] width 10 height 5
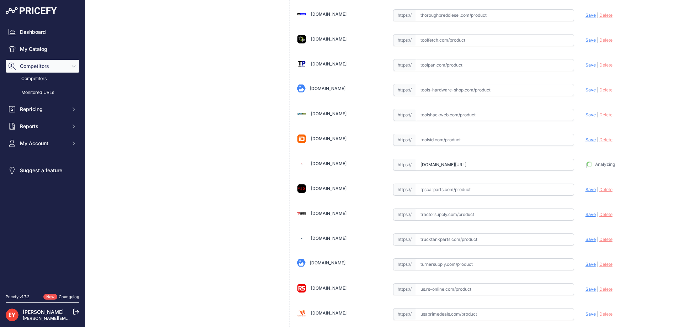
type input "https://www.toppartsonline.com/product/gpi-111012-8-gallon-decal-for-fm-100-met…"
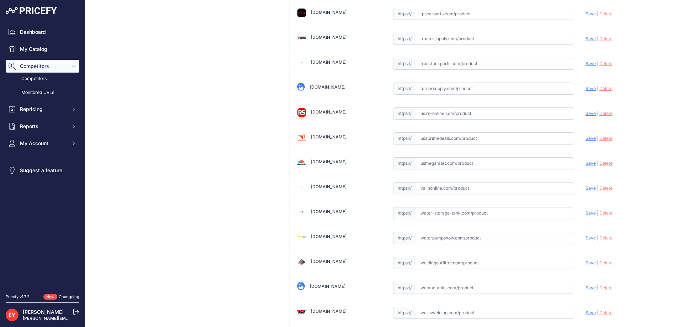
scroll to position [5231, 0]
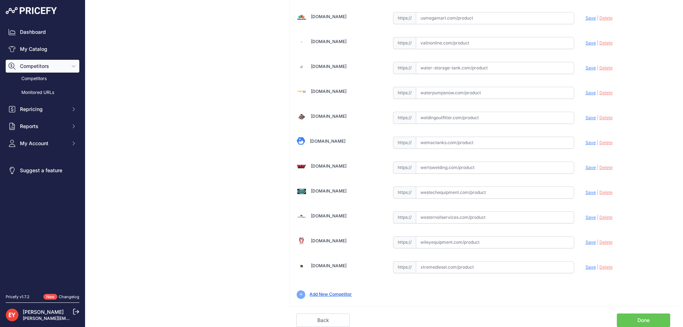
click at [637, 320] on link "Done" at bounding box center [643, 320] width 53 height 14
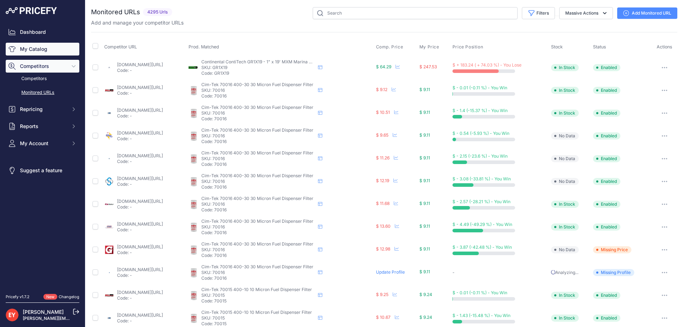
click at [33, 47] on link "My Catalog" at bounding box center [43, 49] width 74 height 13
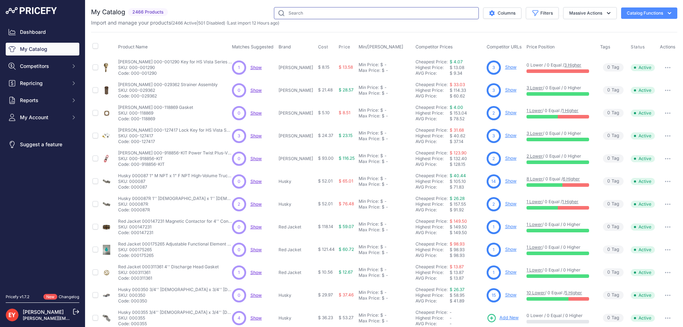
click at [299, 16] on input "text" at bounding box center [376, 13] width 205 height 12
paste input "111012-9"
type input "111012-9"
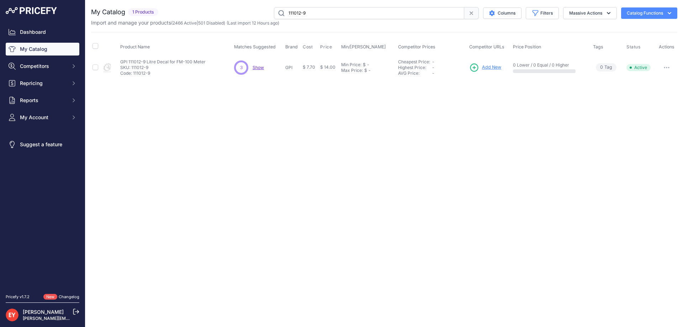
click at [490, 68] on span "Add New" at bounding box center [491, 67] width 19 height 7
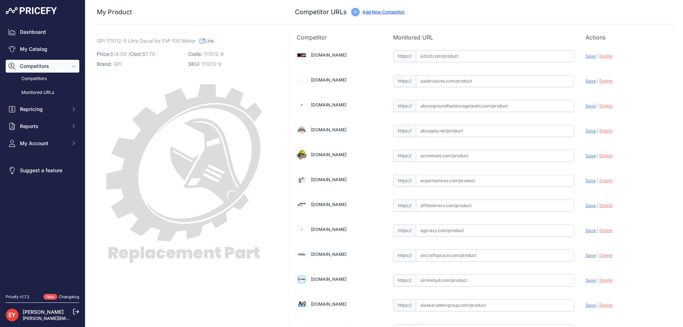
scroll to position [4894, 0]
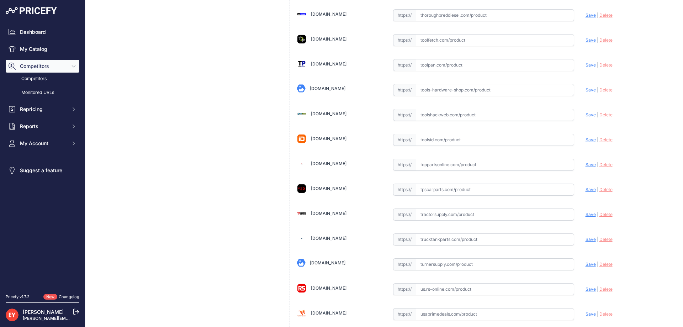
click at [426, 167] on input "text" at bounding box center [495, 165] width 158 height 12
paste input "[URL][DOMAIN_NAME]"
click at [587, 164] on span "Save" at bounding box center [591, 164] width 10 height 5
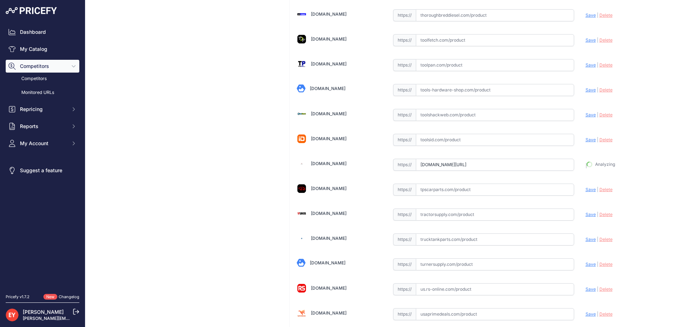
type input "https://www.toppartsonline.com/product/gpi-111012-9-litre-decal-for-fm-100-mete…"
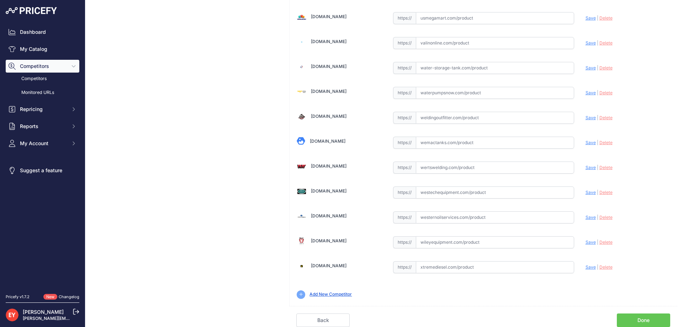
click at [629, 317] on link "Done" at bounding box center [643, 320] width 53 height 14
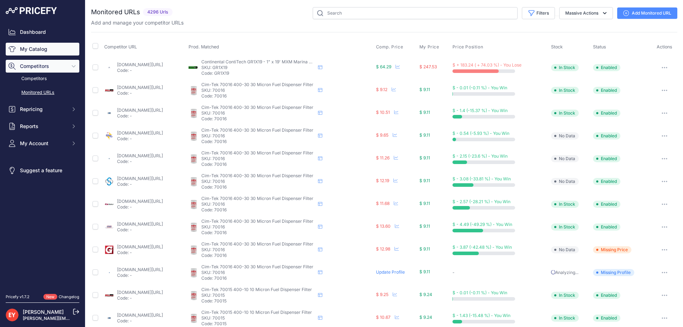
click at [9, 52] on icon "Sidebar" at bounding box center [12, 49] width 7 height 7
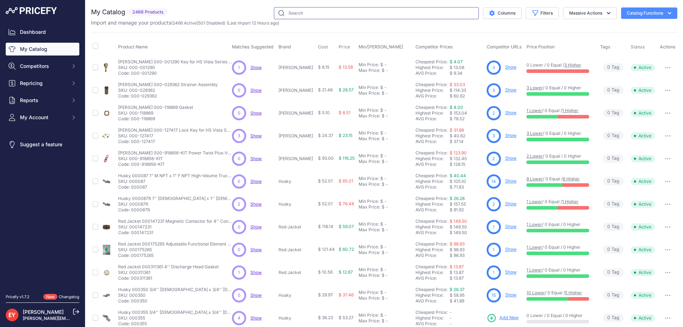
click at [307, 15] on input "text" at bounding box center [376, 13] width 205 height 12
paste input "138109-01"
type input "138109-01"
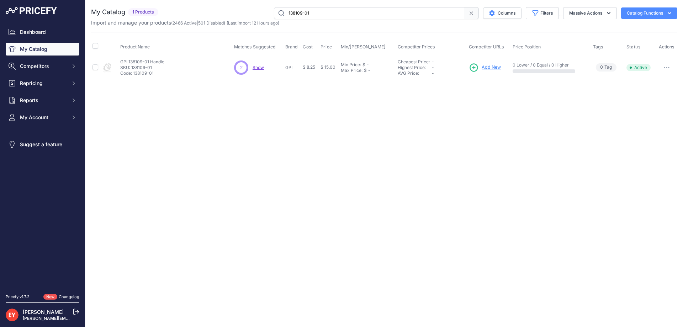
click at [492, 69] on span "Add New" at bounding box center [491, 67] width 19 height 7
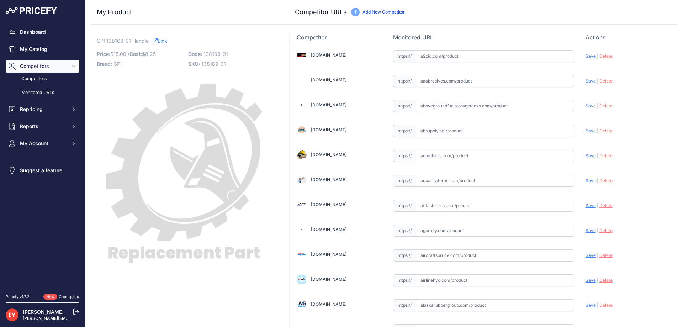
scroll to position [639, 0]
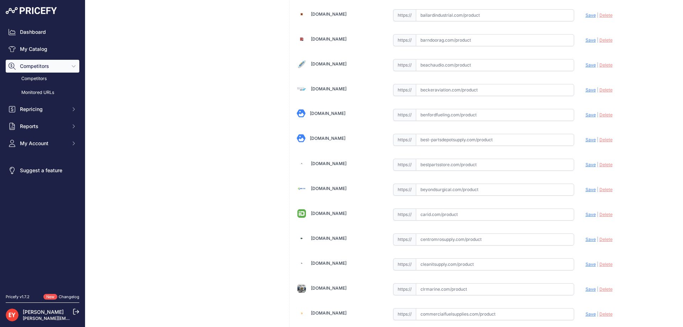
click at [435, 165] on input "text" at bounding box center [495, 165] width 158 height 12
paste input "https://www.bestpartsstore.com/product/gpi-138109-01-handle/"
click at [586, 162] on span "Save" at bounding box center [591, 164] width 10 height 5
type input "https://www.bestpartsstore.com/product/gpi-138109-01-handle/?prirule_jdsnikfkfj…"
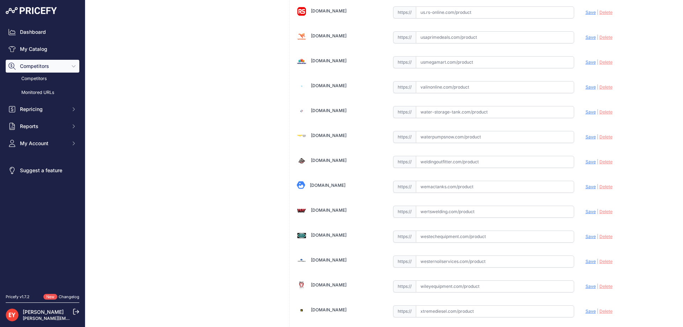
scroll to position [5231, 0]
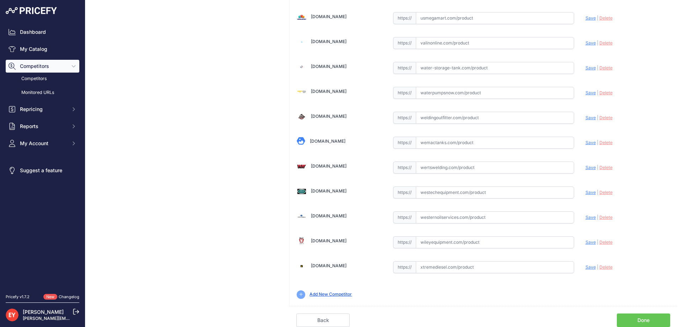
drag, startPoint x: 653, startPoint y: 320, endPoint x: 478, endPoint y: 262, distance: 184.8
click at [653, 320] on link "Done" at bounding box center [643, 320] width 53 height 14
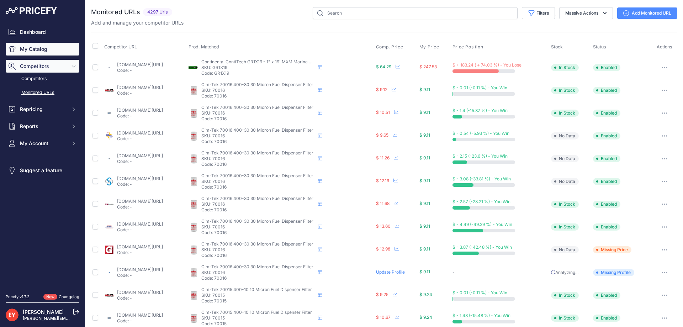
click at [47, 48] on link "My Catalog" at bounding box center [43, 49] width 74 height 13
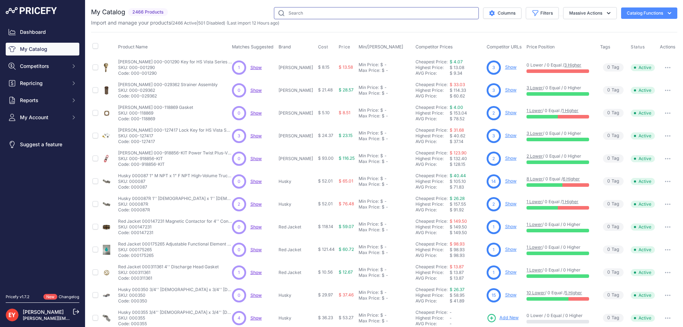
click at [291, 15] on input "text" at bounding box center [376, 13] width 205 height 12
paste input "8/25/2025"
type input "8"
paste input "902007-96"
type input "902007-96"
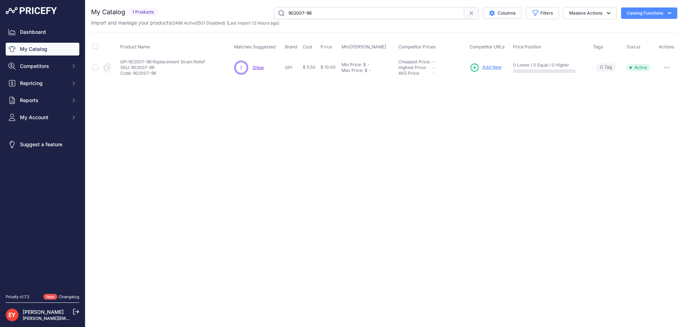
click at [494, 67] on span "Add New" at bounding box center [492, 67] width 19 height 7
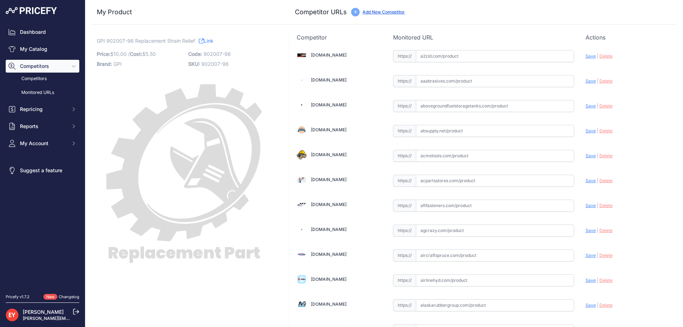
scroll to position [4894, 0]
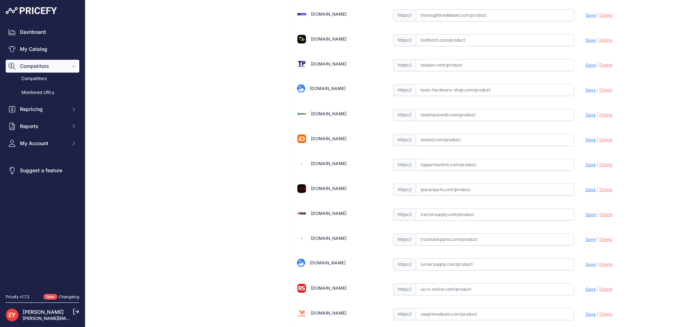
click at [436, 165] on input "text" at bounding box center [495, 165] width 158 height 12
paste input "[URL][DOMAIN_NAME]"
click at [586, 163] on span "Save" at bounding box center [591, 164] width 10 height 5
type input "https://www.toppartsonline.com/product/gpi-902007-96-replacement-strain-relief/…"
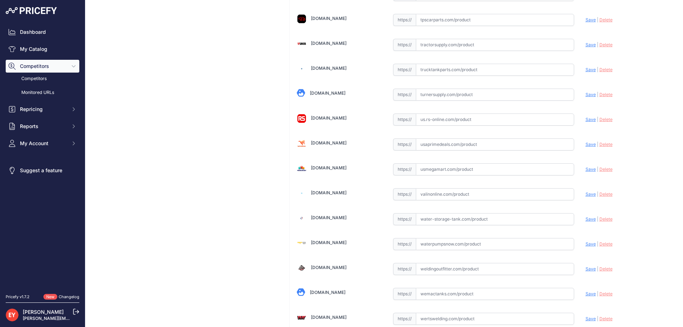
scroll to position [5231, 0]
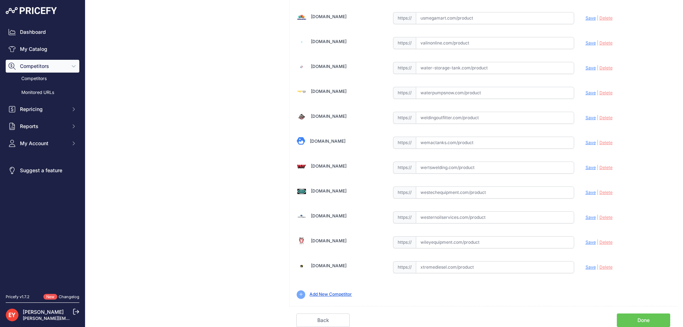
click at [636, 320] on link "Done" at bounding box center [643, 320] width 53 height 14
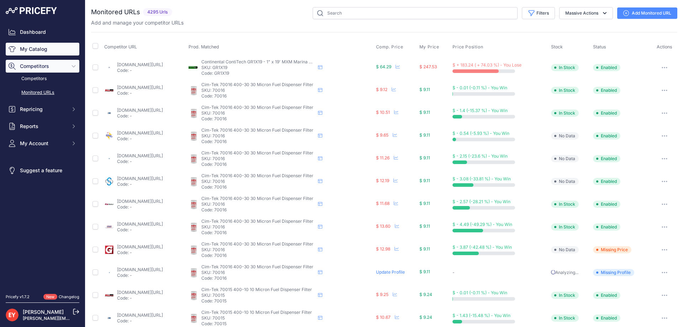
click at [41, 48] on link "My Catalog" at bounding box center [43, 49] width 74 height 13
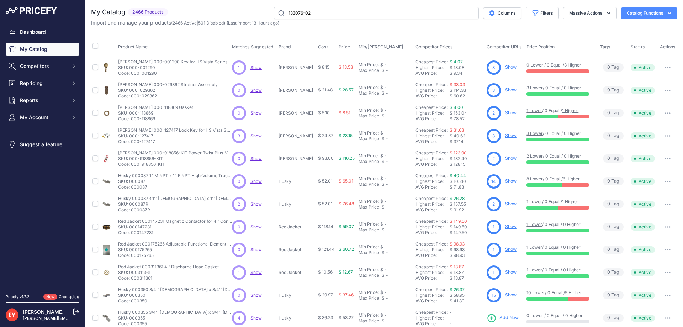
type input "133076-02"
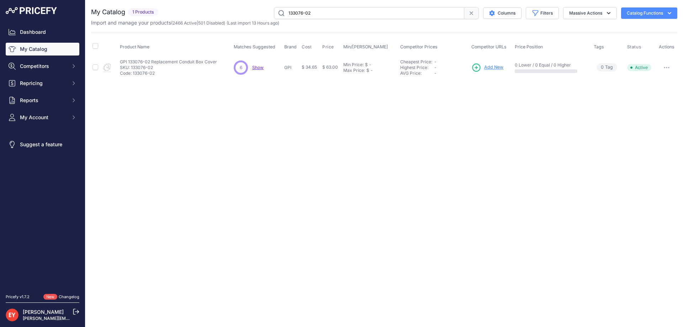
click at [490, 63] on link "Add New" at bounding box center [487, 68] width 32 height 10
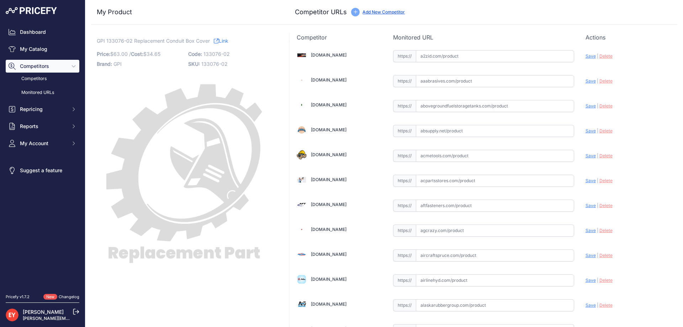
scroll to position [4894, 0]
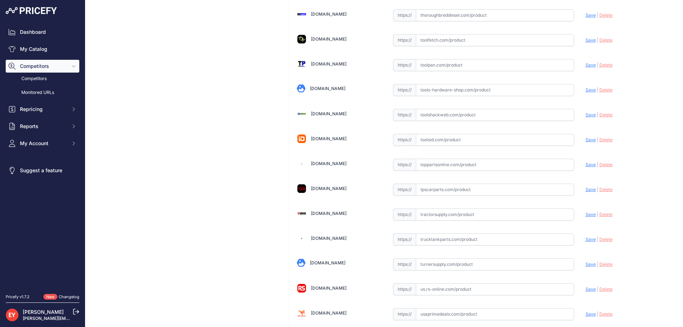
click at [431, 166] on input "text" at bounding box center [495, 165] width 158 height 12
paste input "[URL][DOMAIN_NAME]"
click at [586, 164] on span "Save" at bounding box center [591, 164] width 10 height 5
type input "https://www.toppartsonline.com/product/gpi-133076-02-replacement-conduit-box-co…"
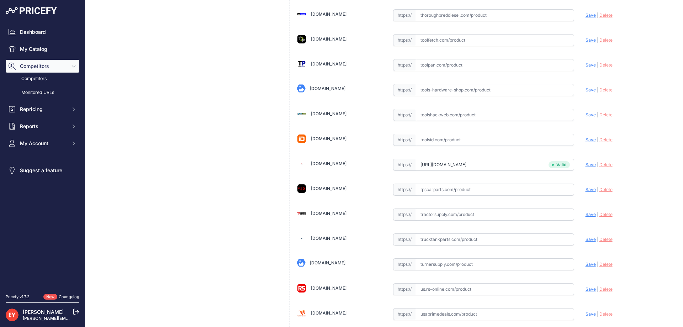
scroll to position [5215, 0]
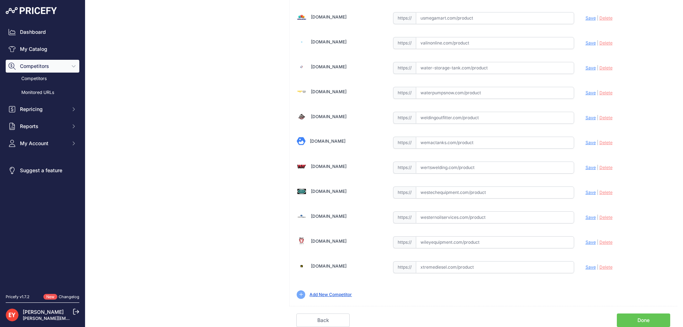
click at [463, 193] on input "text" at bounding box center [495, 192] width 158 height 12
paste input "https://westechequipment.com/product/133076-02-cover-conduit-box?srsltid=AfmBOo…"
click at [586, 191] on span "Save" at bounding box center [591, 192] width 10 height 5
type input "https://westechequipment.com/product/133076-02-cover-conduit-box?prirule_jdsnik…"
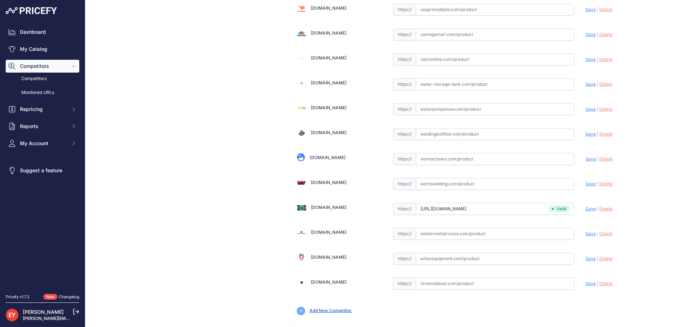
scroll to position [5231, 0]
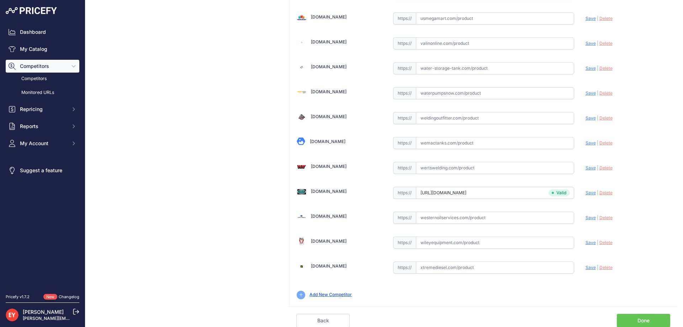
click at [626, 318] on link "Done" at bounding box center [643, 321] width 53 height 14
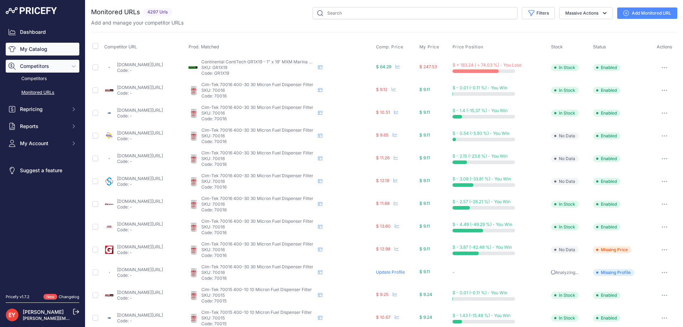
click at [35, 50] on link "My Catalog" at bounding box center [43, 49] width 74 height 13
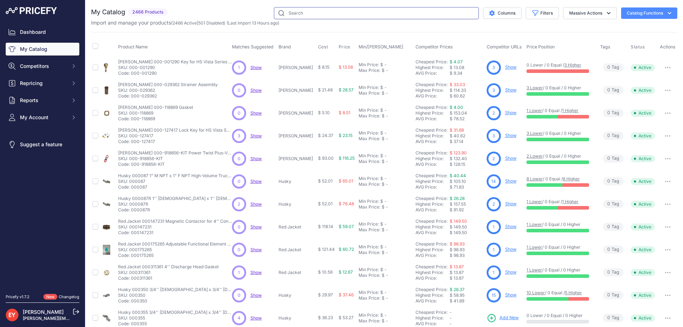
drag, startPoint x: 0, startPoint y: 0, endPoint x: 336, endPoint y: 14, distance: 336.6
click at [336, 14] on input "text" at bounding box center [376, 13] width 205 height 12
paste input "133099-02"
type input "133099-02"
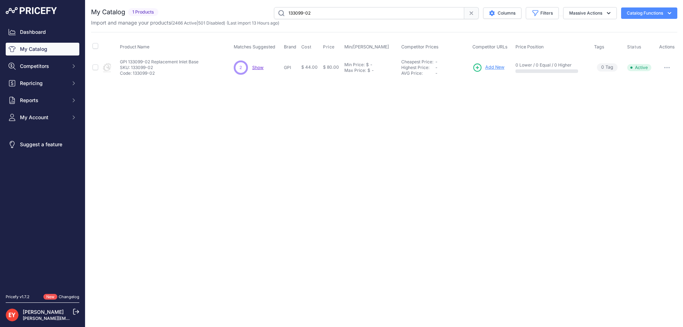
click at [487, 69] on span "Add New" at bounding box center [494, 67] width 19 height 7
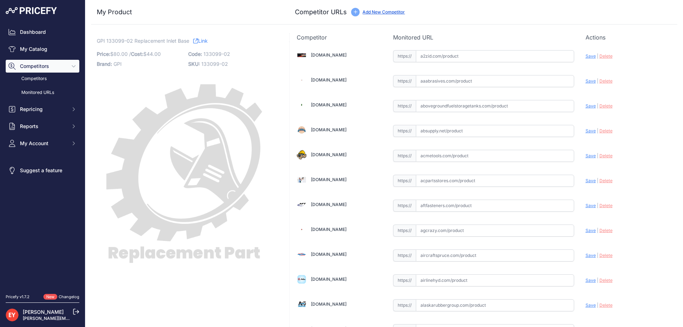
scroll to position [4894, 0]
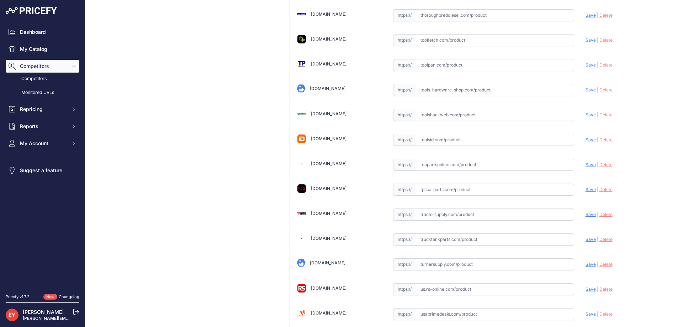
click at [428, 164] on input "text" at bounding box center [495, 165] width 158 height 12
paste input "https://www.toppartsonline.com/product/gpi-133099-02-replacement-inlet-base/"
click at [586, 164] on span "Save" at bounding box center [591, 164] width 10 height 5
type input "https://www.toppartsonline.com/product/gpi-133099-02-replacement-inlet-base/?pr…"
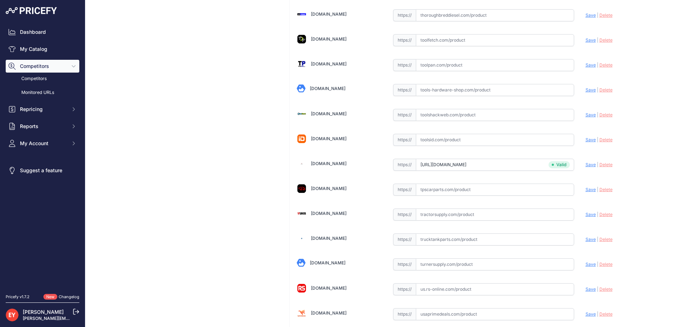
scroll to position [5215, 0]
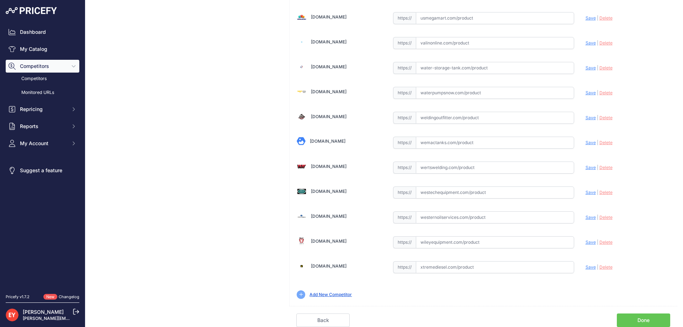
drag, startPoint x: 436, startPoint y: 194, endPoint x: 447, endPoint y: 182, distance: 16.1
click at [436, 194] on input "text" at bounding box center [495, 192] width 158 height 12
paste input "https://westechequipment.com/product/133099-02-inlet-base?srsltid=AfmBOorGBrSB_…"
click at [586, 191] on span "Save" at bounding box center [591, 192] width 10 height 5
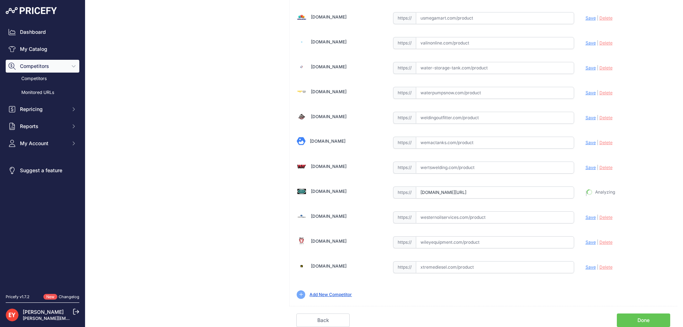
type input "https://westechequipment.com/product/133099-02-inlet-base?prirule_jdsnikfkfjsd=…"
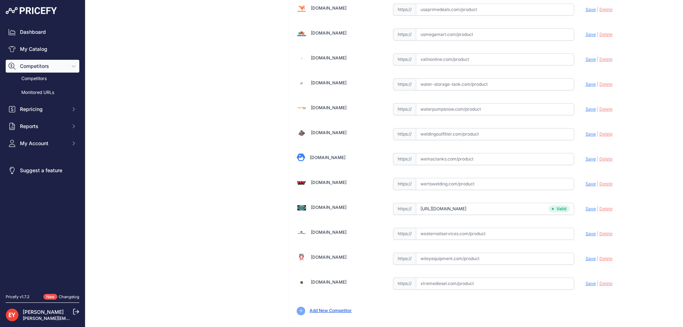
scroll to position [5231, 0]
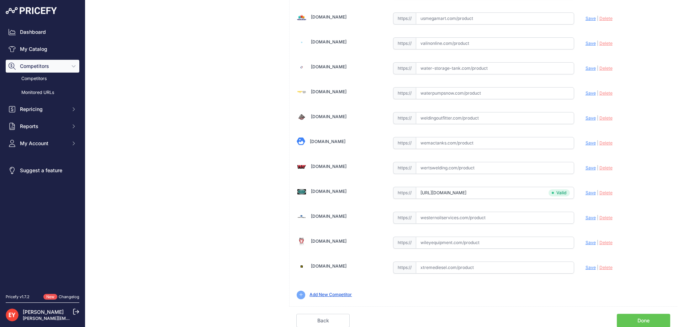
drag, startPoint x: 625, startPoint y: 322, endPoint x: 553, endPoint y: 268, distance: 90.0
click at [625, 321] on link "Done" at bounding box center [643, 321] width 53 height 14
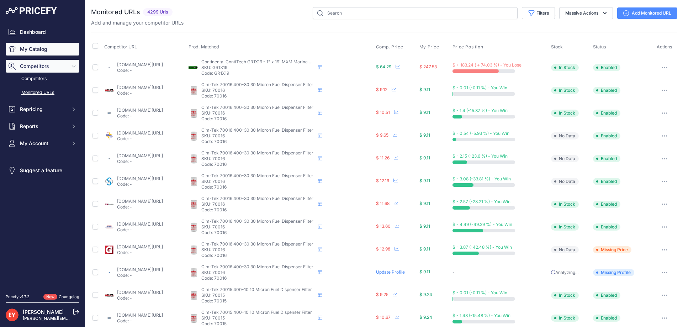
click at [41, 53] on link "My Catalog" at bounding box center [43, 49] width 74 height 13
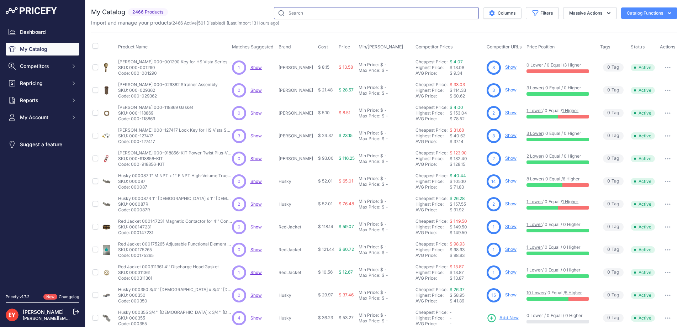
click at [297, 14] on input "text" at bounding box center [376, 13] width 205 height 12
paste input "133532-01"
type input "133532-01"
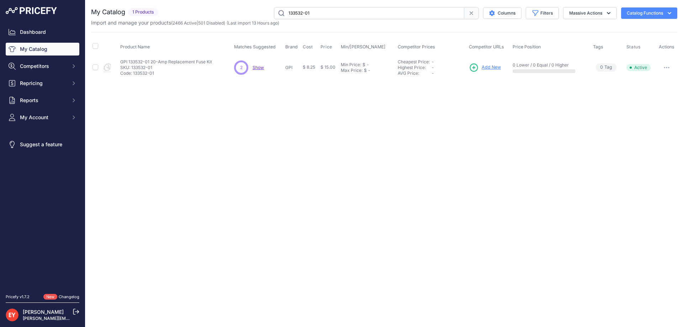
click at [662, 68] on button "button" at bounding box center [667, 68] width 14 height 10
click at [650, 80] on button "Disable" at bounding box center [654, 82] width 46 height 11
drag, startPoint x: 354, startPoint y: 10, endPoint x: 239, endPoint y: 11, distance: 114.9
click at [239, 11] on div "133532-01 Columns Filters Status All Status Only Enabled Only Disabled" at bounding box center [419, 13] width 516 height 12
paste input "10067-2"
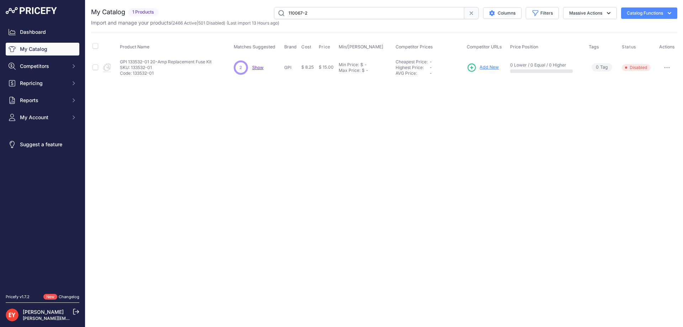
type input "110067-2"
click at [495, 65] on span "Add New" at bounding box center [491, 67] width 19 height 7
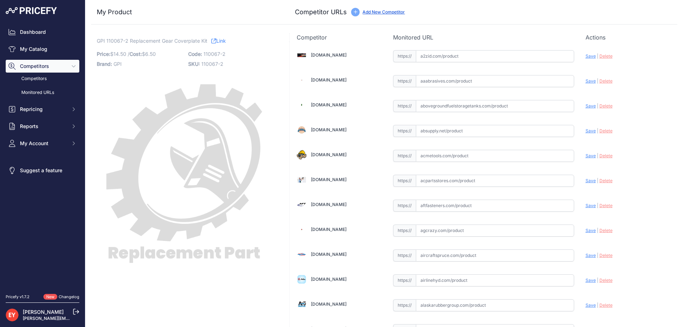
scroll to position [639, 0]
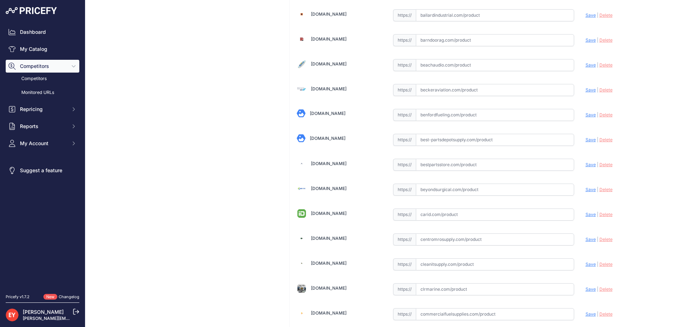
drag, startPoint x: 423, startPoint y: 161, endPoint x: 421, endPoint y: 157, distance: 5.0
click at [423, 161] on input "text" at bounding box center [495, 165] width 158 height 12
paste input "https://www.bestpartsstore.com/product/gpi-110067-2-replacement-gear-coverplate…"
click at [586, 165] on span "Save" at bounding box center [591, 164] width 10 height 5
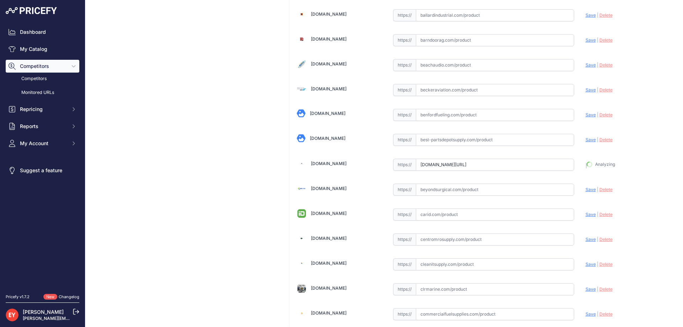
type input "https://www.bestpartsstore.com/product/gpi-110067-2-replacement-gear-coverplate…"
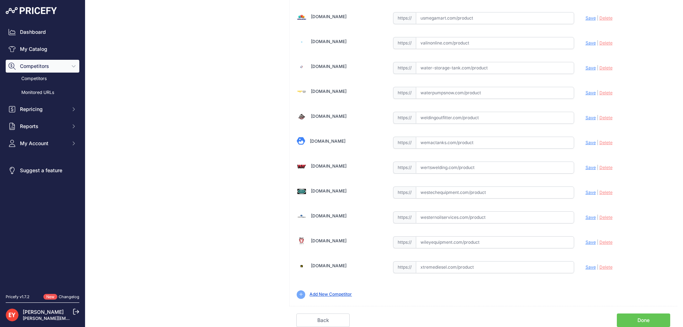
click at [652, 318] on link "Done" at bounding box center [643, 320] width 53 height 14
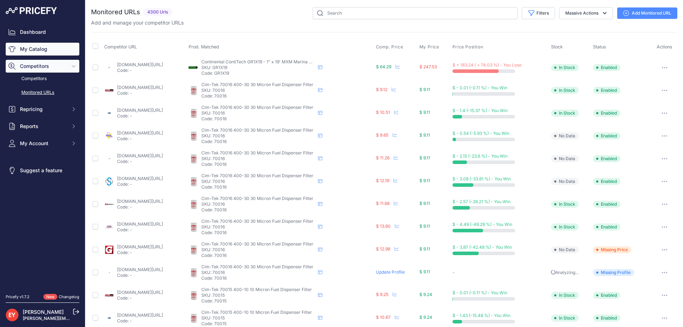
click at [23, 48] on link "My Catalog" at bounding box center [43, 49] width 74 height 13
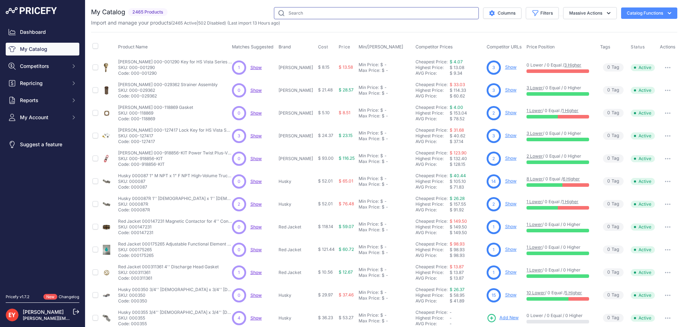
click at [306, 10] on input "text" at bounding box center [376, 13] width 205 height 12
paste input "906020-22"
type input "906020-22"
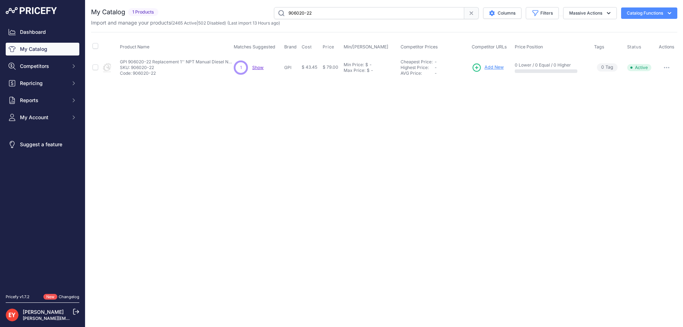
click at [668, 69] on button "button" at bounding box center [667, 68] width 14 height 10
drag, startPoint x: 663, startPoint y: 81, endPoint x: 591, endPoint y: 82, distance: 71.9
click at [663, 81] on button "Disable" at bounding box center [654, 82] width 46 height 11
drag, startPoint x: 331, startPoint y: 16, endPoint x: 277, endPoint y: 15, distance: 54.5
click at [277, 15] on input "906020-22" at bounding box center [369, 13] width 190 height 12
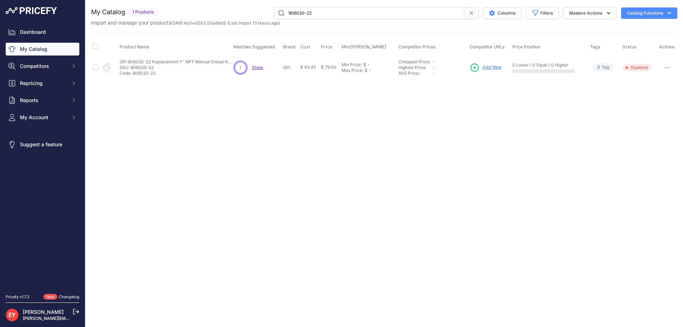
paste input "133419-0"
type input "133419-02"
click at [673, 68] on button "button" at bounding box center [667, 68] width 14 height 10
click at [658, 79] on button "Disable" at bounding box center [654, 82] width 46 height 11
drag, startPoint x: 343, startPoint y: 16, endPoint x: 273, endPoint y: 13, distance: 70.2
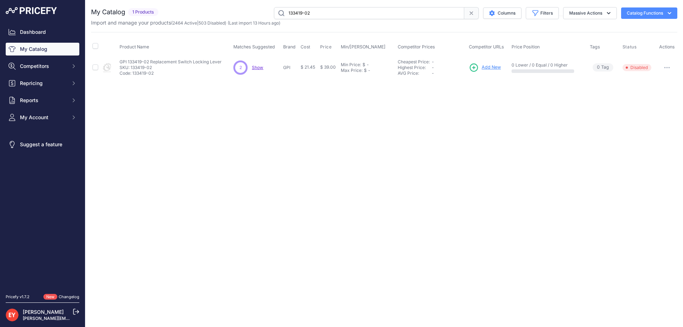
click at [274, 13] on input "133419-02" at bounding box center [369, 13] width 190 height 12
paste input "033-501"
type input "133033-501"
click at [670, 69] on button "button" at bounding box center [667, 68] width 14 height 10
click at [658, 85] on button "Disable" at bounding box center [654, 82] width 46 height 11
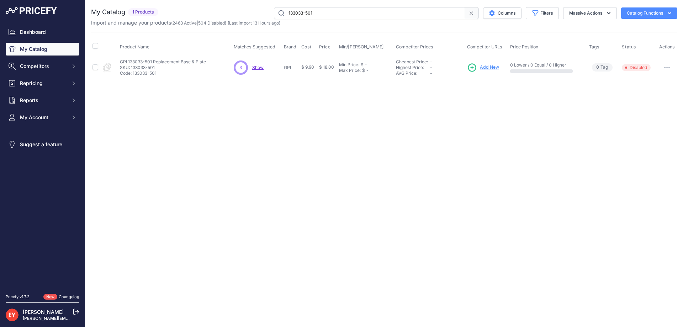
drag, startPoint x: 340, startPoint y: 16, endPoint x: 253, endPoint y: 18, distance: 86.8
click at [253, 18] on div "133033-501 Columns Filters Status All Status Only Enabled Only Disabled" at bounding box center [419, 13] width 516 height 12
paste input "50100"
type input "150100-501"
click at [503, 66] on span "Add New" at bounding box center [497, 67] width 19 height 7
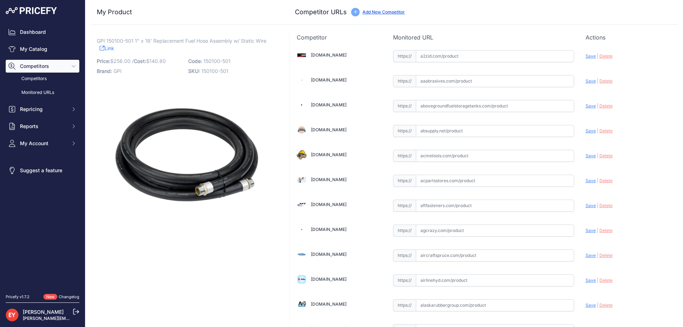
scroll to position [639, 0]
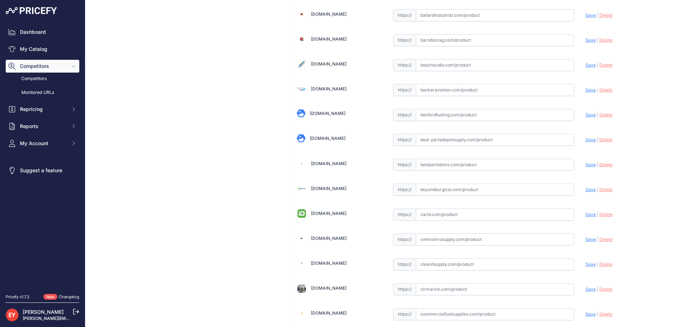
click at [446, 166] on input "text" at bounding box center [495, 165] width 158 height 12
paste input "https://www.bestpartsstore.com/product/gpi-150100-501-1-x-18-replacement-fuel-h…"
click at [587, 165] on span "Save" at bounding box center [591, 164] width 10 height 5
type input "https://www.bestpartsstore.com/product/gpi-150100-501-1-x-18-replacement-fuel-h…"
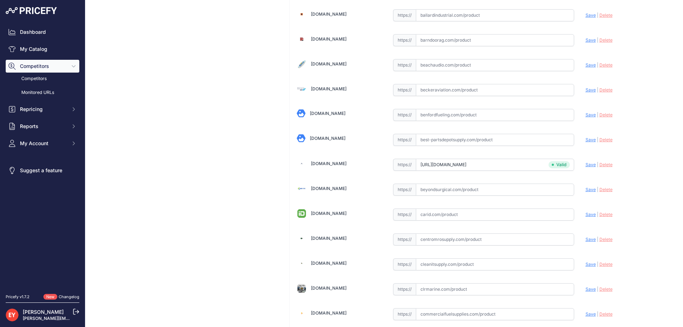
scroll to position [5215, 0]
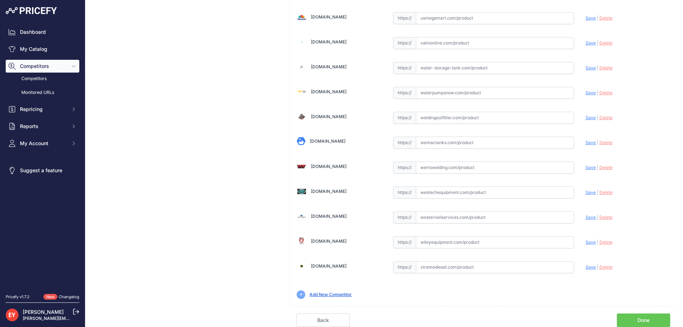
click at [434, 190] on input "text" at bounding box center [495, 192] width 158 height 12
paste input "https://westechequipment.com/product/150100-501-hose-assembly-1-in.-npt-x-1-in.…"
click at [589, 193] on span "Save" at bounding box center [591, 192] width 10 height 5
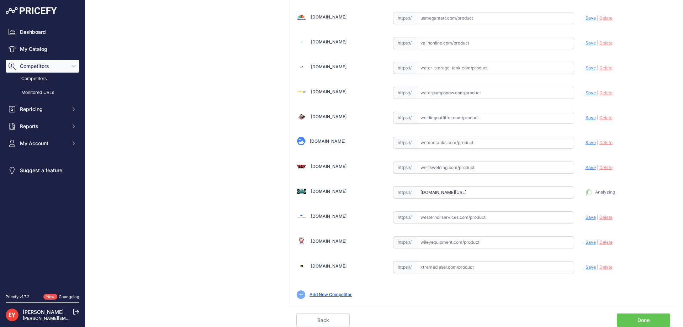
type input "https://westechequipment.com/product/150100-501-hose-assembly-1-in.-npt-x-1-in.…"
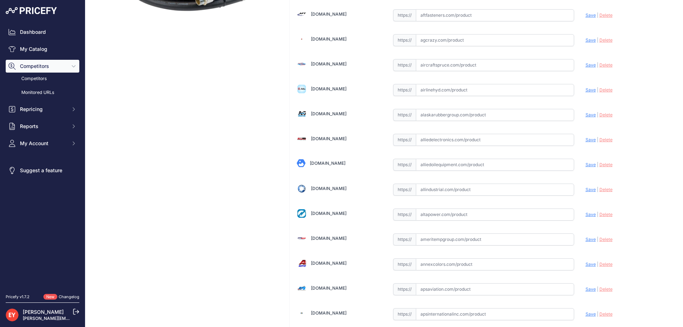
click at [432, 168] on input "text" at bounding box center [495, 165] width 158 height 12
paste input "https://alliedoilequipment.com/shop/great-plains-industries-gpi/150100-501-hose…"
drag, startPoint x: 584, startPoint y: 165, endPoint x: 577, endPoint y: 163, distance: 7.0
click at [586, 165] on span "Save" at bounding box center [591, 164] width 10 height 5
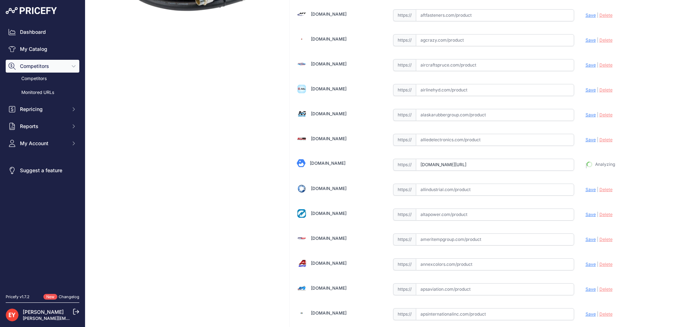
type input "https://alliedoilequipment.com/shop/great-plains-industries-gpi/150100-501-hose…"
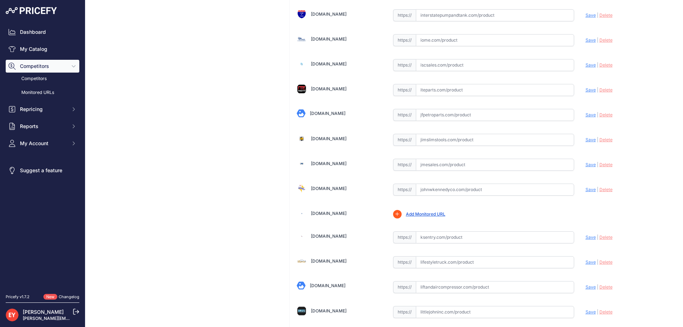
drag, startPoint x: 424, startPoint y: 165, endPoint x: 459, endPoint y: 92, distance: 81.6
click at [424, 166] on input "text" at bounding box center [495, 165] width 158 height 12
paste input "https://www.jmesales.com/gpi-1-in-x-18-ft-fuel-hose-with-static-wire/?srsltid=A…"
click at [586, 162] on span "Save" at bounding box center [591, 164] width 10 height 5
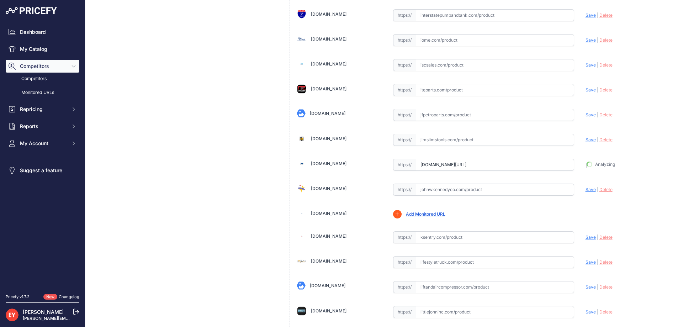
type input "https://www.jmesales.com/gpi-1-in-x-18-ft-fuel-hose-with-static-wire/?prirule_j…"
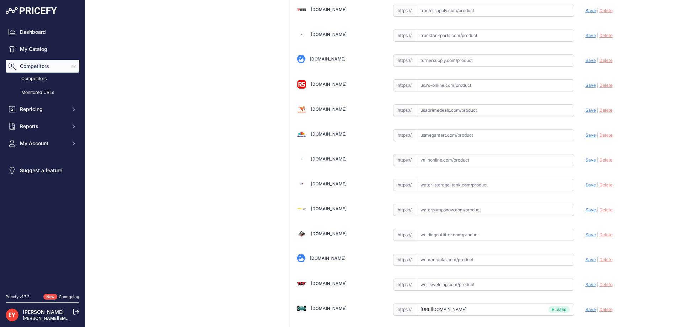
scroll to position [5215, 0]
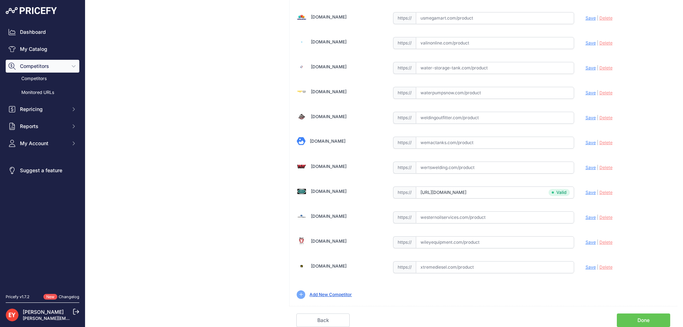
click at [640, 321] on link "Done" at bounding box center [643, 320] width 53 height 14
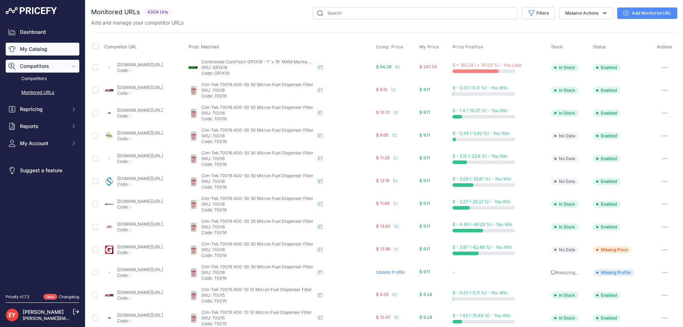
click at [42, 47] on link "My Catalog" at bounding box center [43, 49] width 74 height 13
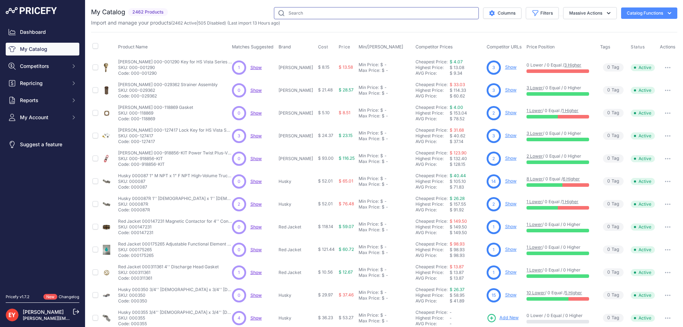
click at [312, 12] on input "text" at bounding box center [376, 13] width 205 height 12
paste input "150400-02"
type input "150400-02"
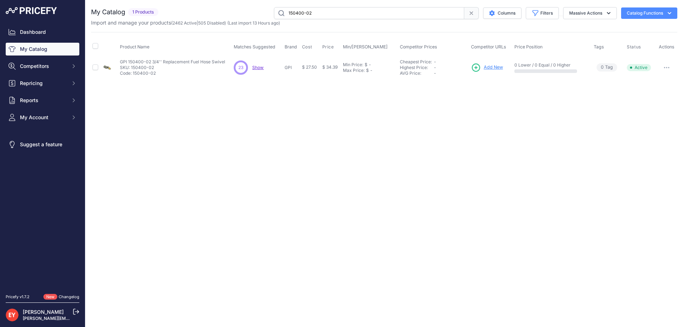
click at [489, 69] on span "Add New" at bounding box center [493, 67] width 19 height 7
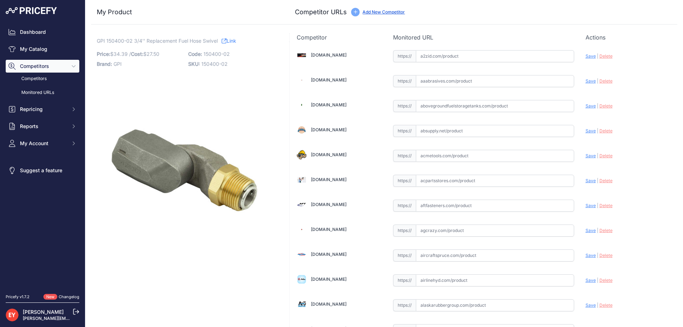
scroll to position [4894, 0]
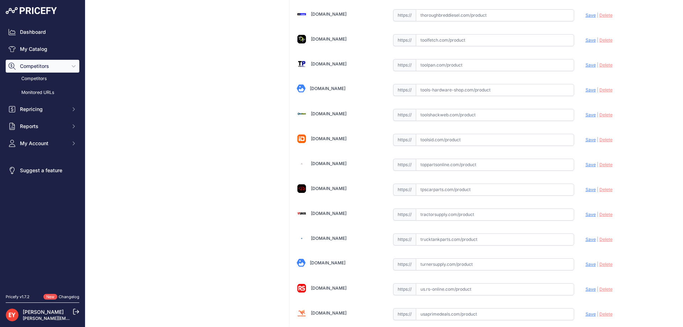
drag, startPoint x: 434, startPoint y: 165, endPoint x: 428, endPoint y: 159, distance: 8.1
click at [434, 165] on input "text" at bounding box center [495, 165] width 158 height 12
paste input "https://www.toppartsonline.com/product/gpi-150400-02-3-4-replacement-fuel-hose-…"
click at [586, 166] on span "Save" at bounding box center [591, 164] width 10 height 5
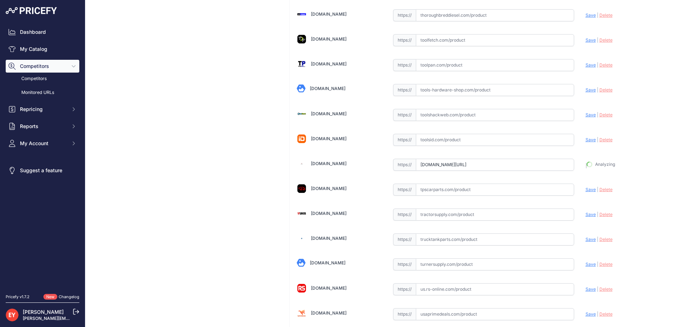
type input "https://www.toppartsonline.com/product/gpi-150400-02-3-4-replacement-fuel-hose-…"
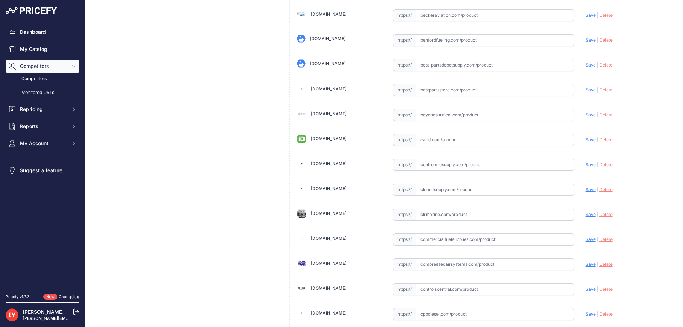
scroll to position [2804, 0]
click at [473, 162] on input "text" at bounding box center [495, 165] width 158 height 12
paste input "https://www.mrosupply.com/pumps/6100731_150400-02_gpi/?&nbt=nb:adwords:g:150192…"
click at [586, 164] on span "Save" at bounding box center [591, 164] width 10 height 5
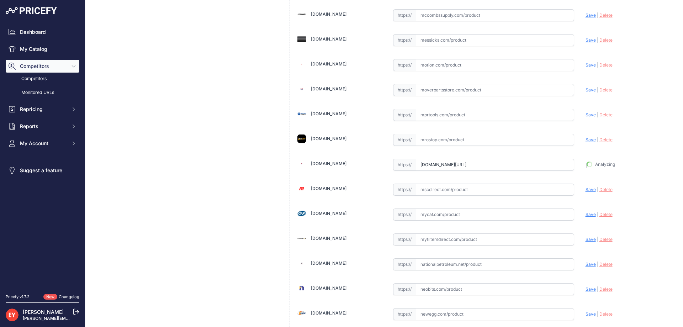
type input "https://www.mrosupply.com/pumps/6100731_150400-02_gpi/?nbt=nb%3Aadwords%3Ag%3A1…"
click at [439, 168] on input "text" at bounding box center [495, 165] width 158 height 12
paste input "https://elitetruck.com/products/gpi-fuel-hose-swivel-3-4-inch-model?srsltid=Afm…"
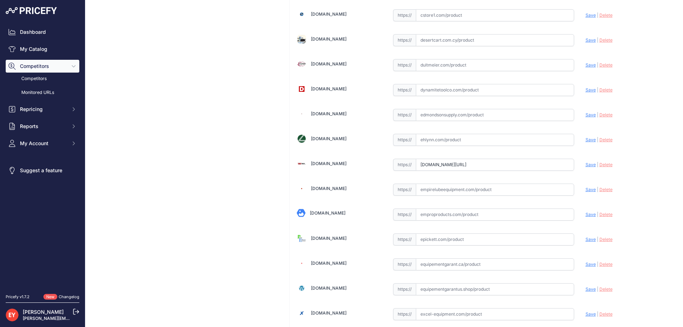
click at [586, 165] on span "Save" at bounding box center [591, 164] width 10 height 5
type input "https://elitetruck.com/products/gpi-fuel-hose-swivel-3-4-inch-model?prirule_jds…"
click at [450, 163] on input "text" at bounding box center [495, 165] width 158 height 12
paste input "https://www.shopjfi.com/gpi-150400-02-3-4-multi-plane-hose-swivel.html"
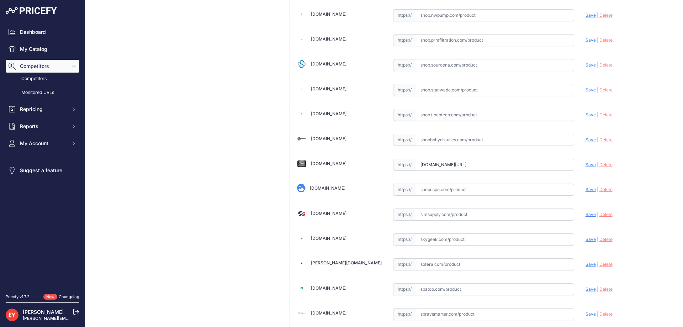
scroll to position [0, 0]
click at [586, 164] on span "Save" at bounding box center [591, 164] width 10 height 5
type input "https://www.shopjfi.com/gpi-150400-02-3-4-multi-plane-hose-swivel.html?prirule_…"
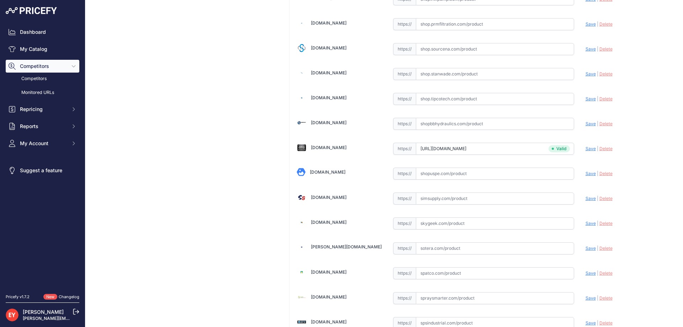
scroll to position [4171, 0]
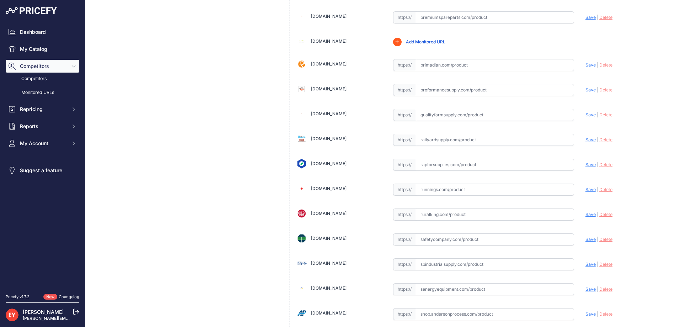
click at [444, 164] on input "text" at bounding box center [495, 165] width 158 height 12
paste input "https://www.raptorsupplies.com/pd/gpi/150400-02?srsltid=AfmBOoq3u1D7ZPkFu4aQjdQ…"
click at [587, 164] on span "Save" at bounding box center [591, 164] width 10 height 5
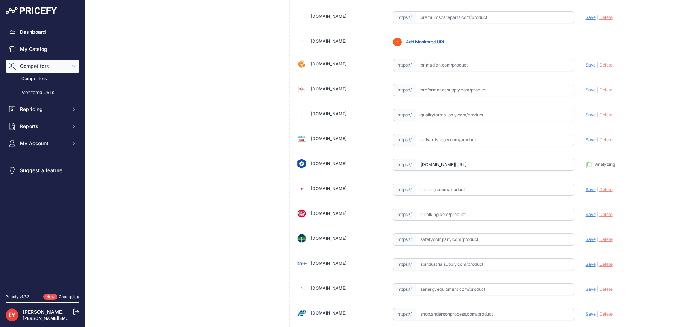
type input "https://www.raptorsupplies.com/pd/gpi/150400-02?prirule_jdsnikfkfjsd=3888"
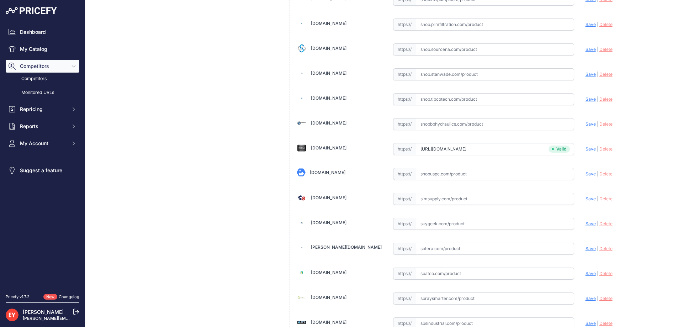
scroll to position [190, 0]
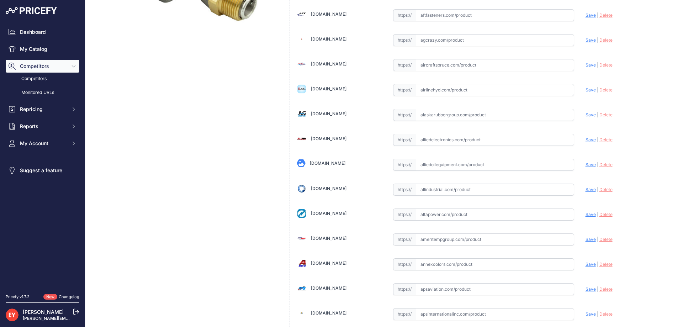
click at [437, 168] on input "text" at bounding box center [495, 165] width 158 height 12
paste input "https://alliedoilequipment.com/shop/great-plains-industries-gpi/150400-02-fitti…"
click at [586, 166] on span "Save" at bounding box center [591, 164] width 10 height 5
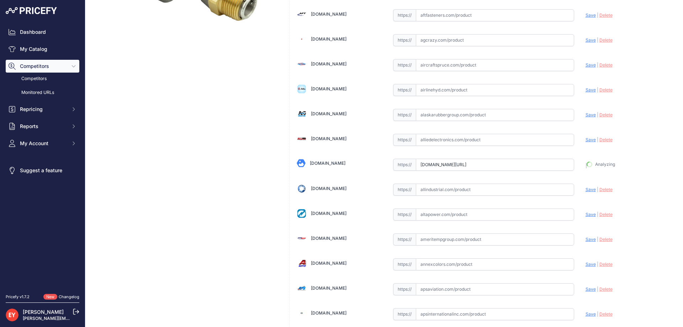
type input "https://alliedoilequipment.com/shop/great-plains-industries-gpi/150400-02-fitti…"
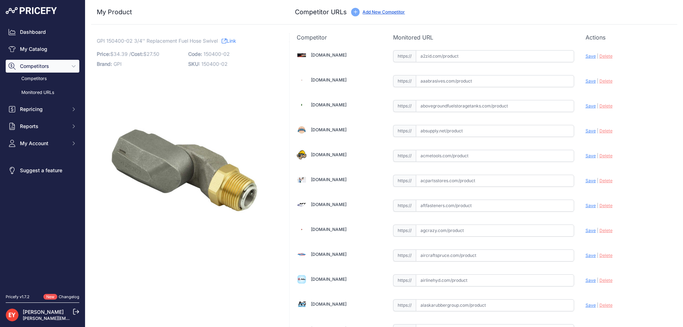
click at [377, 14] on link "Add New Competitor" at bounding box center [384, 11] width 42 height 5
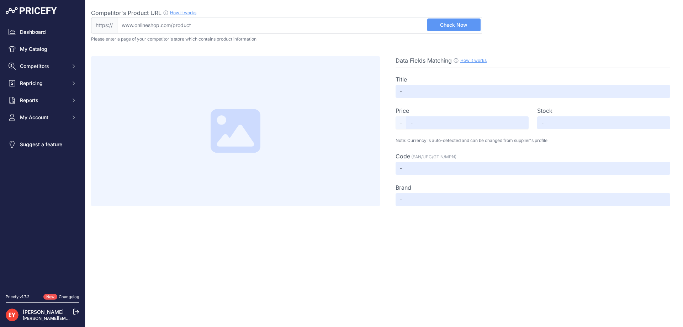
click at [147, 30] on input "Competitor's Product URL How it works In order to create your competitor's extr…" at bounding box center [299, 25] width 365 height 16
paste input "[URL][DOMAIN_NAME]"
type input "[DOMAIN_NAME][URL]"
type input "Not Found"
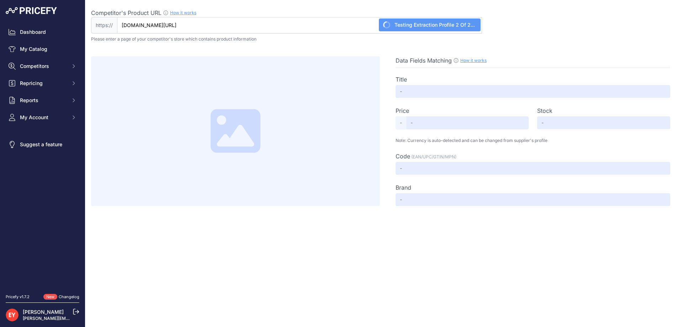
type input "Not Found"
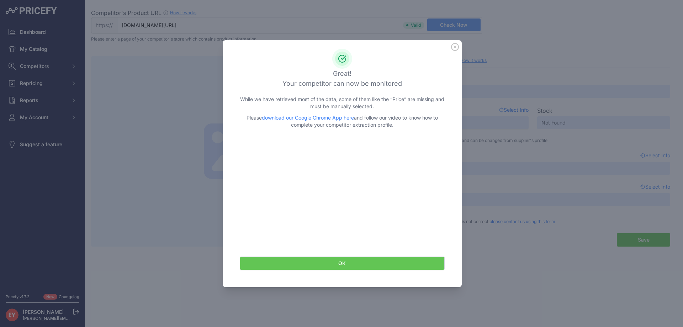
click at [342, 263] on button "OK" at bounding box center [342, 264] width 205 height 14
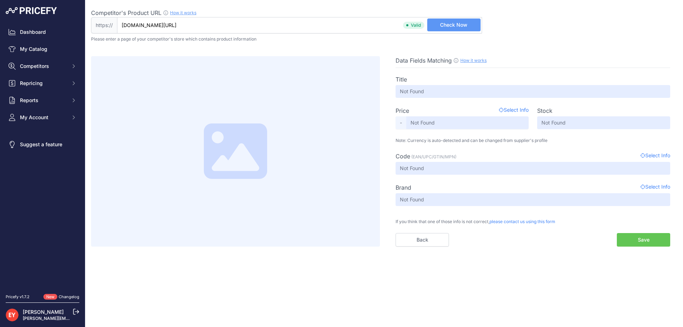
drag, startPoint x: 121, startPoint y: 26, endPoint x: 447, endPoint y: 51, distance: 326.6
click at [447, 51] on div "Competitor's Product URL How it works In order to create your competitor's extr…" at bounding box center [384, 123] width 586 height 247
click at [162, 27] on input "Competitor's Product URL How it works In order to create your competitor's extr…" at bounding box center [299, 25] width 365 height 16
paste input "[URL][DOMAIN_NAME]"
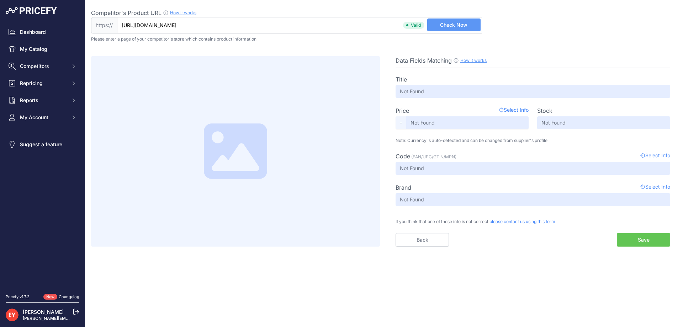
type input "[DOMAIN_NAME][URL]"
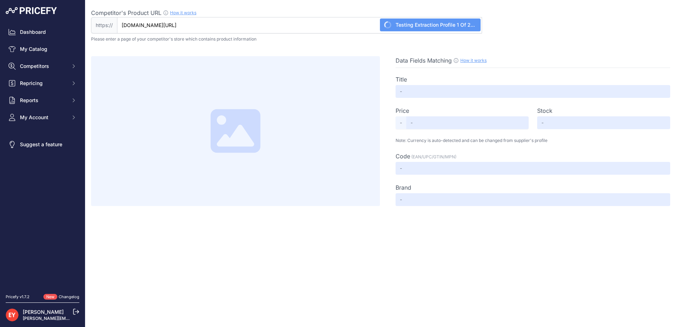
type input "GPI 3/4-inch Fuel Hose Swivel"
type input "49.99"
type input "Not Found"
type input "GPI 150400-02"
type input "GPI"
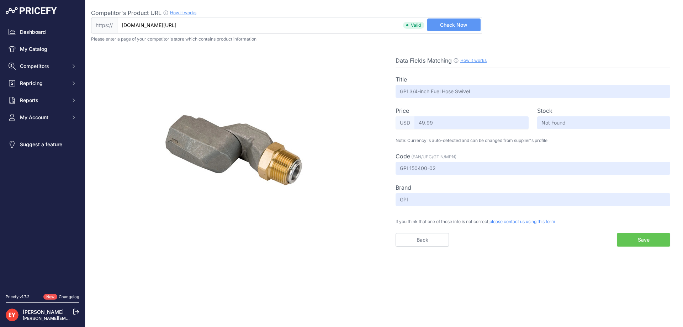
scroll to position [0, 0]
click at [650, 240] on button "Save" at bounding box center [643, 240] width 53 height 14
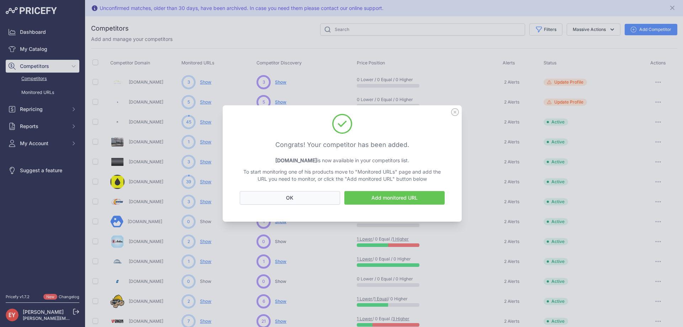
click at [283, 202] on button "OK" at bounding box center [290, 198] width 100 height 14
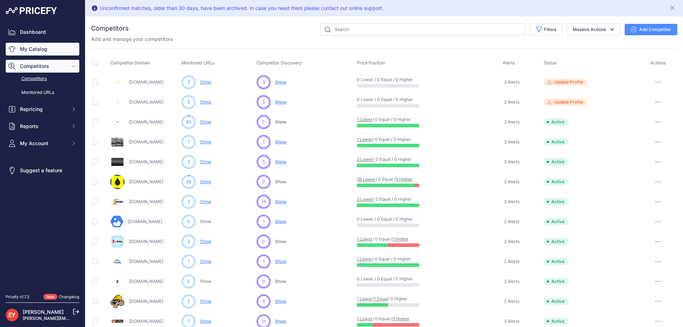
click at [34, 51] on link "My Catalog" at bounding box center [43, 49] width 74 height 13
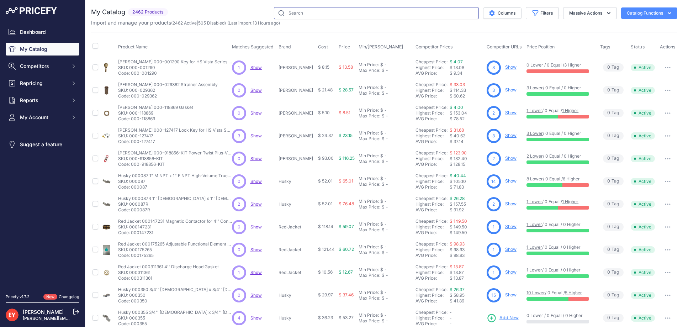
paste input "150400-02"
type input "150400-02"
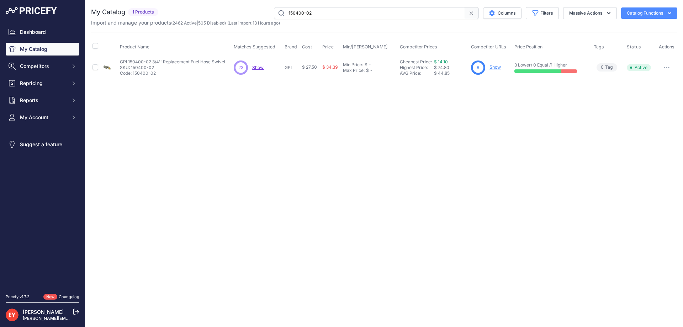
click at [495, 67] on link "Show" at bounding box center [495, 66] width 11 height 5
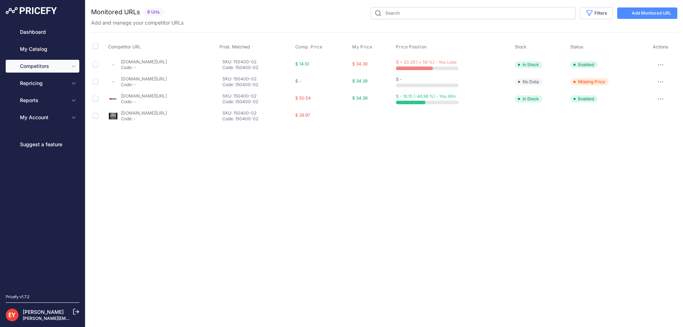
click at [648, 13] on link "Add Monitored URL" at bounding box center [647, 12] width 60 height 11
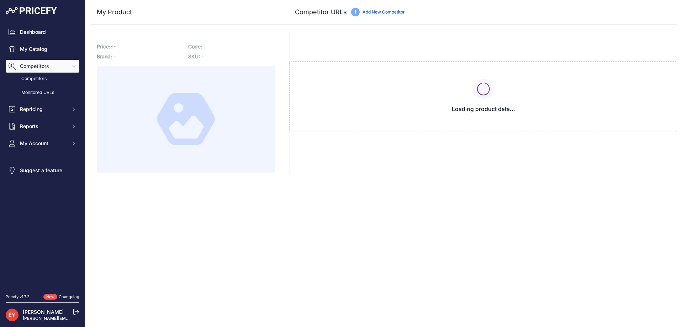
type input "alliedoilequipment.com/shop/great-plains-industries-gpi/150400-02-fitting-swive…"
type input "elitetruck.com/products/gpi-fuel-hose-swivel-3-4-inch-model?prirule_jdsnikfkfjs…"
type input "www.mrosupply.com/pumps/6100731_150400-02_gpi/?nbt=nb%3Aadwords%3Ag%3A150192414…"
type input "www.raptorsupplies.com/pd/gpi/150400-02?prirule_jdsnikfkfjsd=3888"
type input "www.shopjfi.com/gpi-150400-02-3-4-multi-plane-hose-swivel.html?prirule_jdsnikfk…"
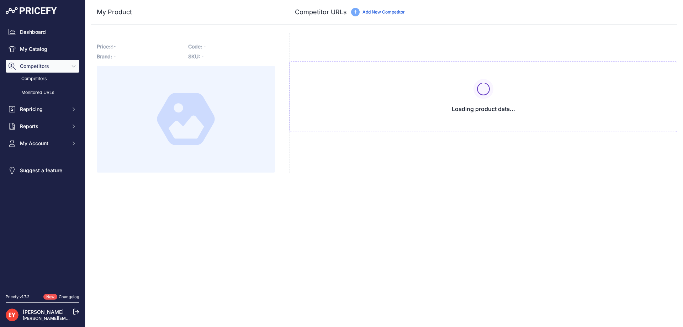
type input "www.toppartsonline.com/product/gpi-150400-02-3-4-replacement-fuel-hose-swivel/?…"
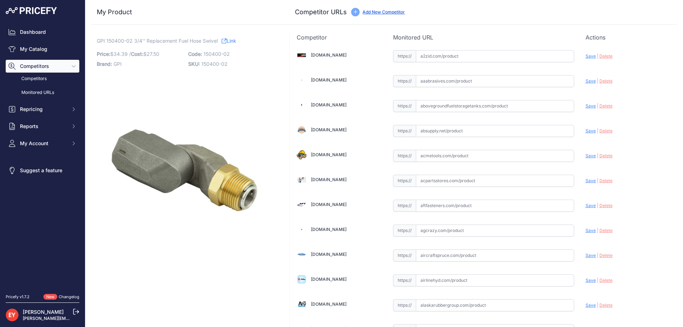
scroll to position [2704, 0]
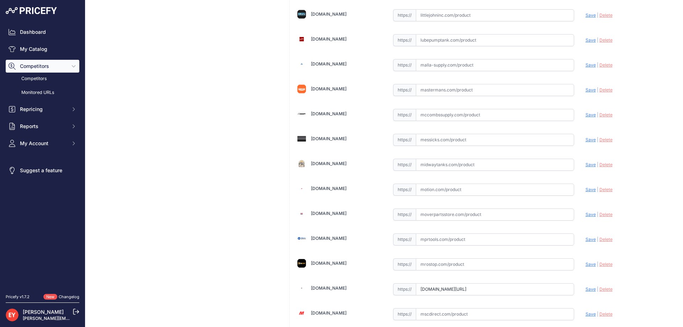
click at [445, 166] on input "text" at bounding box center [495, 165] width 158 height 12
paste input "https://www.midwaytanks.com/product-page/gpi-3-4-inch-fuel-hose-swivel-1?srslti…"
click at [586, 165] on span "Save" at bounding box center [591, 164] width 10 height 5
type input "https://www.midwaytanks.com/product-page/gpi-3-4-inch-fuel-hose-swivel-1?prirul…"
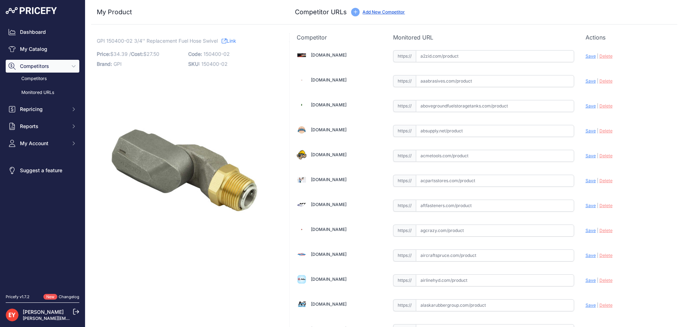
click at [376, 12] on link "Add New Competitor" at bounding box center [384, 11] width 42 height 5
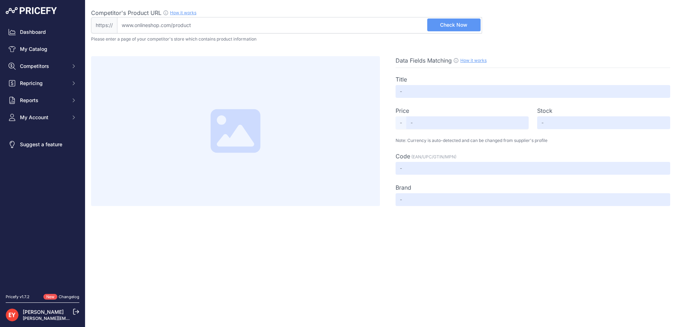
click at [203, 32] on input "Competitor's Product URL How it works In order to create your competitor's extr…" at bounding box center [299, 25] width 365 height 16
paste input "[URL][DOMAIN_NAME]"
type input "[DOMAIN_NAME][URL]"
type input "Not Found"
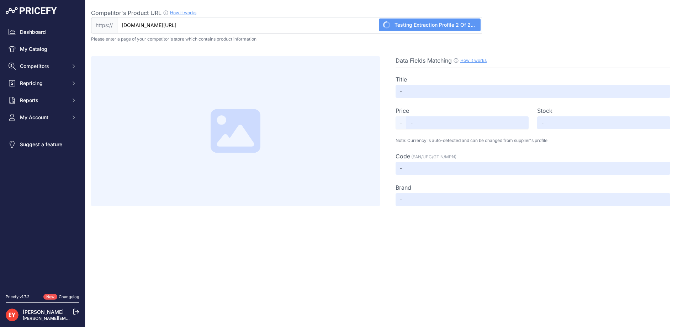
type input "Not Found"
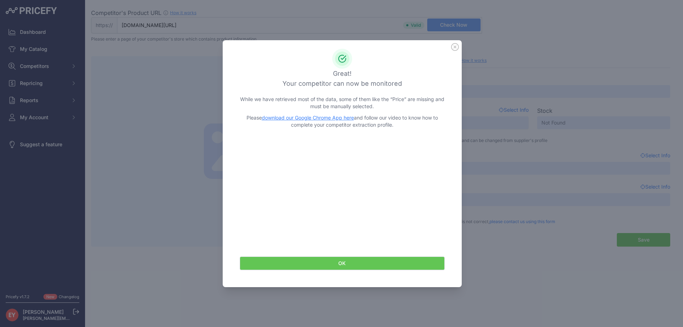
click at [318, 261] on button "OK" at bounding box center [342, 264] width 205 height 14
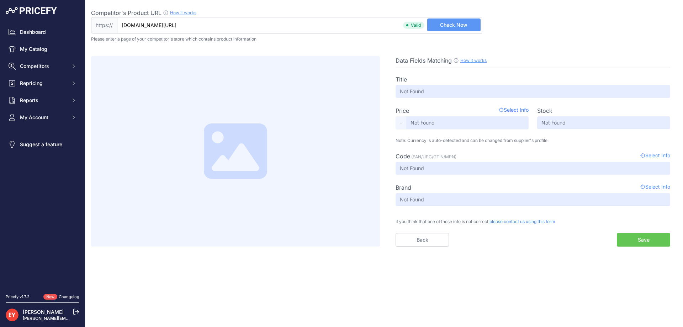
click at [330, 30] on input "[DOMAIN_NAME][URL]" at bounding box center [299, 25] width 365 height 16
drag, startPoint x: 386, startPoint y: 27, endPoint x: 99, endPoint y: 20, distance: 286.5
click at [99, 20] on div "https:// [DOMAIN_NAME][URL] Valid Not A Product URL" at bounding box center [286, 25] width 391 height 16
paste input "[URL][DOMAIN_NAME]"
type input "[DOMAIN_NAME][URL]"
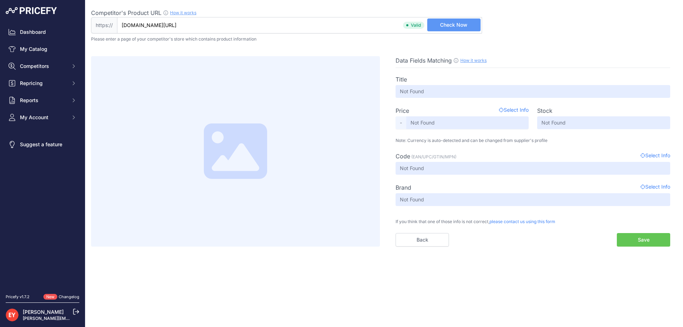
click at [452, 28] on span "Check Now" at bounding box center [453, 24] width 27 height 7
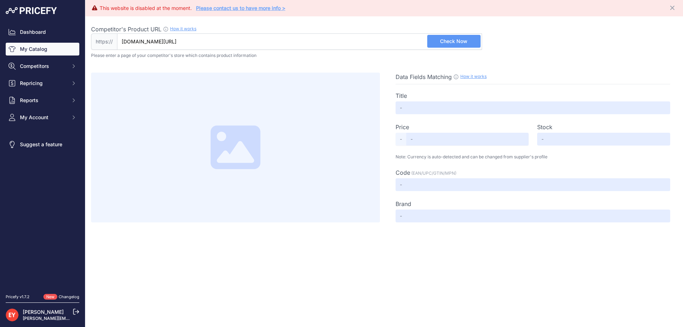
click at [38, 49] on link "My Catalog" at bounding box center [43, 49] width 74 height 13
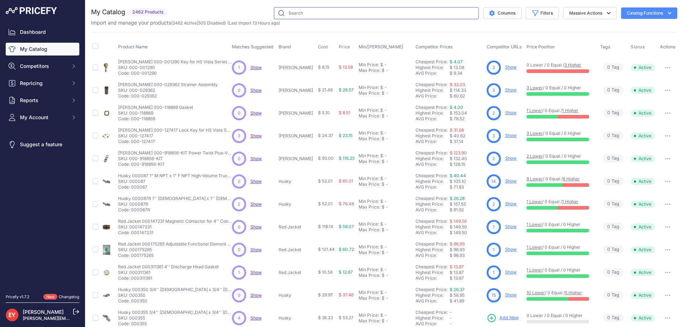
click at [305, 10] on input "text" at bounding box center [376, 13] width 205 height 12
paste input "150400-02"
type input "150400-02"
